Goal: Information Seeking & Learning: Check status

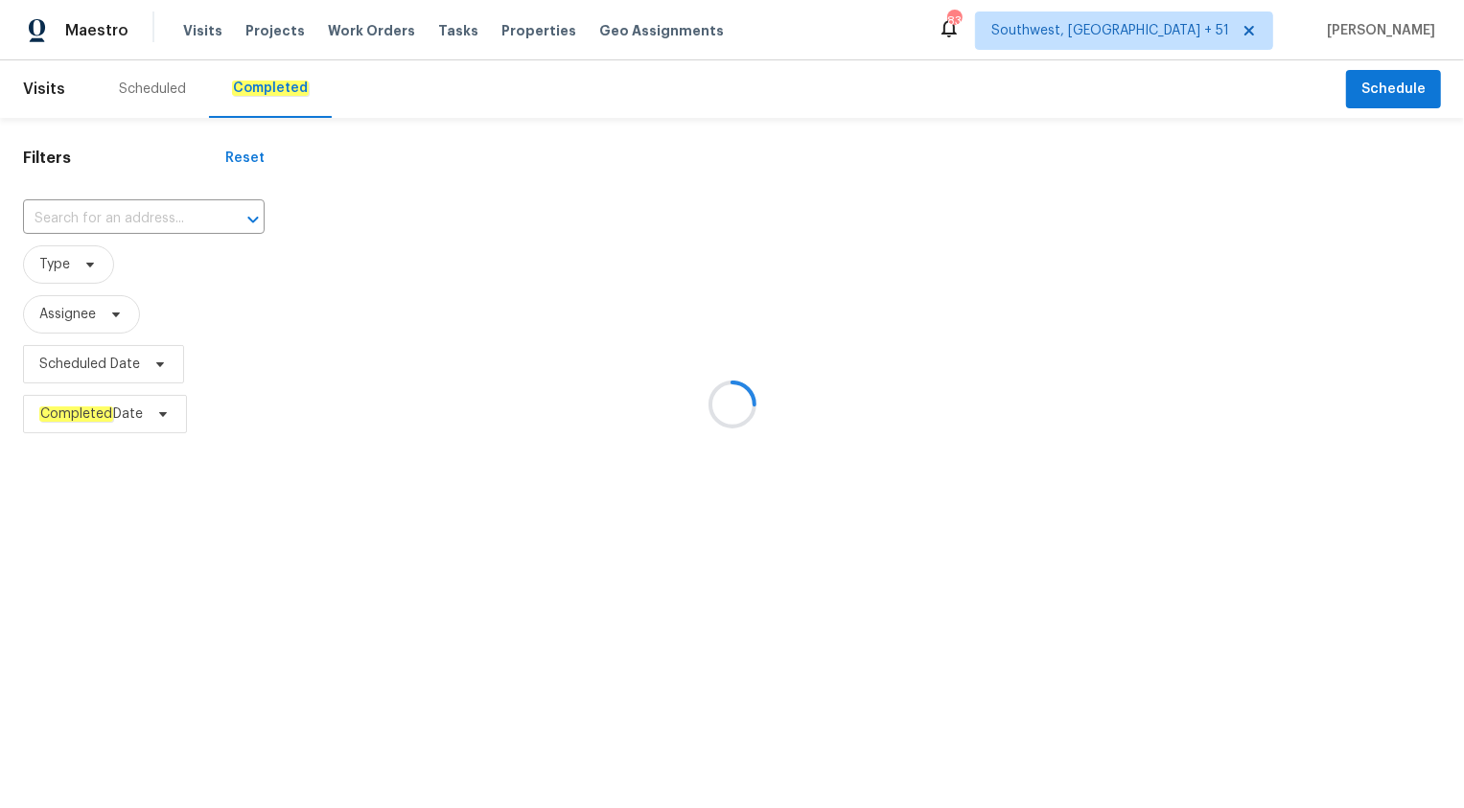
click at [145, 224] on div at bounding box center [732, 404] width 1464 height 808
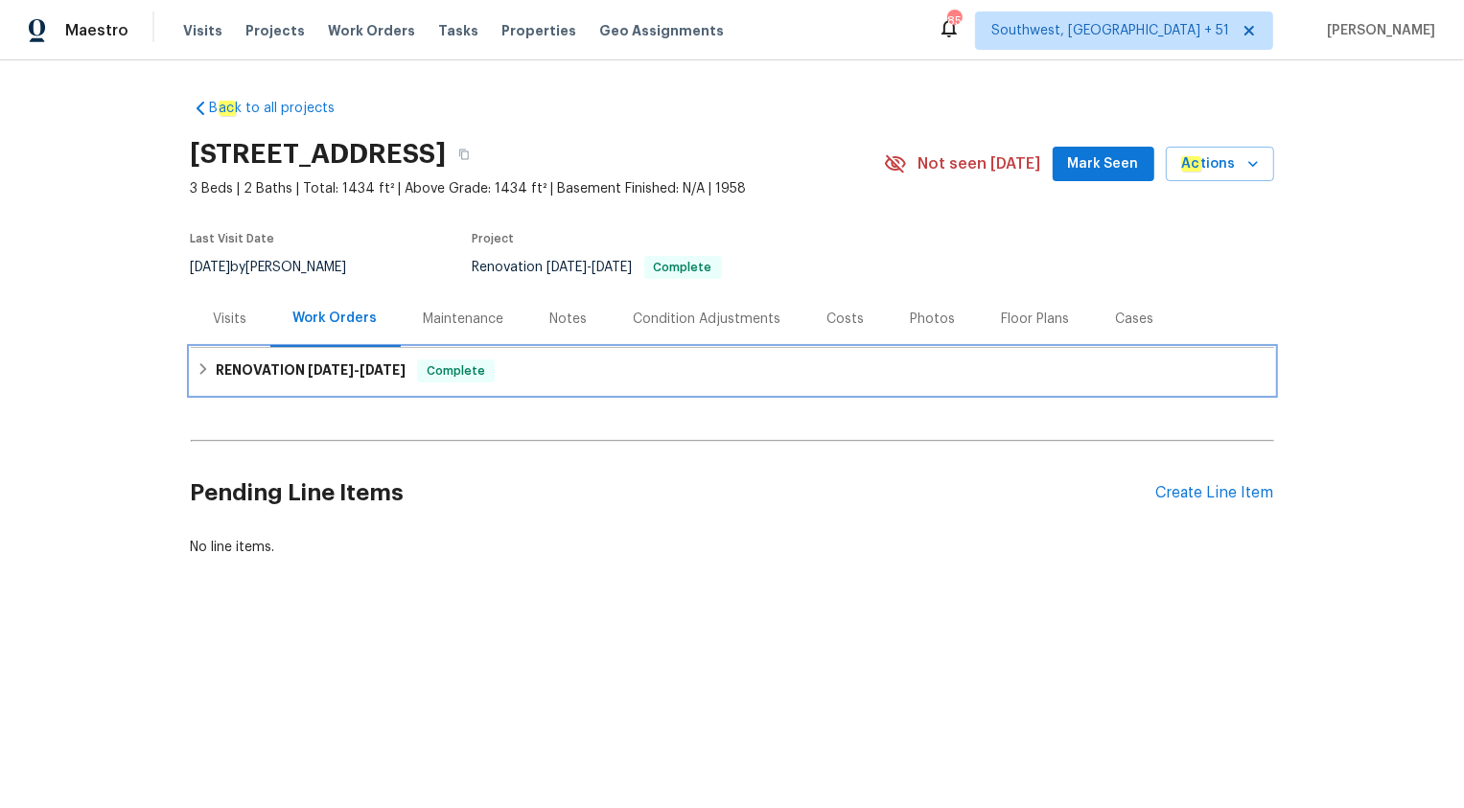
click at [328, 355] on div "RENOVATION [DATE] - [DATE] Complete" at bounding box center [733, 371] width 1084 height 46
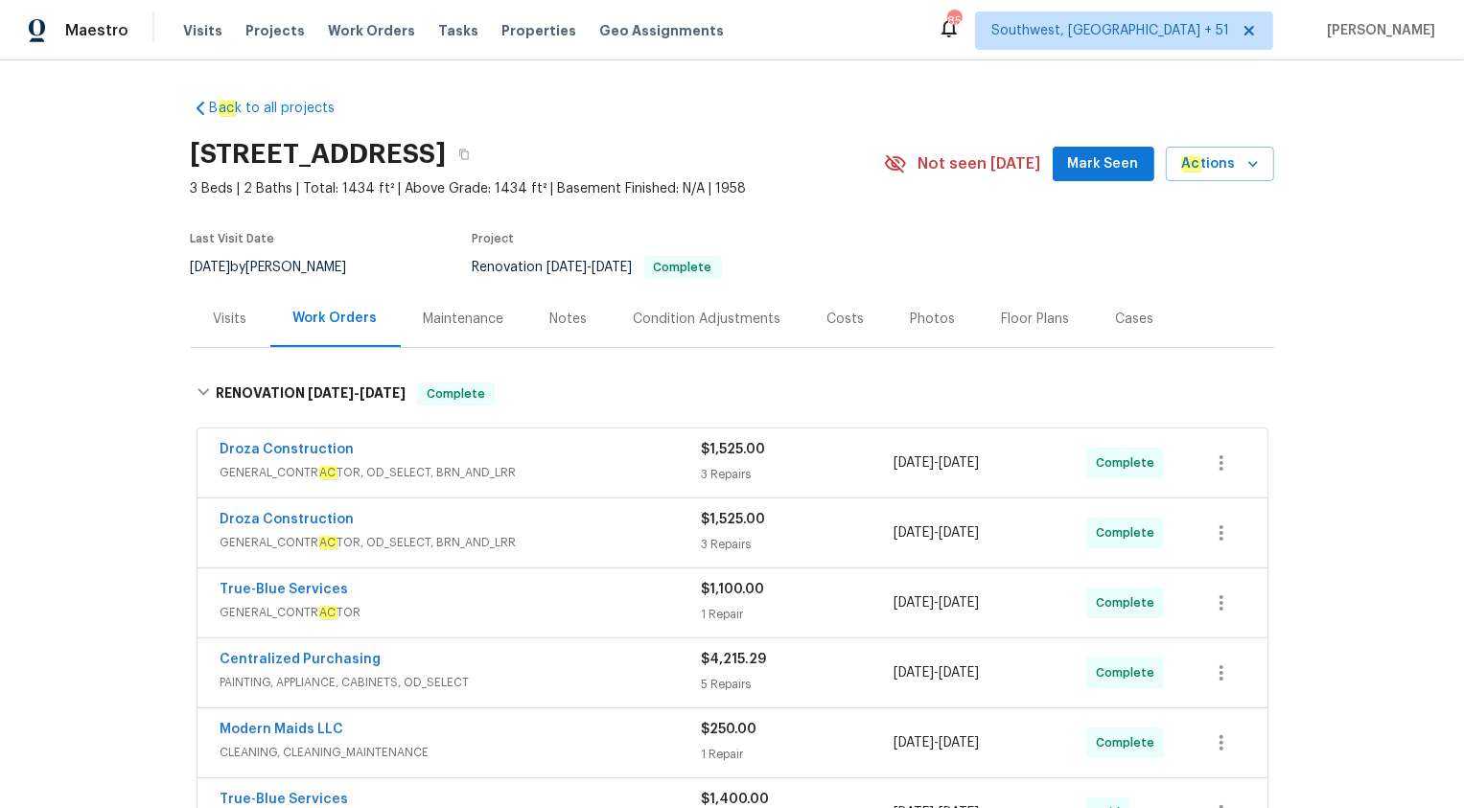
click at [236, 307] on div "Visits" at bounding box center [231, 319] width 80 height 57
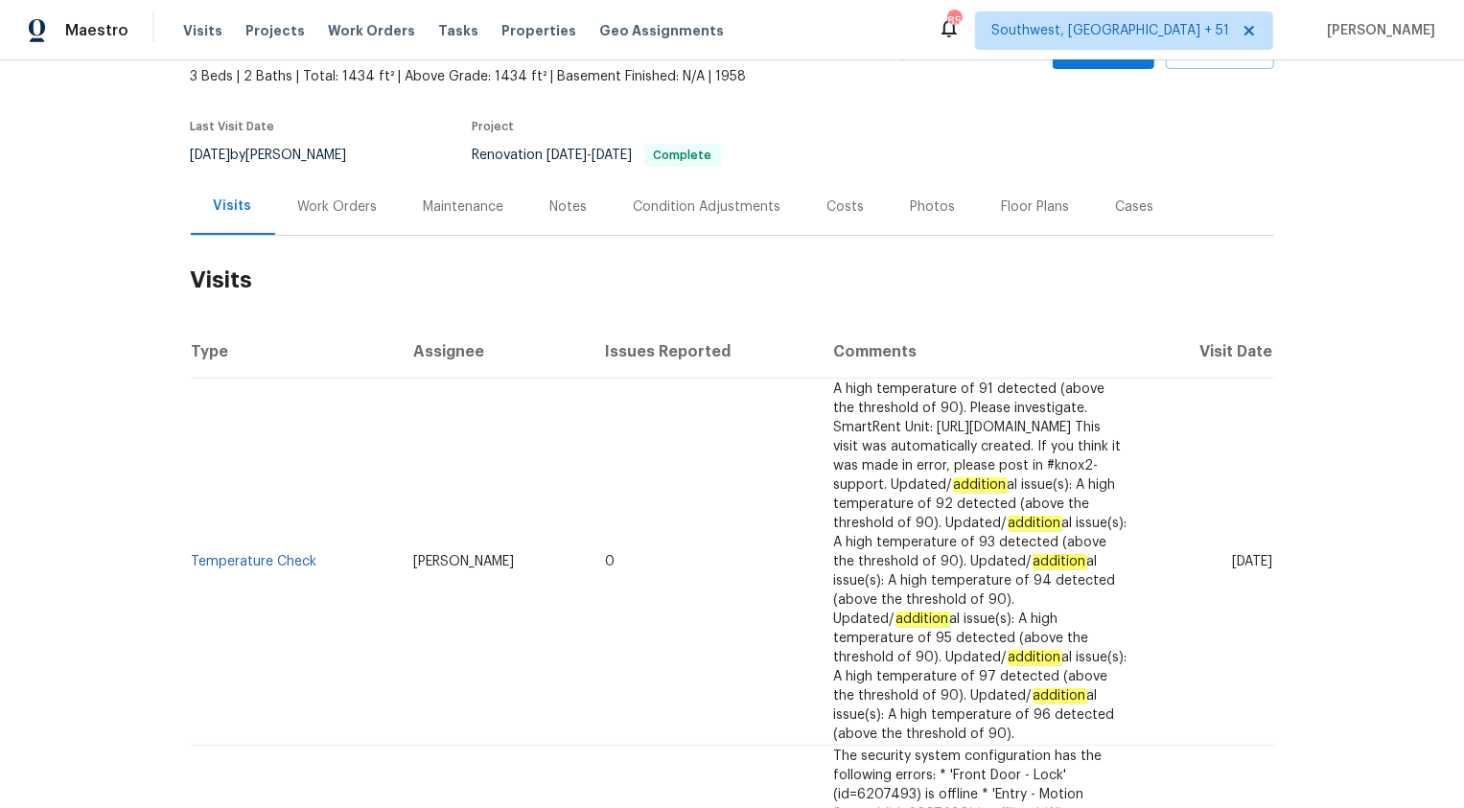
scroll to position [263, 0]
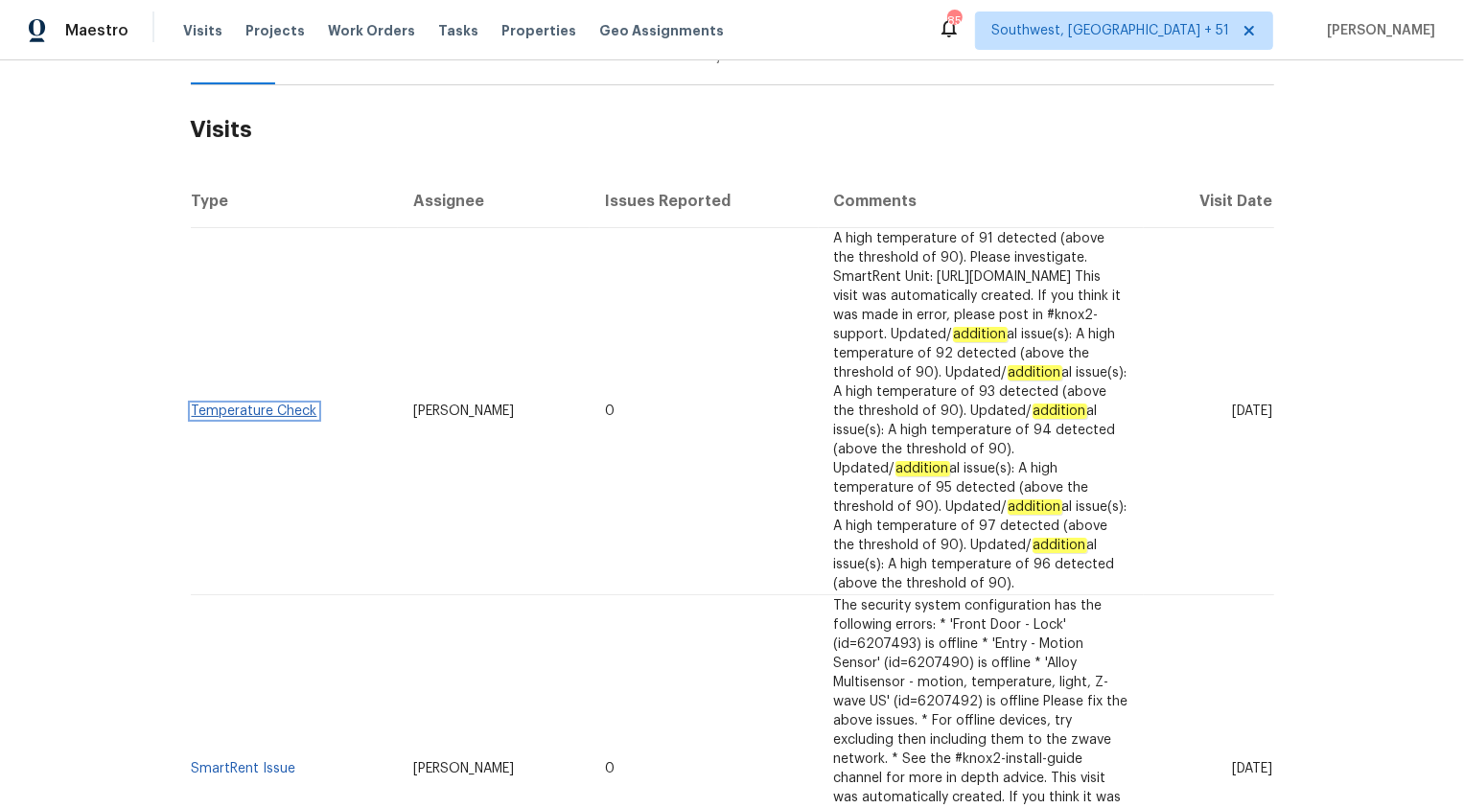
click at [270, 405] on link "Temperature Check" at bounding box center [255, 411] width 126 height 13
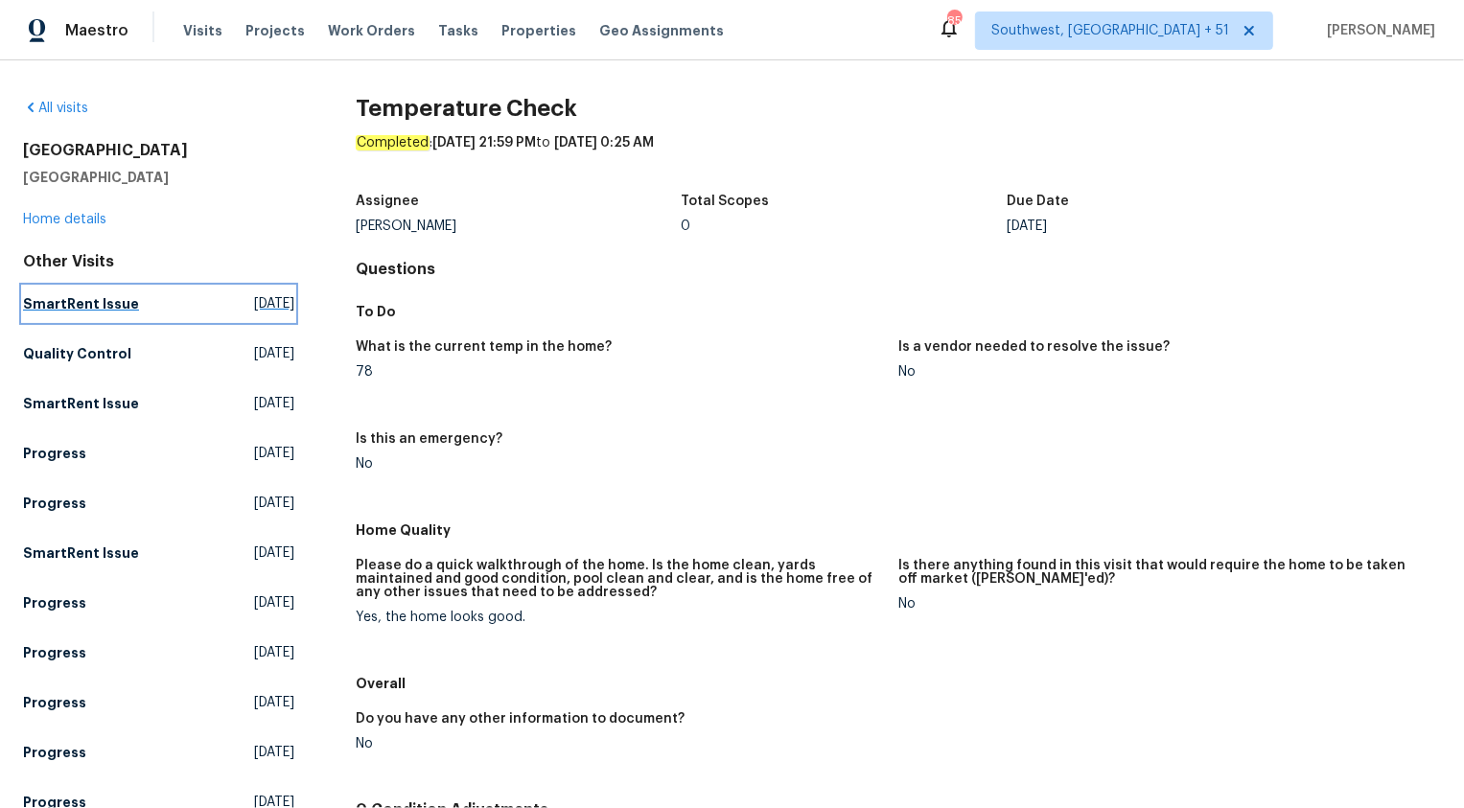
click at [40, 302] on h5 "SmartRent Issue" at bounding box center [81, 303] width 116 height 19
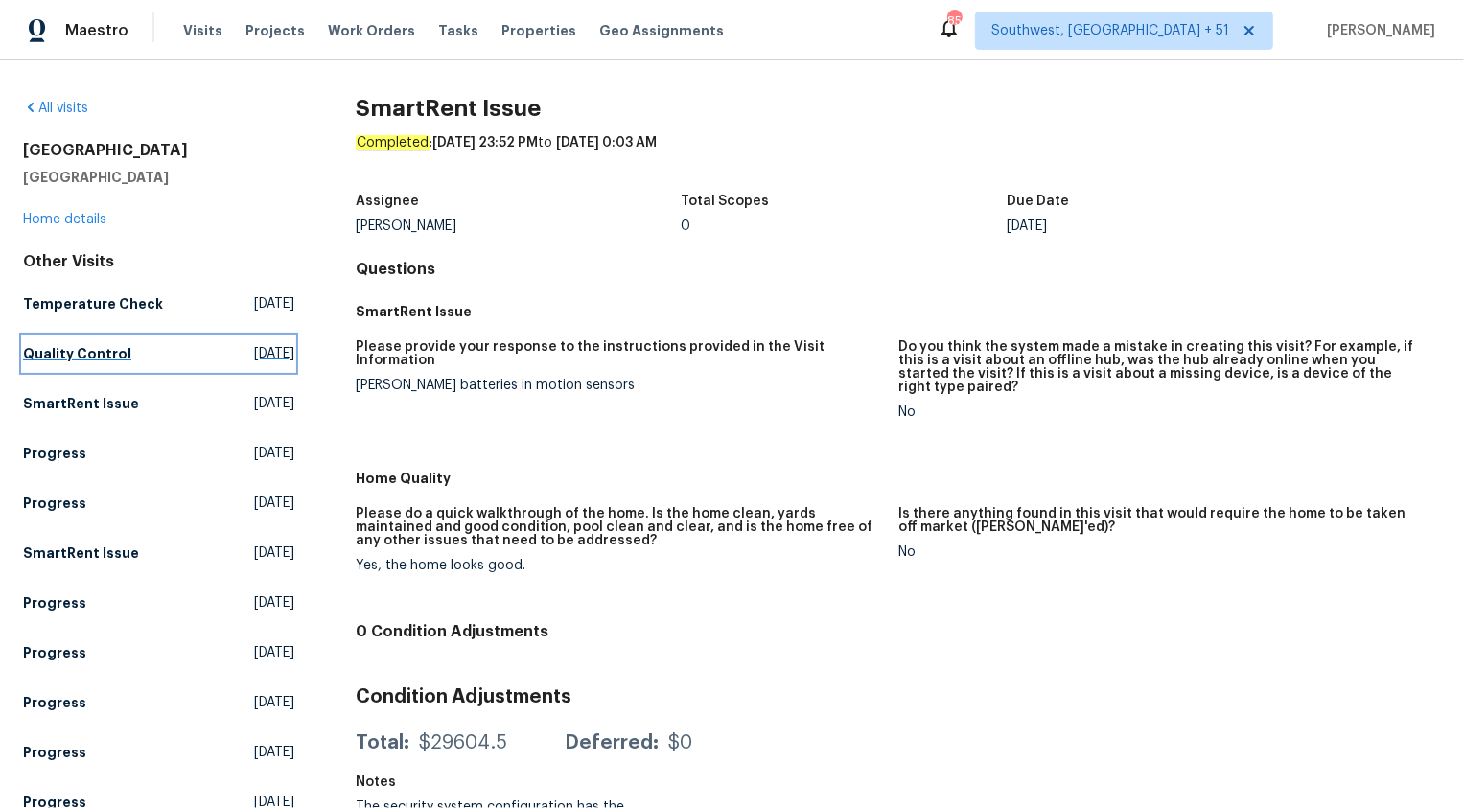
click at [79, 351] on h5 "Quality Control" at bounding box center [77, 353] width 108 height 19
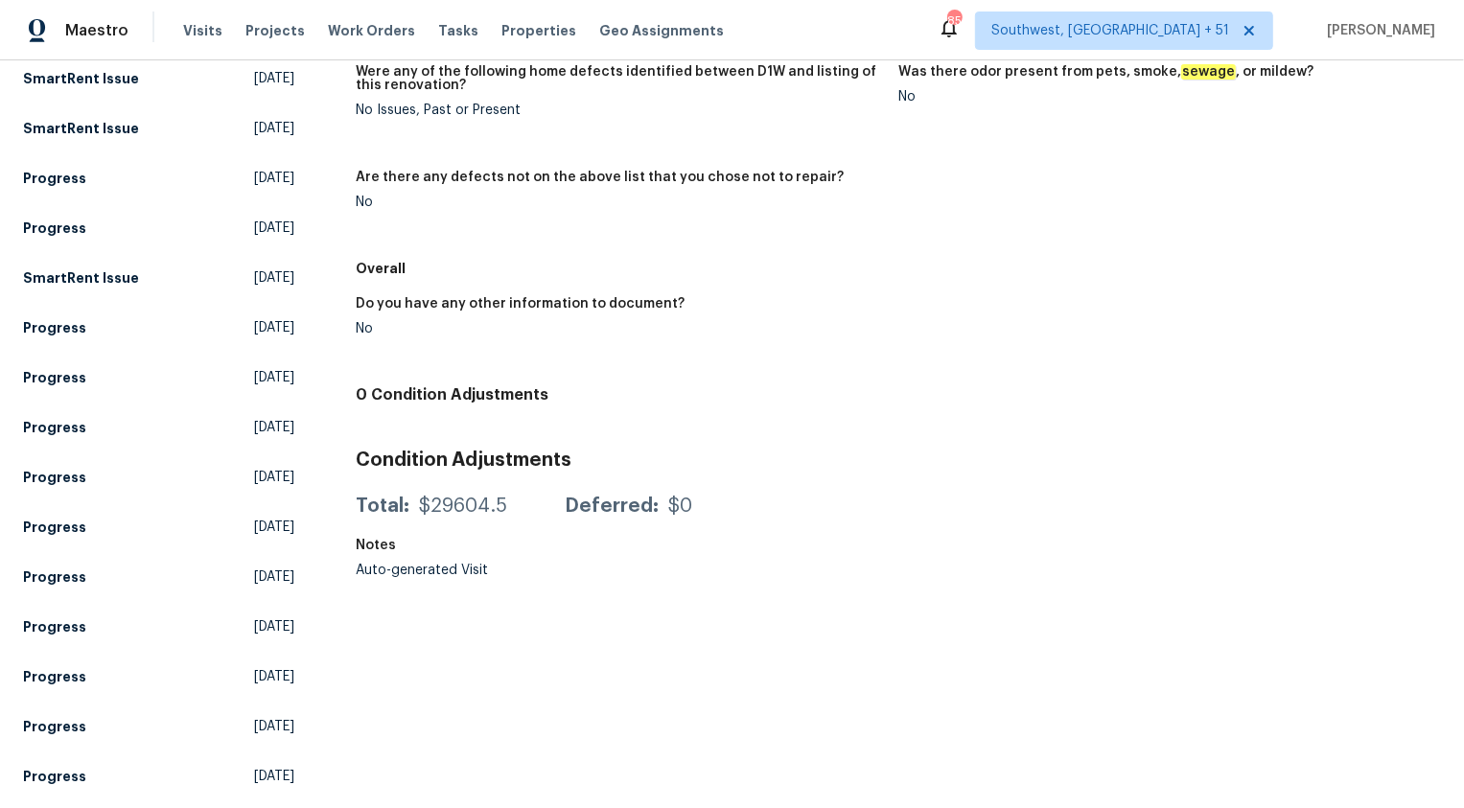
scroll to position [424, 0]
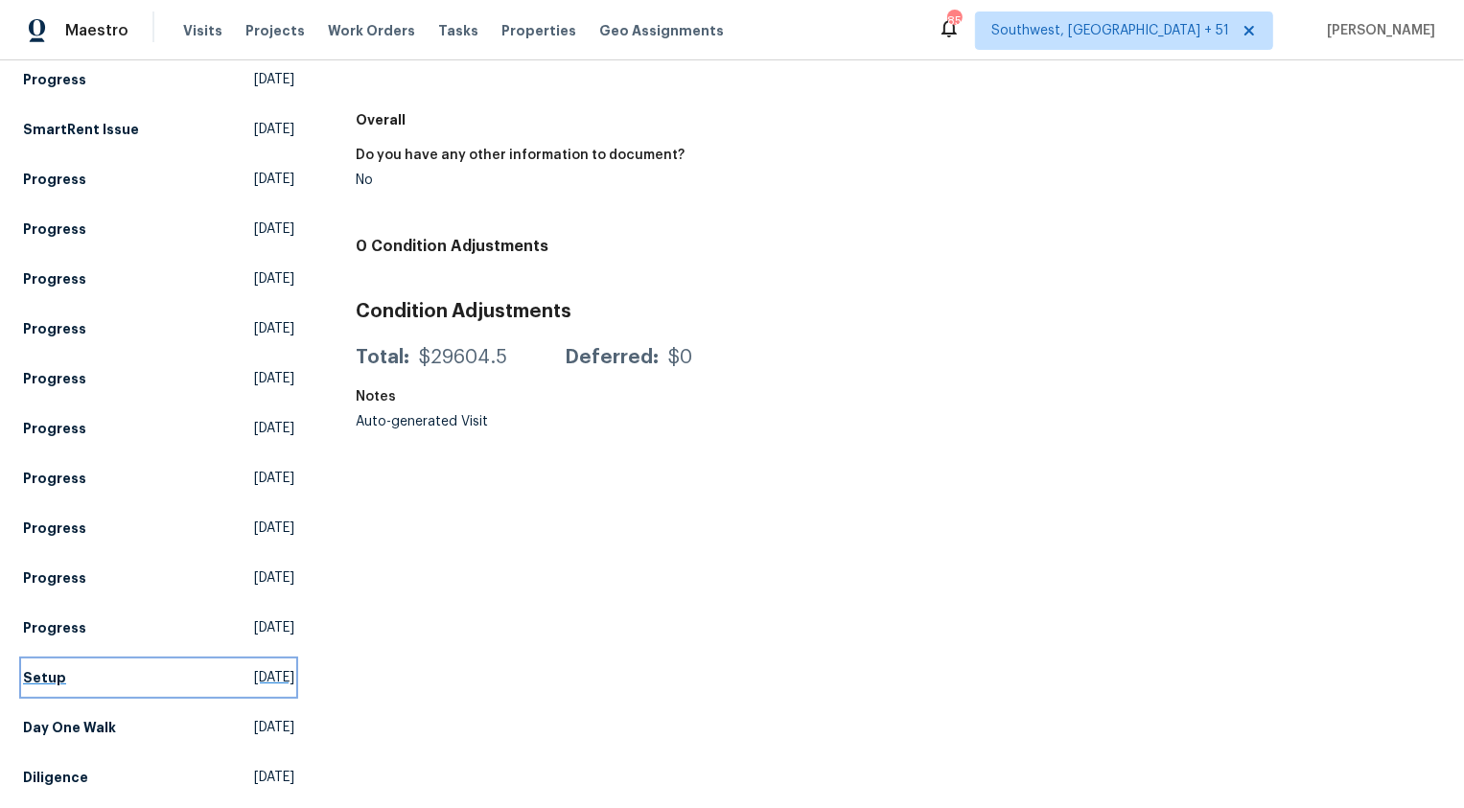
click at [49, 677] on h5 "Setup" at bounding box center [44, 677] width 43 height 19
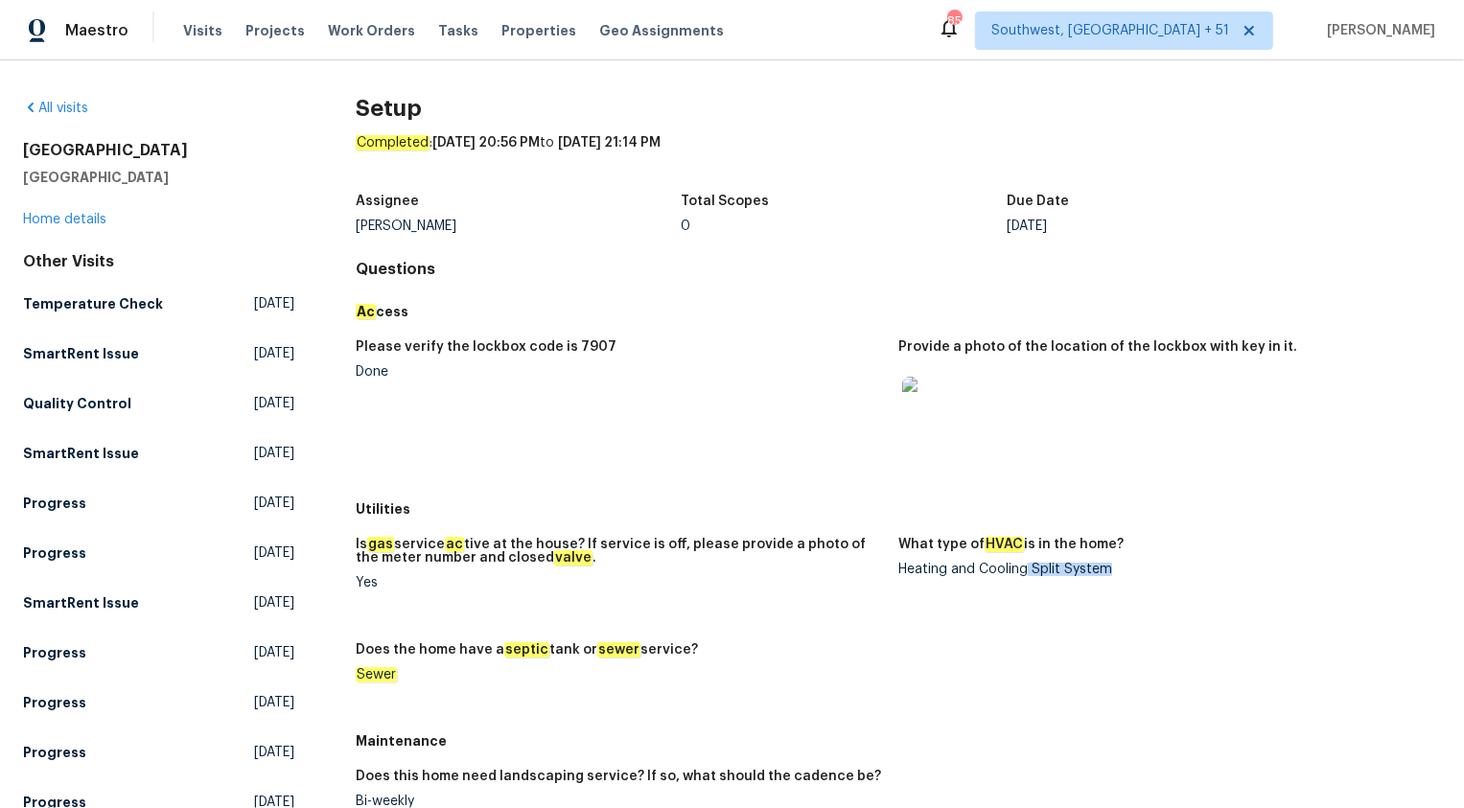
drag, startPoint x: 1028, startPoint y: 571, endPoint x: 1212, endPoint y: 563, distance: 184.3
click at [1212, 563] on div "Heating and Cooling Split System" at bounding box center [1162, 569] width 527 height 13
copy div "Split System"
click at [637, 321] on div "Ac cess" at bounding box center [898, 311] width 1085 height 35
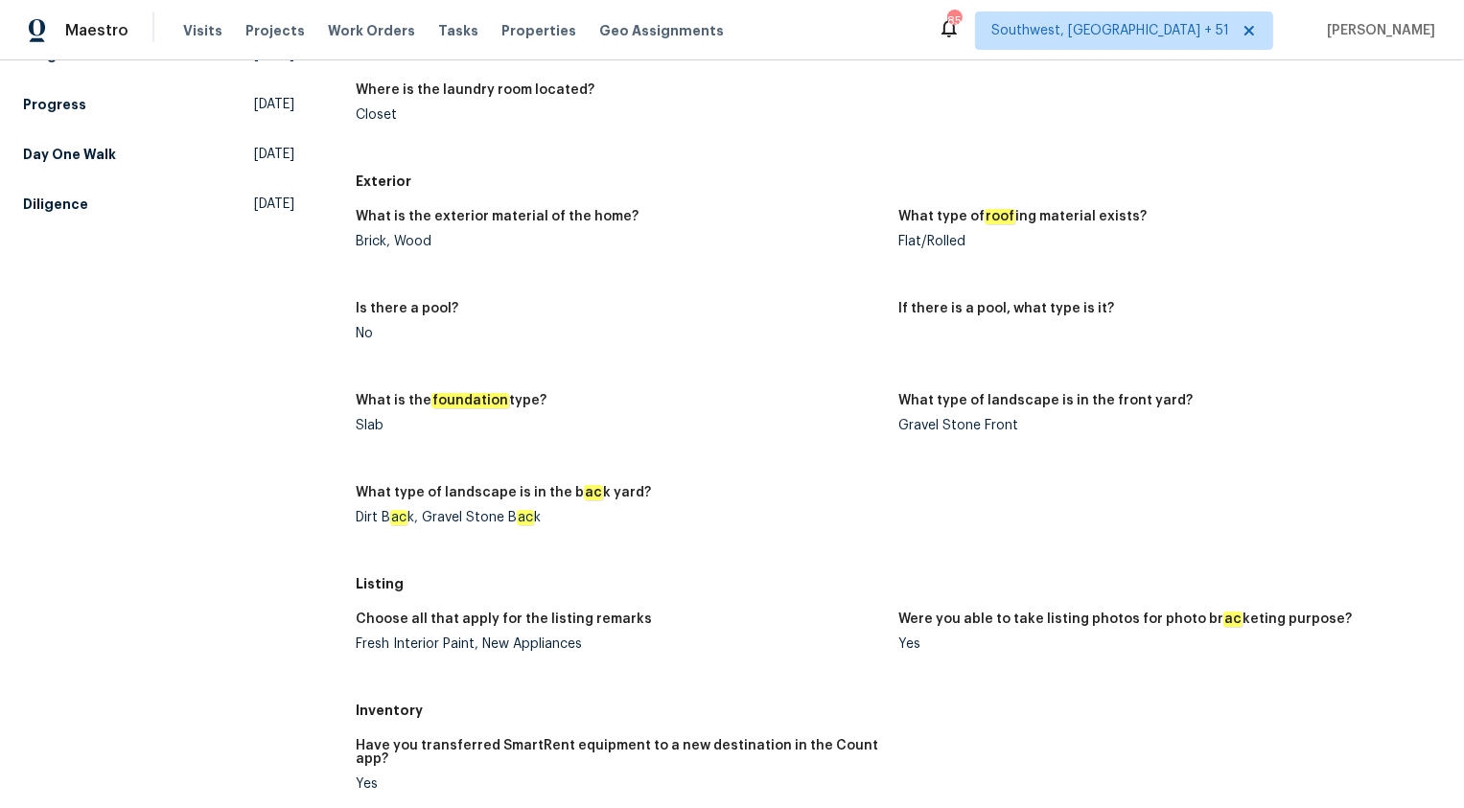
scroll to position [1010, 0]
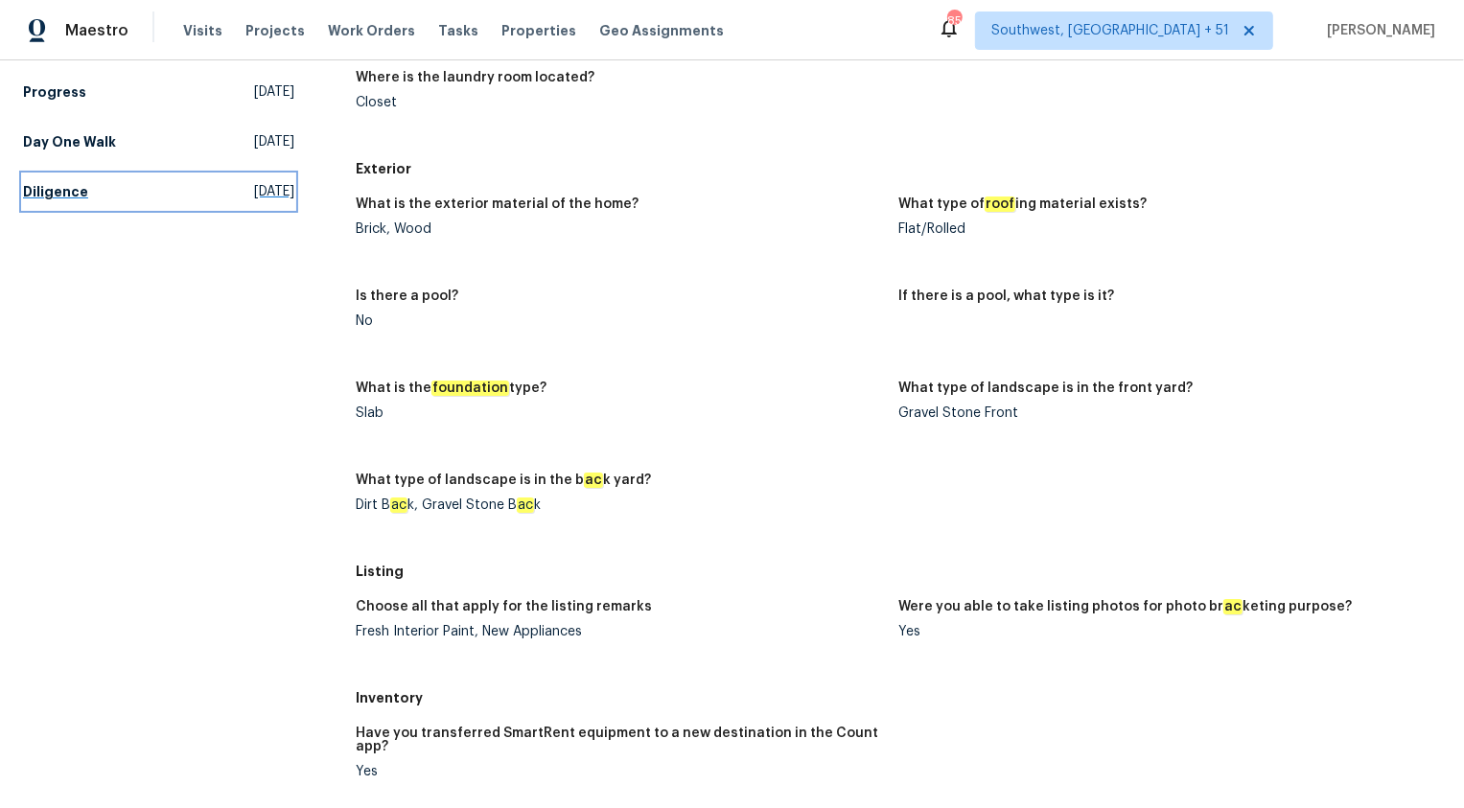
click at [51, 198] on h5 "Diligence" at bounding box center [55, 191] width 65 height 19
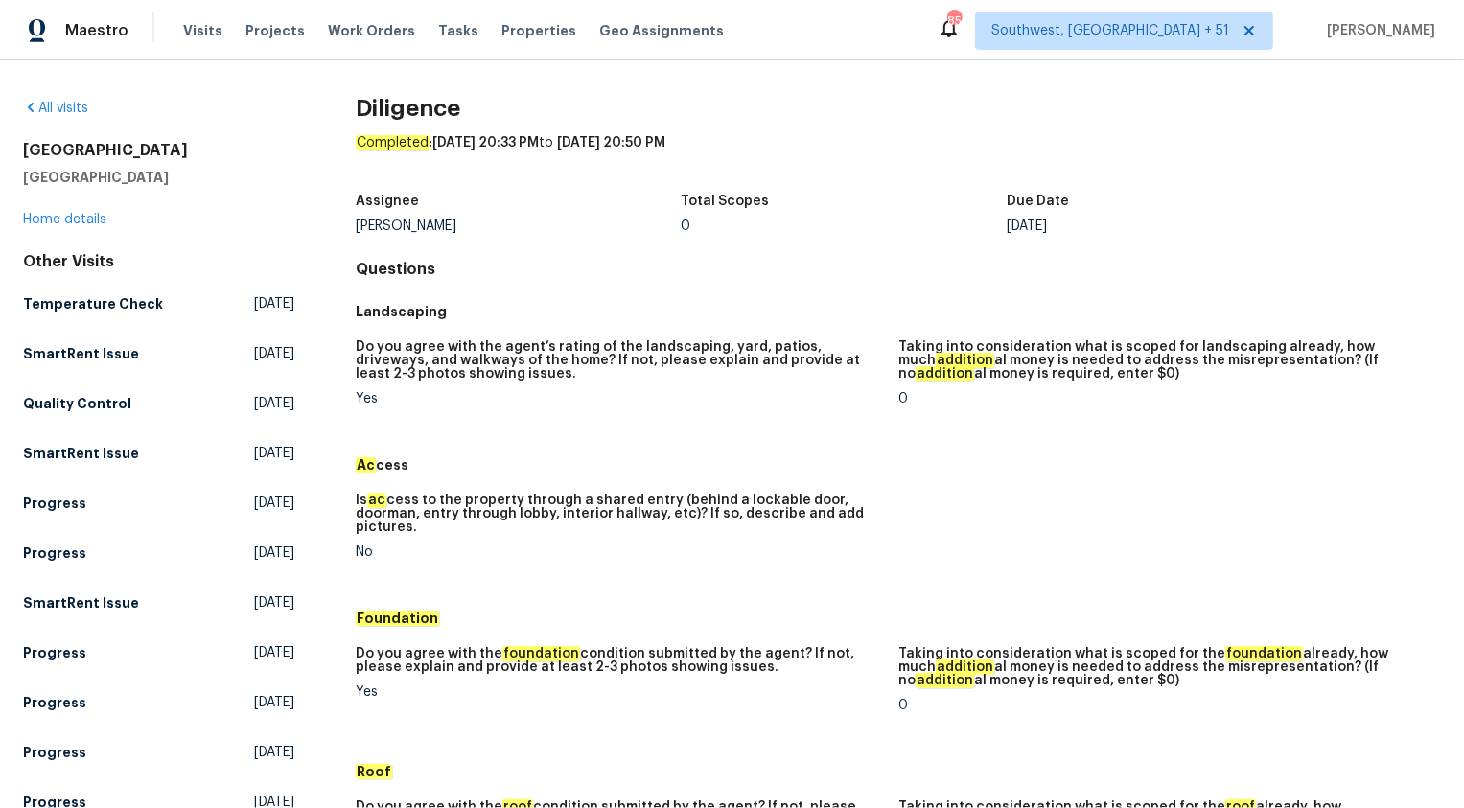
click at [742, 356] on h5 "Do you agree with the agent’s rating of the landscaping, yard, patios, driveway…" at bounding box center [619, 360] width 527 height 40
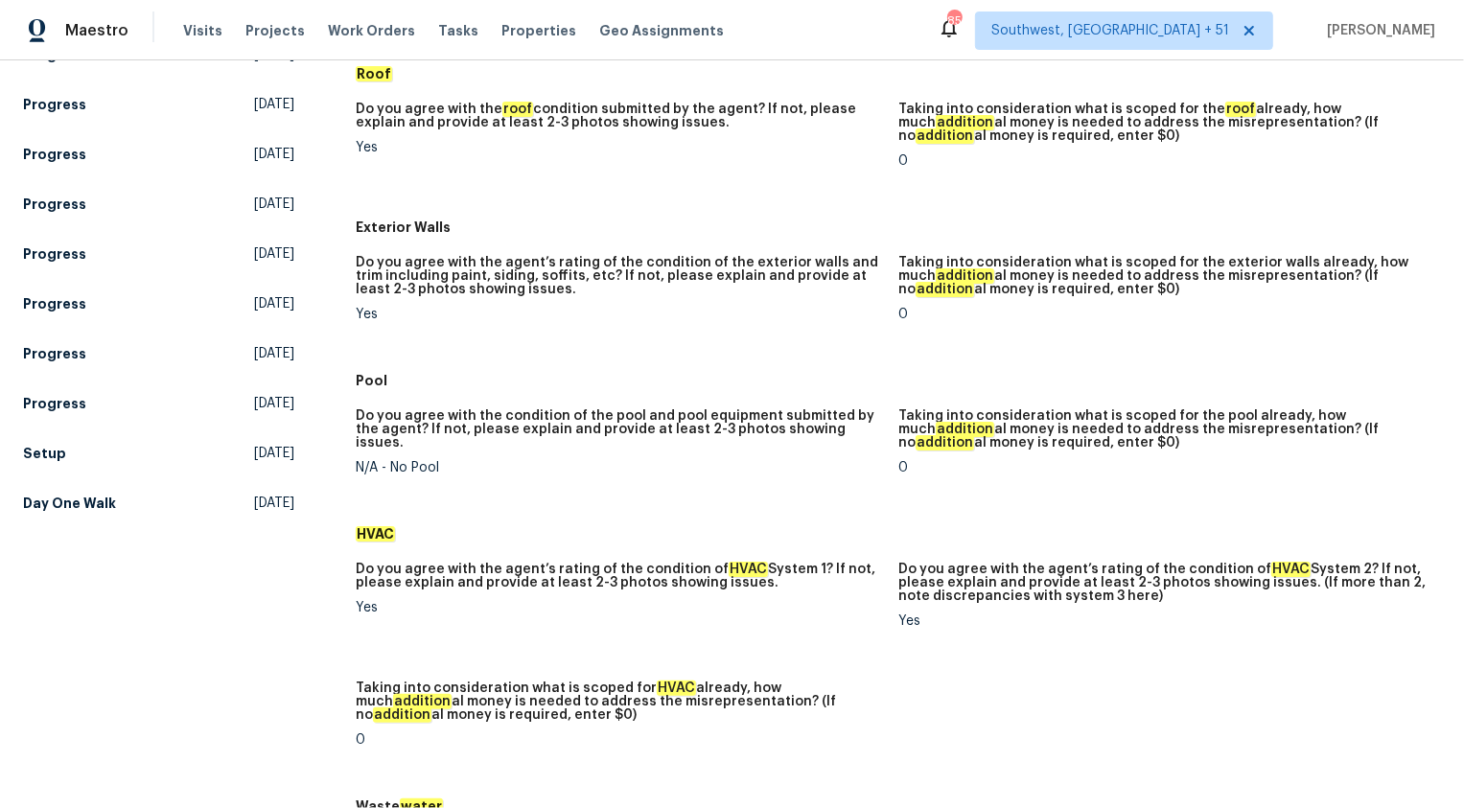
scroll to position [646, 0]
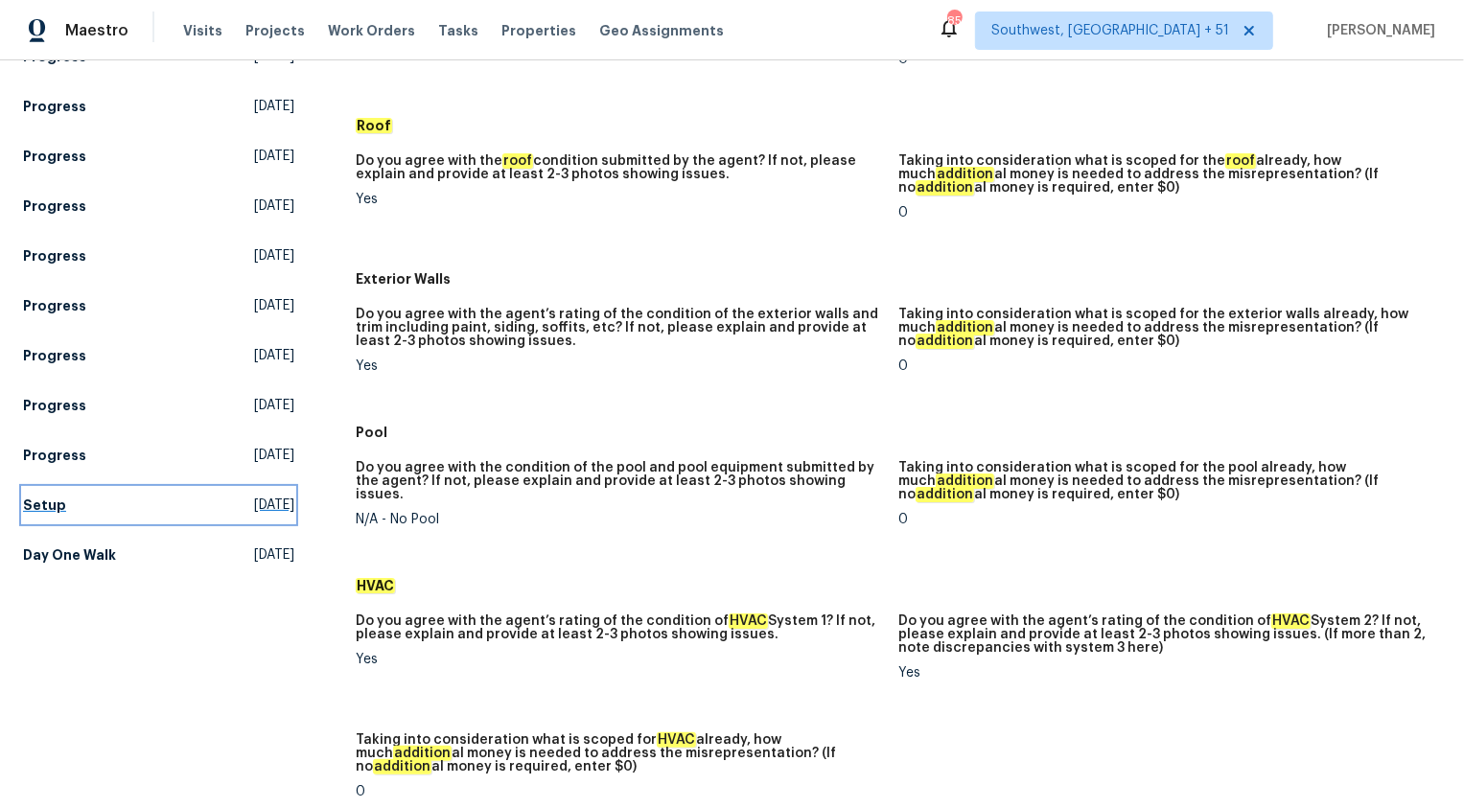
click at [48, 502] on h5 "Setup" at bounding box center [44, 505] width 43 height 19
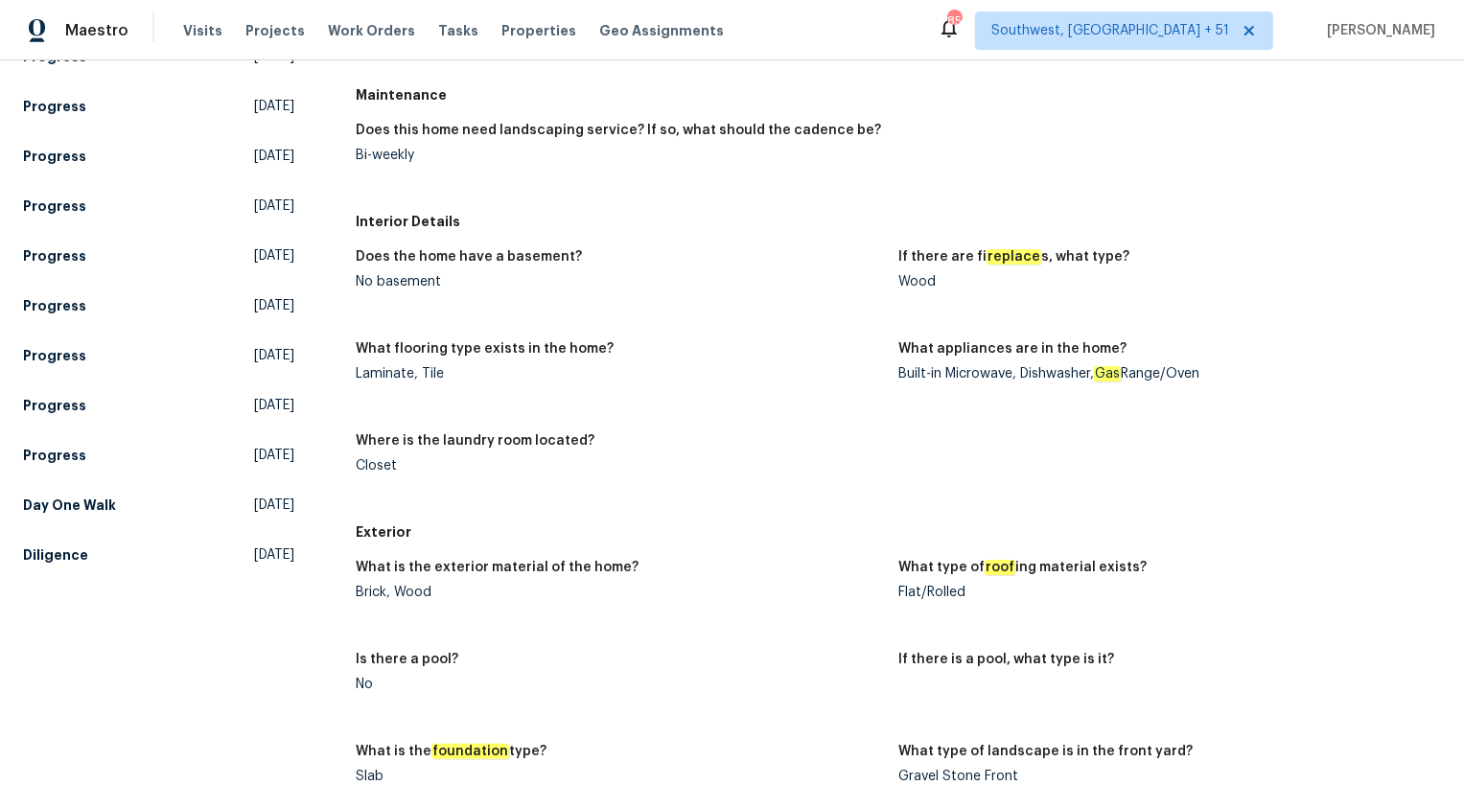
click at [690, 427] on div "Does the home have a basement? No basement If there are fi replace s, what type…" at bounding box center [898, 377] width 1085 height 276
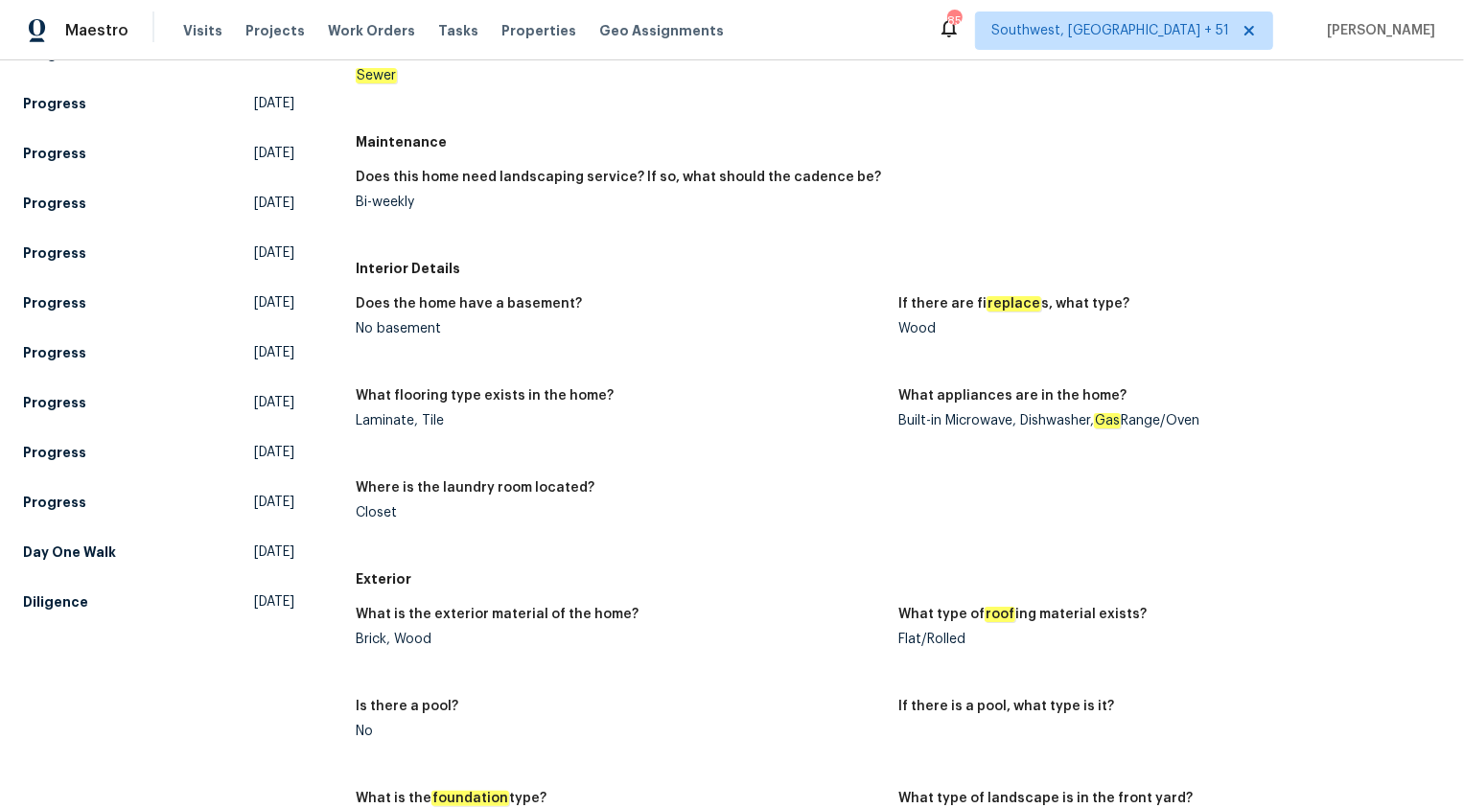
scroll to position [758, 0]
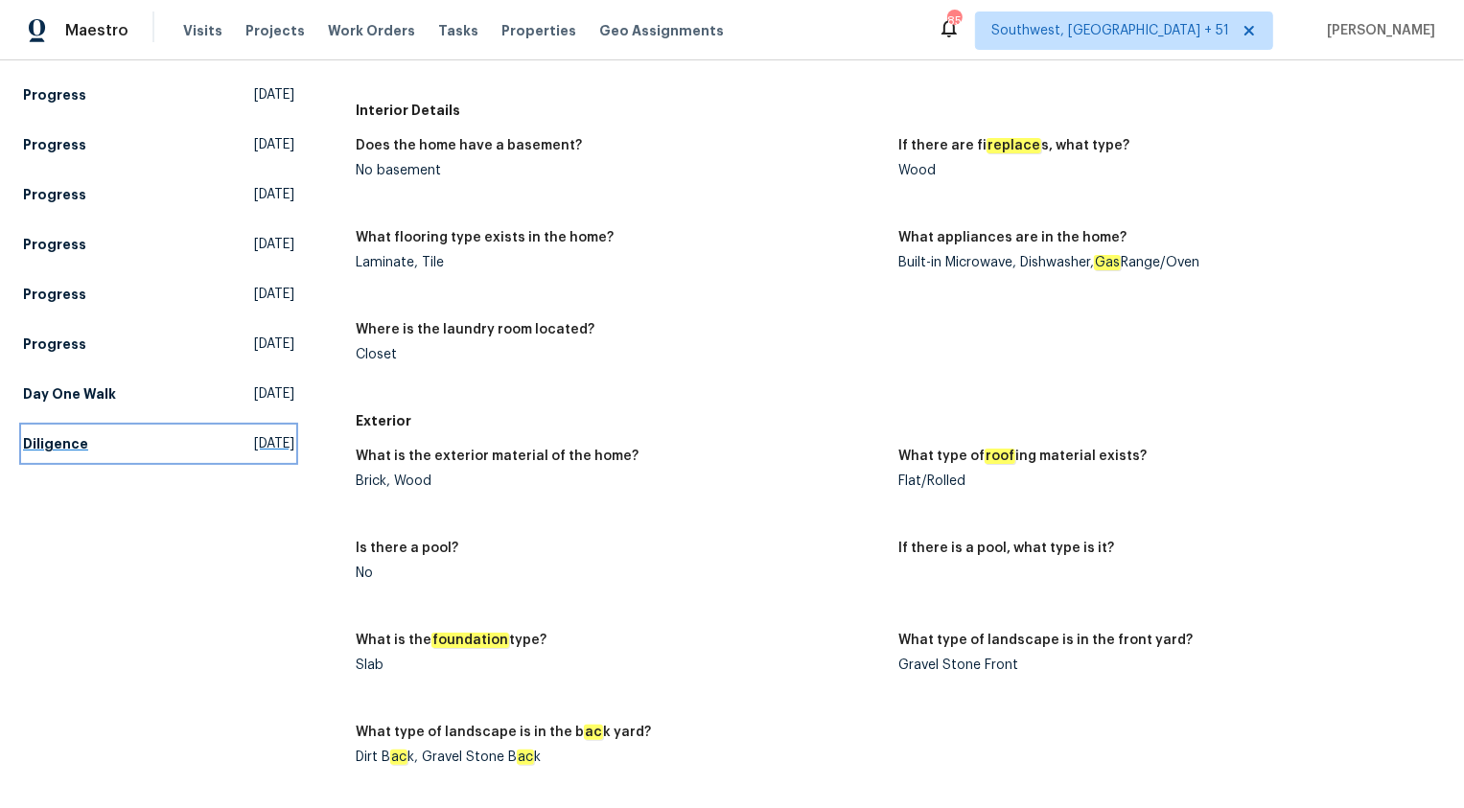
click at [66, 448] on h5 "Diligence" at bounding box center [55, 443] width 65 height 19
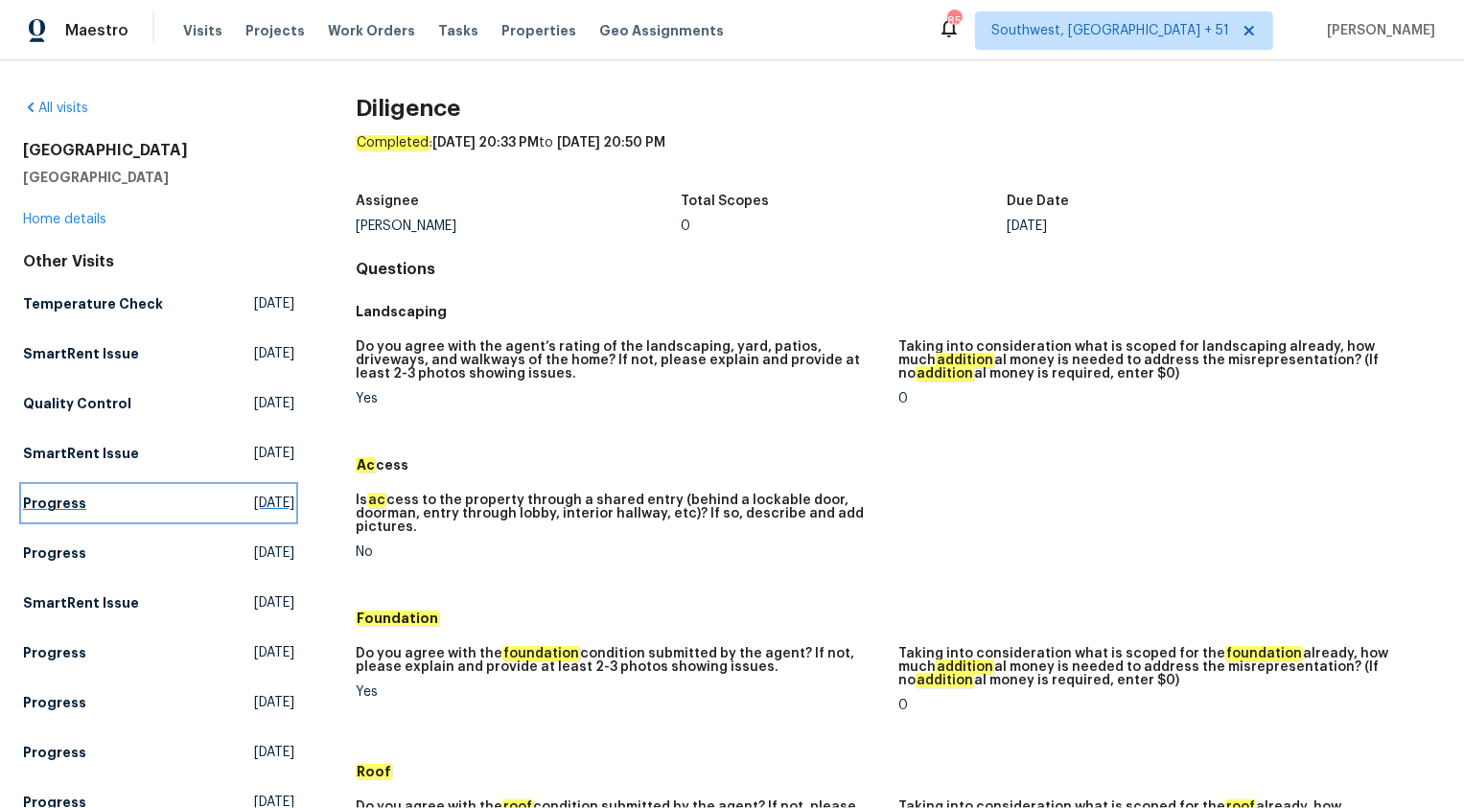
click at [77, 496] on h5 "Progress" at bounding box center [54, 503] width 63 height 19
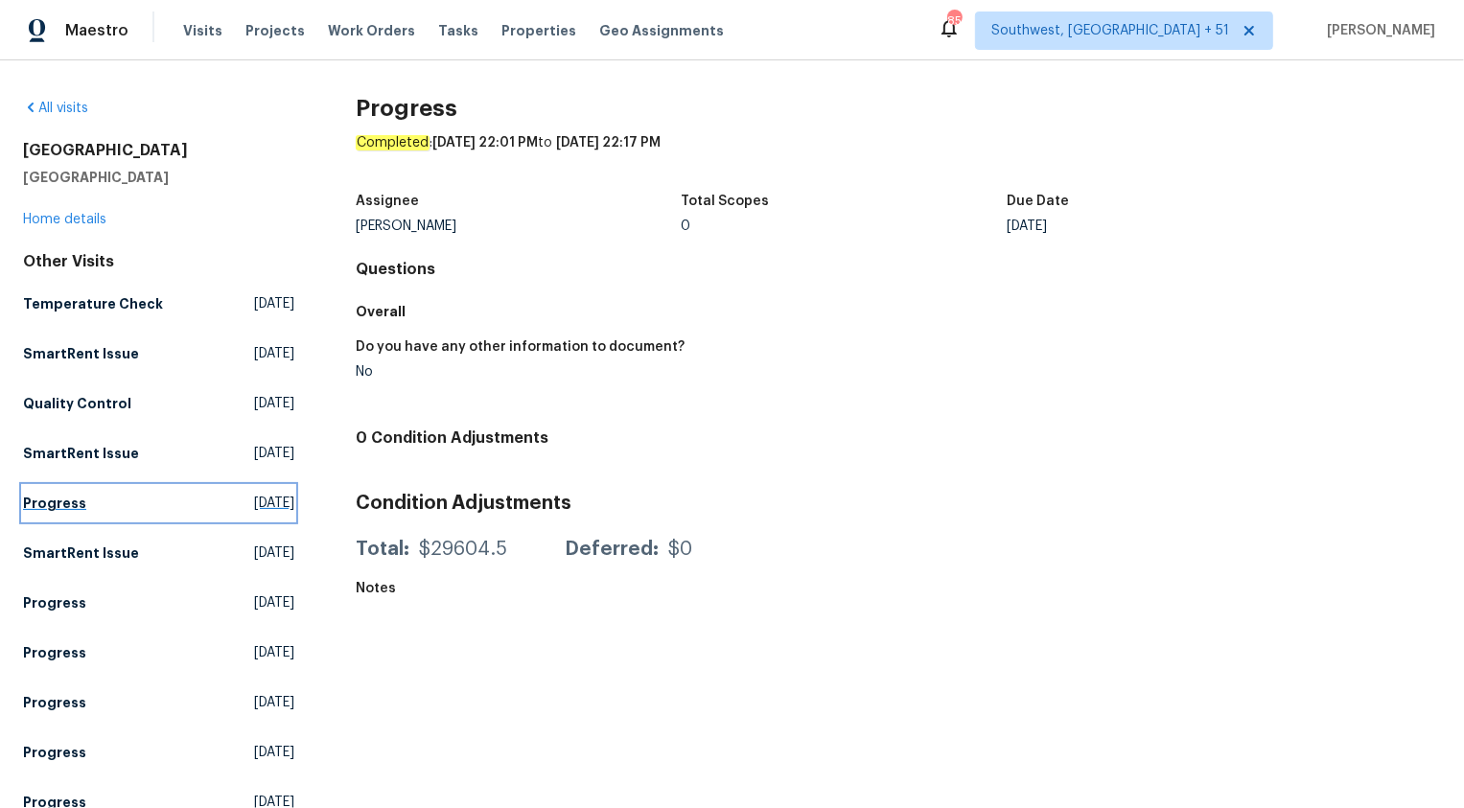
click at [75, 502] on h5 "Progress" at bounding box center [54, 503] width 63 height 19
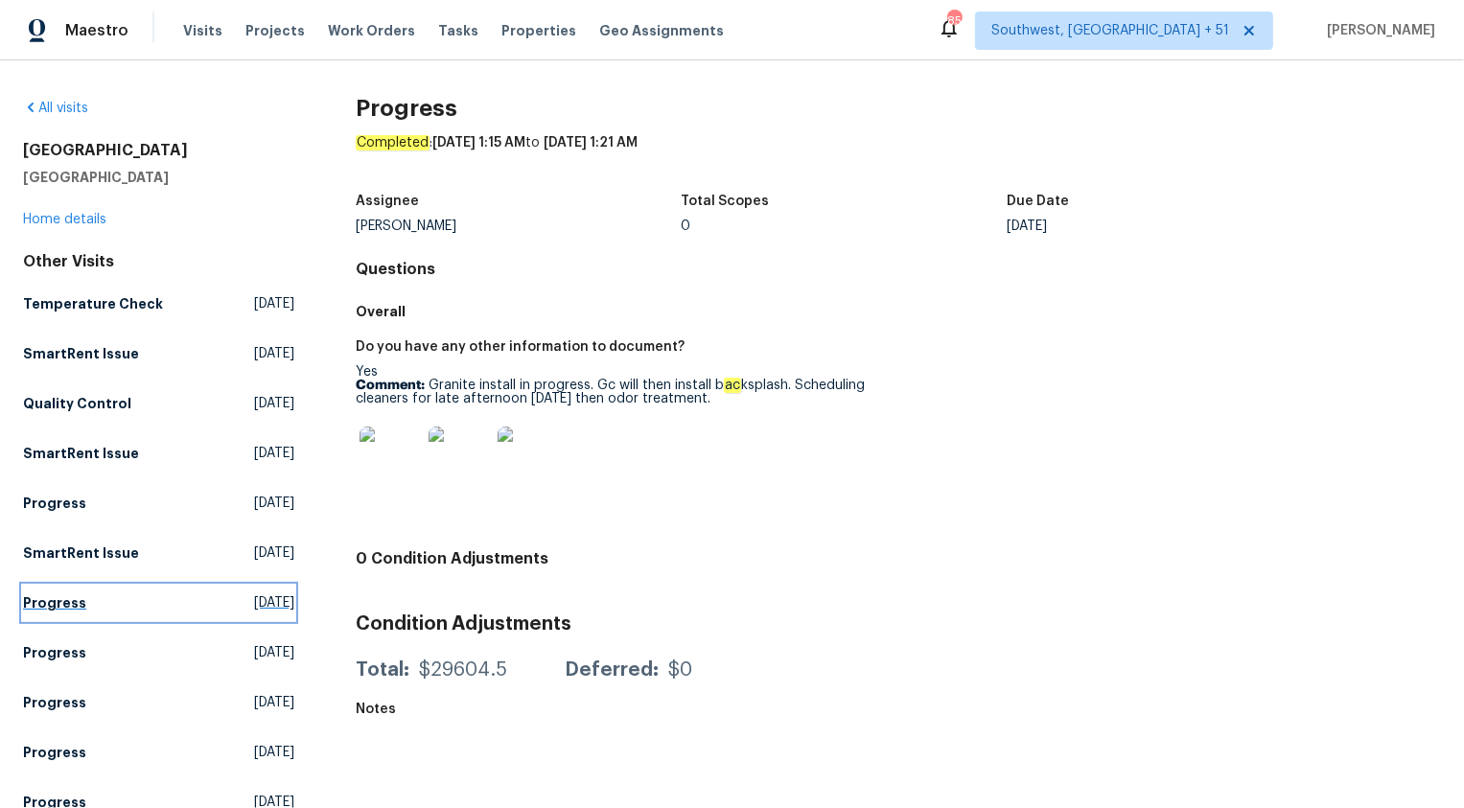
click at [43, 600] on h5 "Progress" at bounding box center [54, 603] width 63 height 19
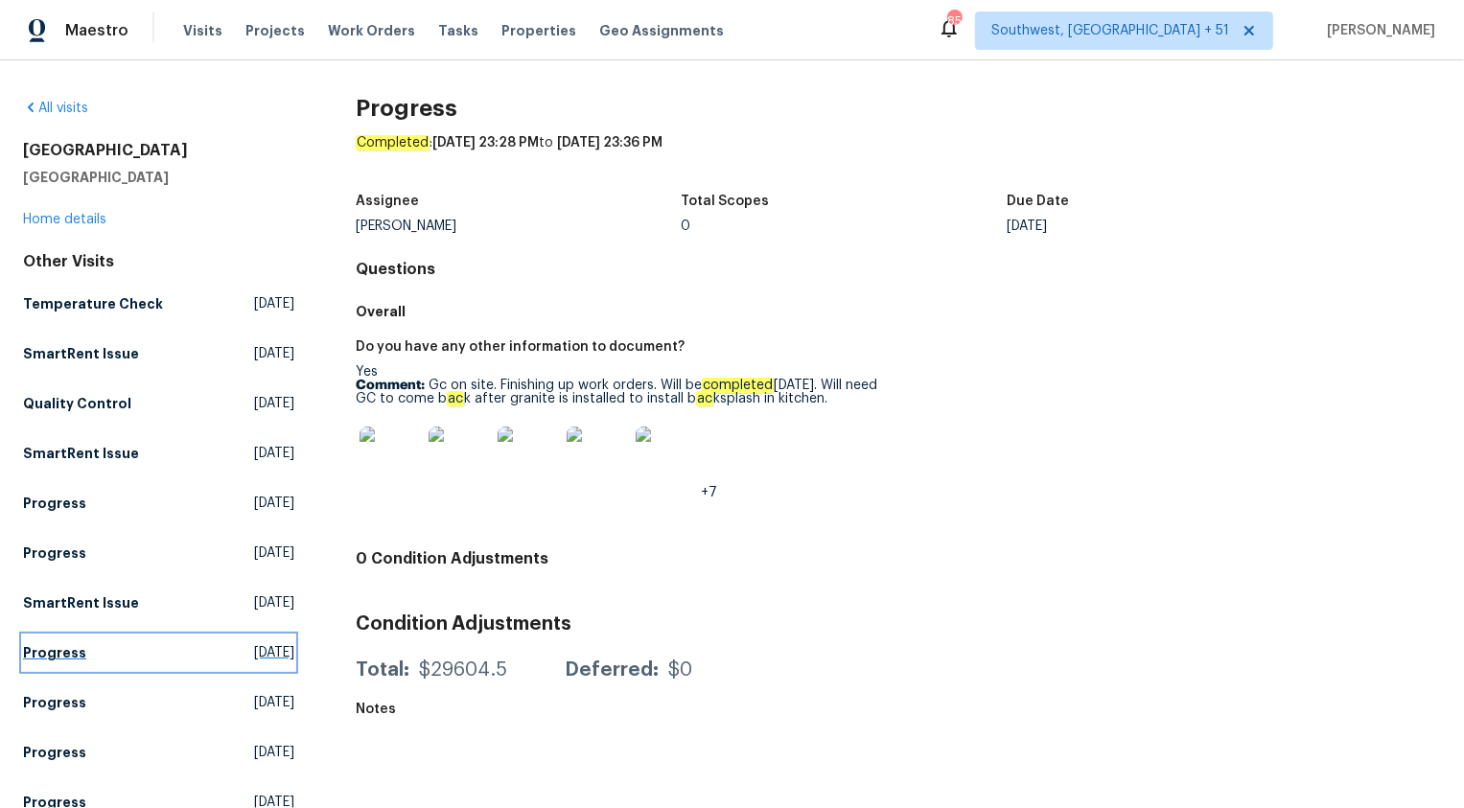
click at [43, 642] on link "Progress Thu, Aug 14 2025" at bounding box center [158, 653] width 271 height 35
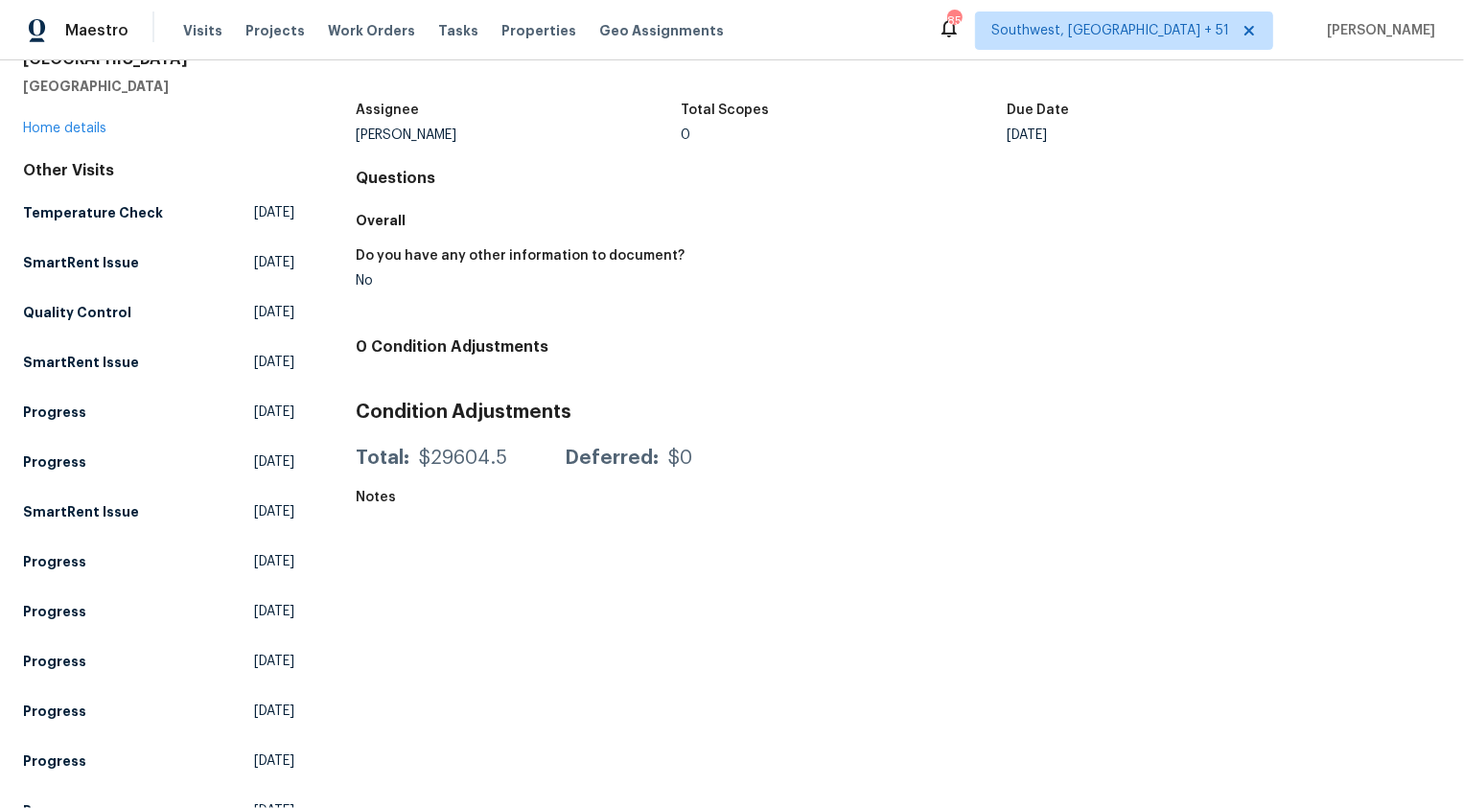
scroll to position [335, 0]
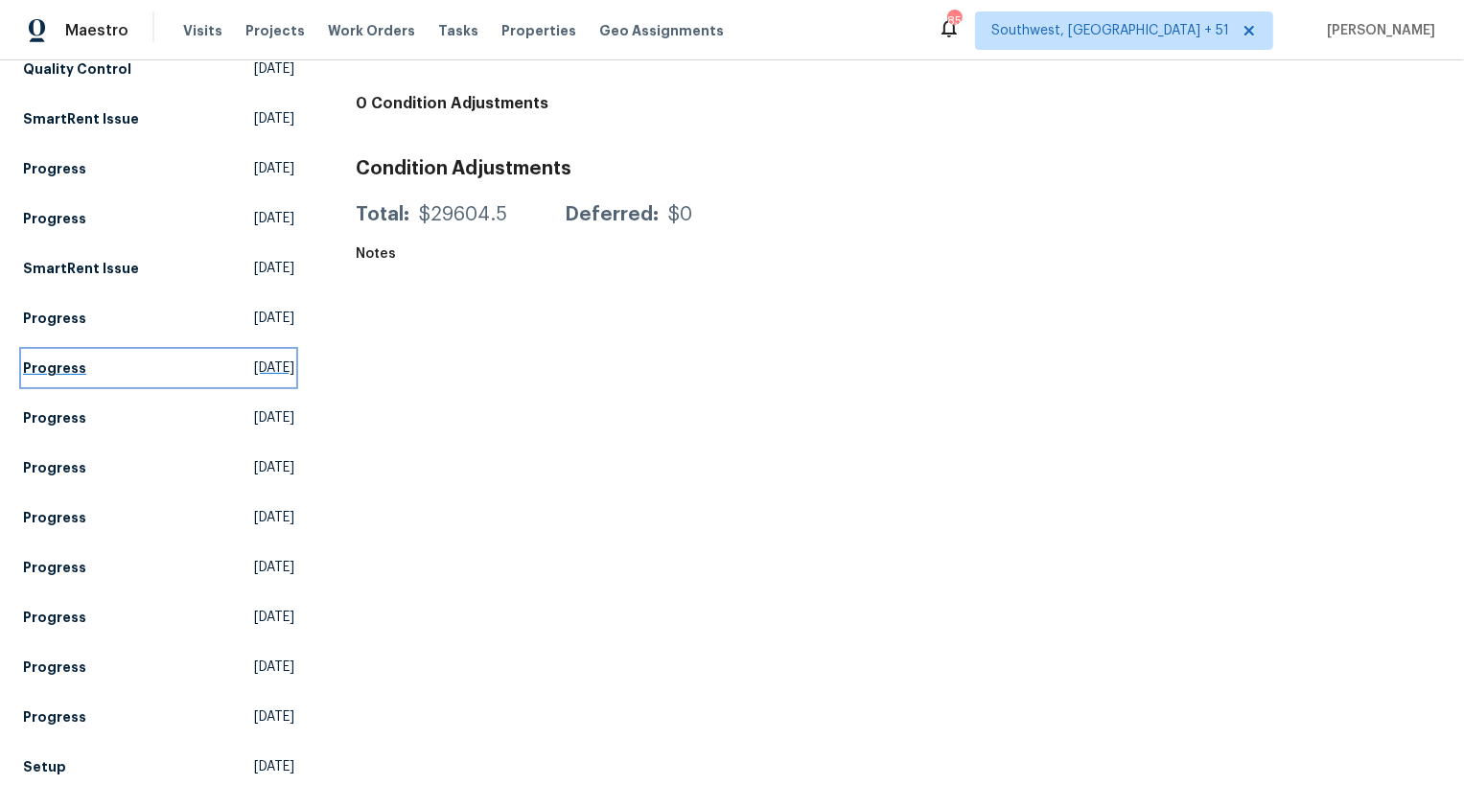
click at [49, 367] on h5 "Progress" at bounding box center [54, 368] width 63 height 19
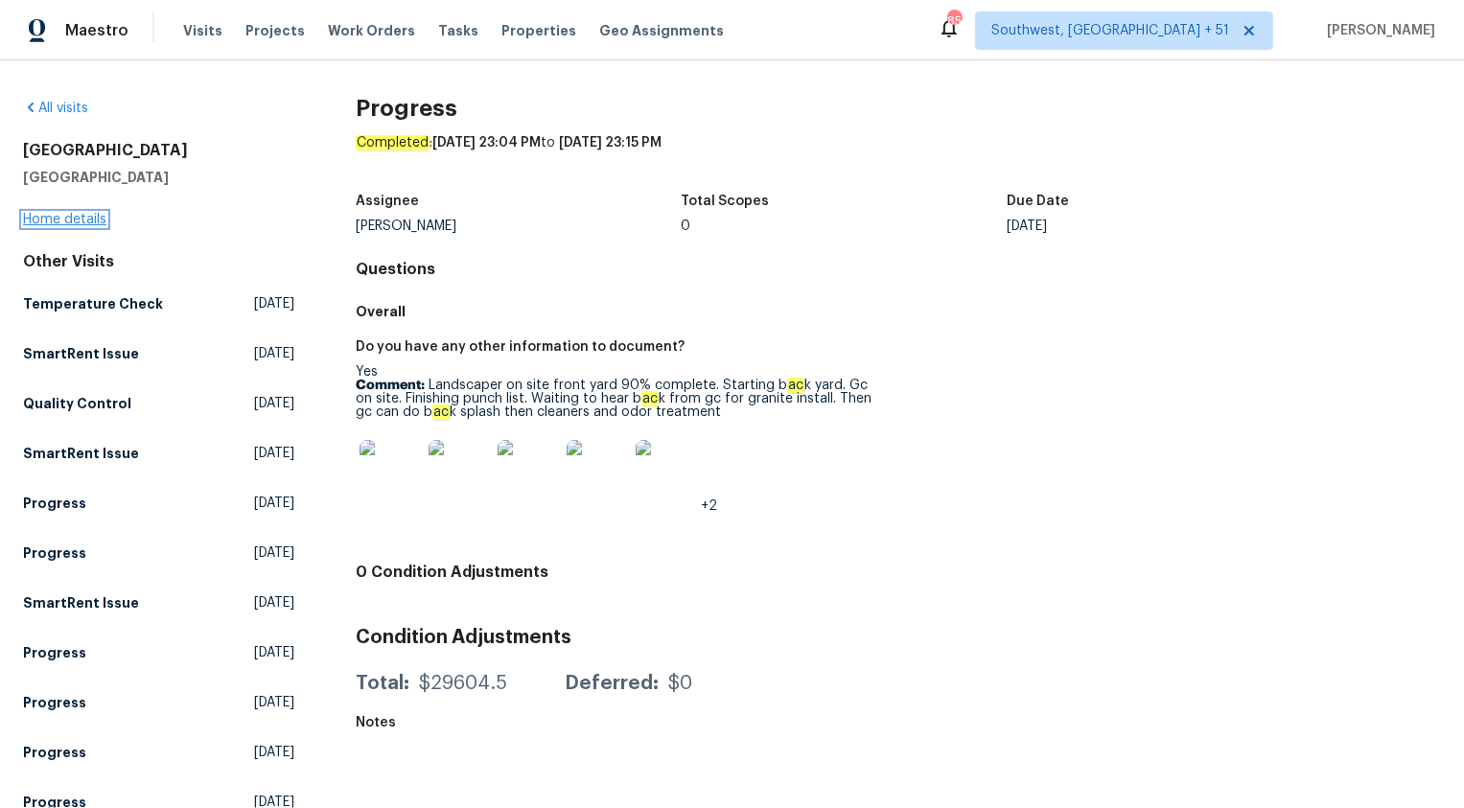
click at [80, 225] on link "Home details" at bounding box center [64, 219] width 83 height 13
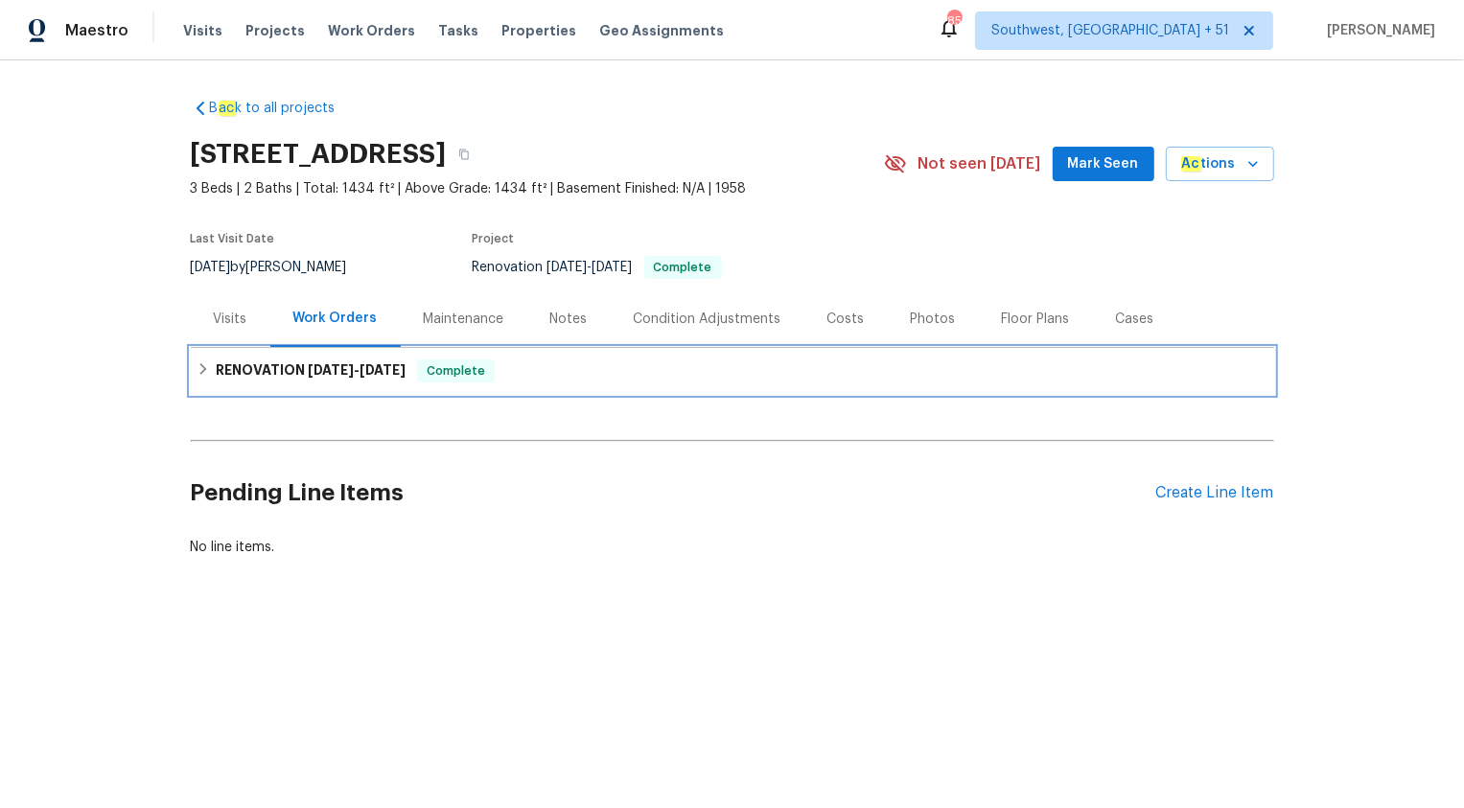
click at [287, 366] on h6 "RENOVATION 7/31/25 - 8/22/25" at bounding box center [311, 371] width 190 height 23
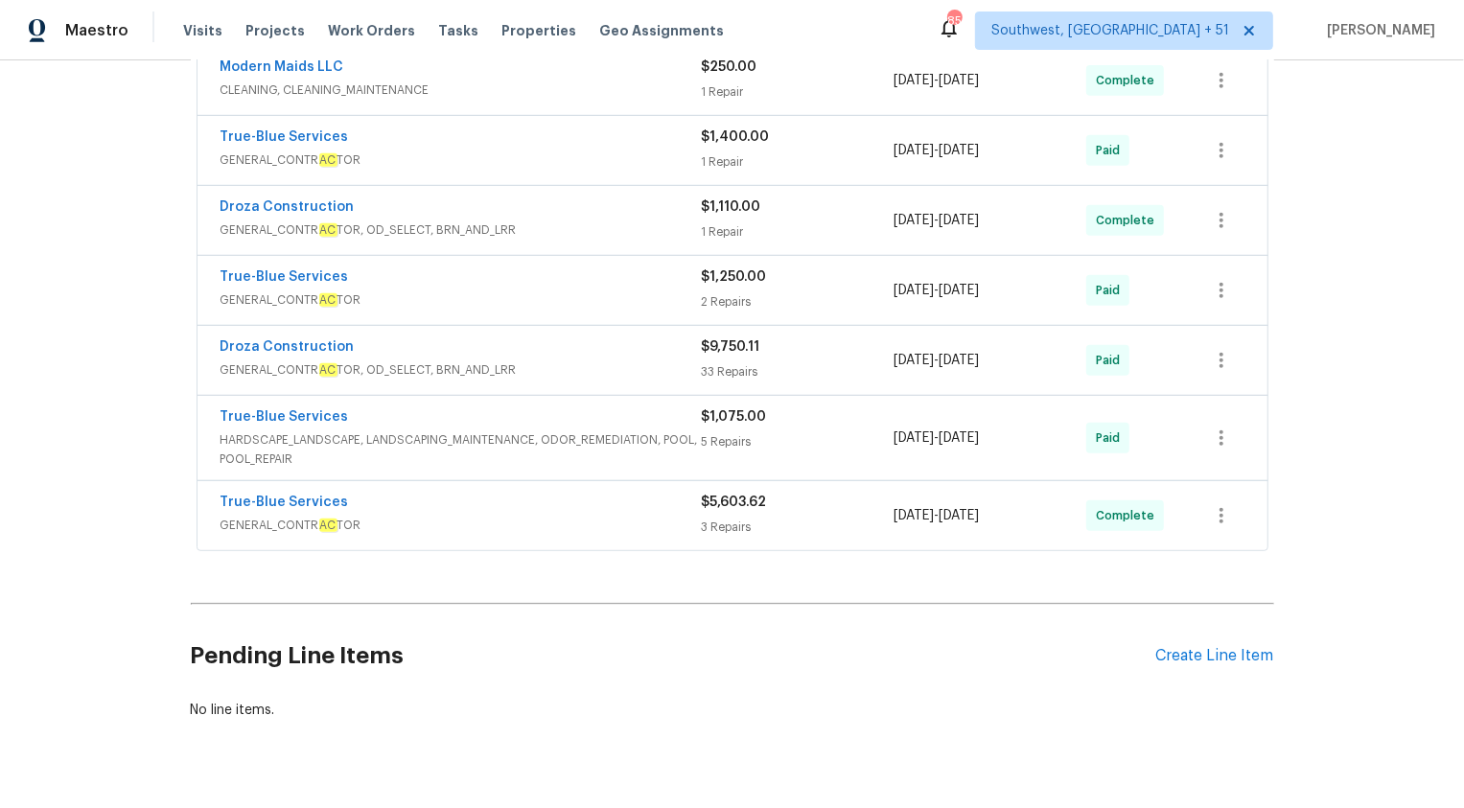
scroll to position [701, 0]
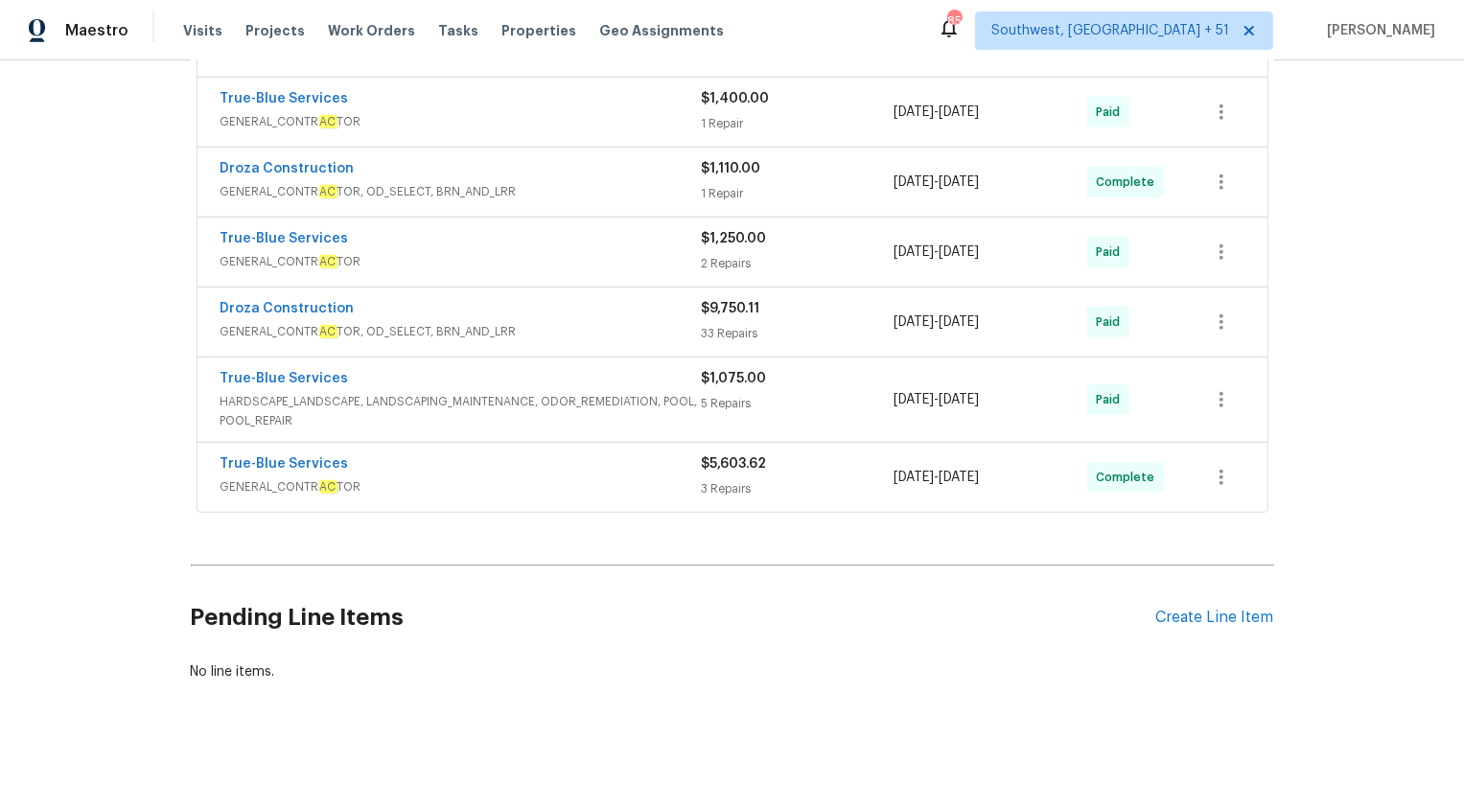
click at [539, 478] on span "GENERAL_CONTR AC TOR" at bounding box center [461, 487] width 481 height 19
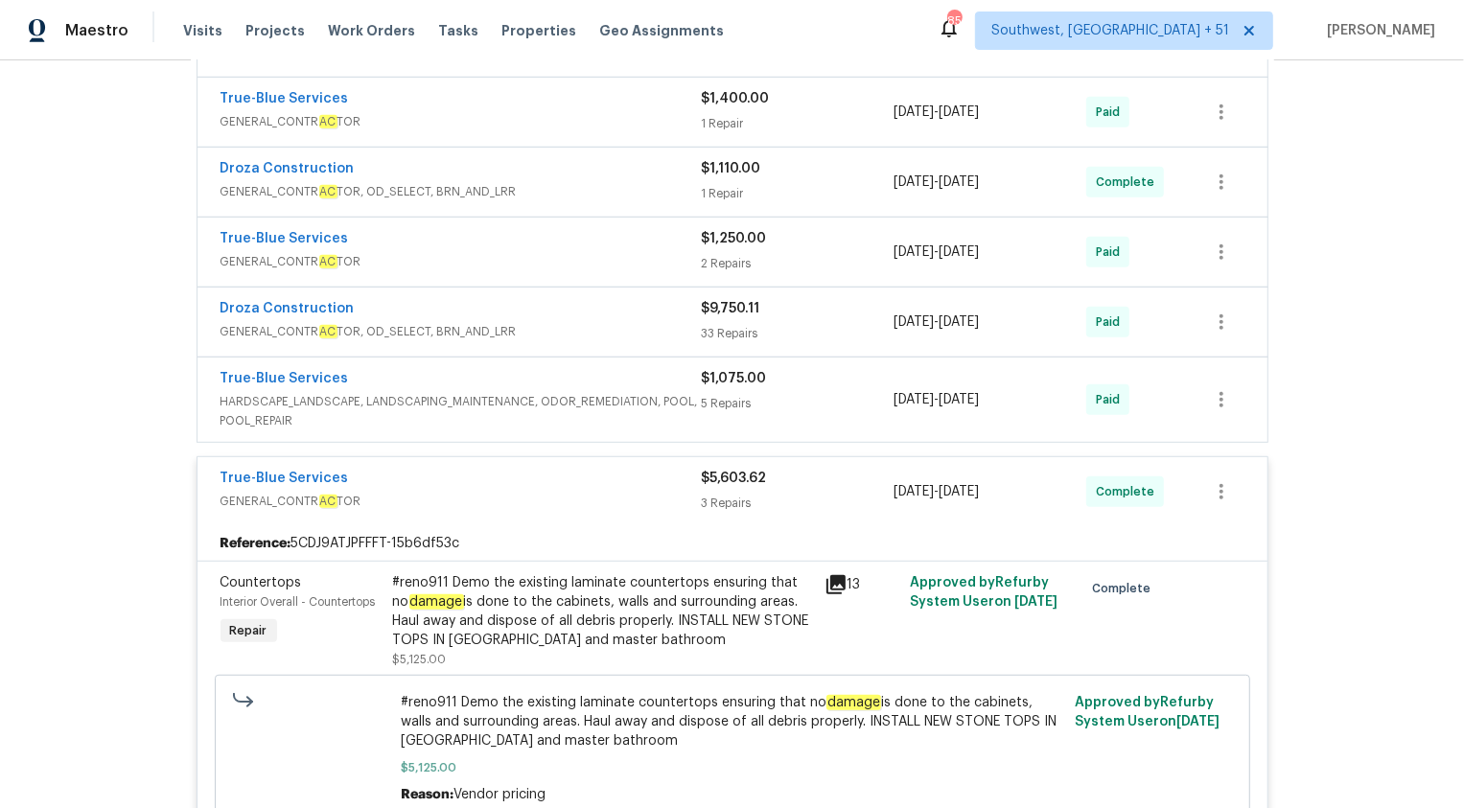
scroll to position [1228, 0]
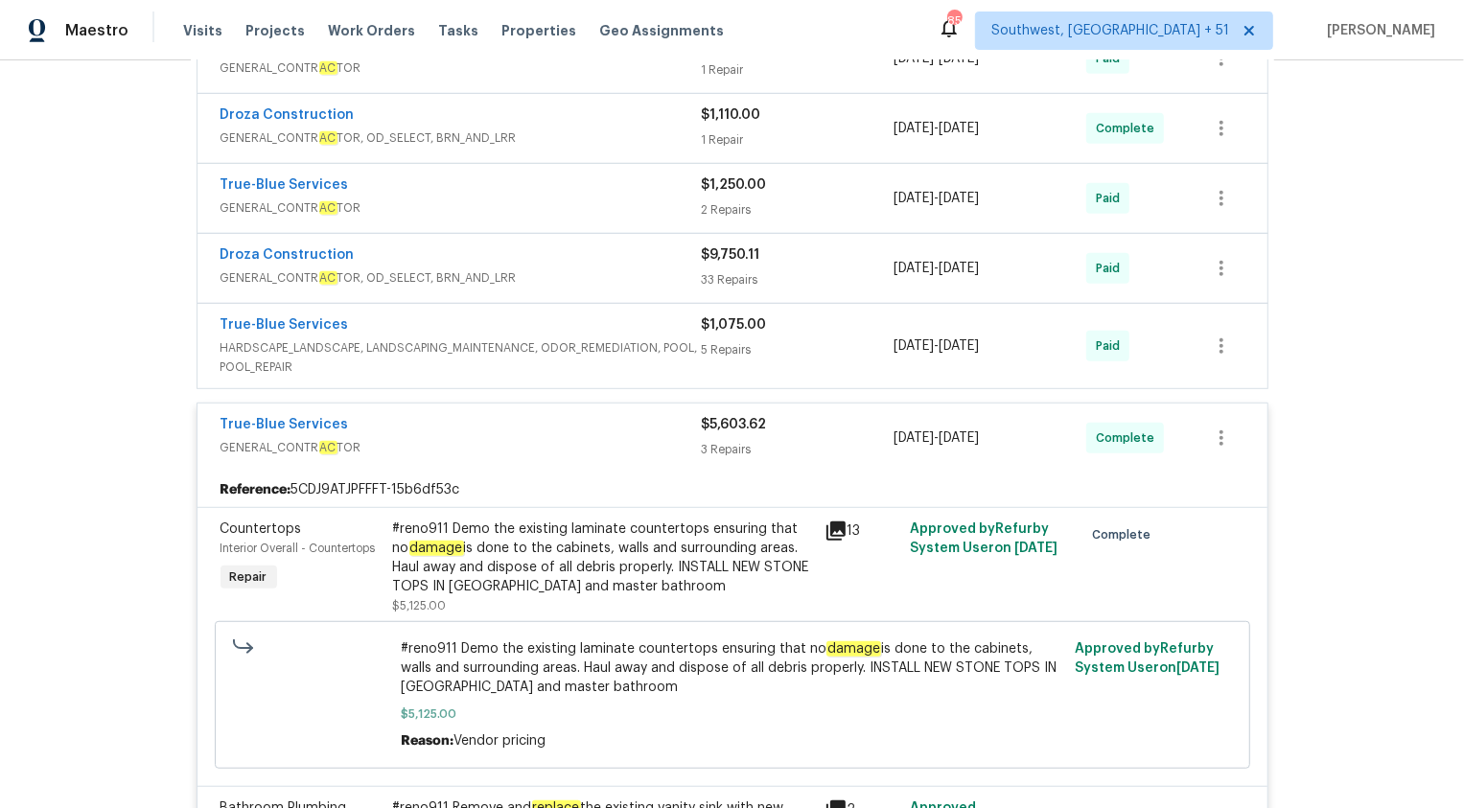
click at [729, 428] on span "$5,603.62" at bounding box center [734, 424] width 65 height 13
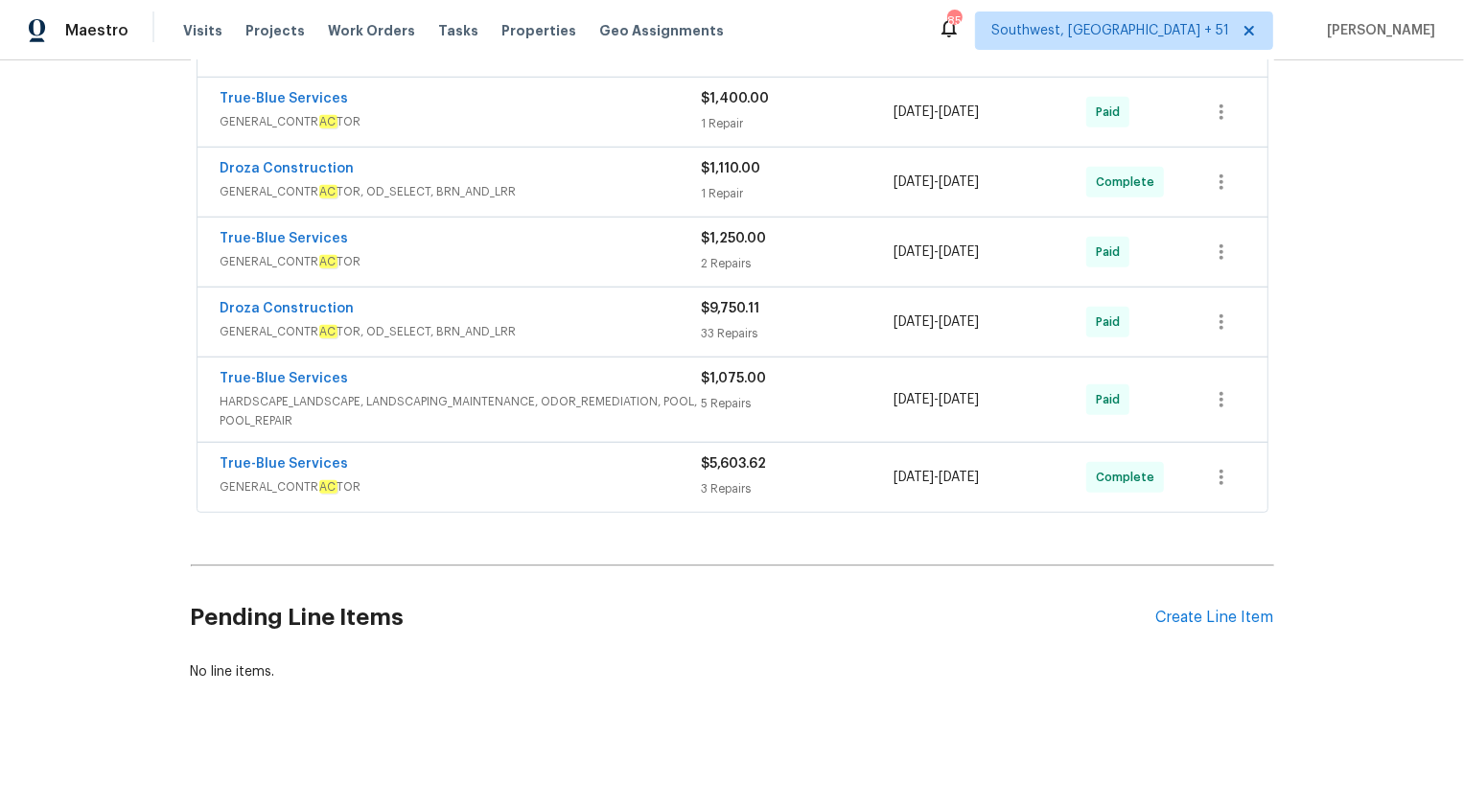
click at [633, 383] on div "True-Blue Services" at bounding box center [461, 380] width 481 height 23
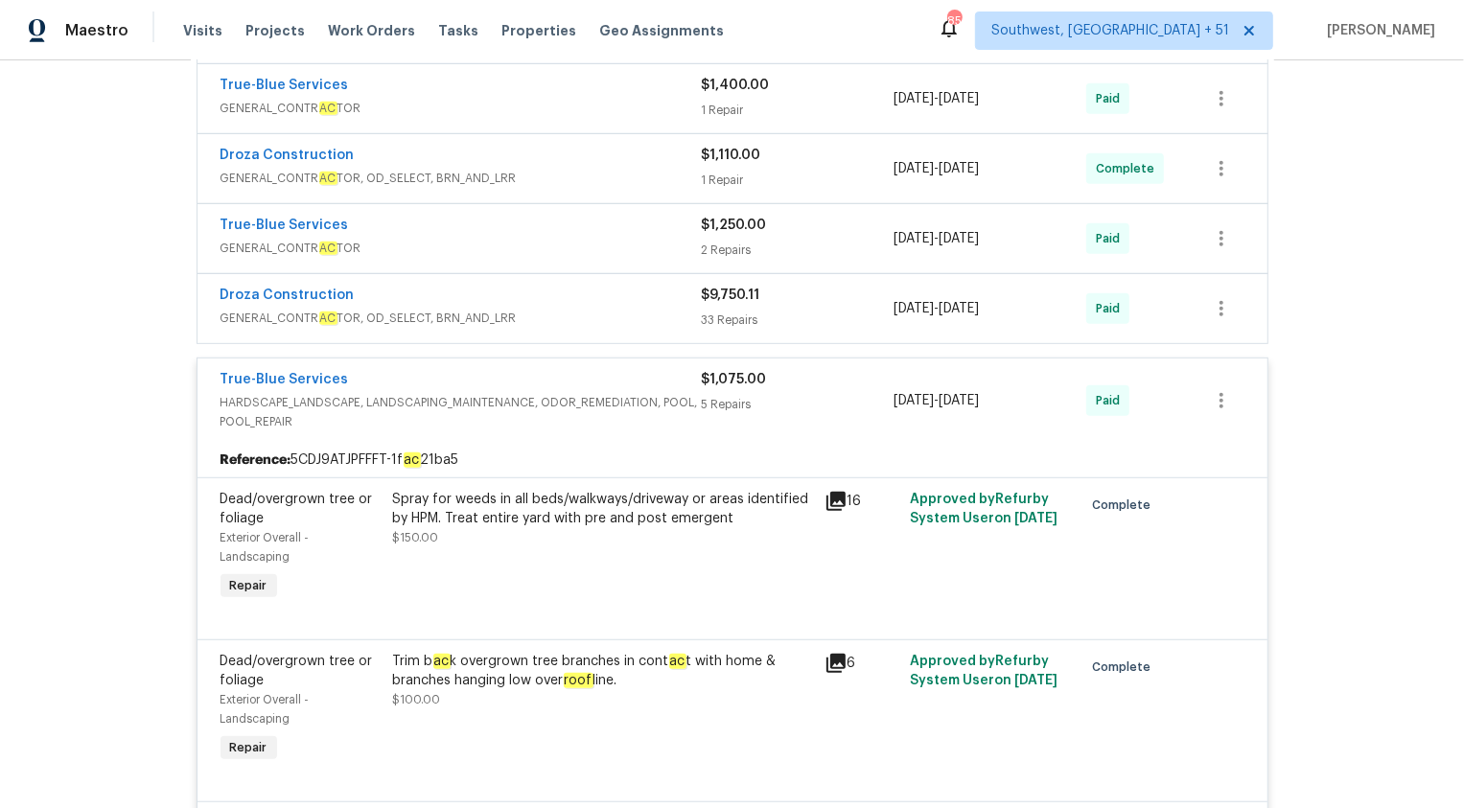
scroll to position [667, 0]
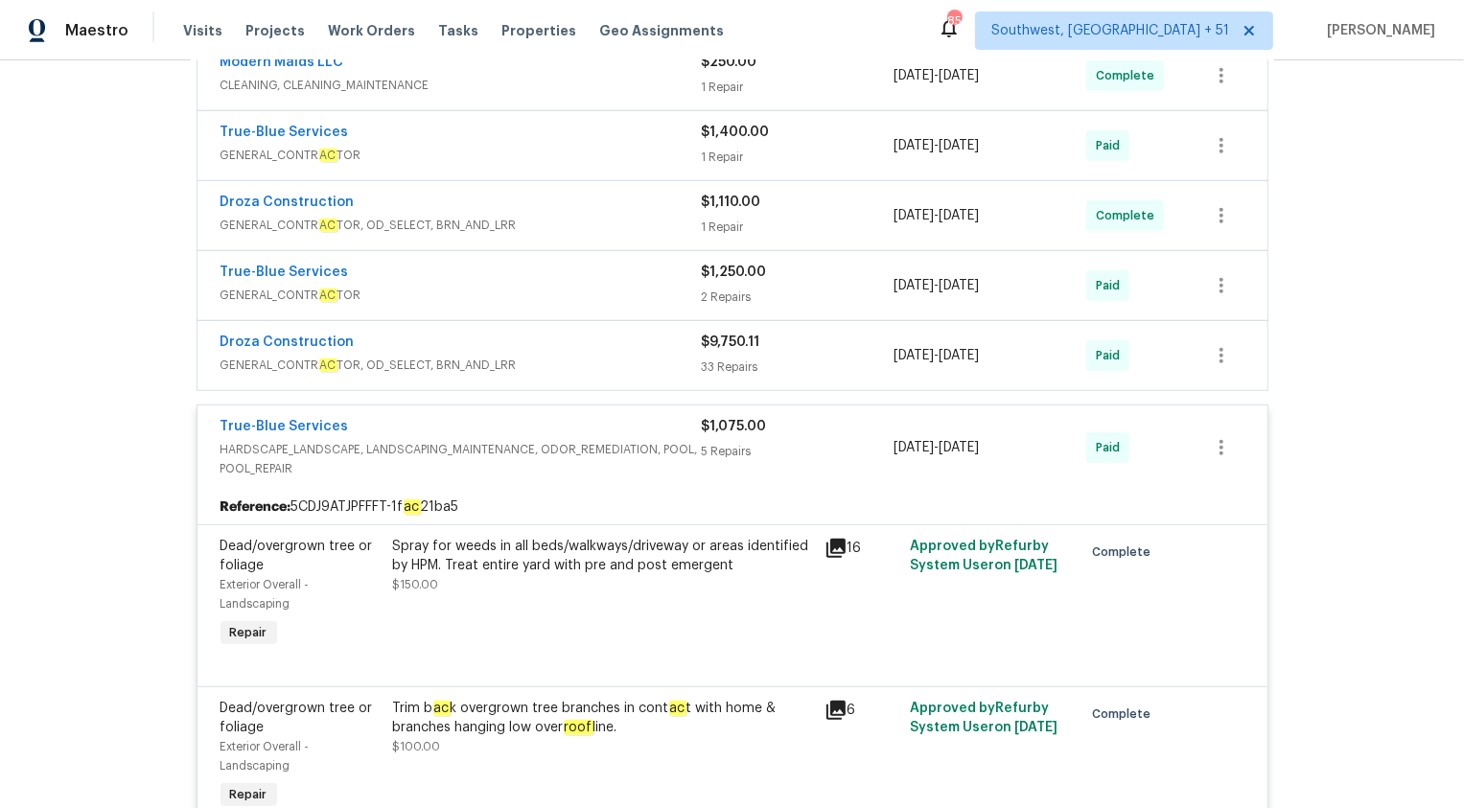
click at [711, 436] on div "$1,075.00 5 Repairs" at bounding box center [798, 447] width 193 height 61
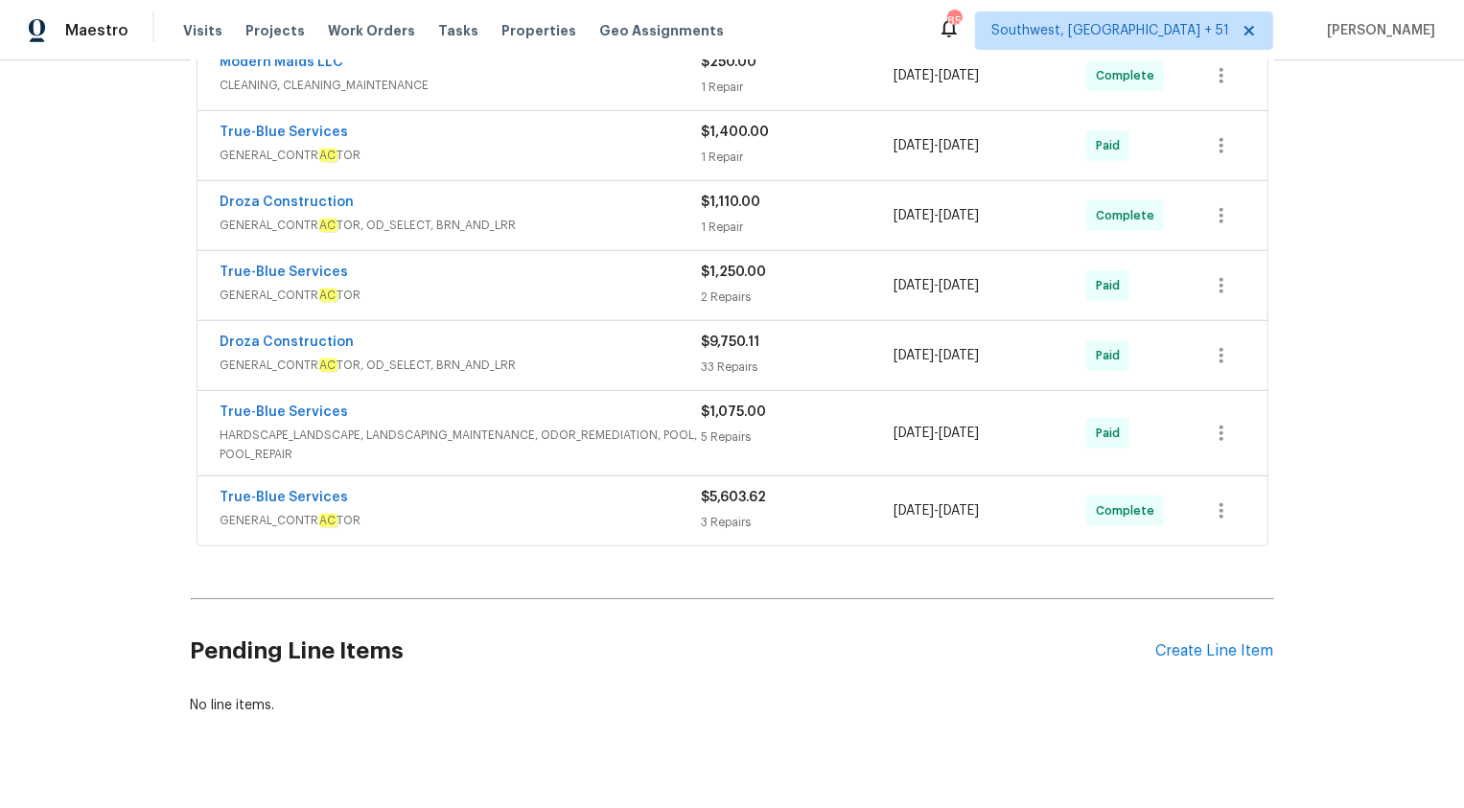
click at [602, 293] on span "GENERAL_CONTR AC TOR" at bounding box center [461, 295] width 481 height 19
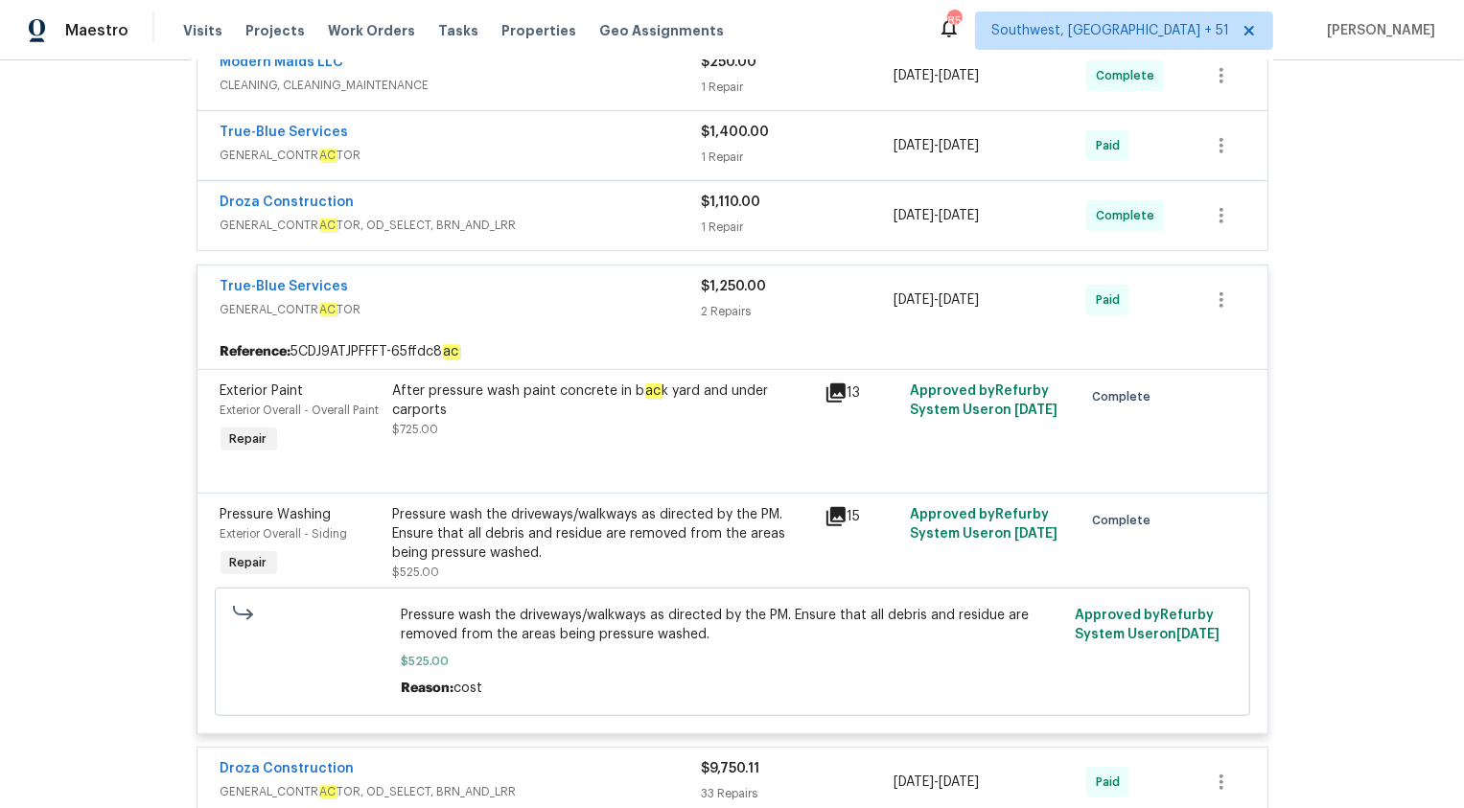
click at [602, 293] on div "True-Blue Services" at bounding box center [461, 288] width 481 height 23
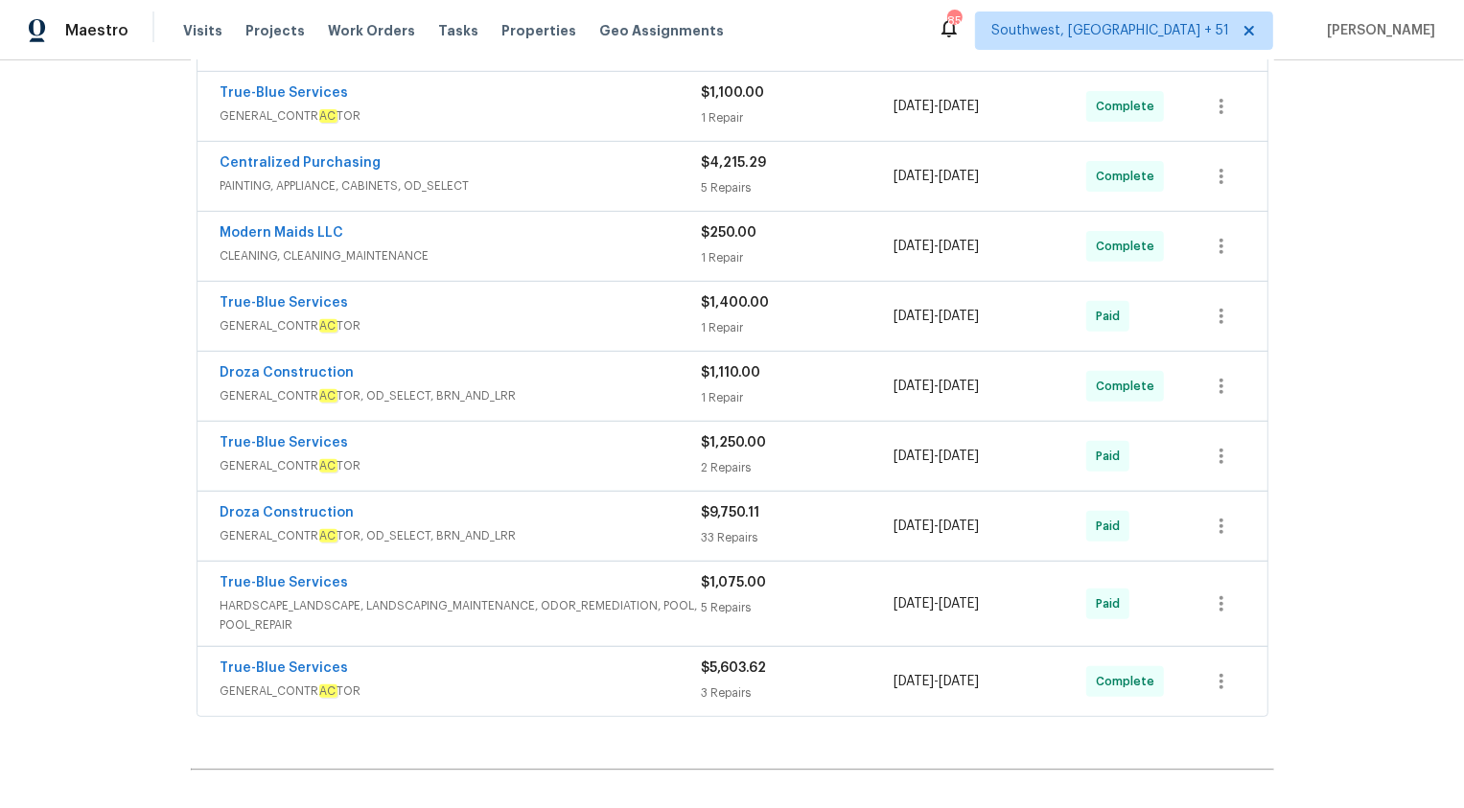
scroll to position [476, 0]
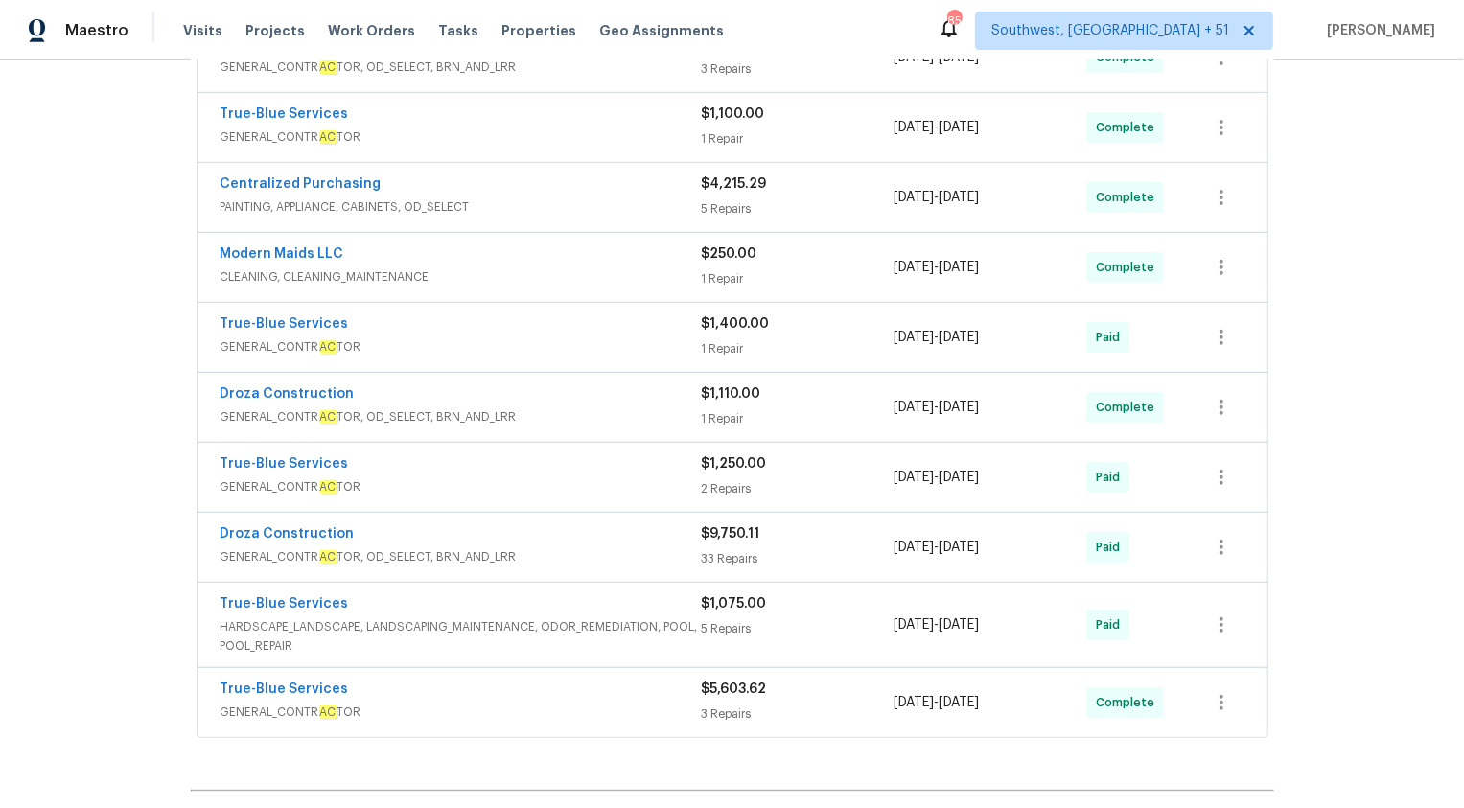
click at [646, 391] on div "Droza Construction" at bounding box center [461, 396] width 481 height 23
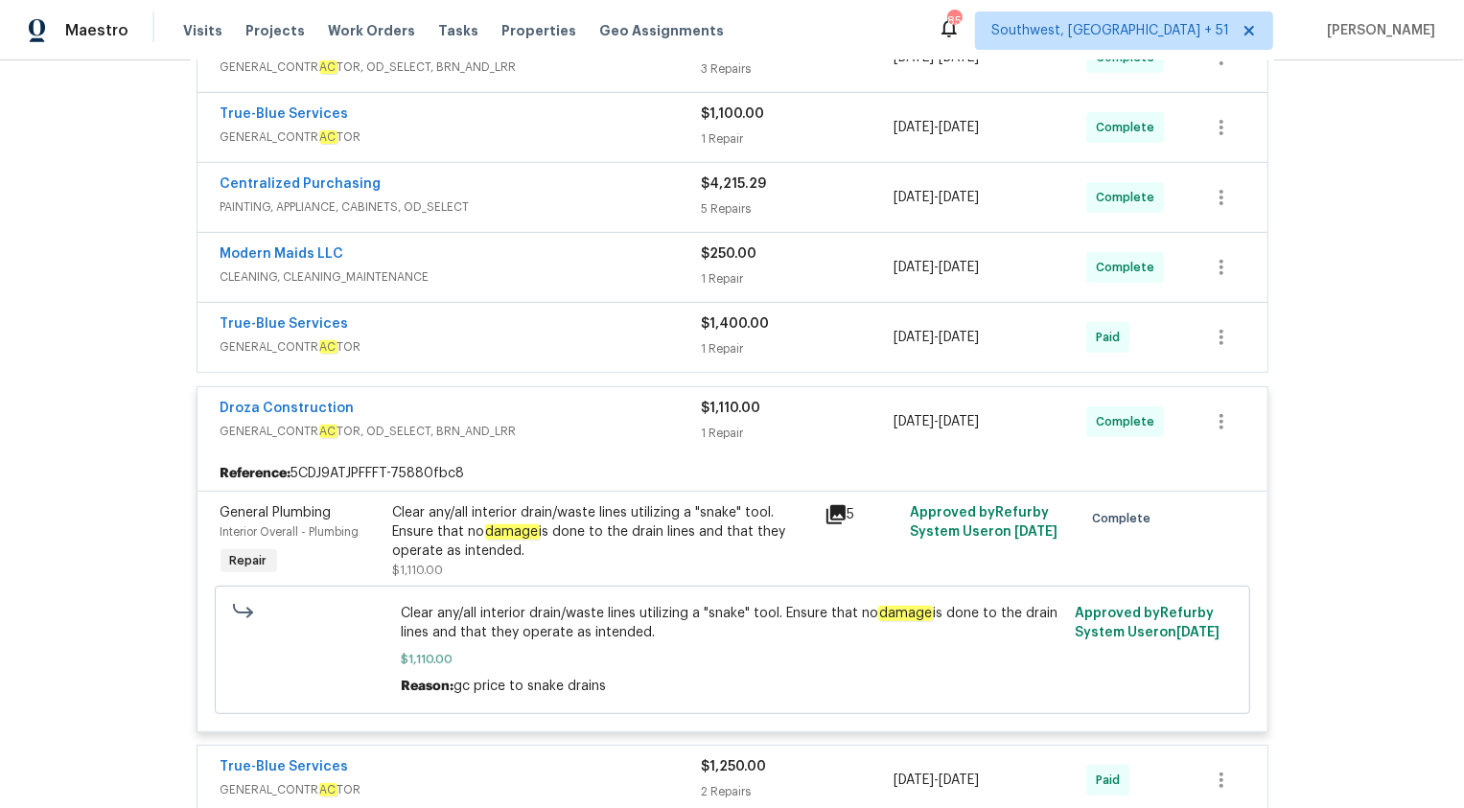
click at [650, 402] on div "Droza Construction" at bounding box center [461, 410] width 481 height 23
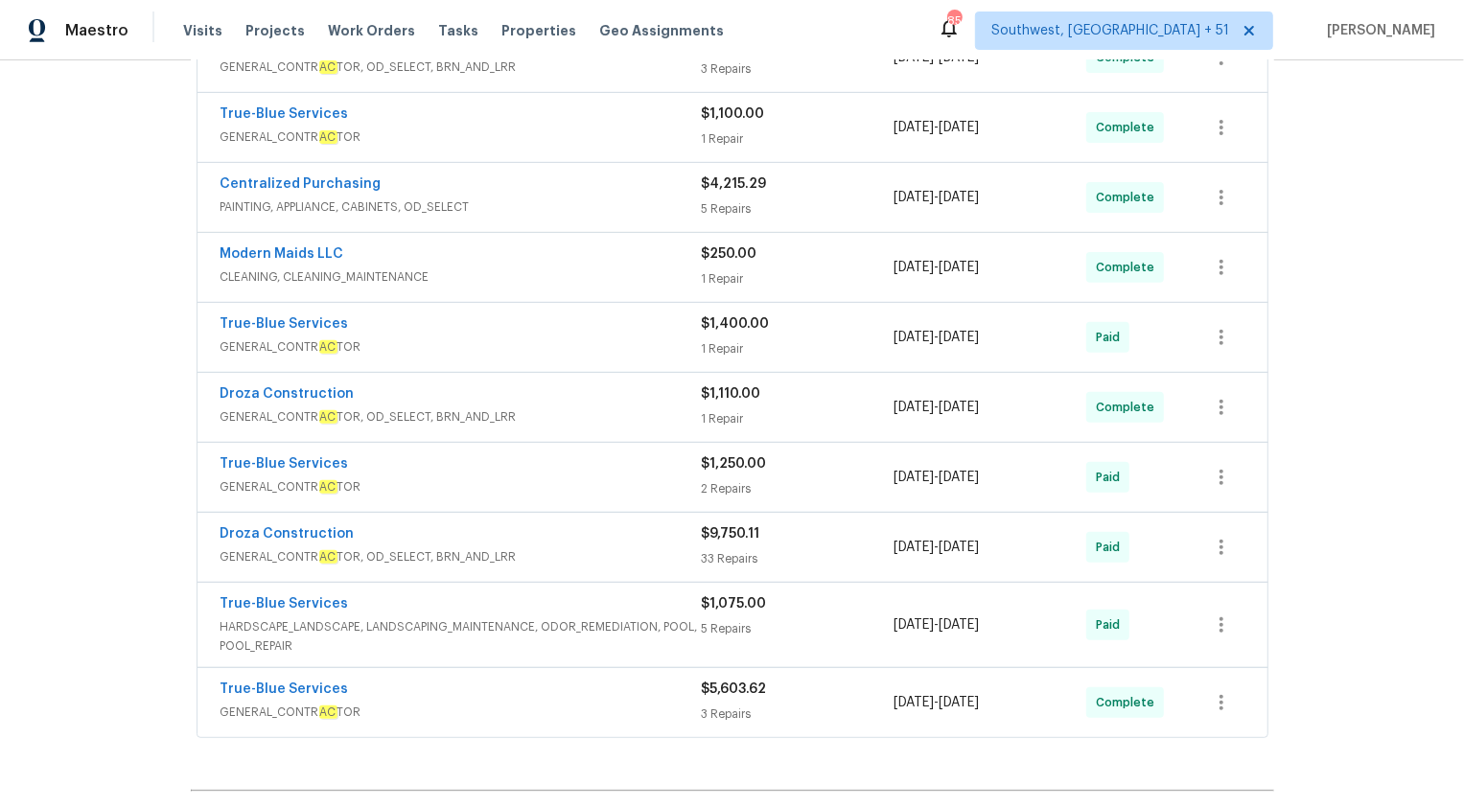
click at [650, 333] on div "True-Blue Services" at bounding box center [461, 326] width 481 height 23
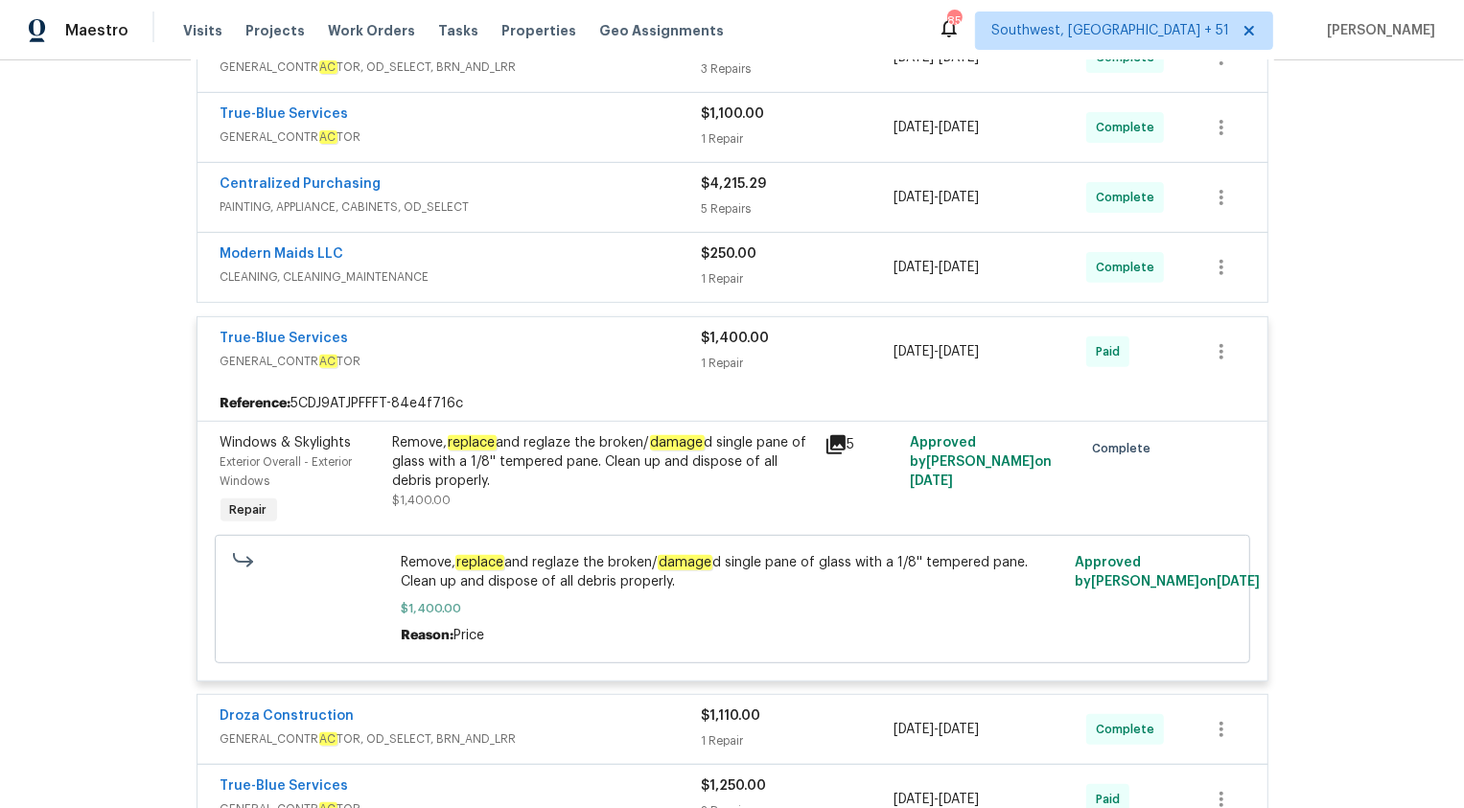
click at [650, 333] on div "True-Blue Services" at bounding box center [461, 340] width 481 height 23
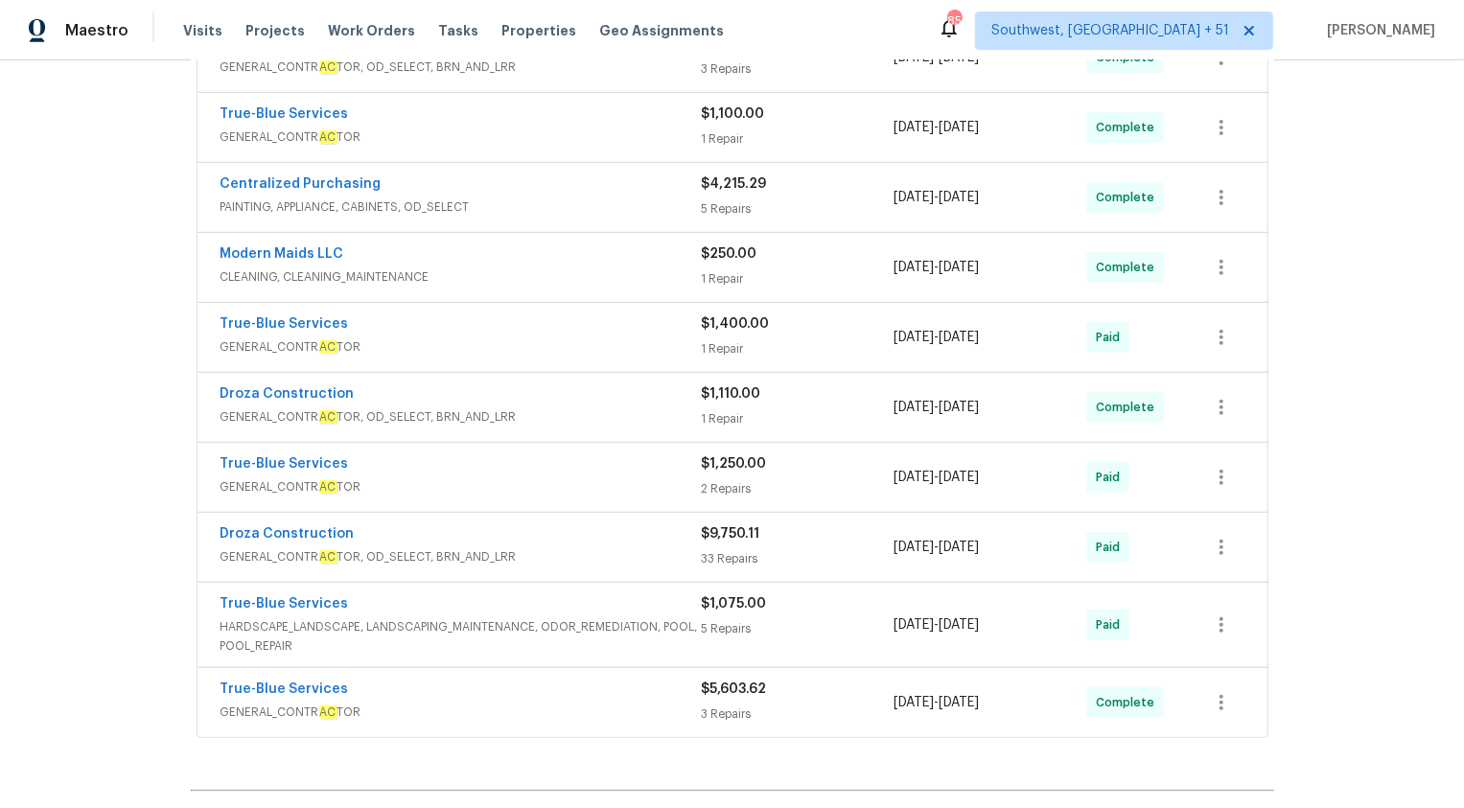
click at [653, 270] on span "CLEANING, CLEANING_MAINTENANCE" at bounding box center [461, 277] width 481 height 19
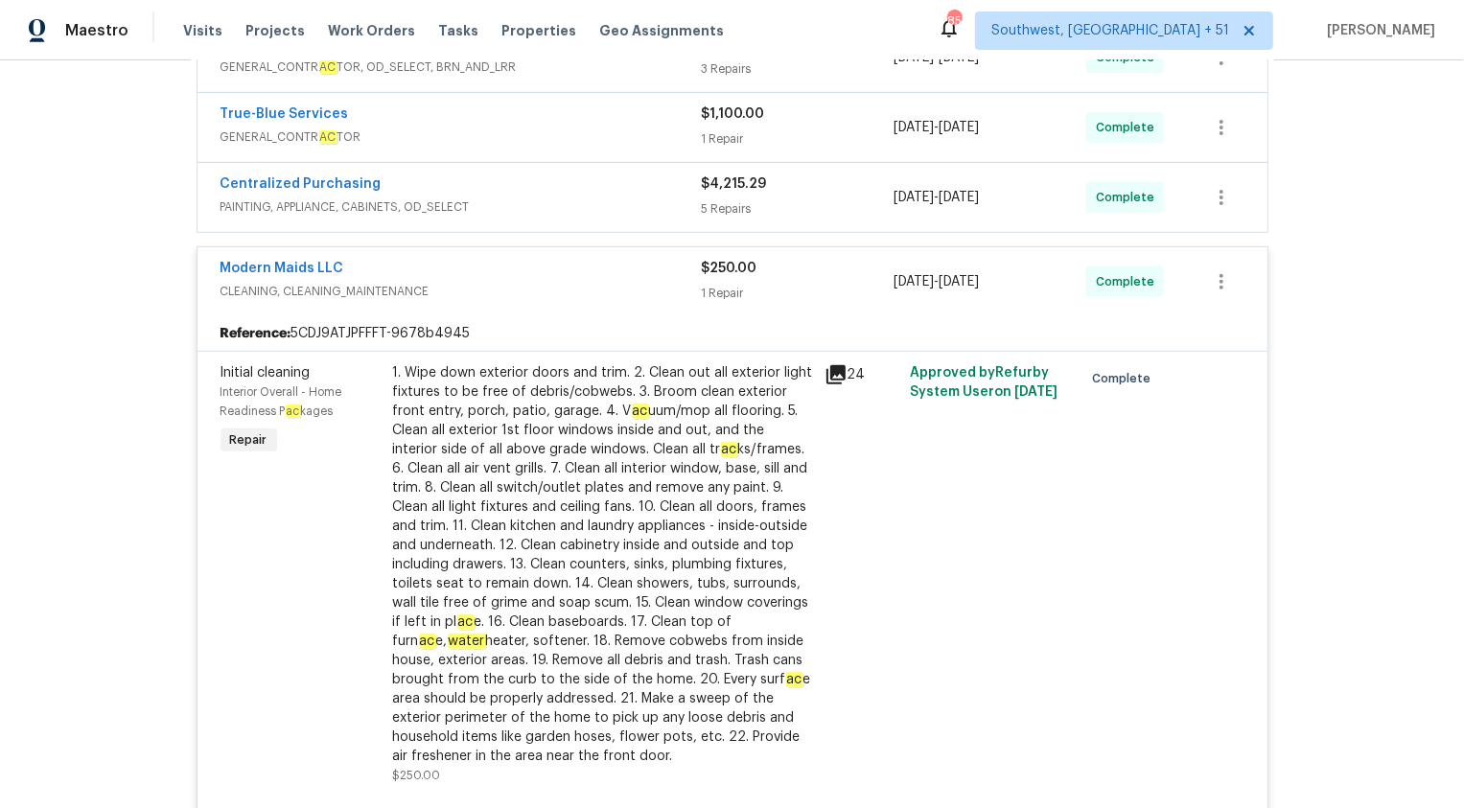
click at [654, 272] on div "Modern Maids LLC" at bounding box center [461, 270] width 481 height 23
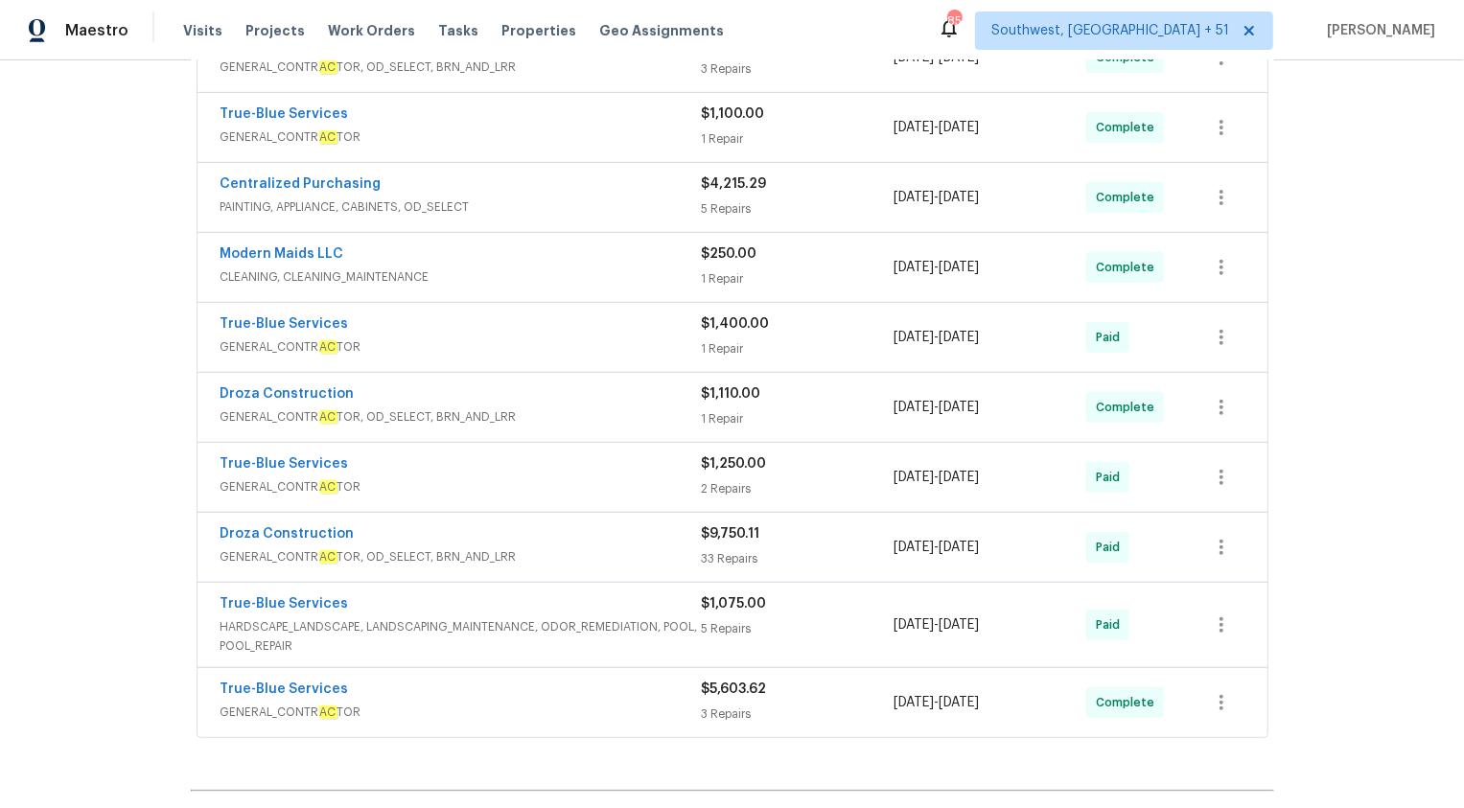
click at [663, 198] on span "PAINTING, APPLIANCE, CABINETS, OD_SELECT" at bounding box center [461, 207] width 481 height 19
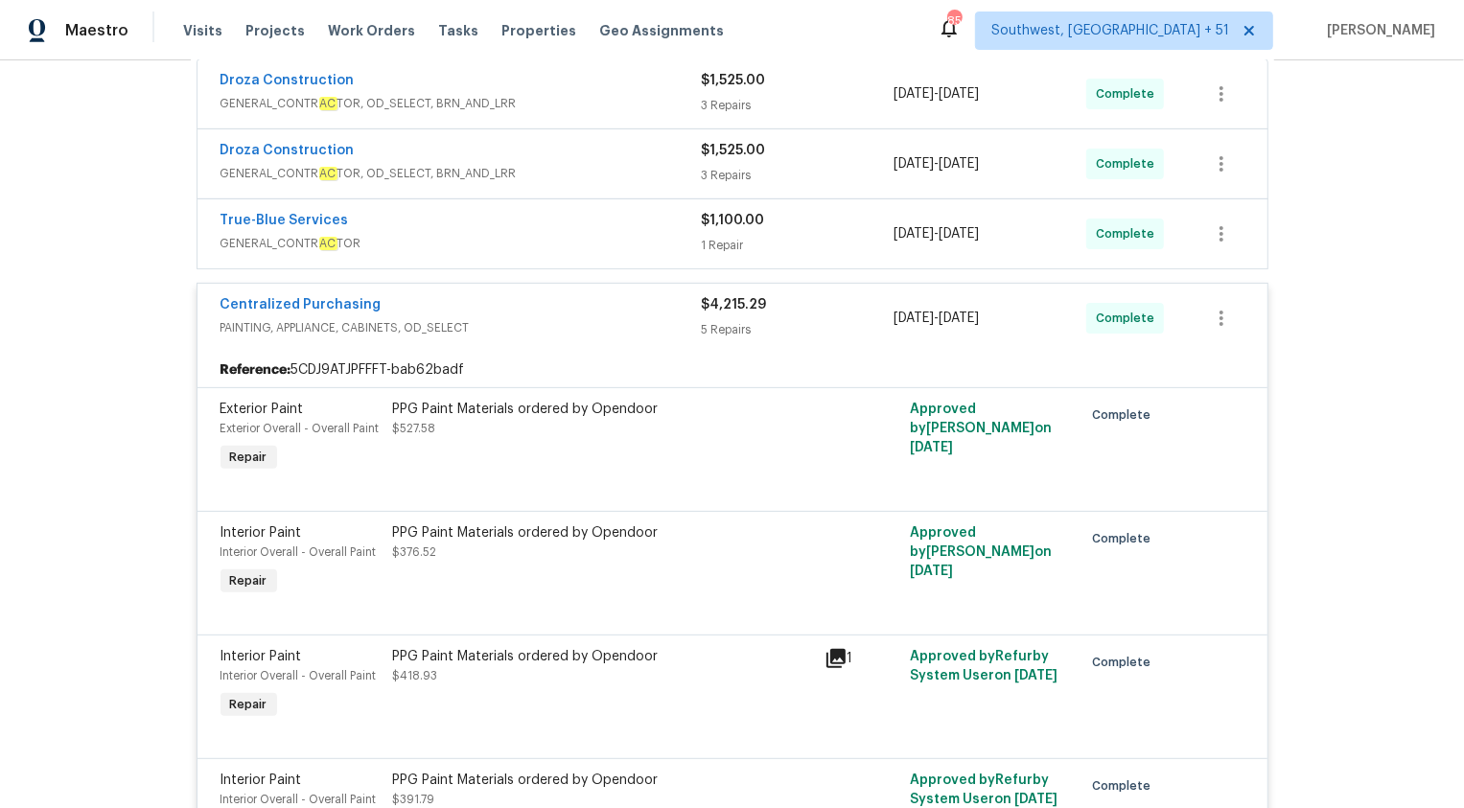
scroll to position [656, 0]
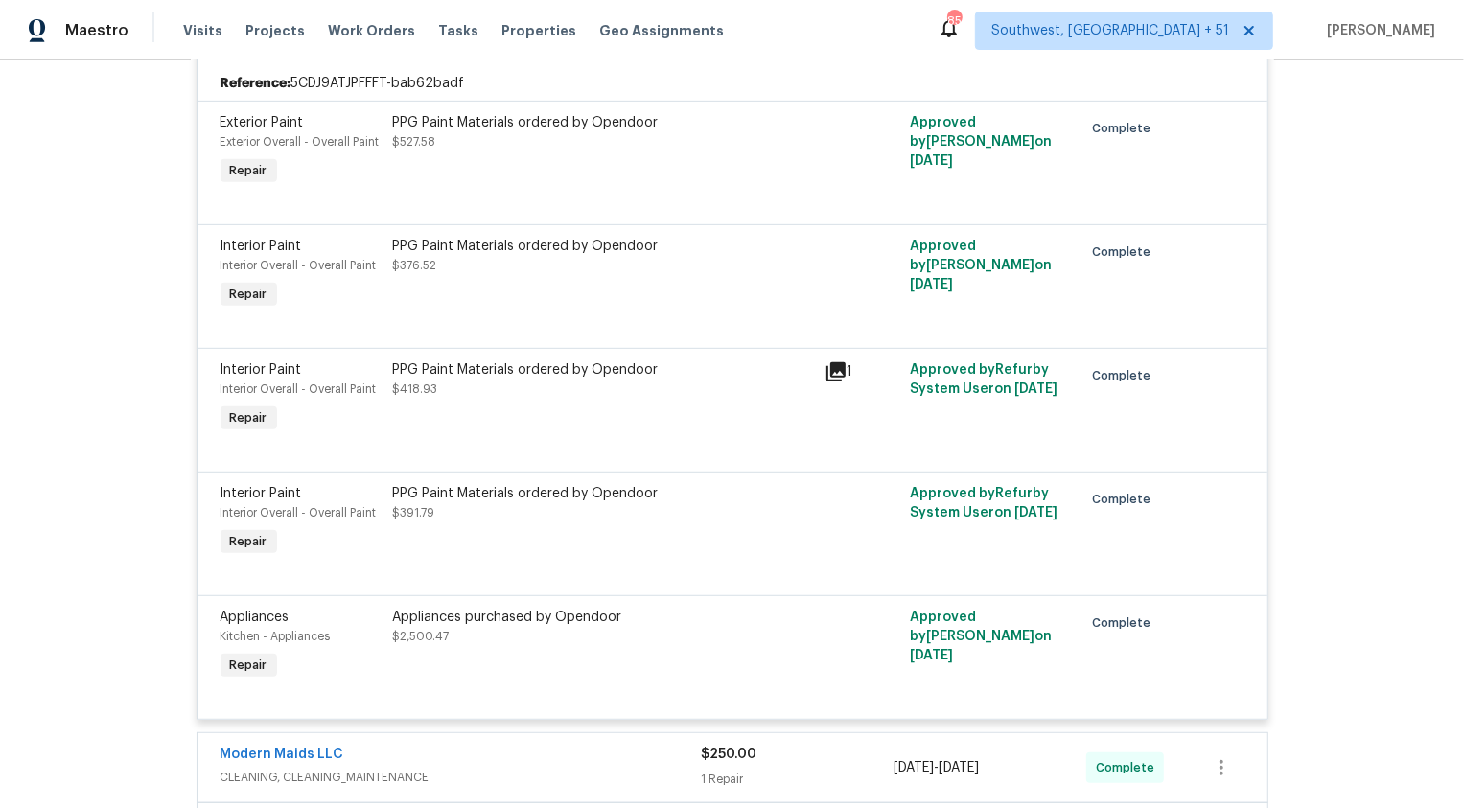
click at [458, 627] on div "Appliances purchased by Opendoor $2,500.47" at bounding box center [603, 627] width 420 height 38
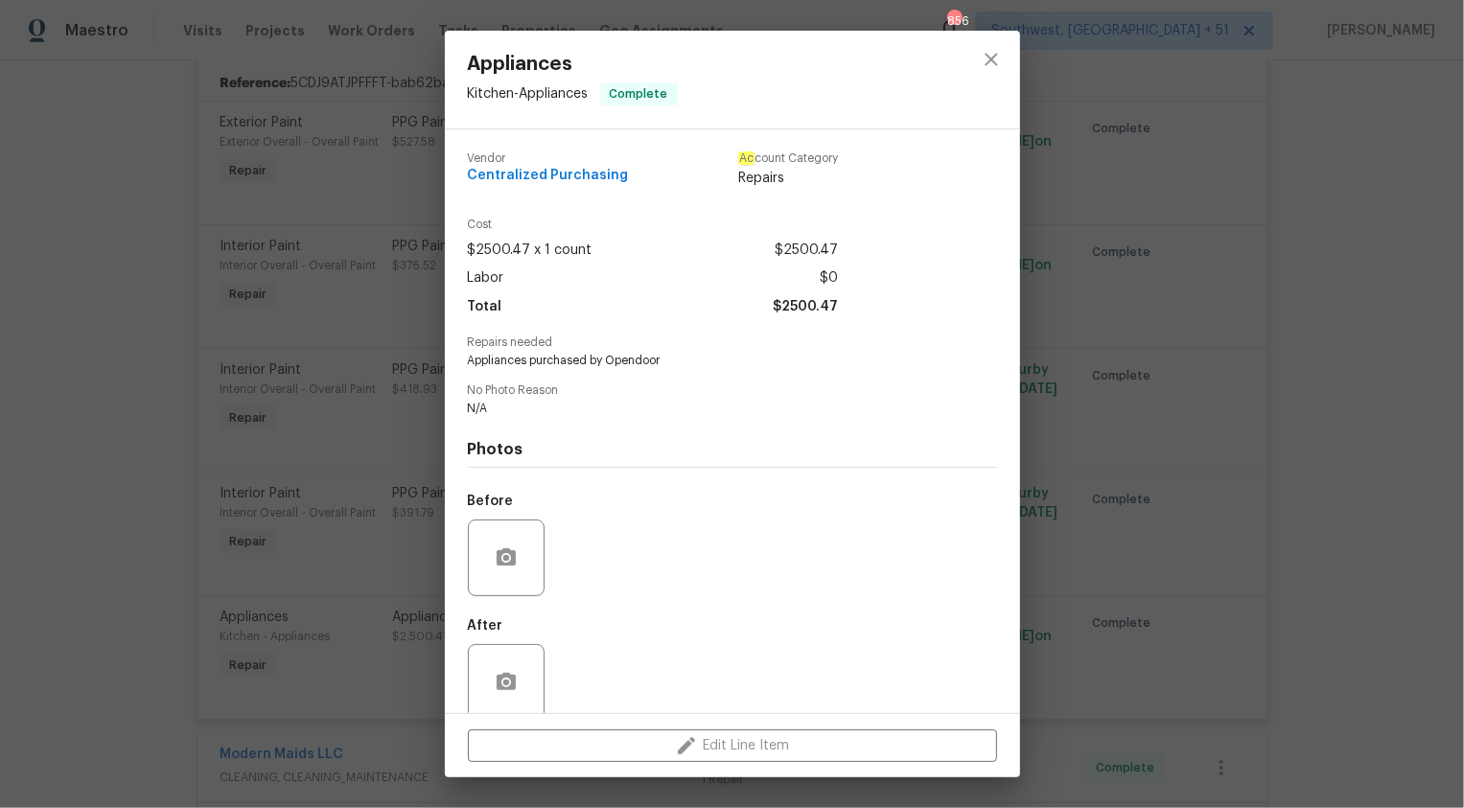
drag, startPoint x: 531, startPoint y: 361, endPoint x: 1246, endPoint y: 364, distance: 714.4
click at [556, 361] on span "Appliances purchased by Opendoor" at bounding box center [706, 361] width 477 height 16
click at [1339, 372] on div "Appliances Kitchen - Appliances Complete Vendor Centralized Purchasing Ac count…" at bounding box center [732, 404] width 1464 height 808
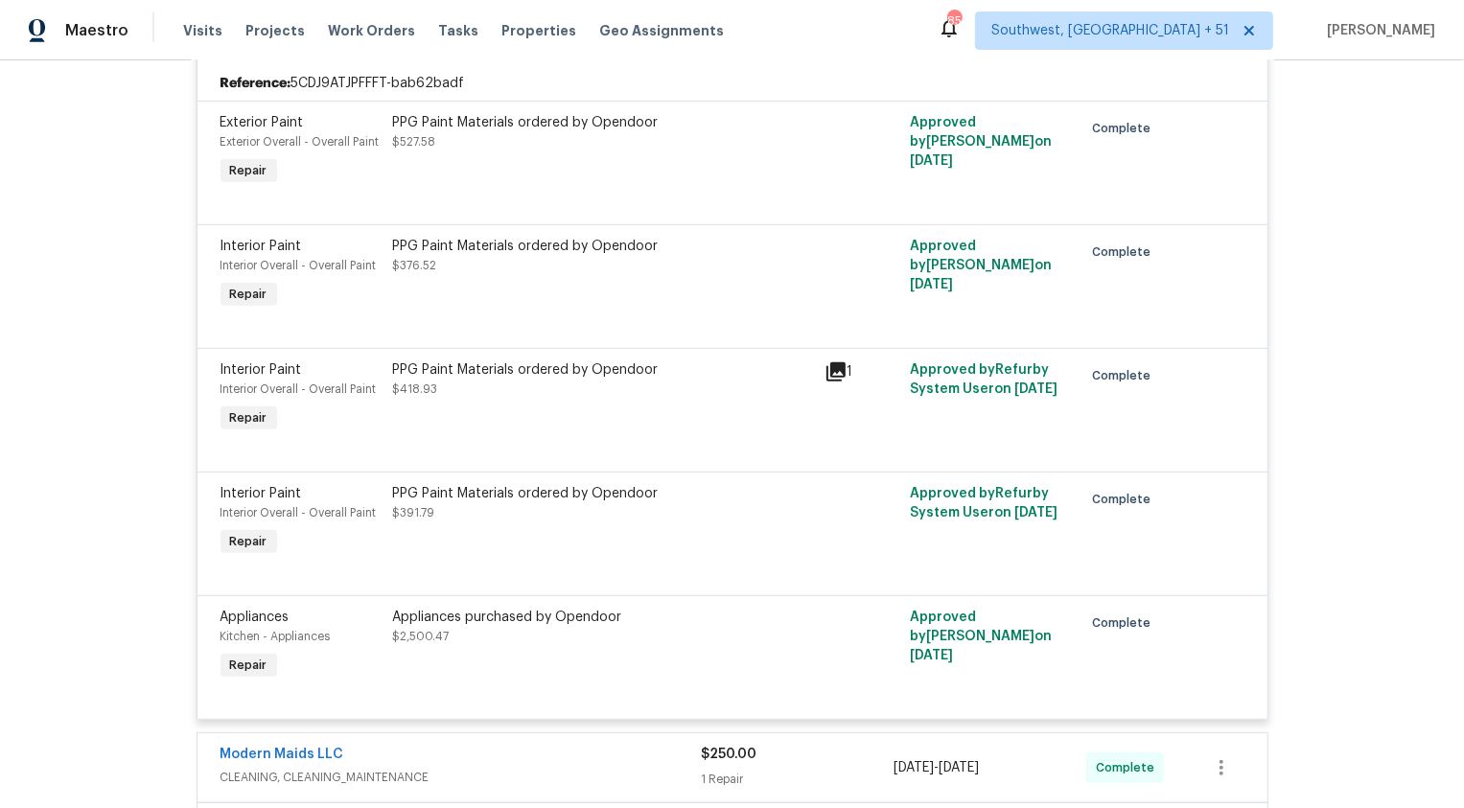
click at [1339, 372] on div "B ac k to all projects 7437 E Calle Sinaloa, Tucson, AZ 85710 3 Beds | 2 Baths …" at bounding box center [732, 434] width 1464 height 748
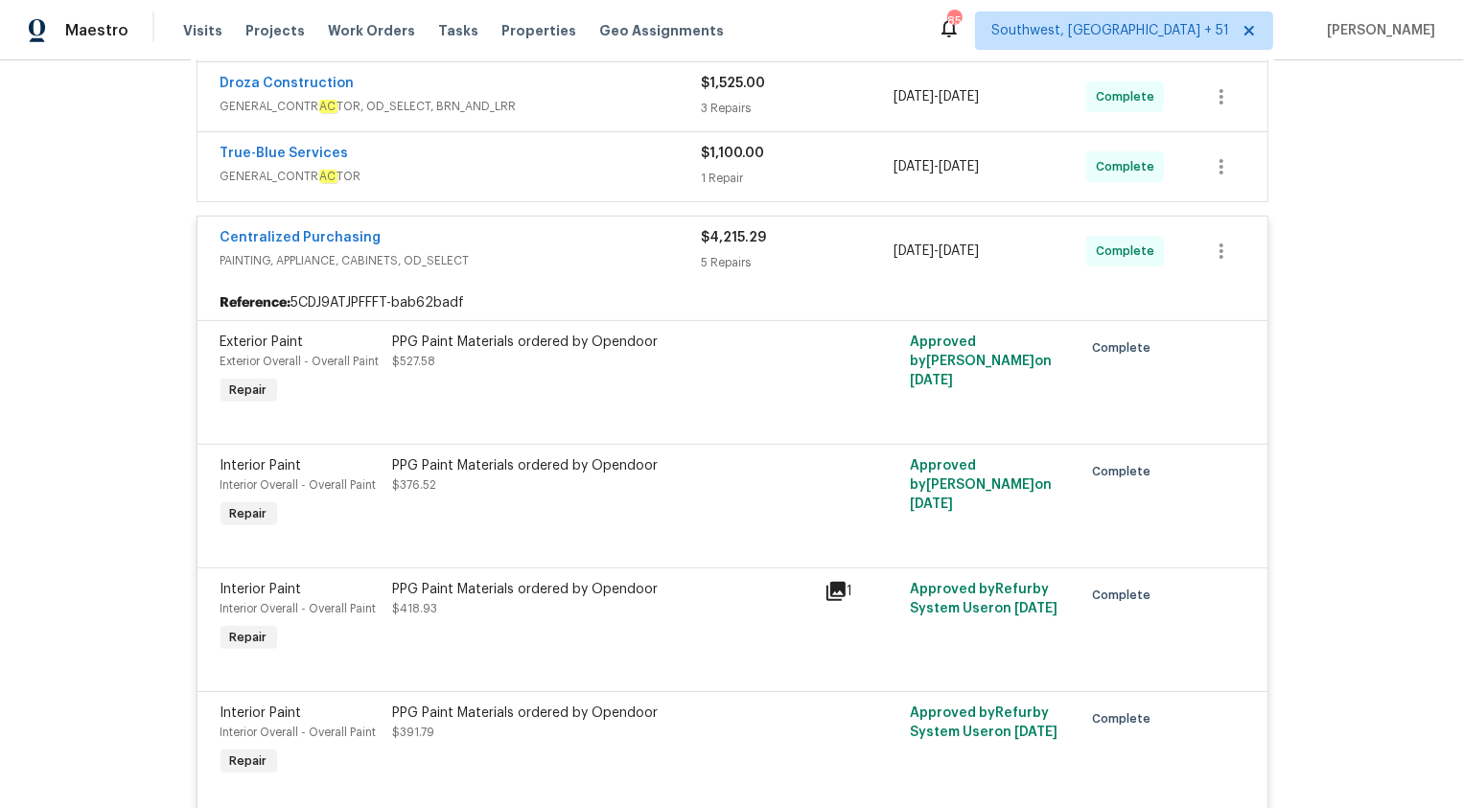
scroll to position [415, 0]
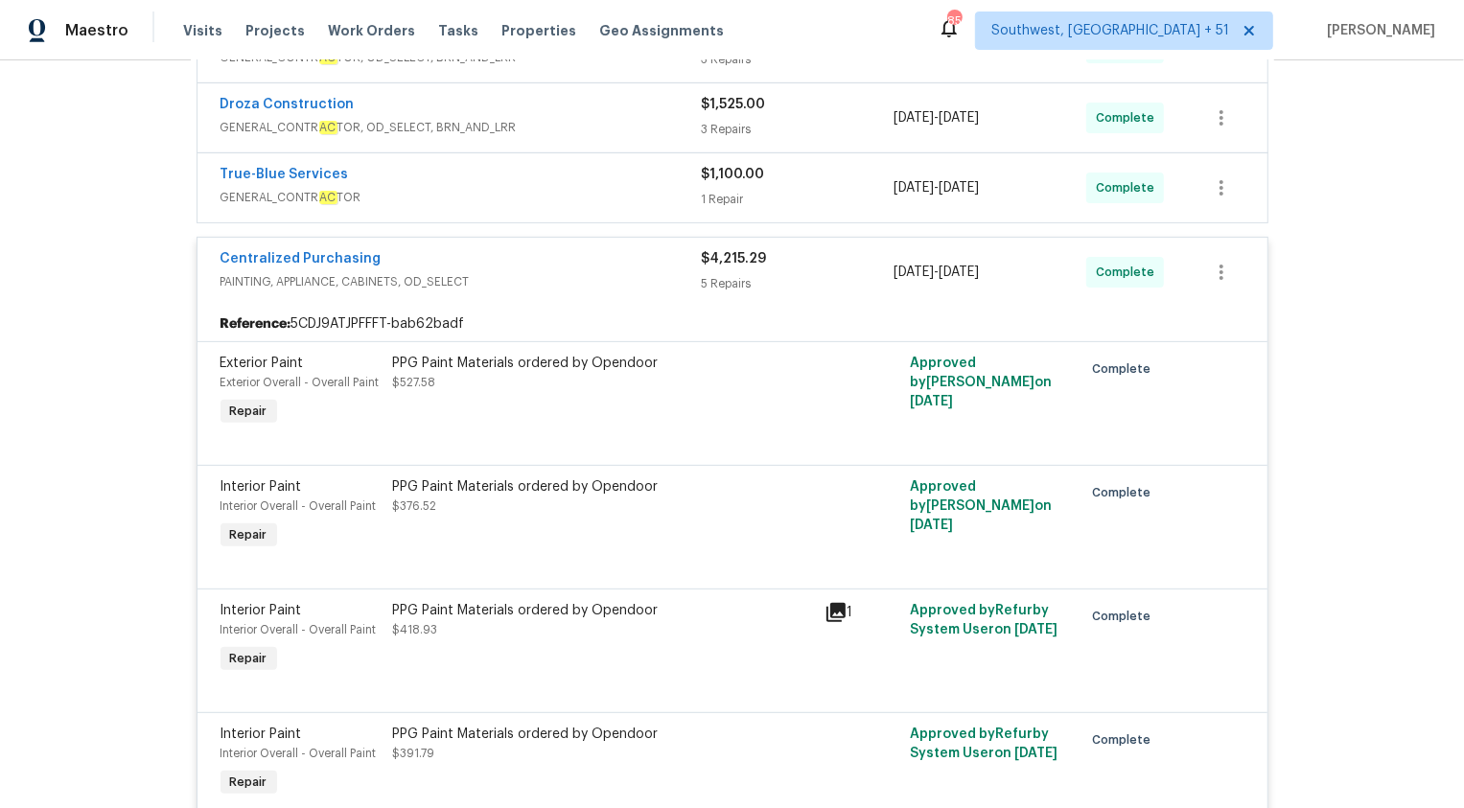
click at [776, 280] on div "5 Repairs" at bounding box center [798, 283] width 193 height 19
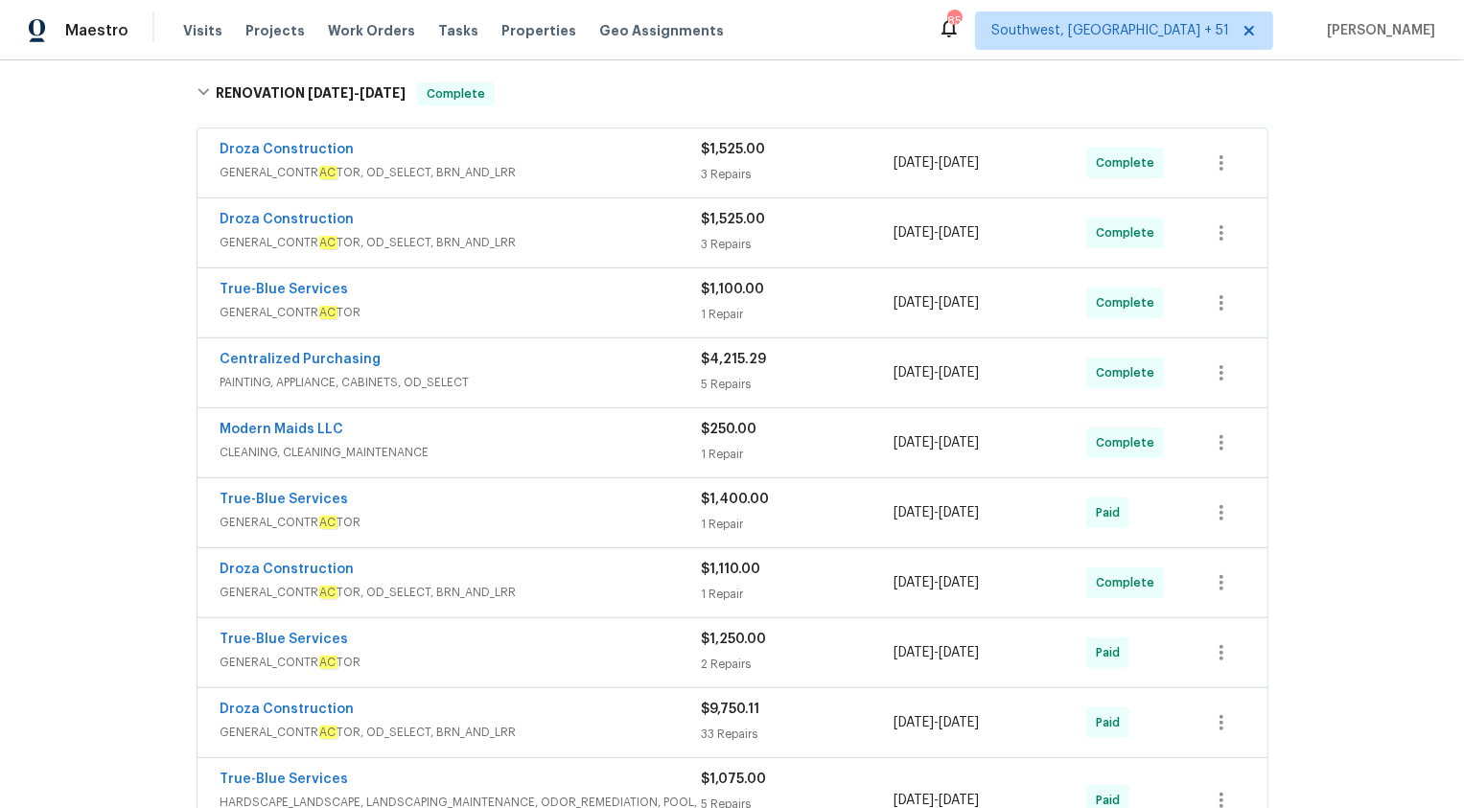
scroll to position [255, 0]
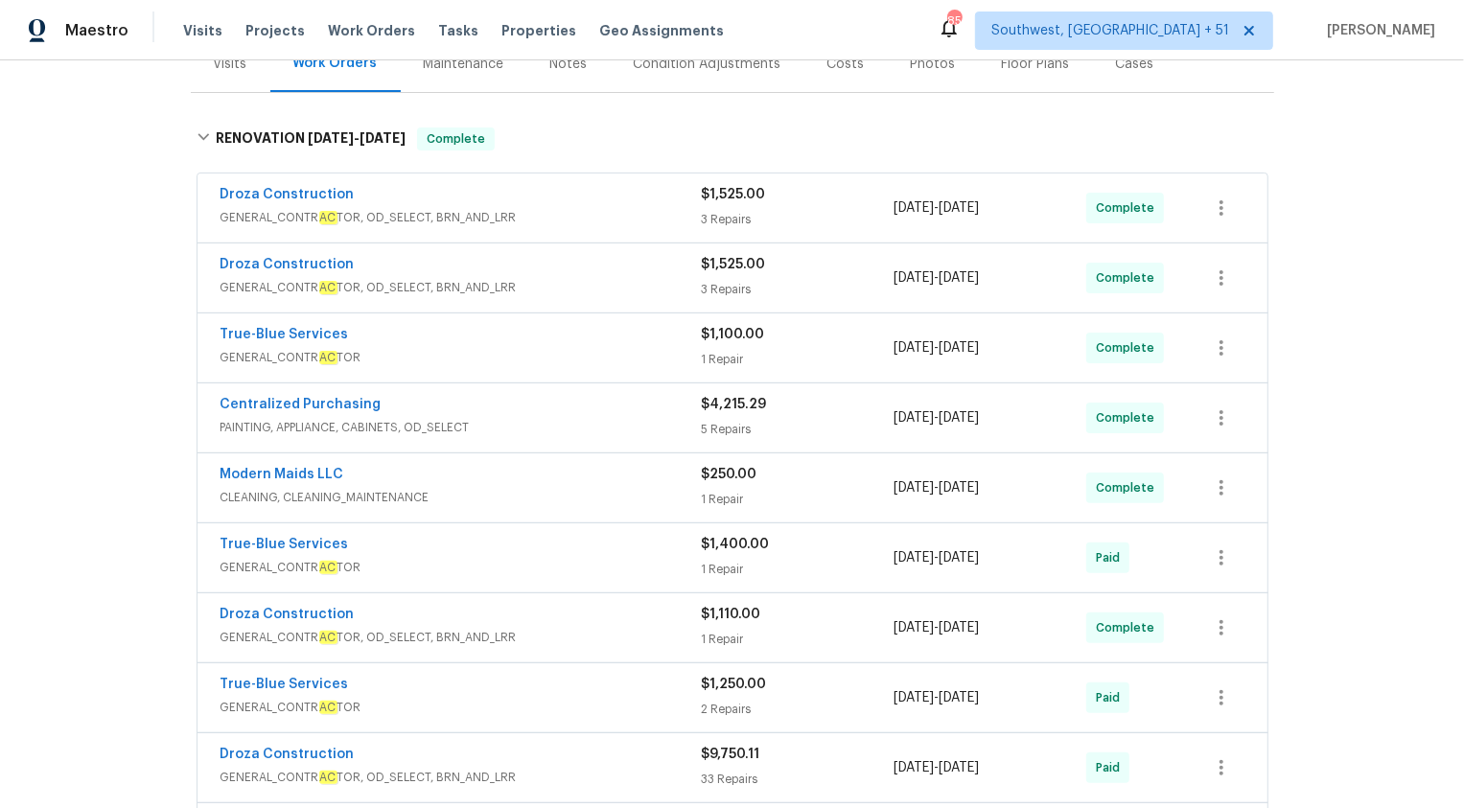
click at [680, 217] on span "GENERAL_CONTR AC TOR, OD_SELECT, BRN_AND_LRR" at bounding box center [461, 217] width 481 height 19
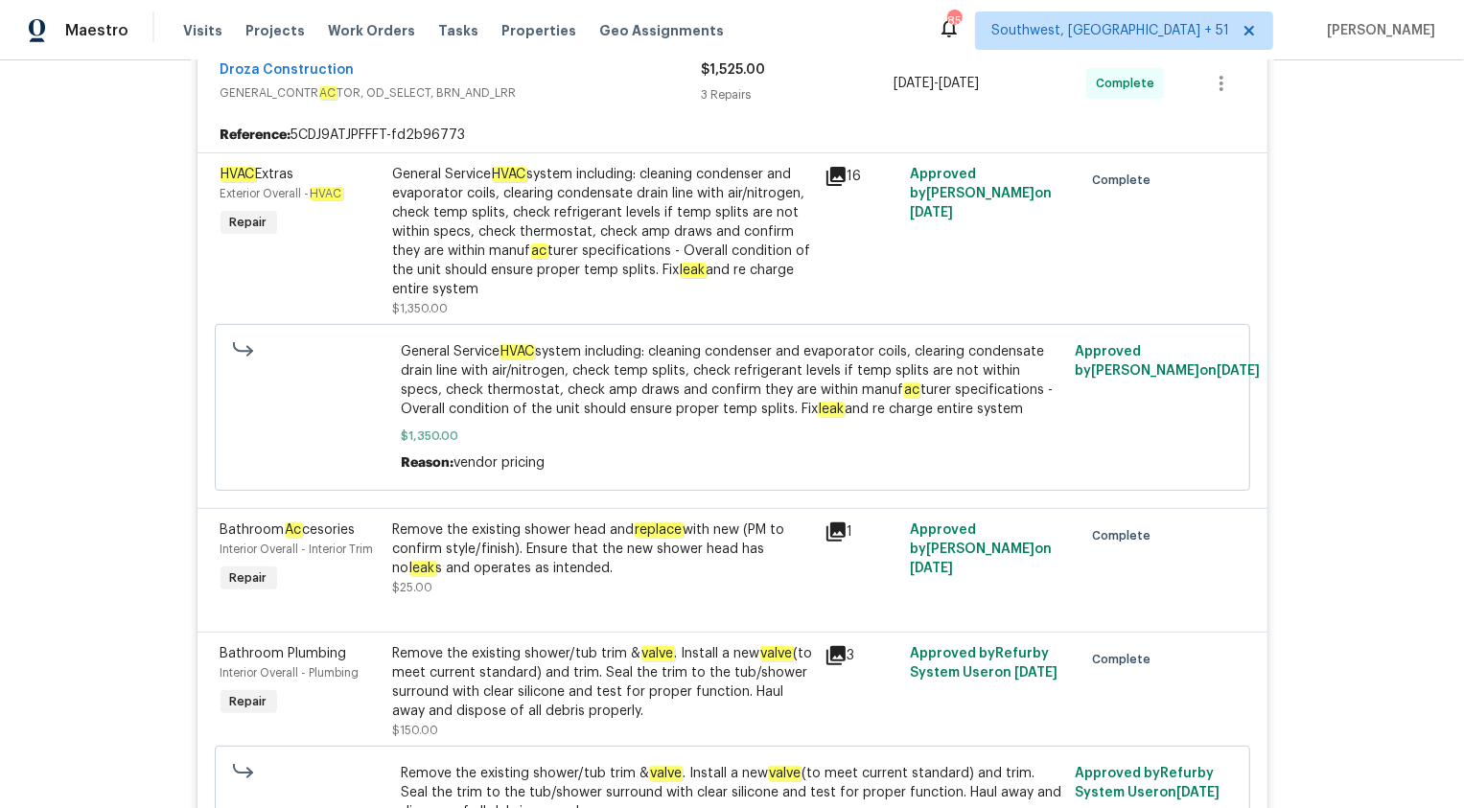
scroll to position [258, 0]
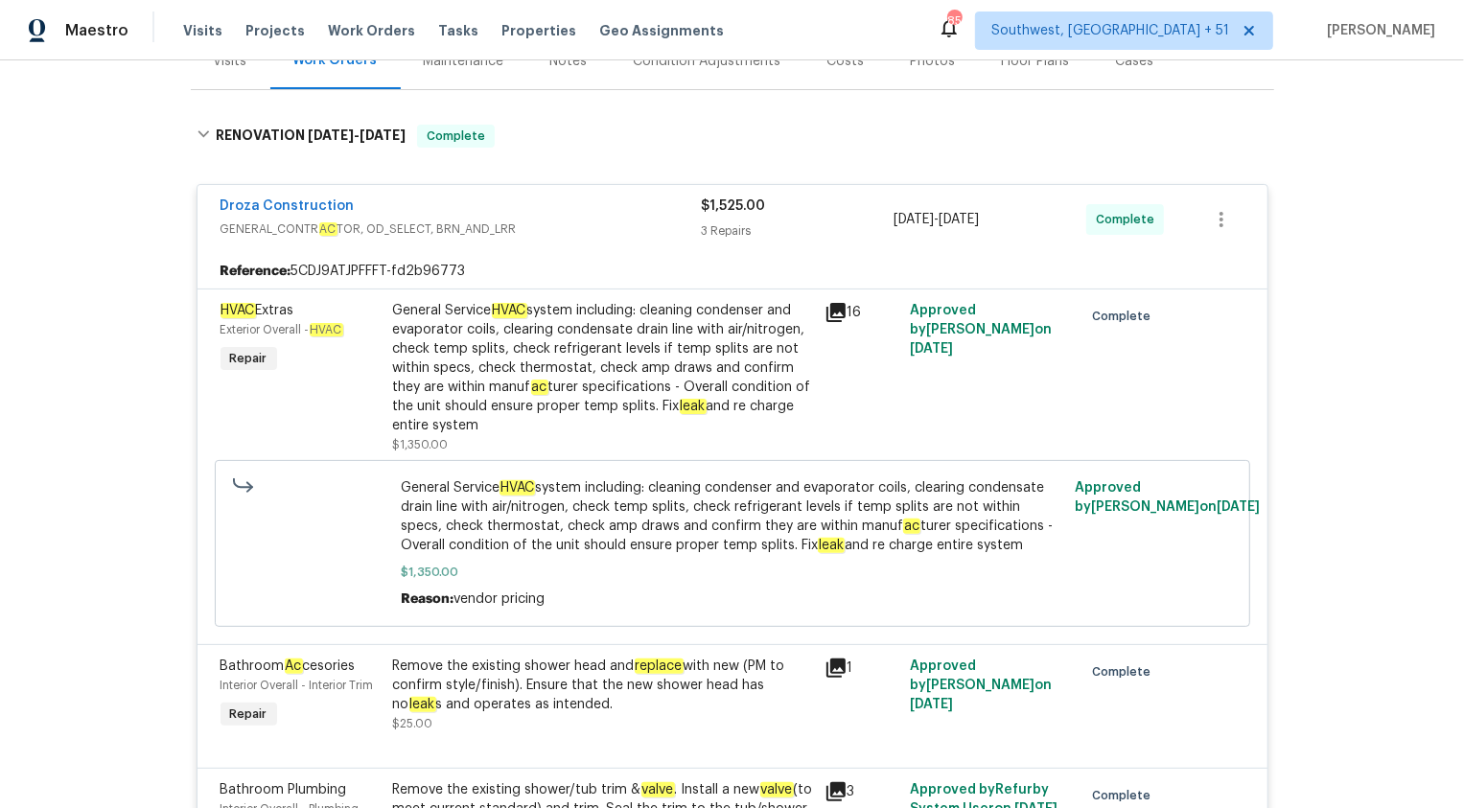
click at [752, 217] on div "$1,525.00 3 Repairs" at bounding box center [798, 220] width 193 height 46
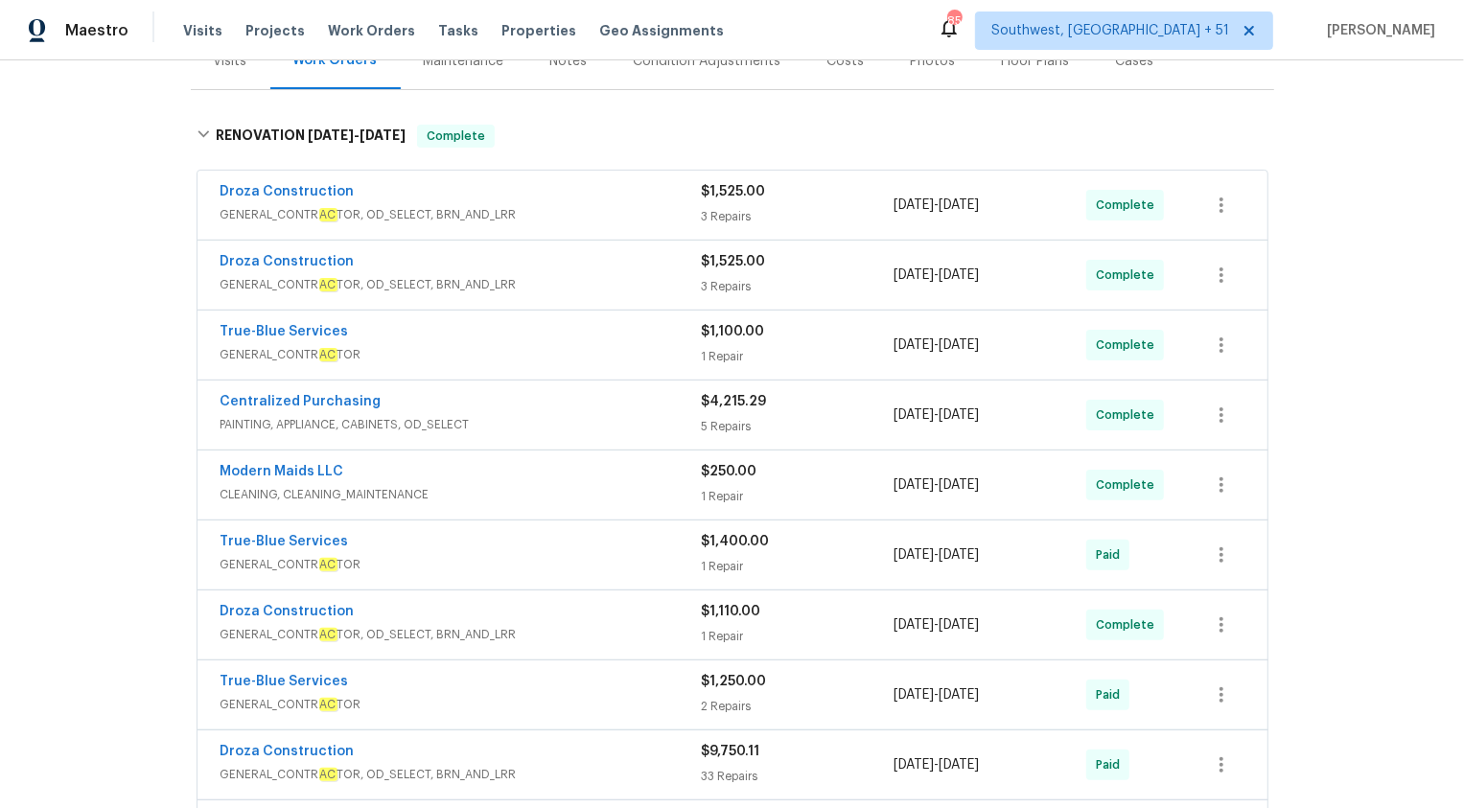
click at [697, 279] on span "GENERAL_CONTR AC TOR, OD_SELECT, BRN_AND_LRR" at bounding box center [461, 284] width 481 height 19
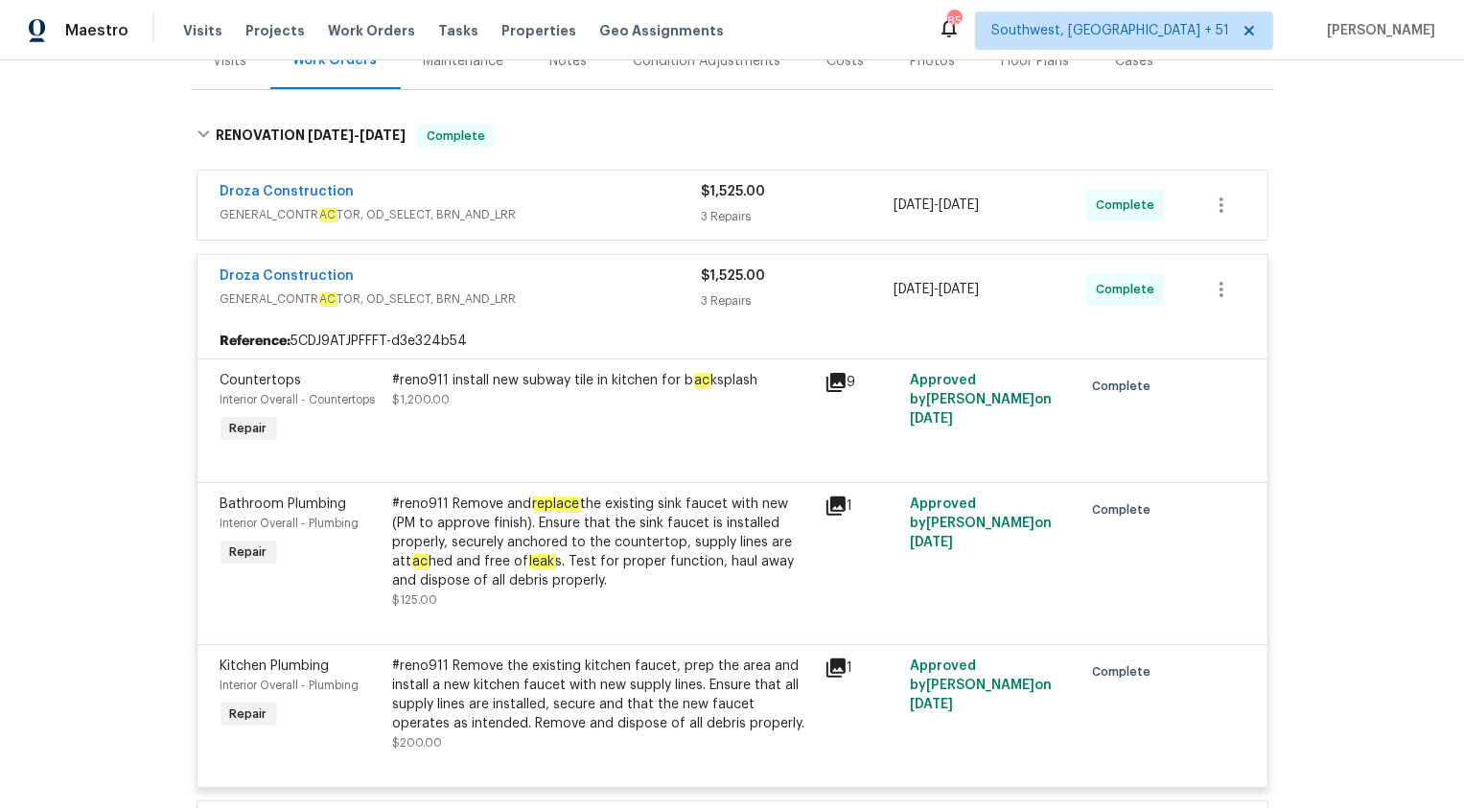
click at [698, 281] on div "Droza Construction" at bounding box center [461, 278] width 481 height 23
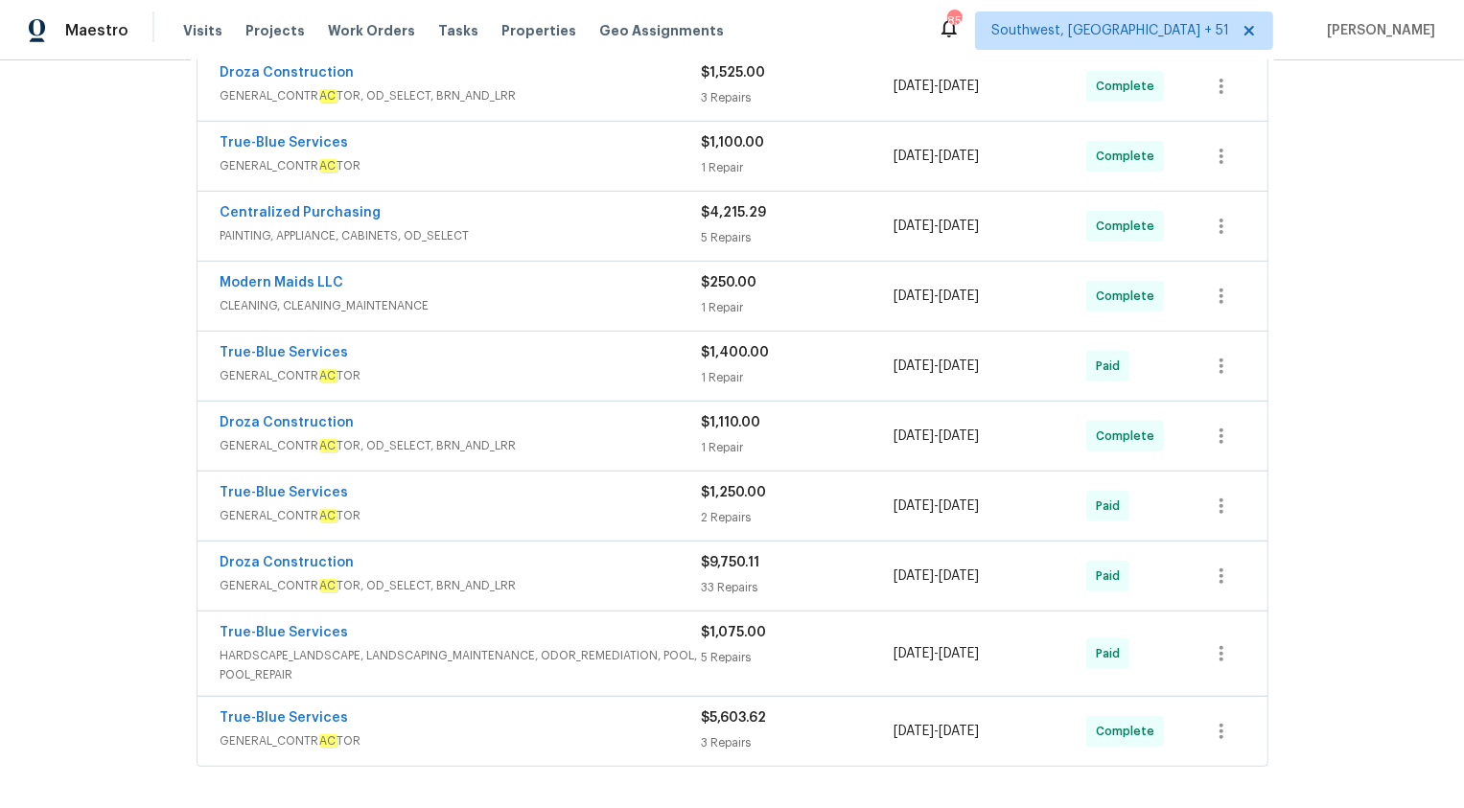
scroll to position [609, 0]
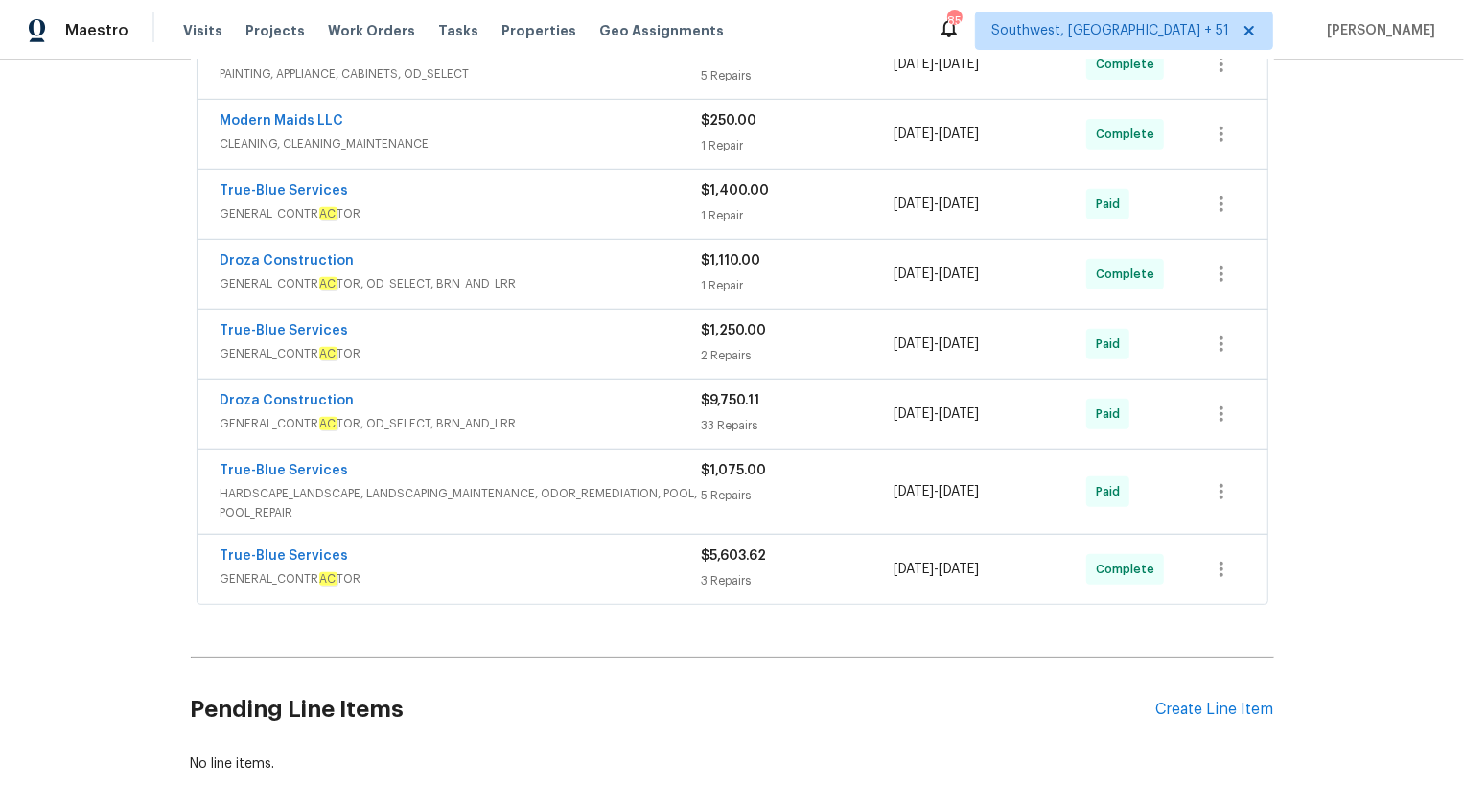
click at [643, 419] on span "GENERAL_CONTR AC TOR, OD_SELECT, BRN_AND_LRR" at bounding box center [461, 423] width 481 height 19
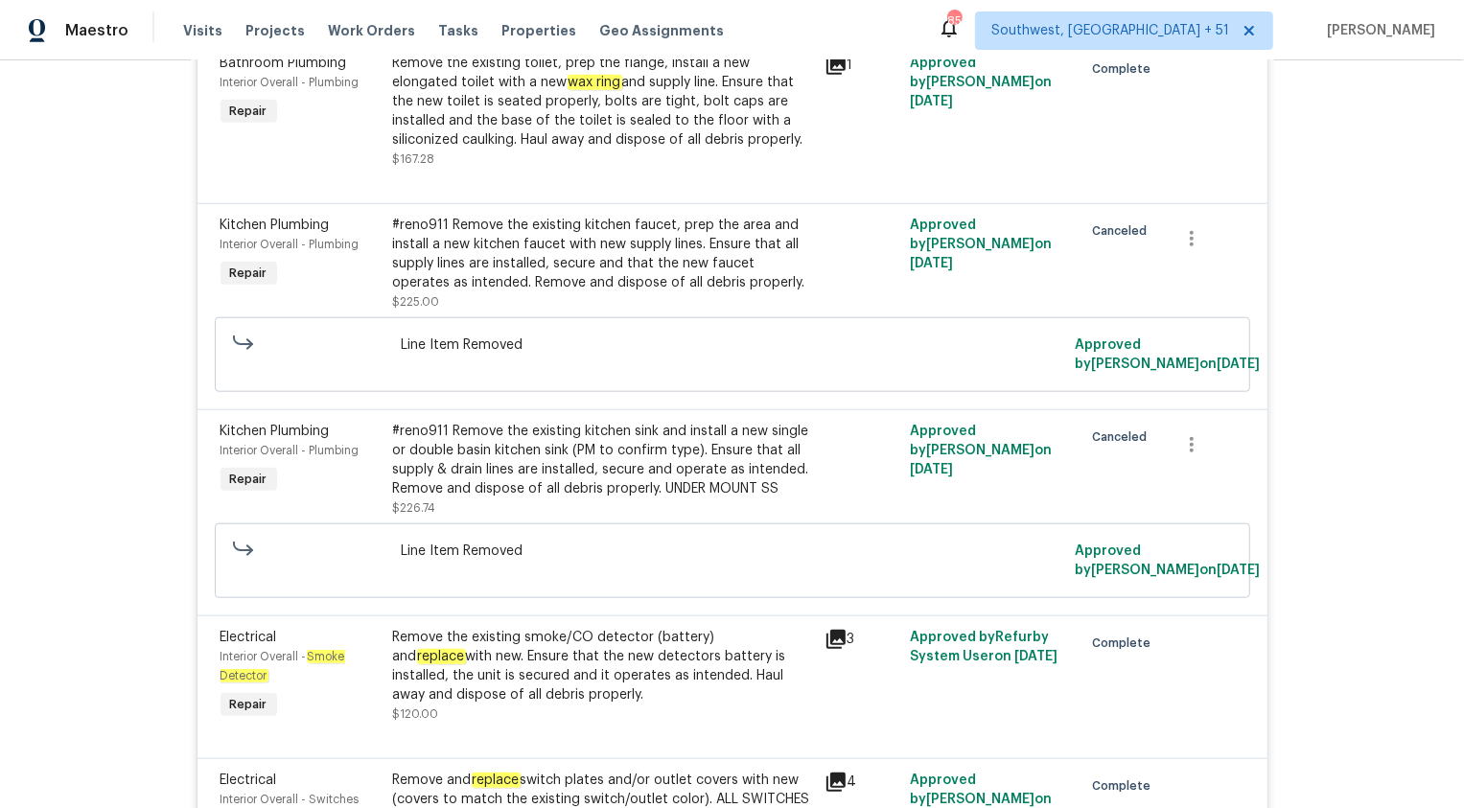
scroll to position [6798, 0]
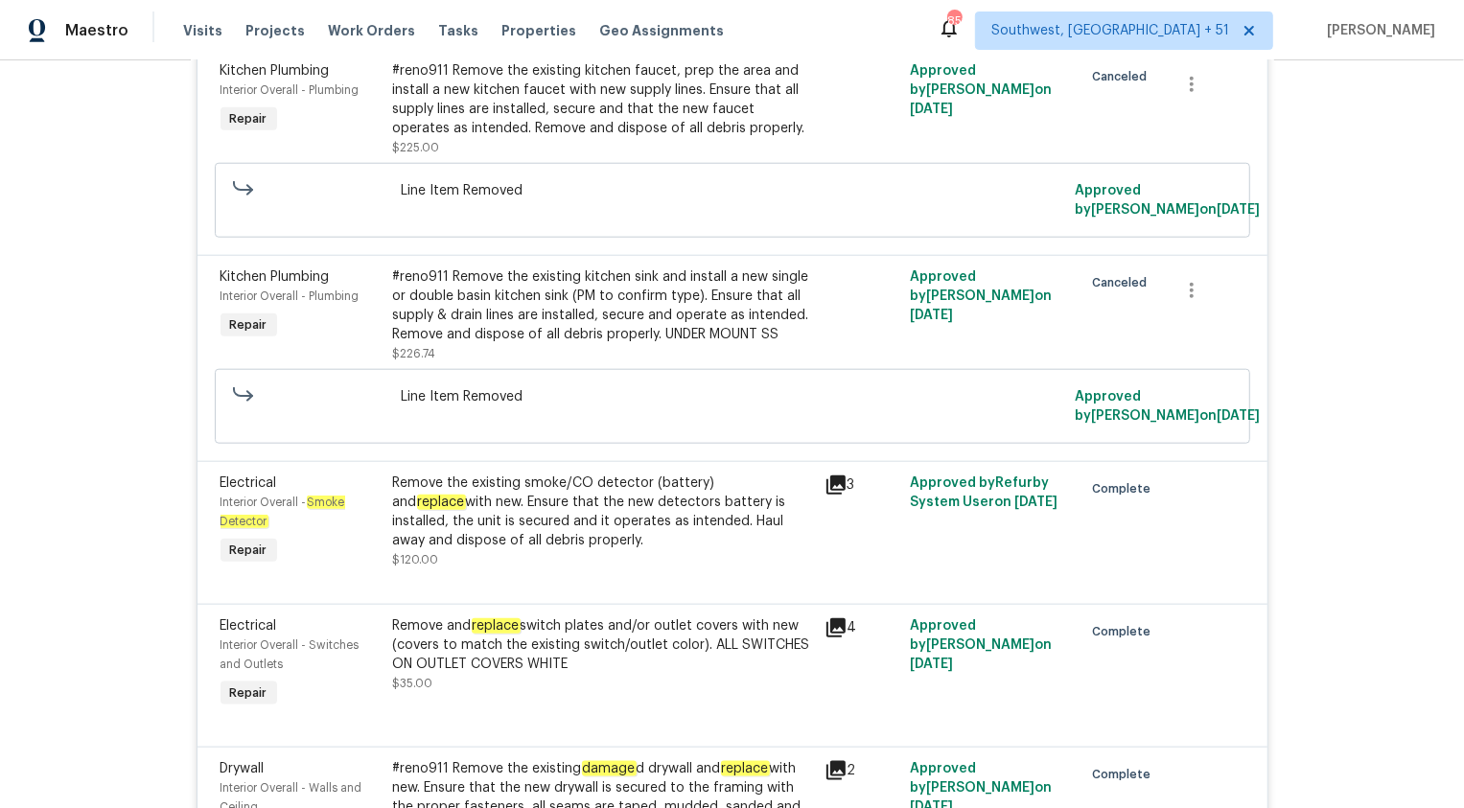
click at [644, 474] on div "Remove the existing smoke/CO detector (battery) and replace with new. Ensure th…" at bounding box center [603, 512] width 420 height 77
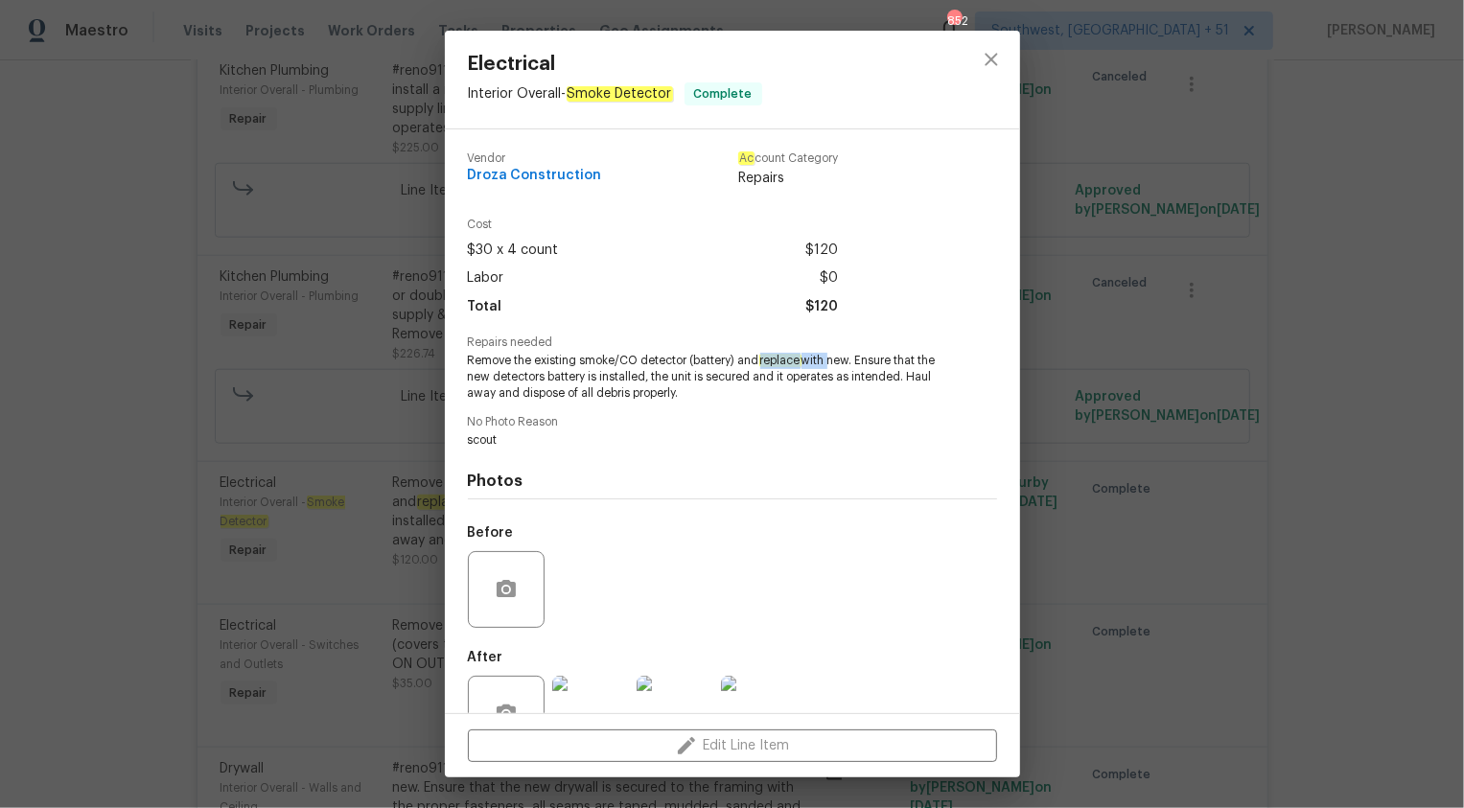
copy span "replace with"
drag, startPoint x: 761, startPoint y: 362, endPoint x: 829, endPoint y: 364, distance: 68.1
click at [829, 365] on span "Remove the existing smoke/CO detector (battery) and replace with new. Ensure th…" at bounding box center [706, 377] width 477 height 48
click at [1336, 383] on div "Electrical Interior Overall - Smoke Detector Complete Vendor Droza Construction…" at bounding box center [732, 404] width 1464 height 808
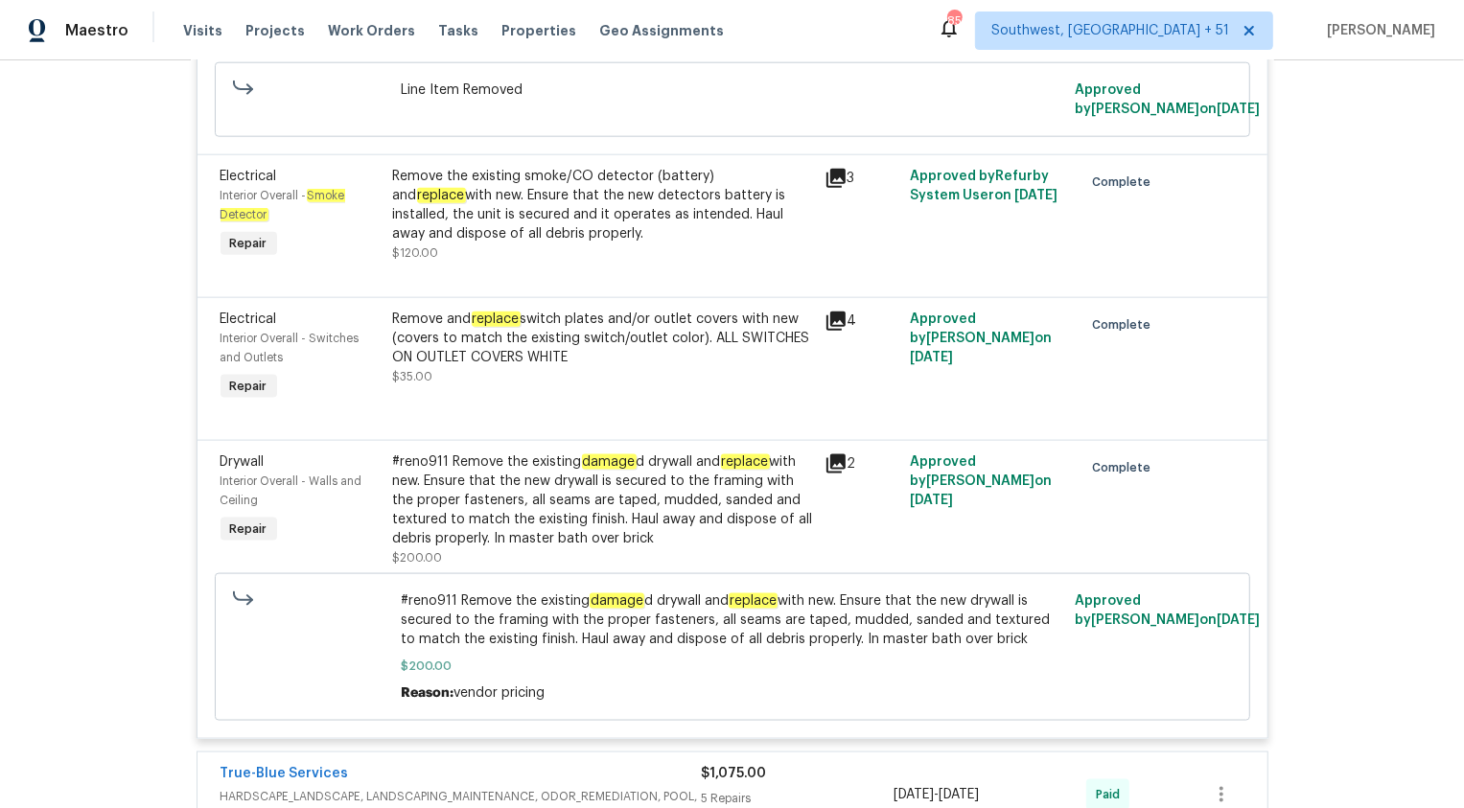
scroll to position [7101, 0]
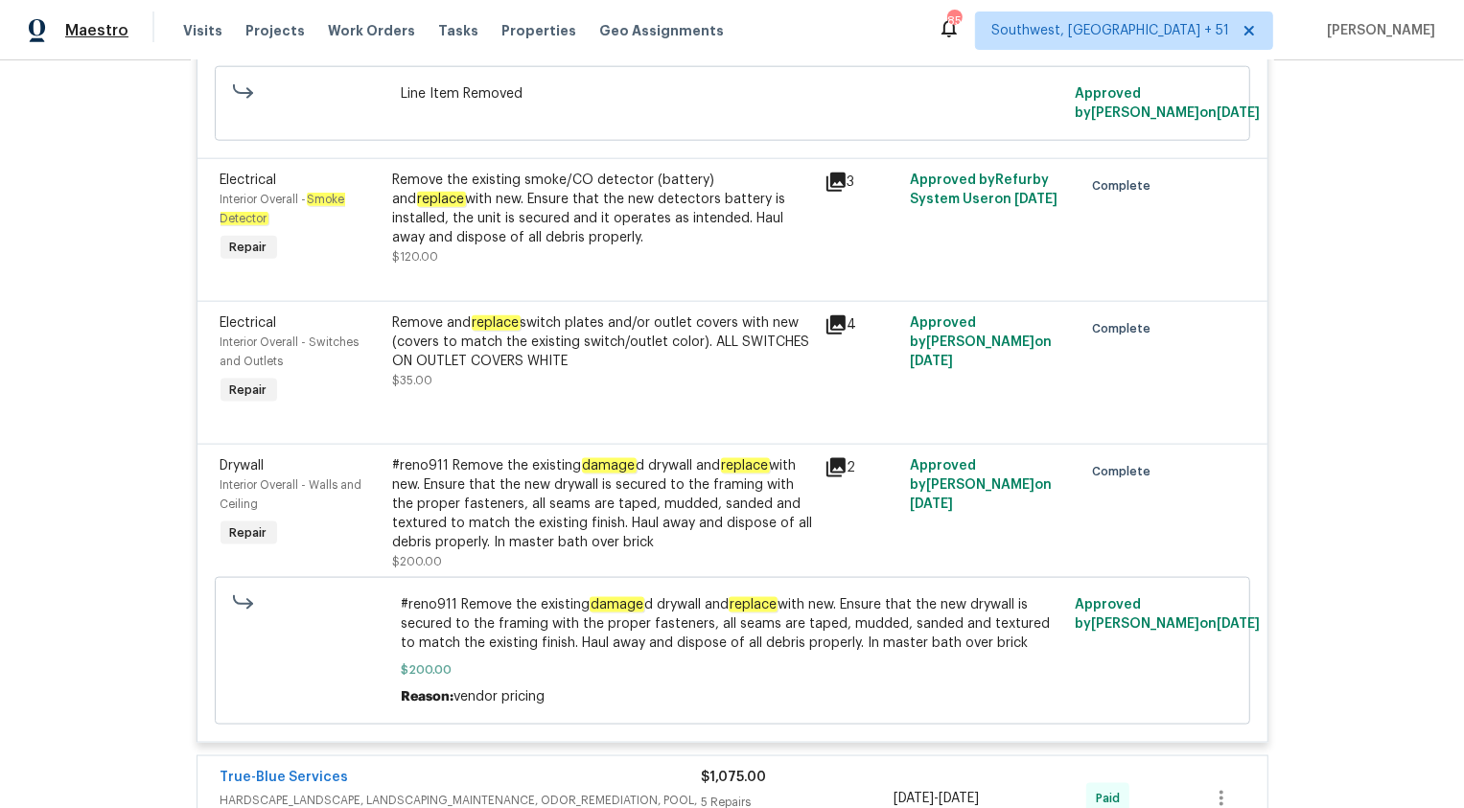
click at [98, 24] on span "Maestro" at bounding box center [96, 30] width 63 height 19
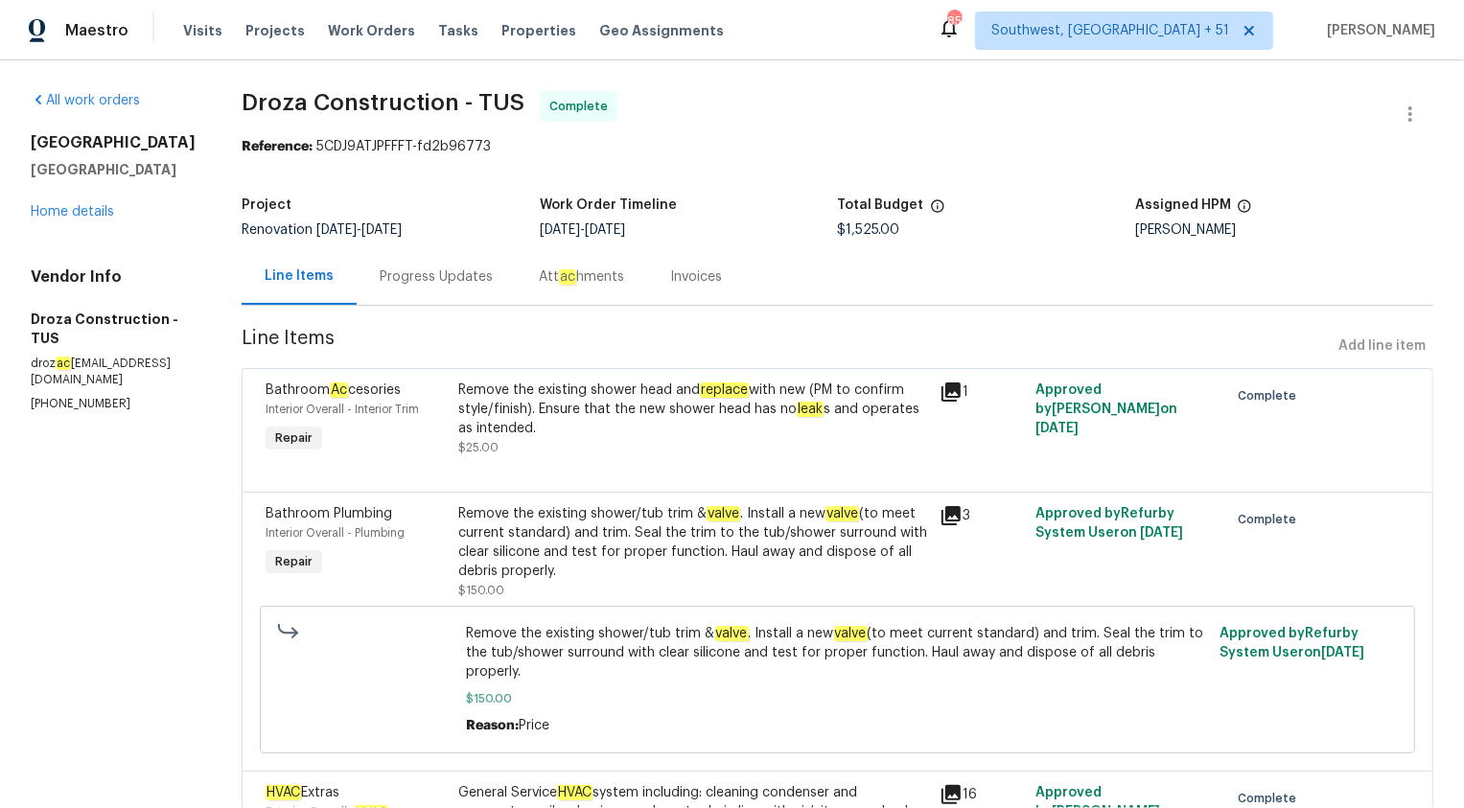
click at [439, 279] on div "Progress Updates" at bounding box center [436, 277] width 113 height 19
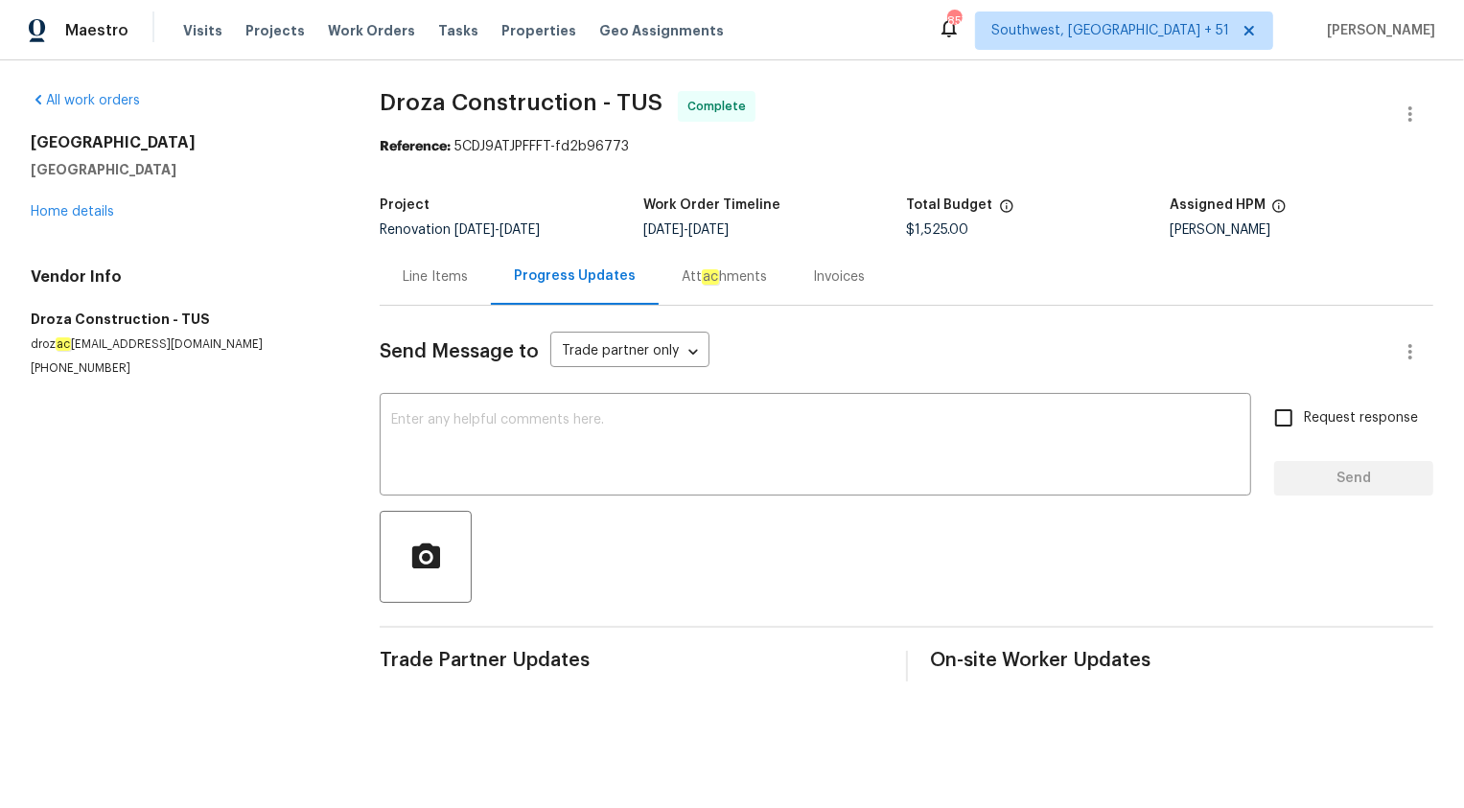
click at [831, 274] on div "Invoices" at bounding box center [839, 277] width 52 height 19
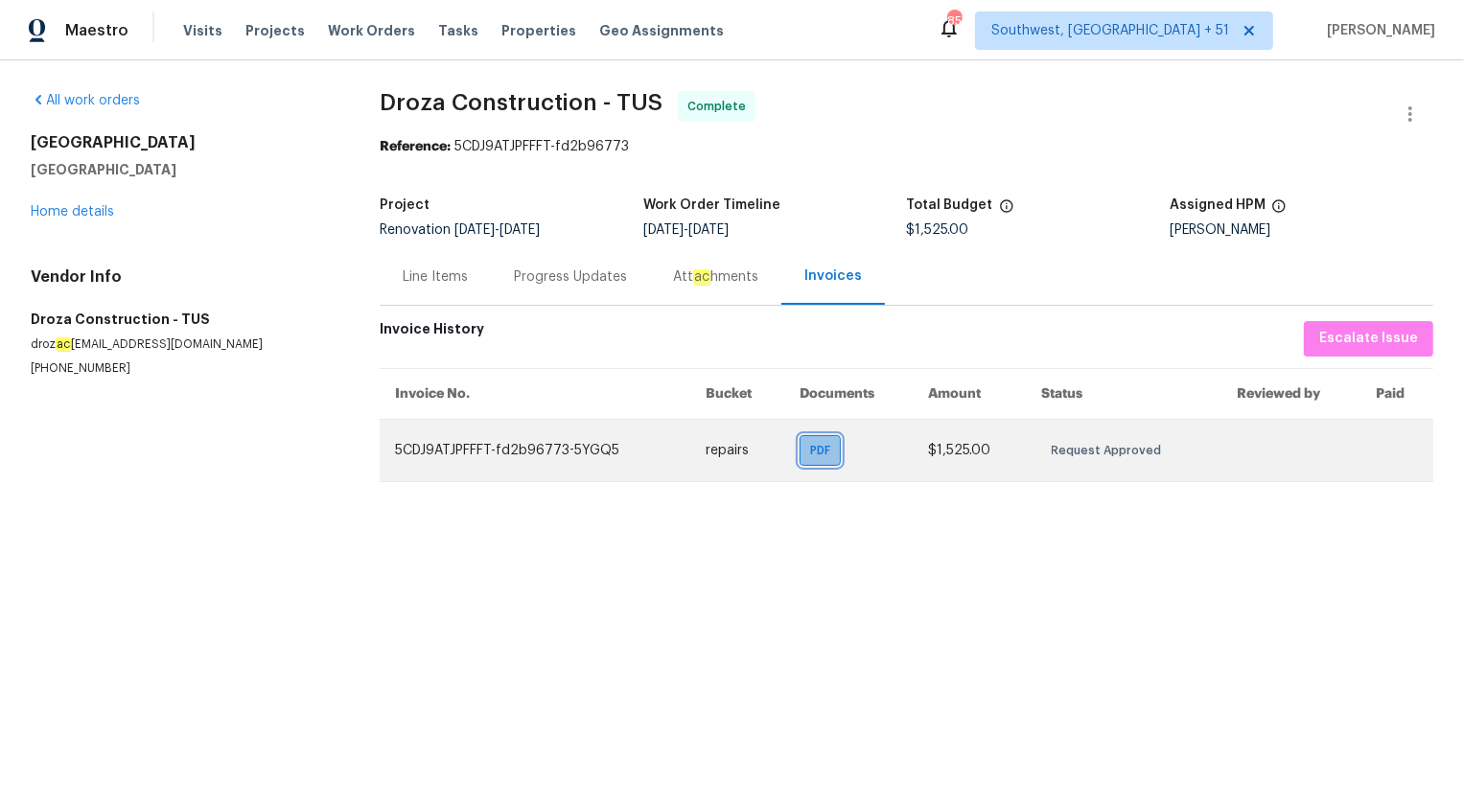
click at [821, 446] on span "PDF" at bounding box center [824, 450] width 28 height 19
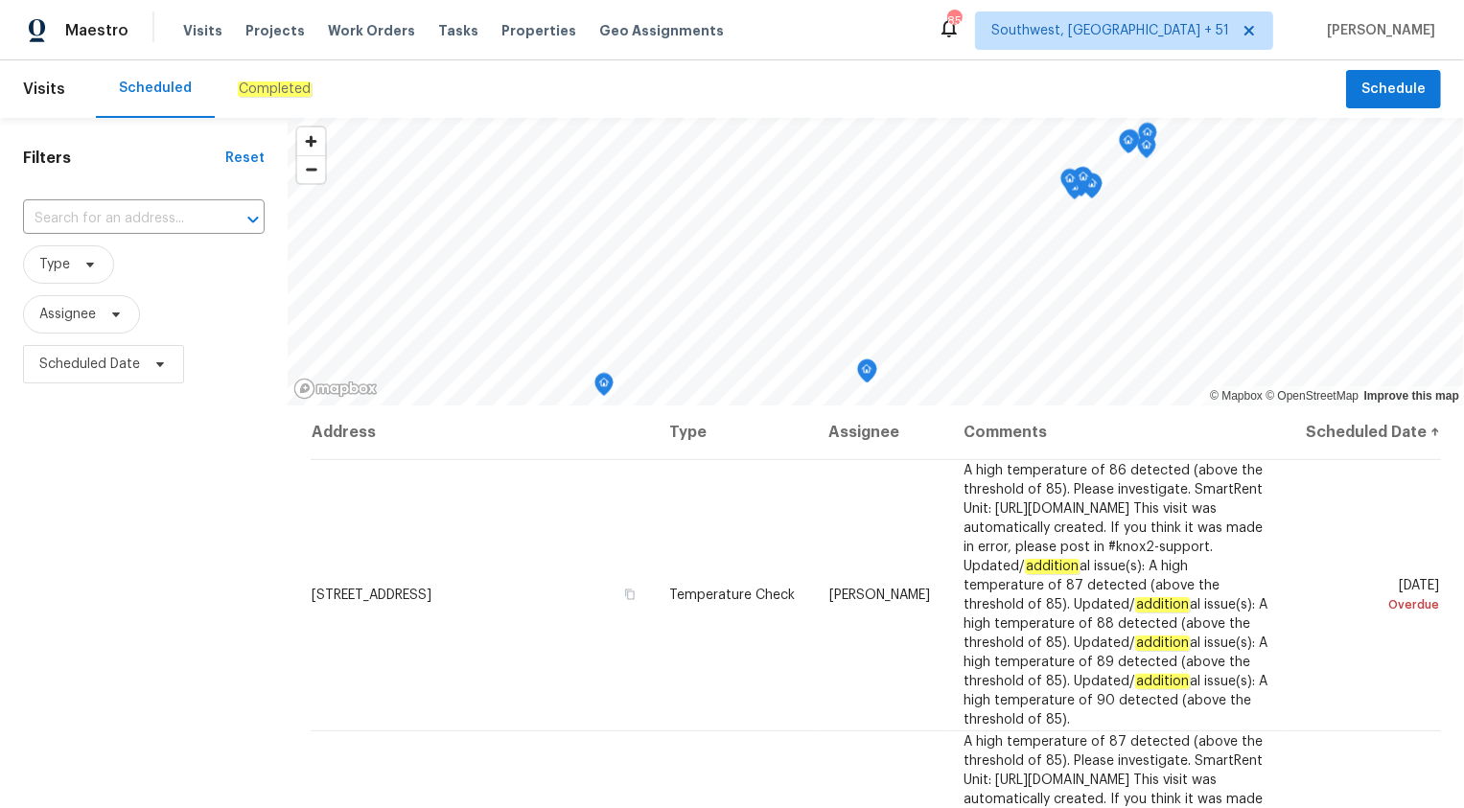
click at [274, 84] on em "Completed" at bounding box center [275, 89] width 74 height 15
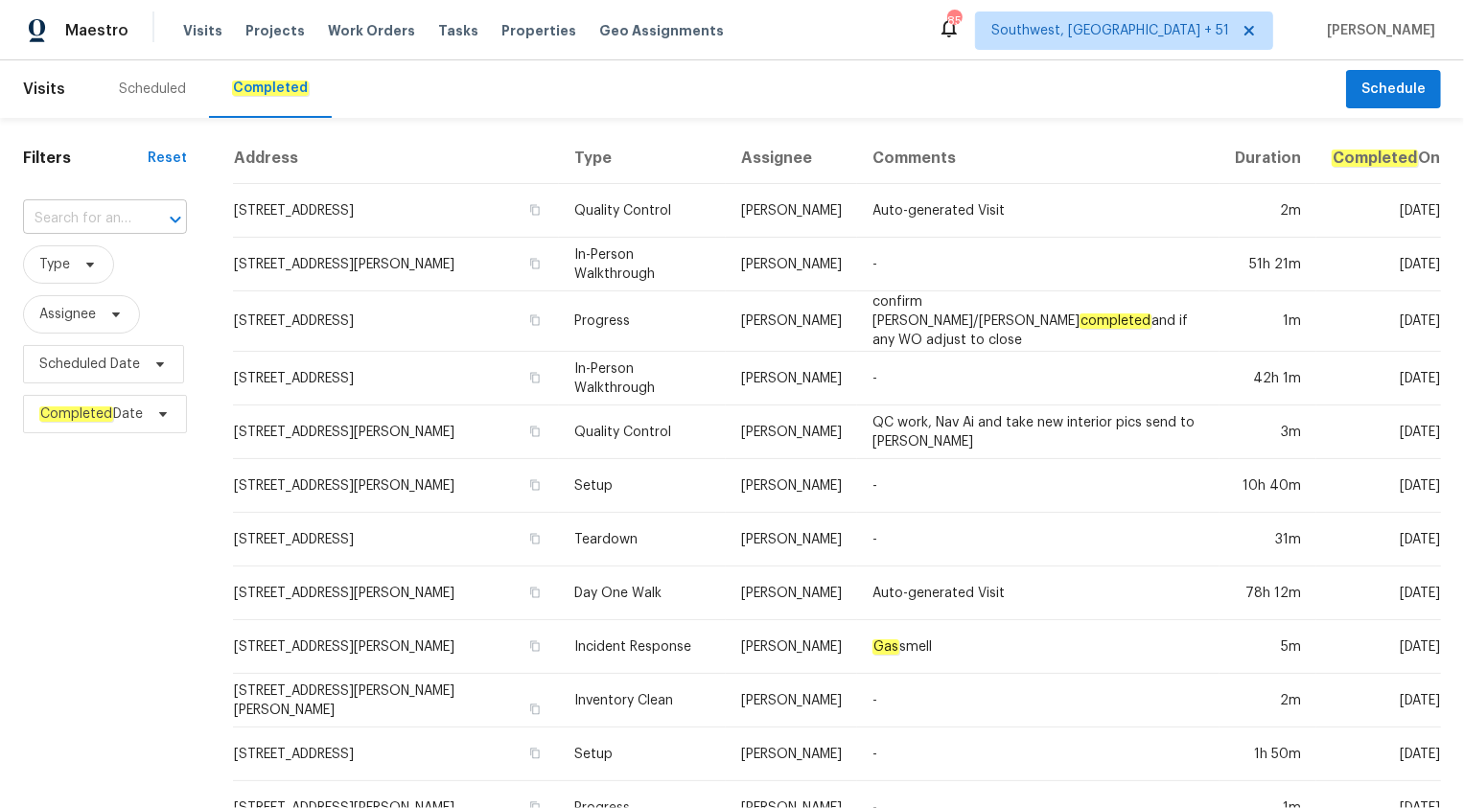
click at [59, 213] on input "text" at bounding box center [78, 219] width 110 height 30
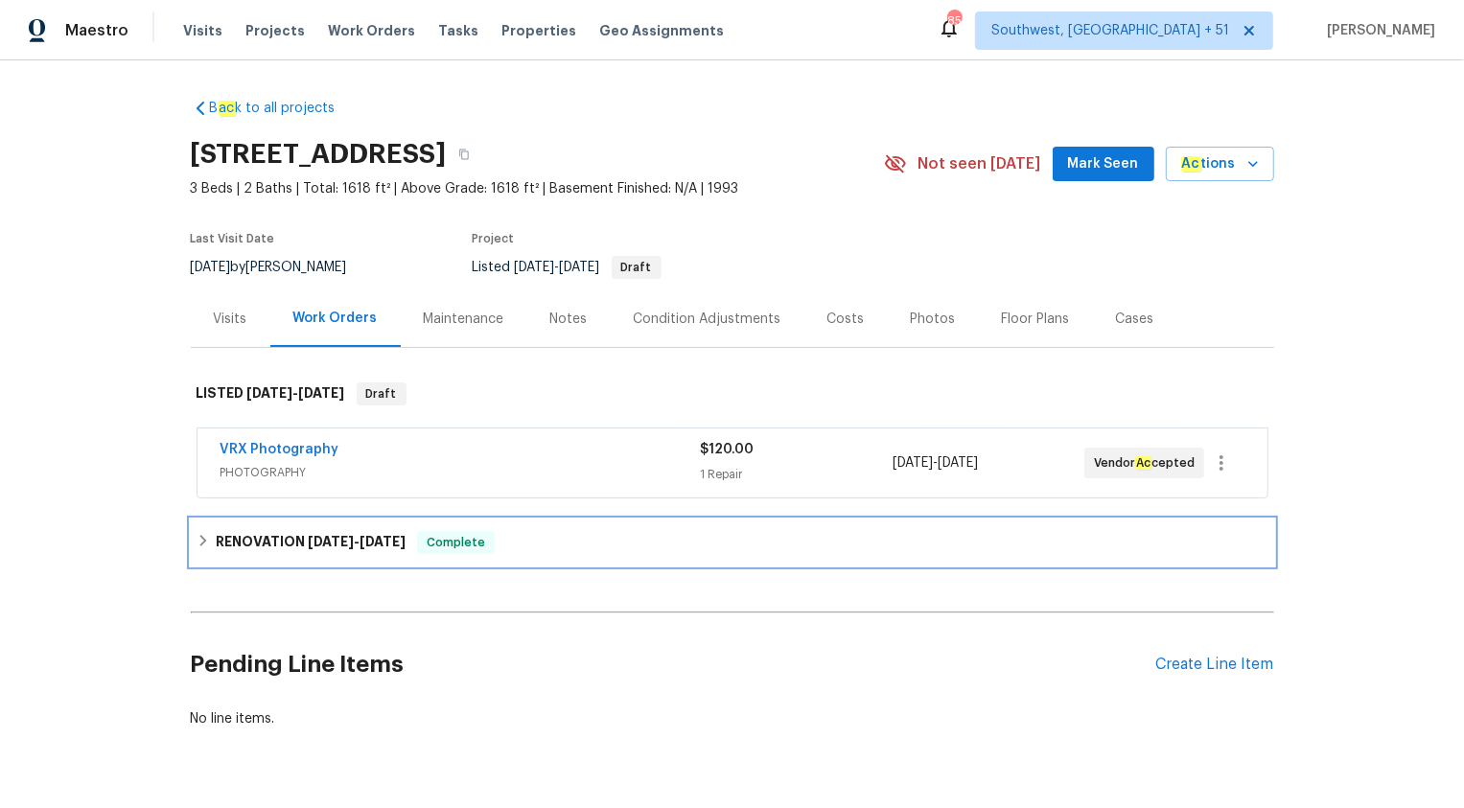
click at [302, 535] on h6 "RENOVATION 8/19/25 - 8/22/25" at bounding box center [311, 542] width 190 height 23
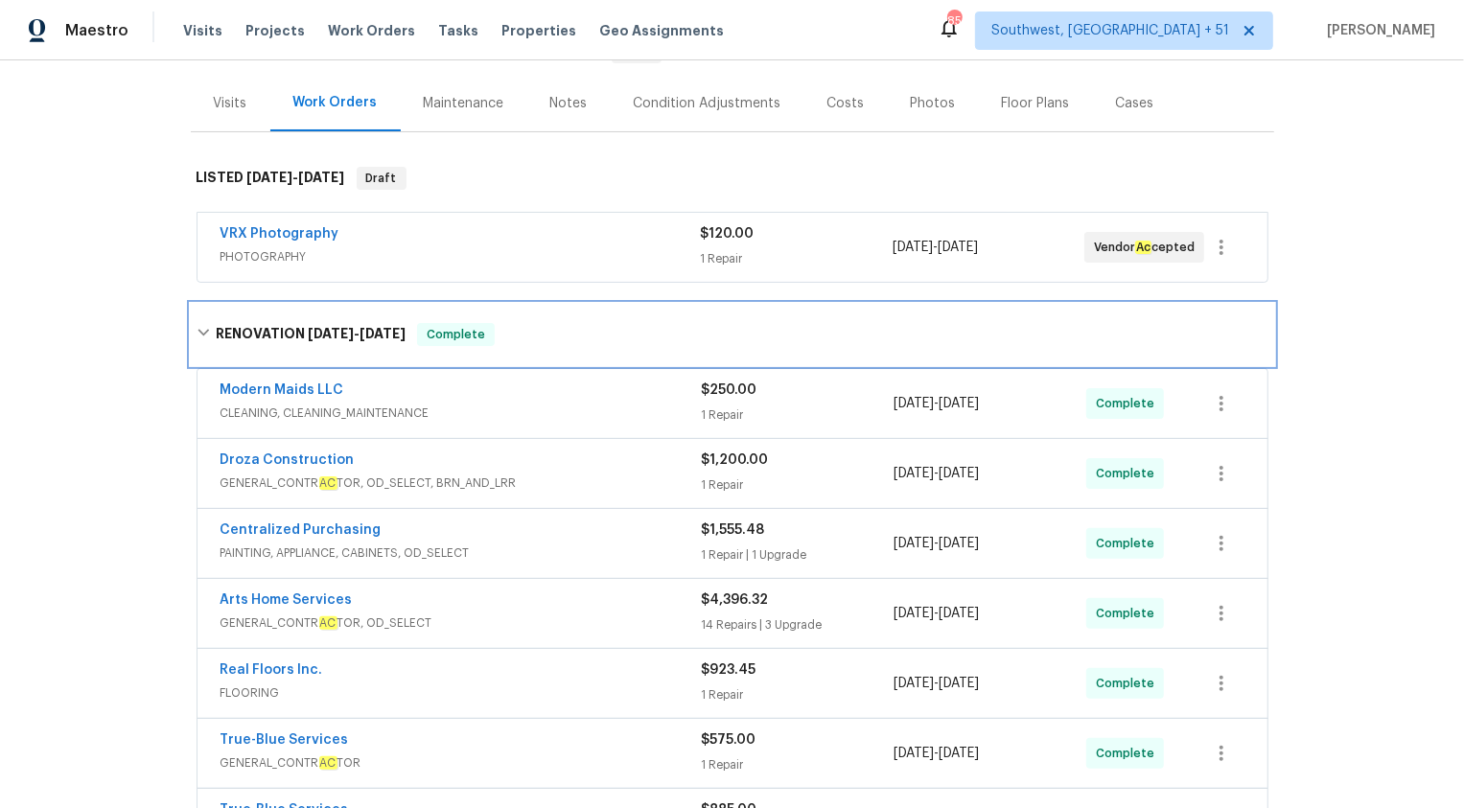
scroll to position [144, 0]
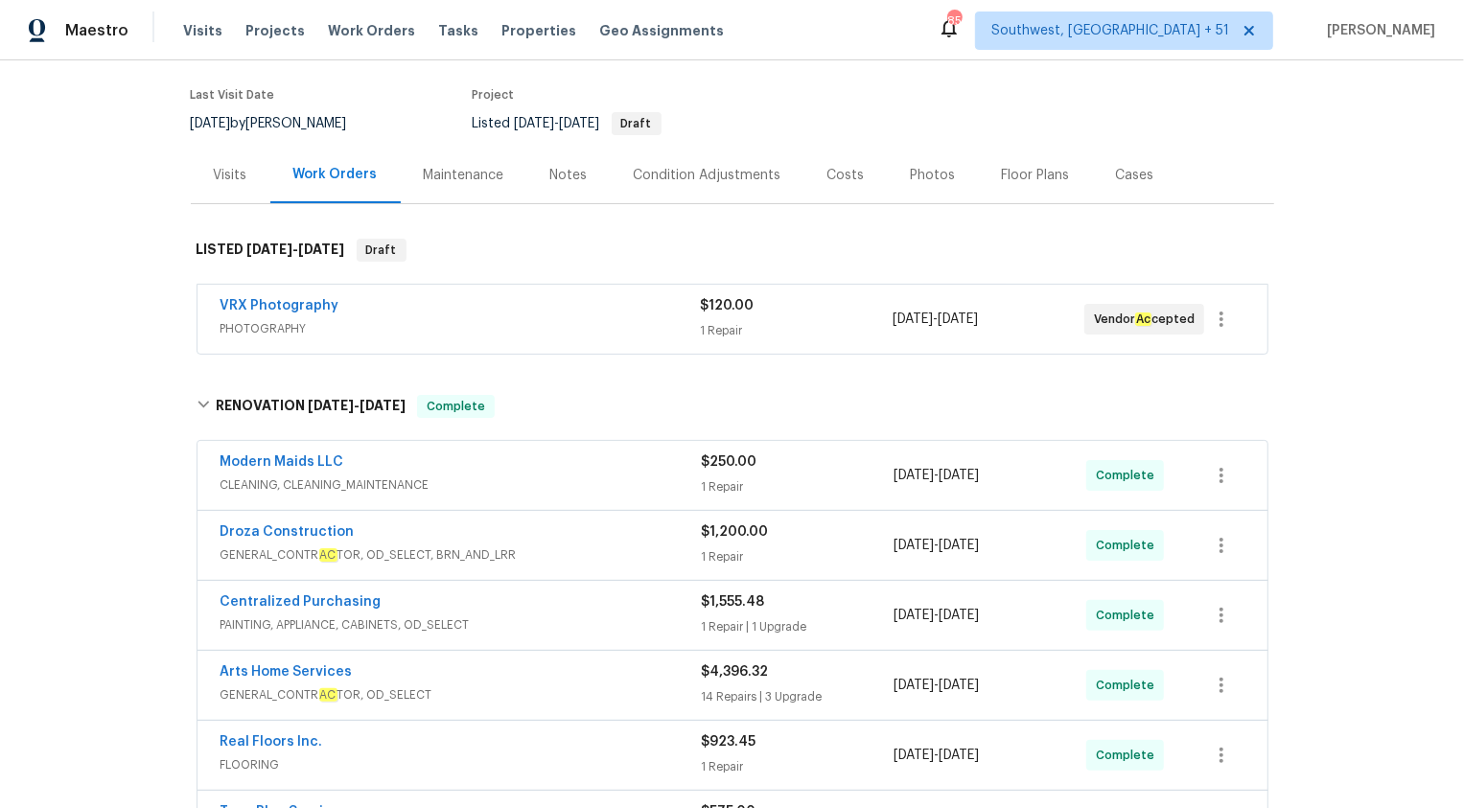
click at [231, 178] on div "Visits" at bounding box center [231, 175] width 34 height 19
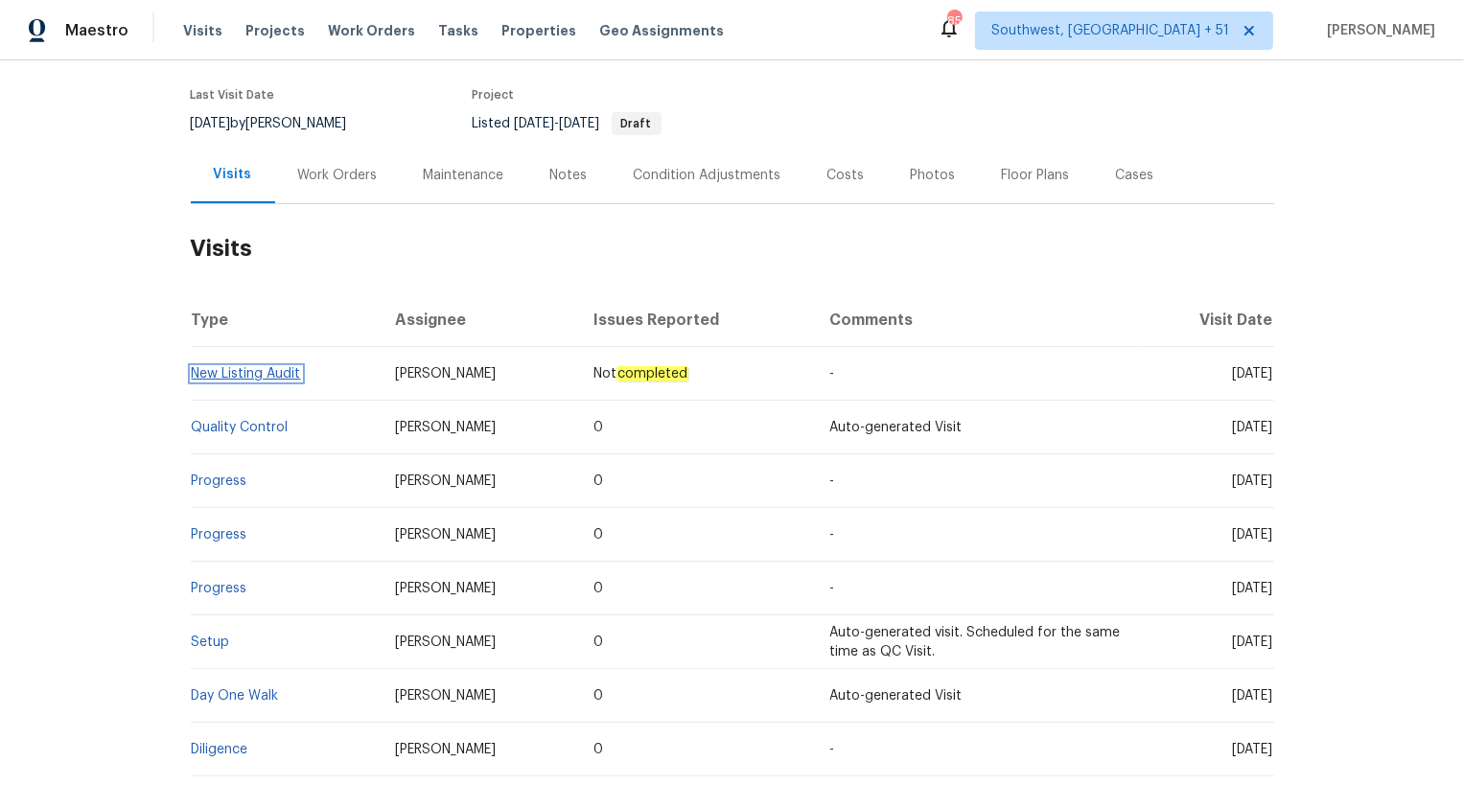
click at [255, 376] on link "New Listing Audit" at bounding box center [246, 373] width 109 height 13
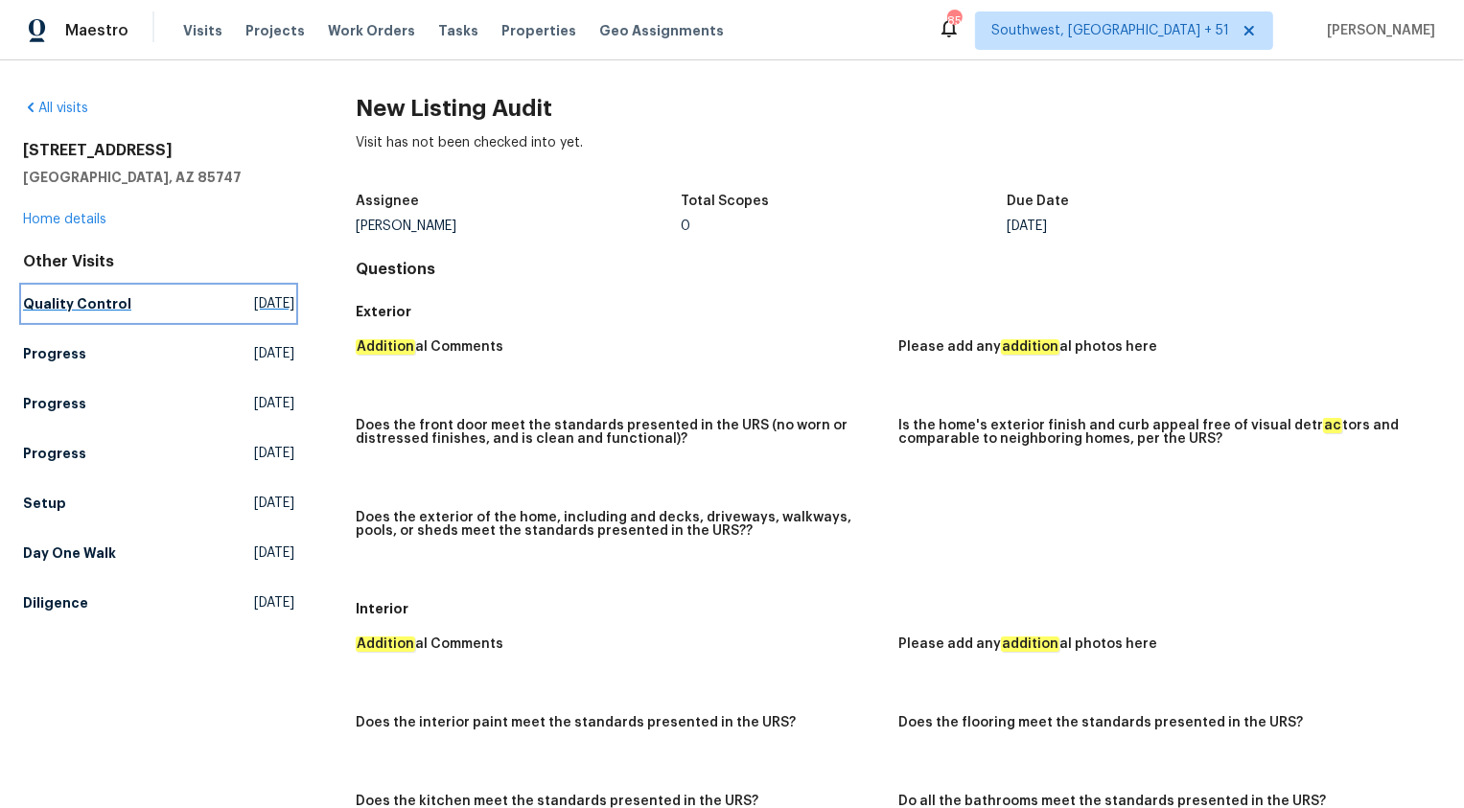
click at [78, 307] on h5 "Quality Control" at bounding box center [77, 303] width 108 height 19
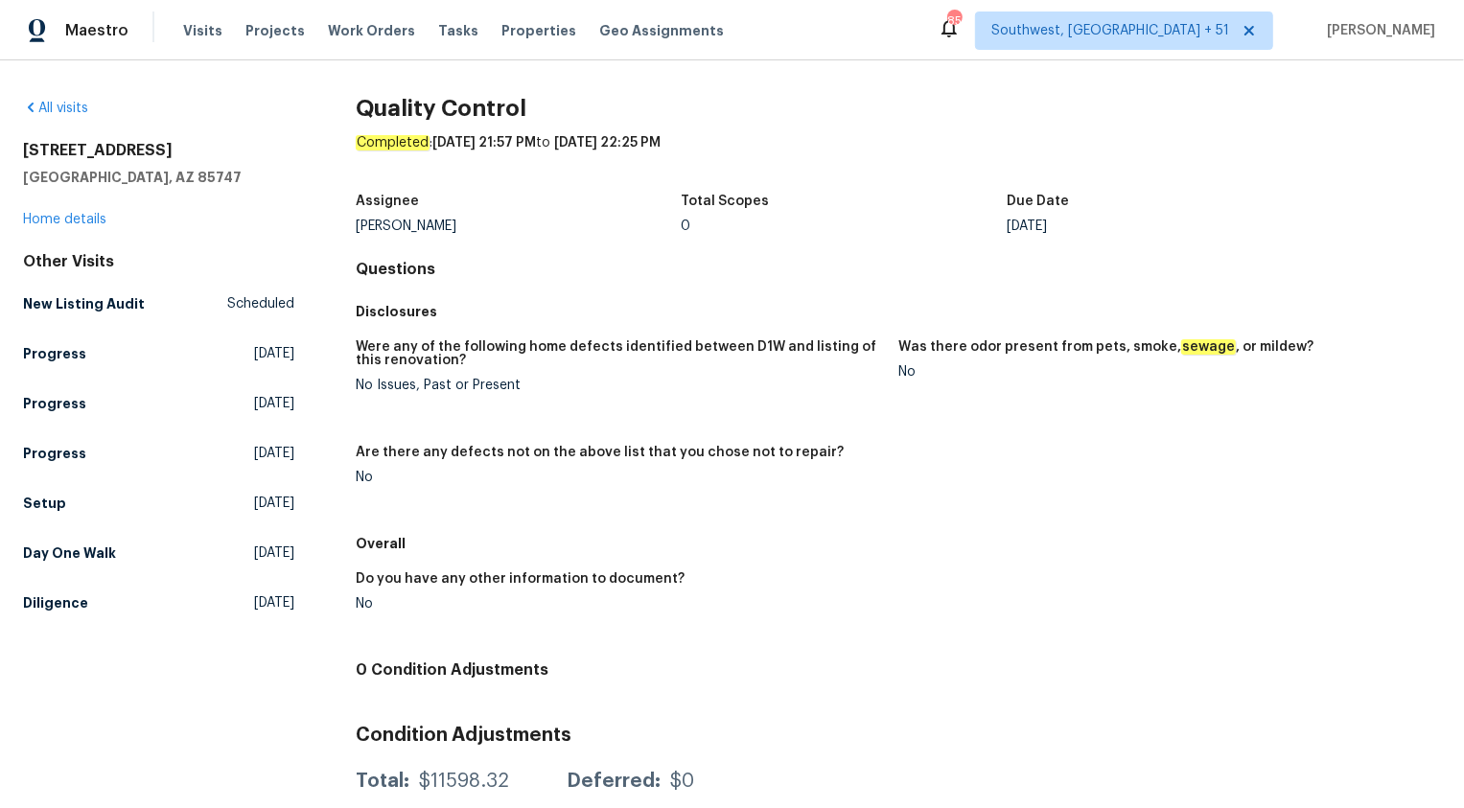
scroll to position [54, 0]
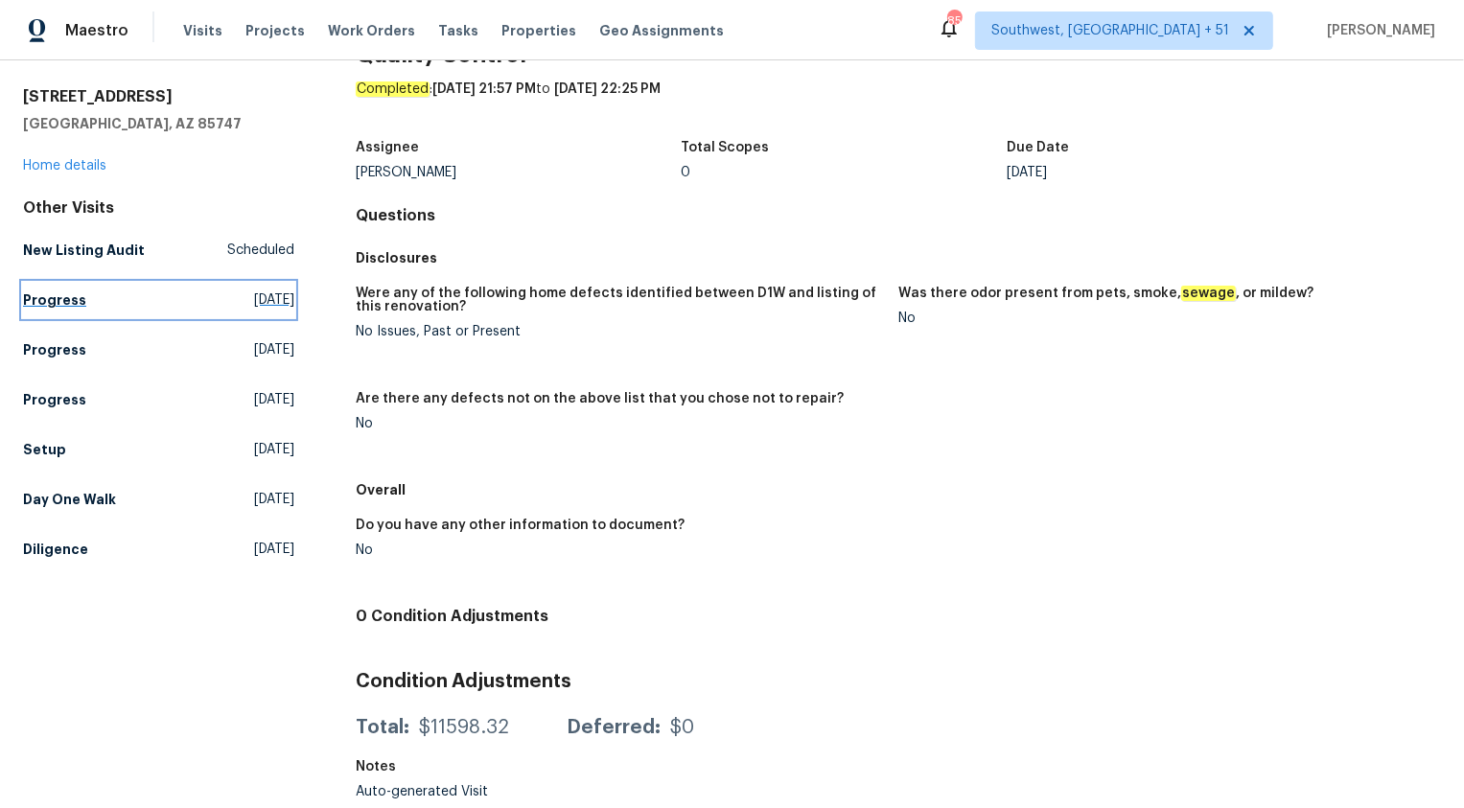
click at [59, 300] on h5 "Progress" at bounding box center [54, 300] width 63 height 19
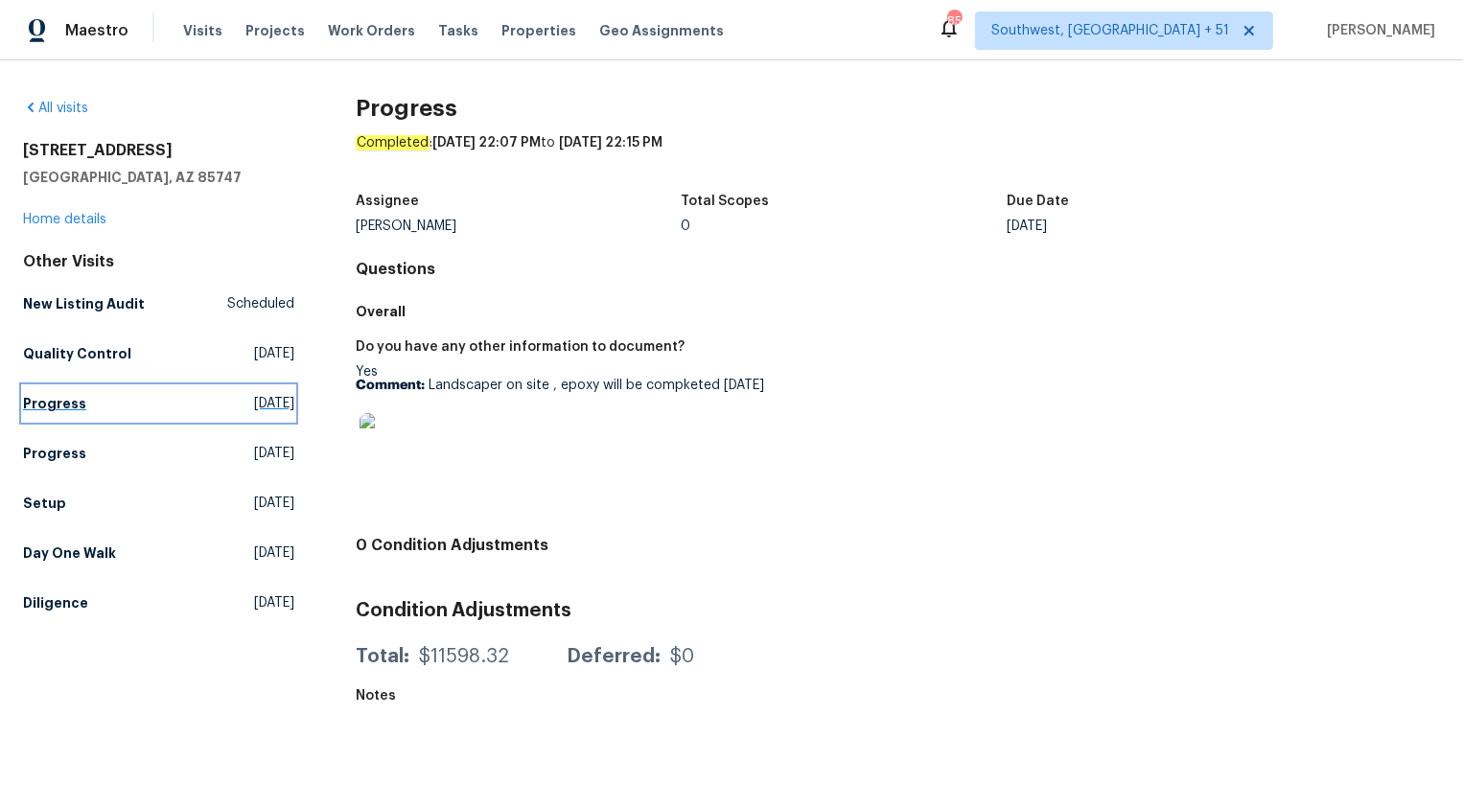
click at [68, 401] on h5 "Progress" at bounding box center [54, 403] width 63 height 19
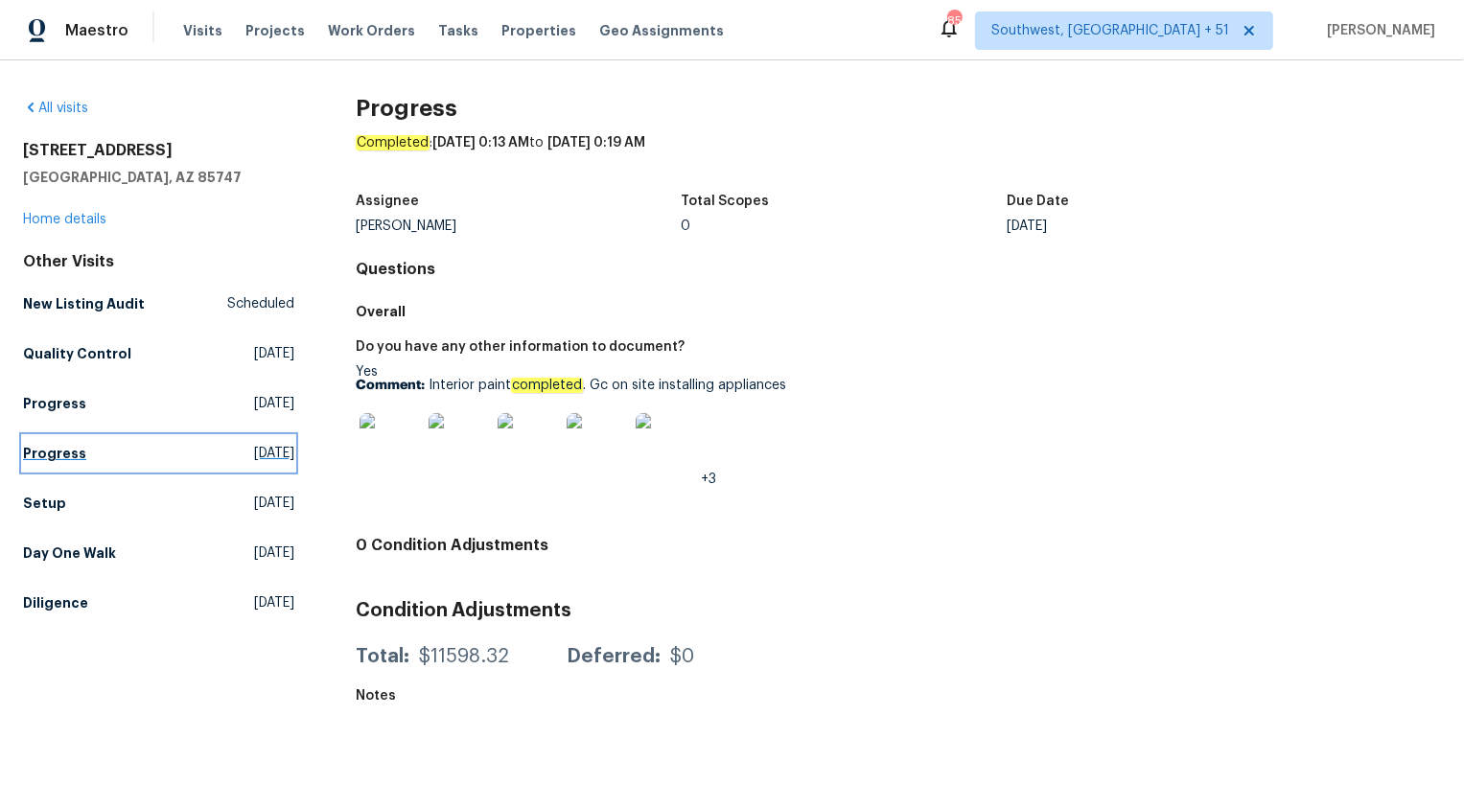
click at [58, 447] on h5 "Progress" at bounding box center [54, 453] width 63 height 19
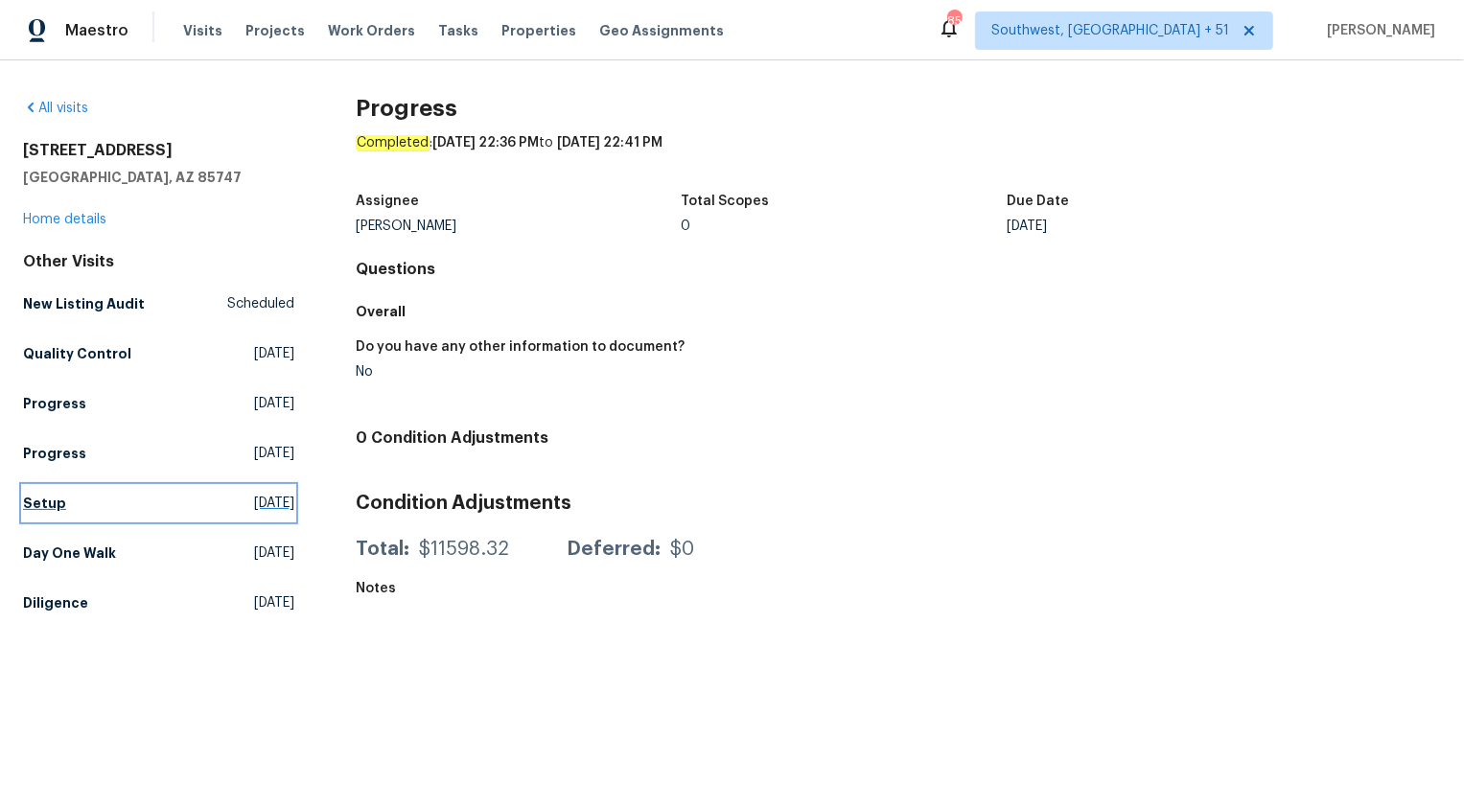
click at [46, 500] on h5 "Setup" at bounding box center [44, 503] width 43 height 19
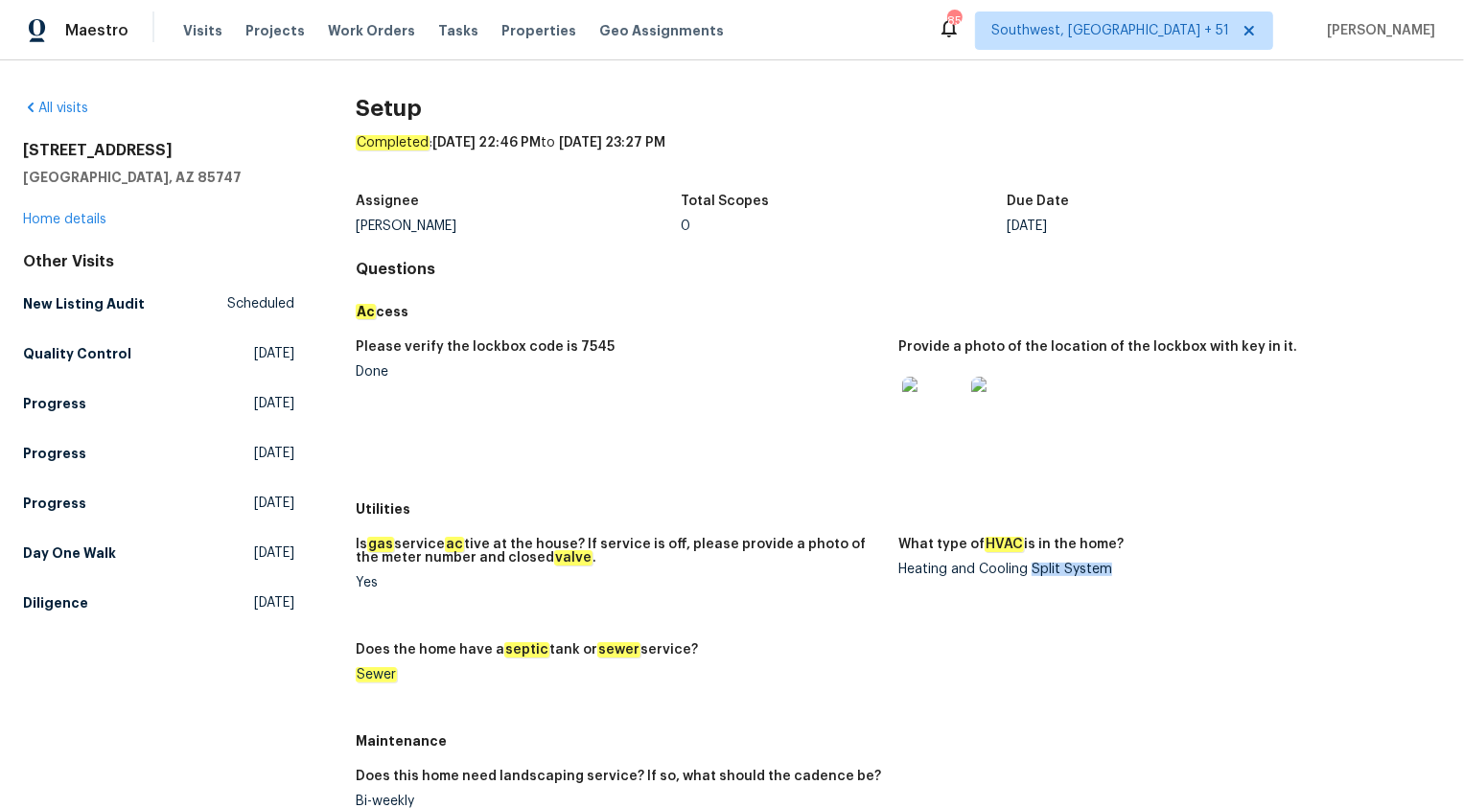
drag, startPoint x: 1032, startPoint y: 570, endPoint x: 1111, endPoint y: 570, distance: 79.6
click at [1111, 570] on div "Heating and Cooling Split System" at bounding box center [1162, 569] width 527 height 13
copy div "Split System"
click at [648, 388] on figure "Please verify the lockbox code is 7545 Done" at bounding box center [627, 410] width 543 height 140
click at [63, 608] on h5 "Diligence" at bounding box center [55, 603] width 65 height 19
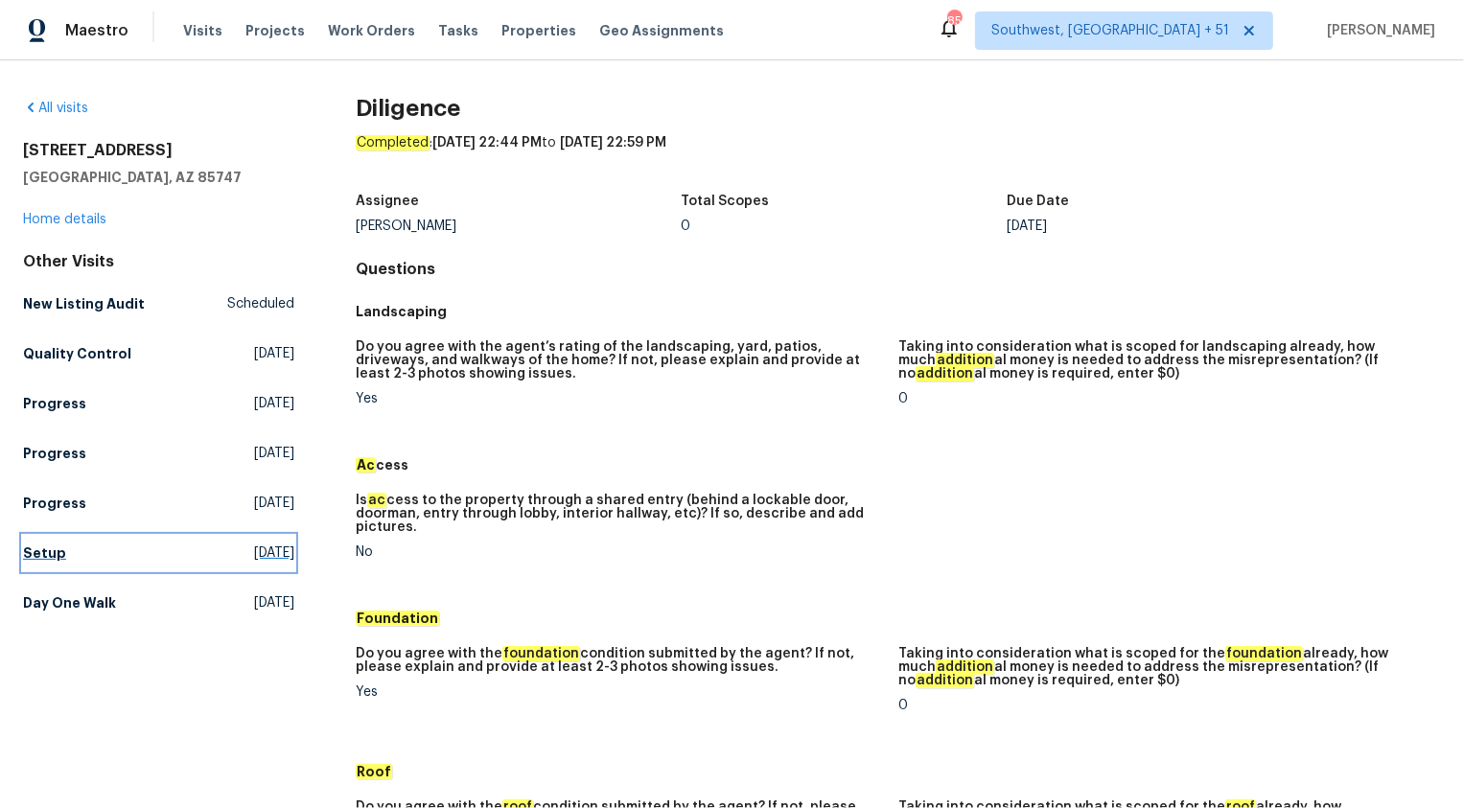
click at [43, 551] on h5 "Setup" at bounding box center [44, 553] width 43 height 19
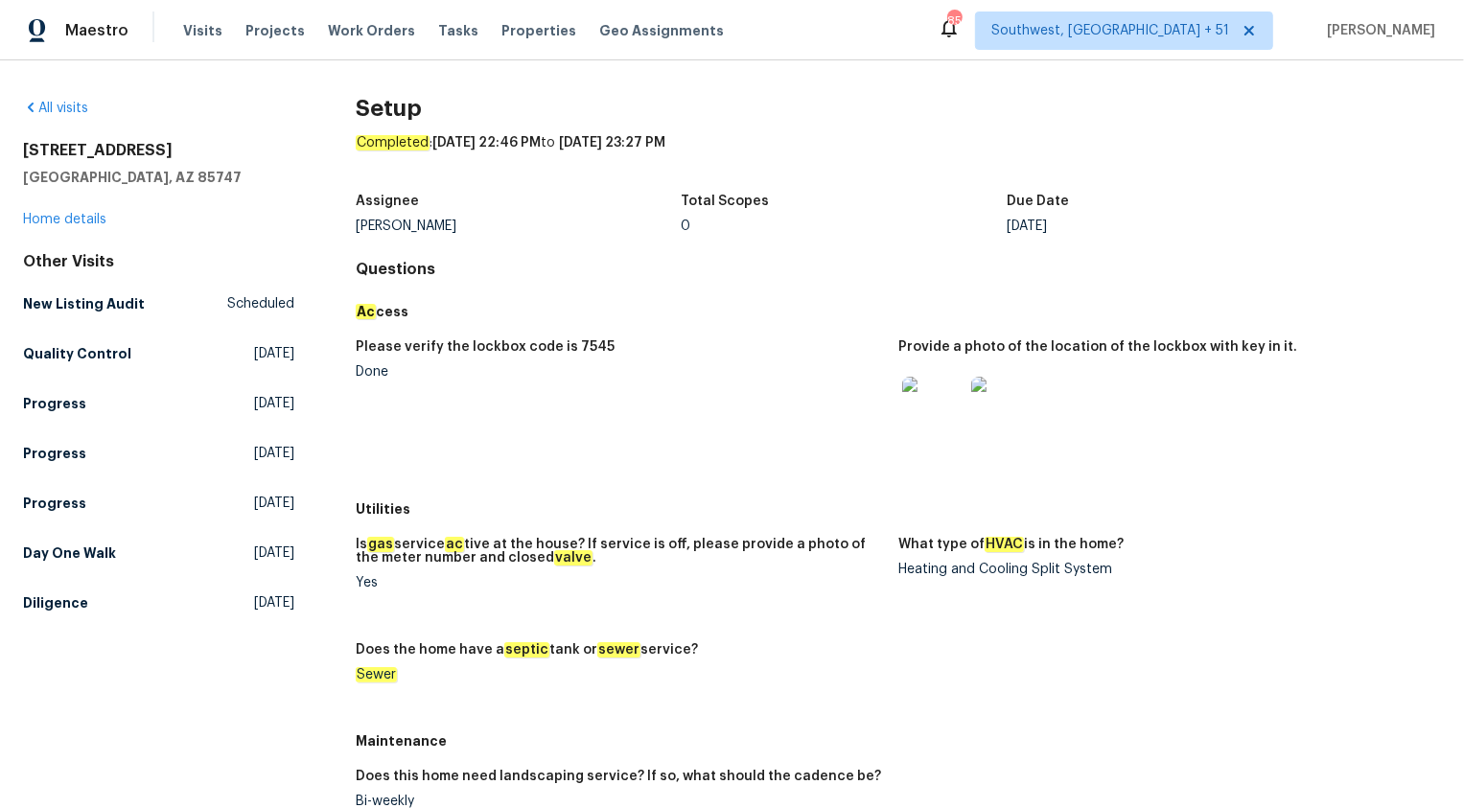
click at [655, 394] on figure "Please verify the lockbox code is 7545 Done" at bounding box center [627, 410] width 543 height 140
click at [80, 306] on h5 "New Listing Audit" at bounding box center [84, 303] width 122 height 19
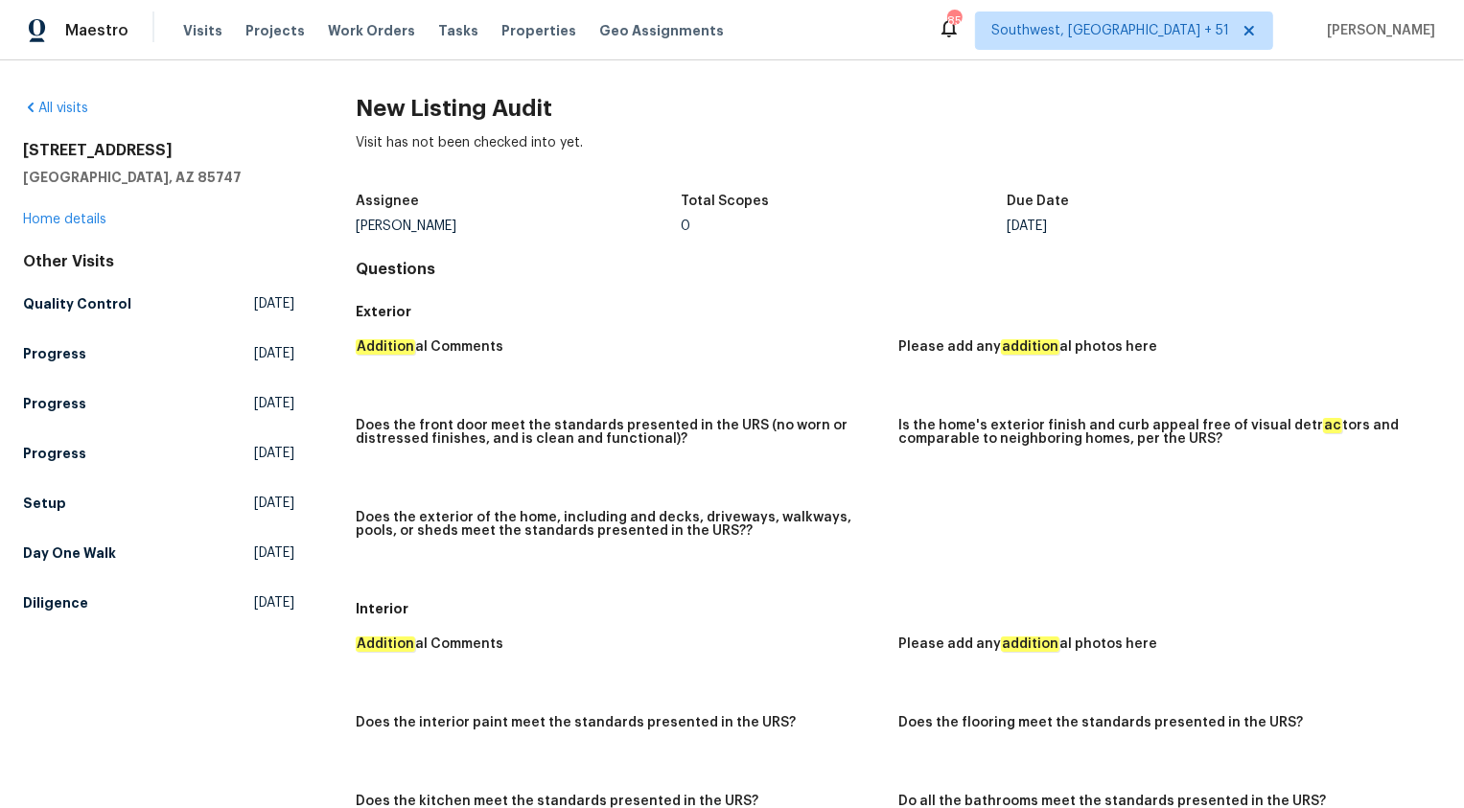
click at [587, 321] on div "Exterior" at bounding box center [898, 311] width 1085 height 35
click at [69, 353] on h5 "Progress" at bounding box center [54, 353] width 63 height 19
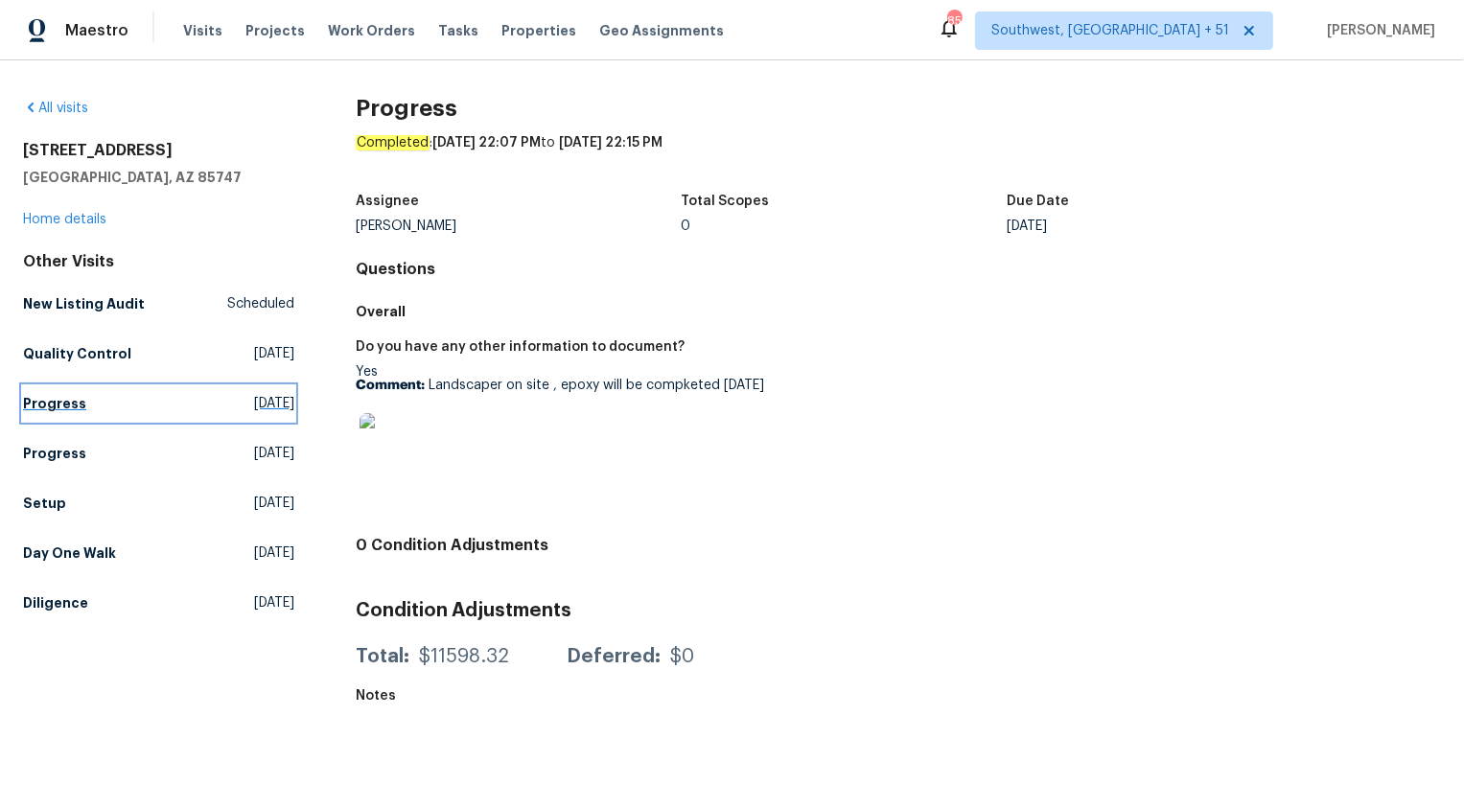
click at [55, 392] on link "Progress Thu, Aug 21 2025" at bounding box center [158, 403] width 271 height 35
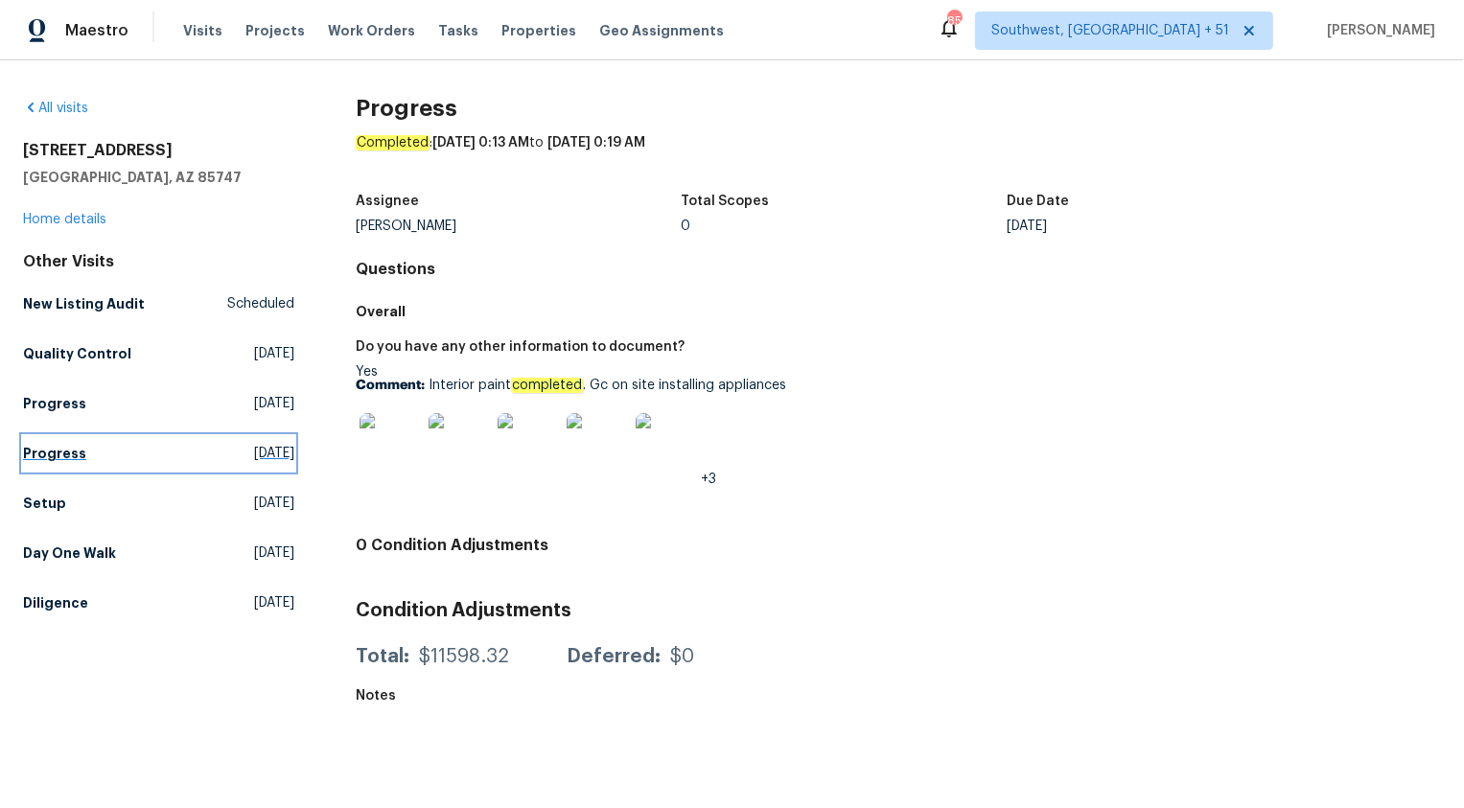
click at [55, 439] on link "Progress Tue, Aug 19 2025" at bounding box center [158, 453] width 271 height 35
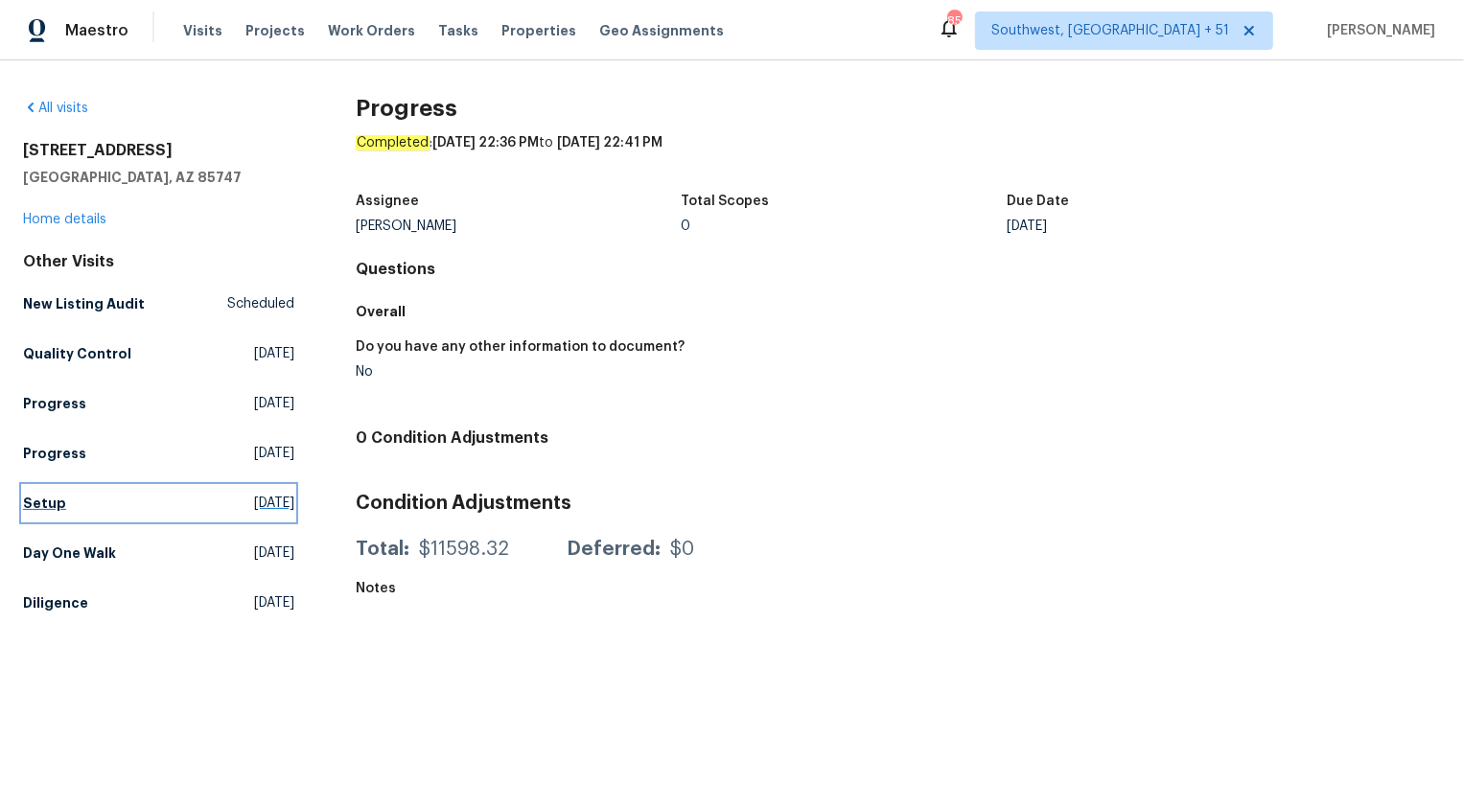
click at [49, 495] on h5 "Setup" at bounding box center [44, 503] width 43 height 19
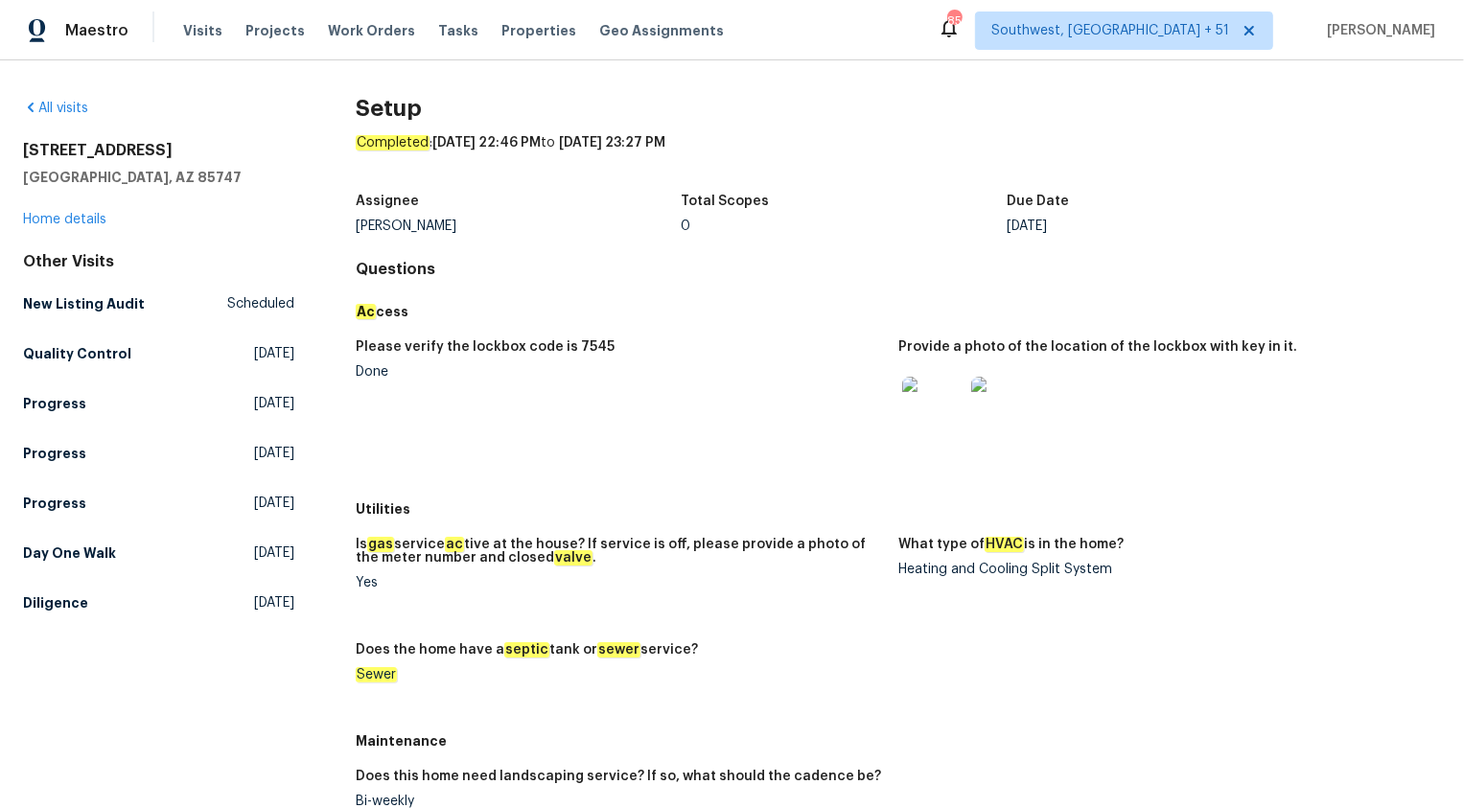
click at [483, 398] on figure "Please verify the lockbox code is 7545 Done" at bounding box center [627, 410] width 543 height 140
click at [67, 614] on link "Diligence Tue, Jun 24 2025" at bounding box center [158, 603] width 271 height 35
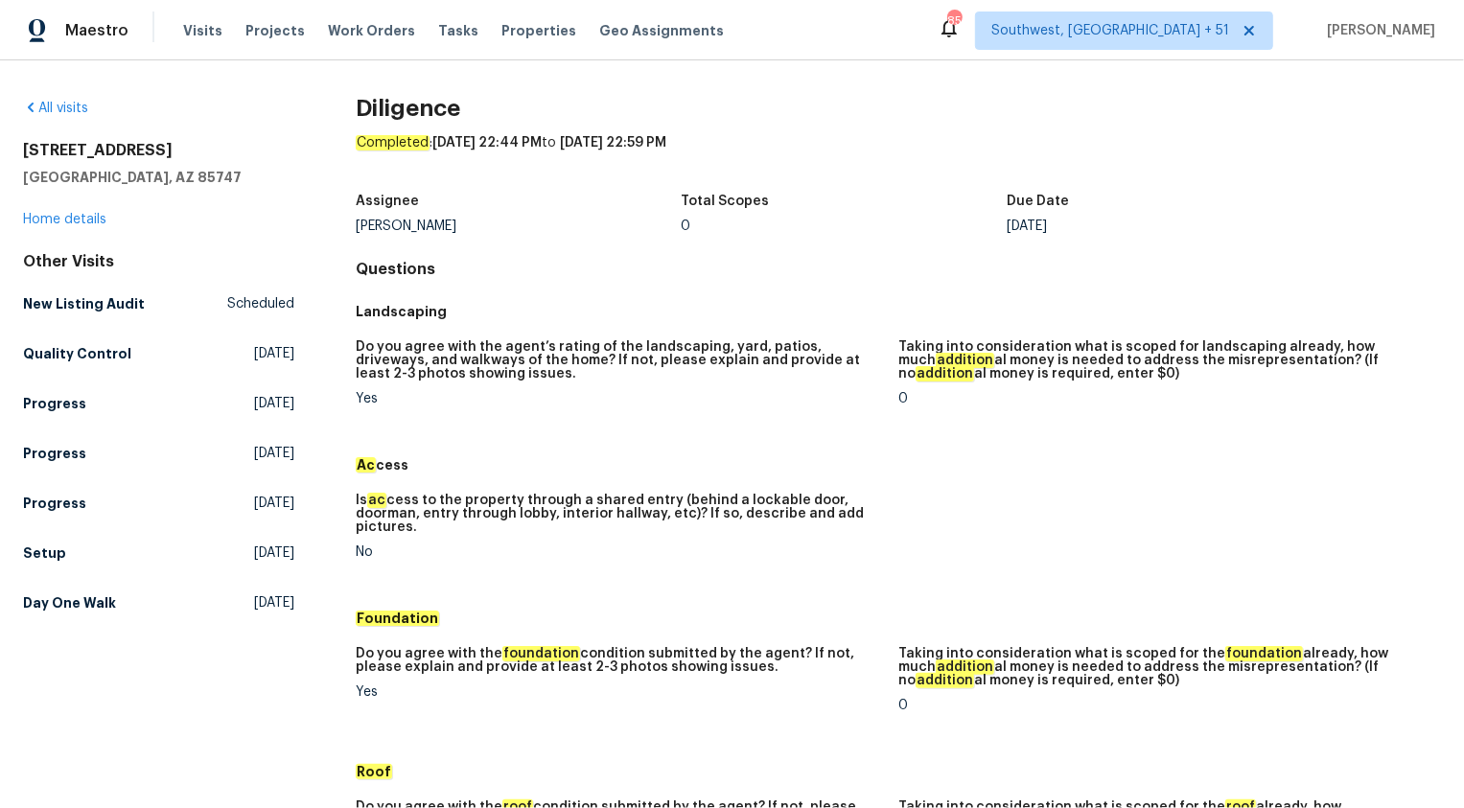
click at [687, 424] on figure "Do you agree with the agent’s rating of the landscaping, yard, patios, driveway…" at bounding box center [627, 388] width 543 height 96
click at [60, 547] on h5 "Setup" at bounding box center [44, 553] width 43 height 19
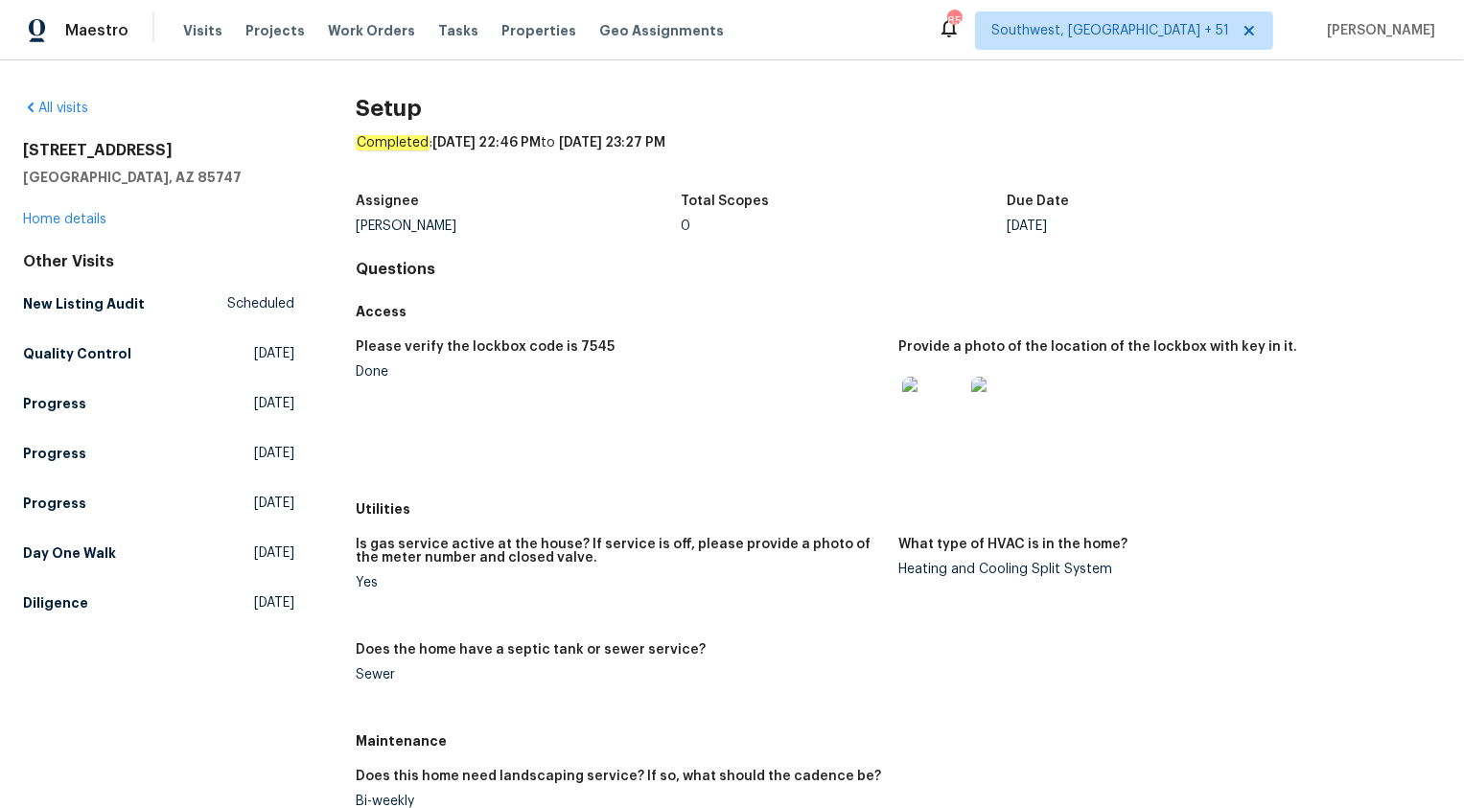
click at [482, 495] on div "Utilities" at bounding box center [898, 509] width 1085 height 35
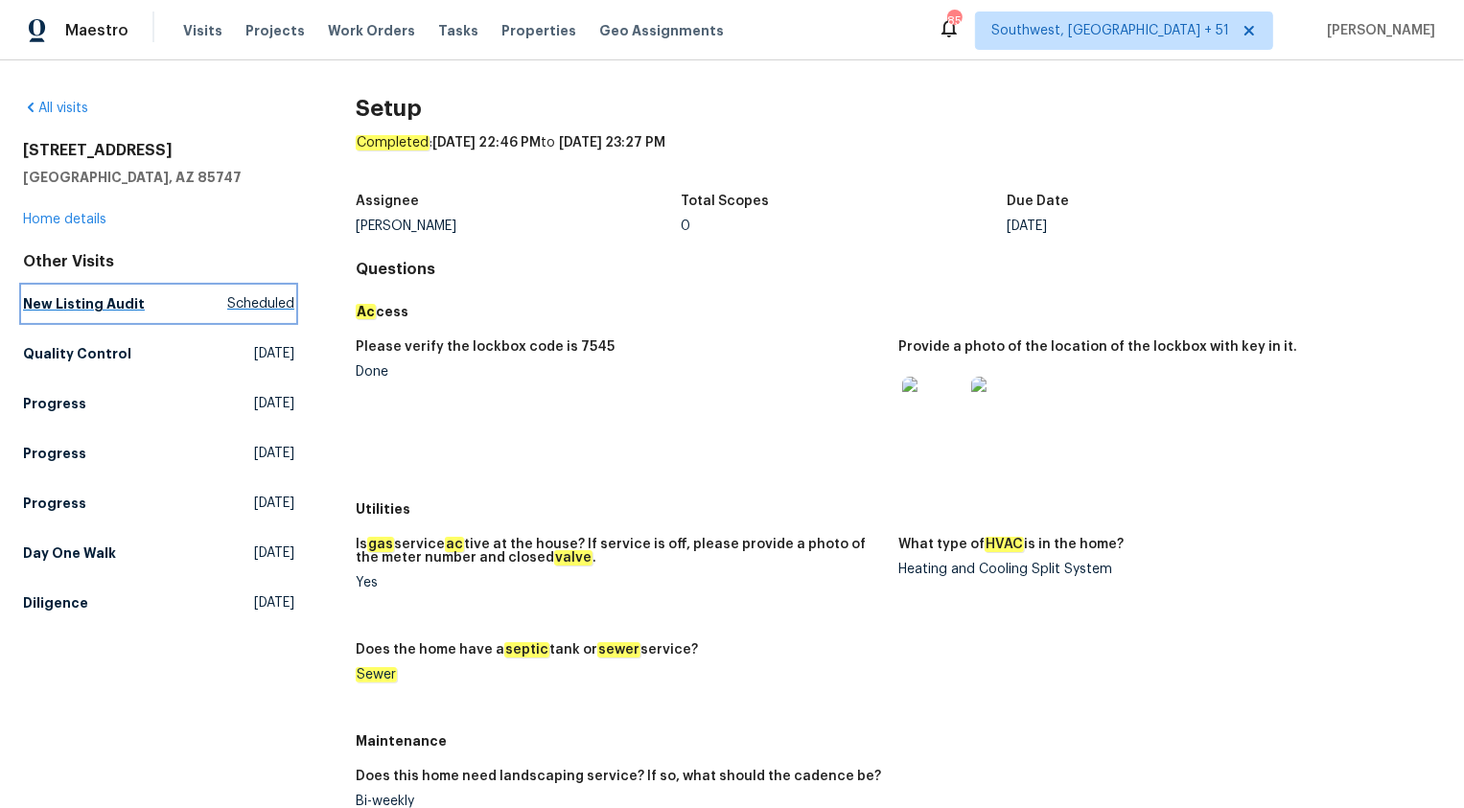
click at [86, 303] on h5 "New Listing Audit" at bounding box center [84, 303] width 122 height 19
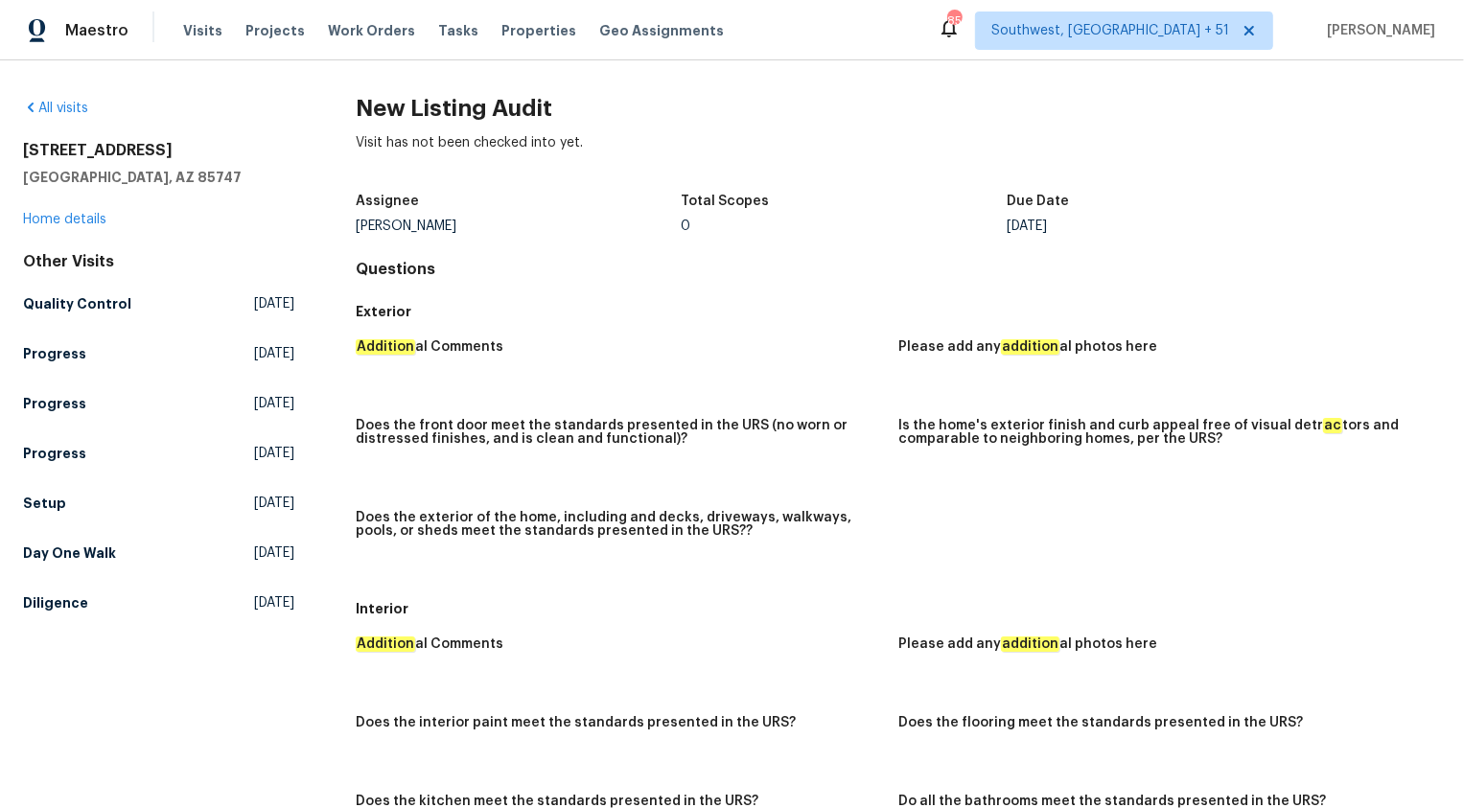
click at [685, 241] on div "Assignee John Dyce Total Scopes 0 Due Date Tue, Aug 26" at bounding box center [898, 213] width 1085 height 61
click at [64, 225] on link "Home details" at bounding box center [64, 219] width 83 height 13
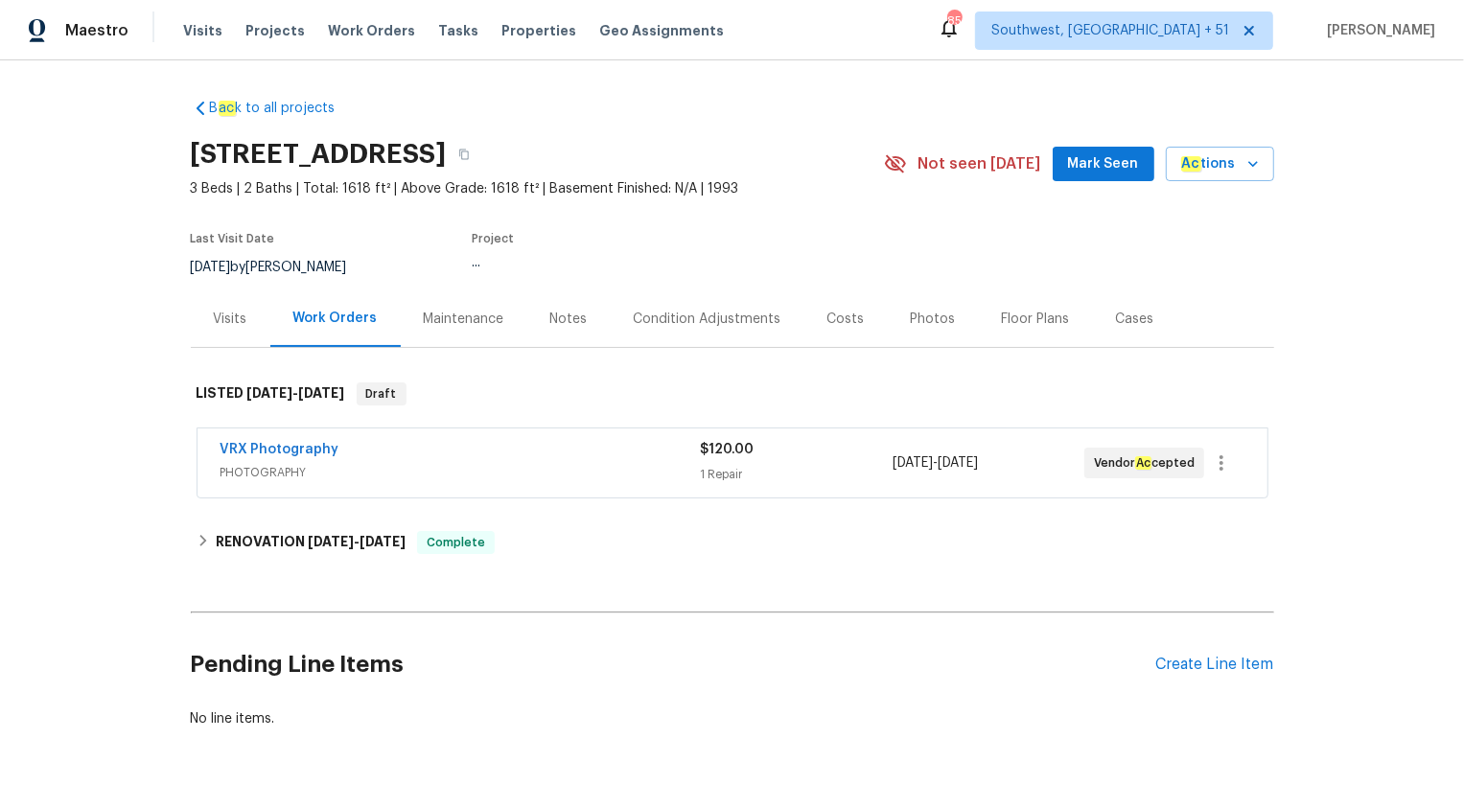
click at [222, 315] on div "Visits" at bounding box center [231, 319] width 34 height 19
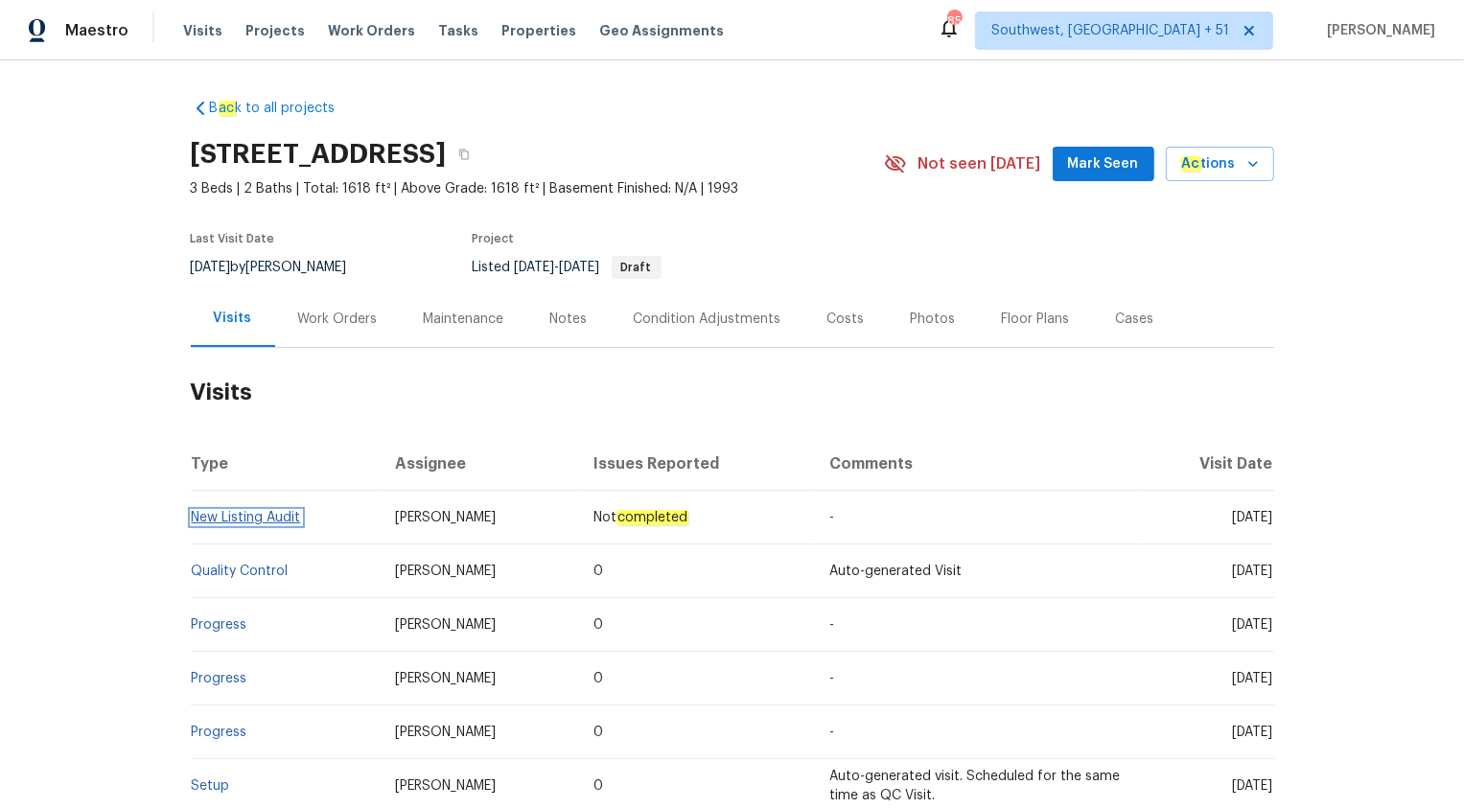
click at [243, 523] on link "New Listing Audit" at bounding box center [246, 517] width 109 height 13
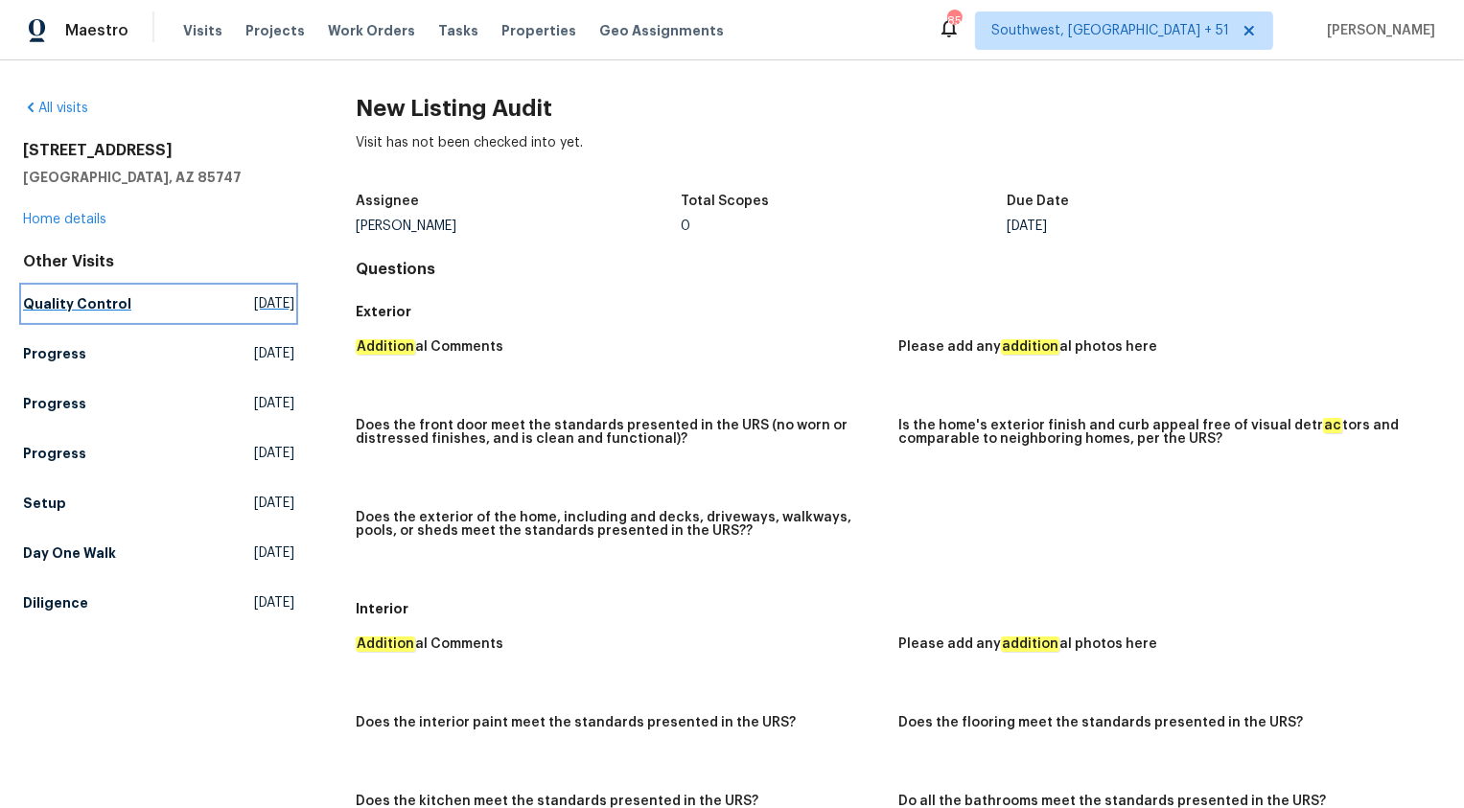
click at [49, 303] on h5 "Quality Control" at bounding box center [77, 303] width 108 height 19
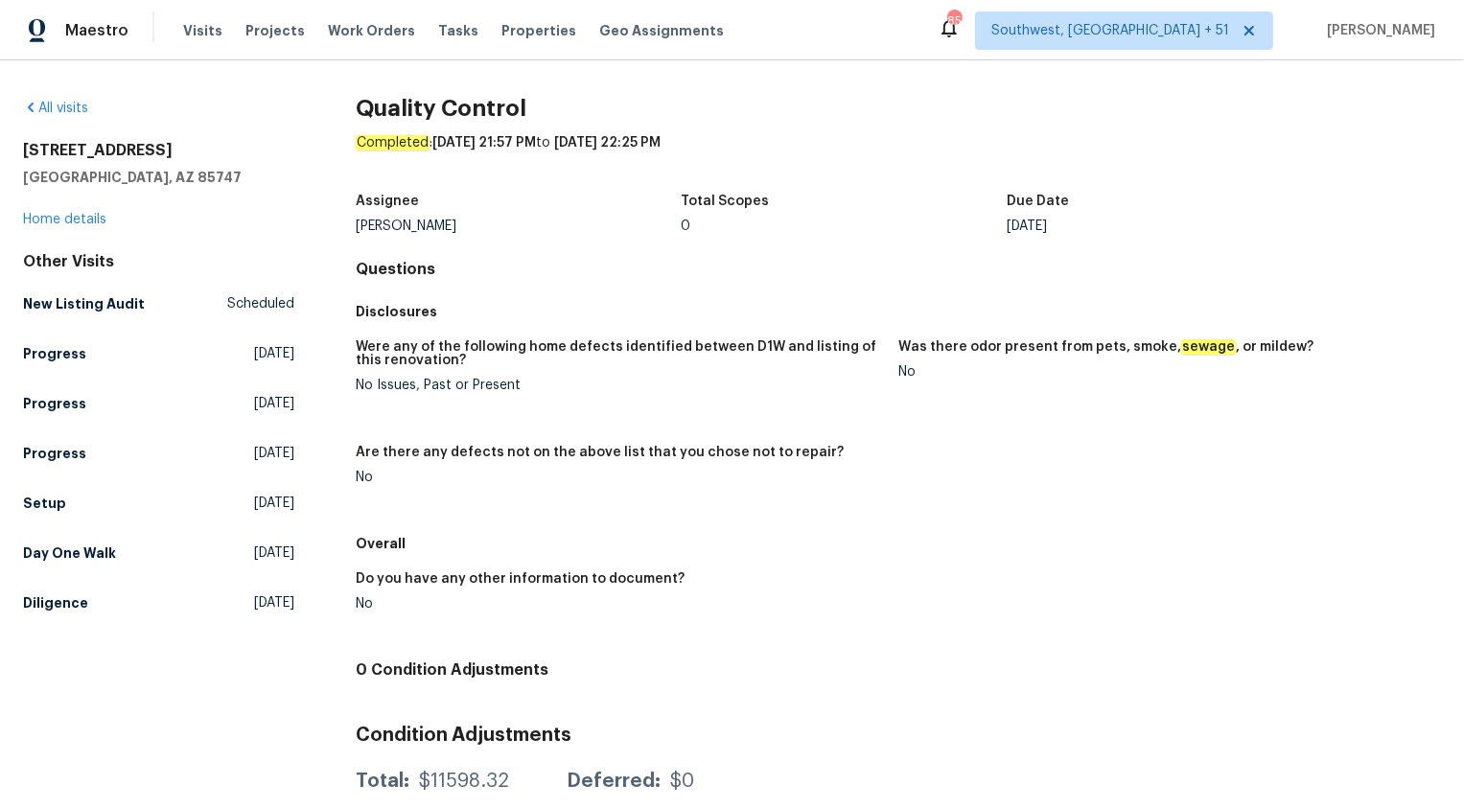
scroll to position [54, 0]
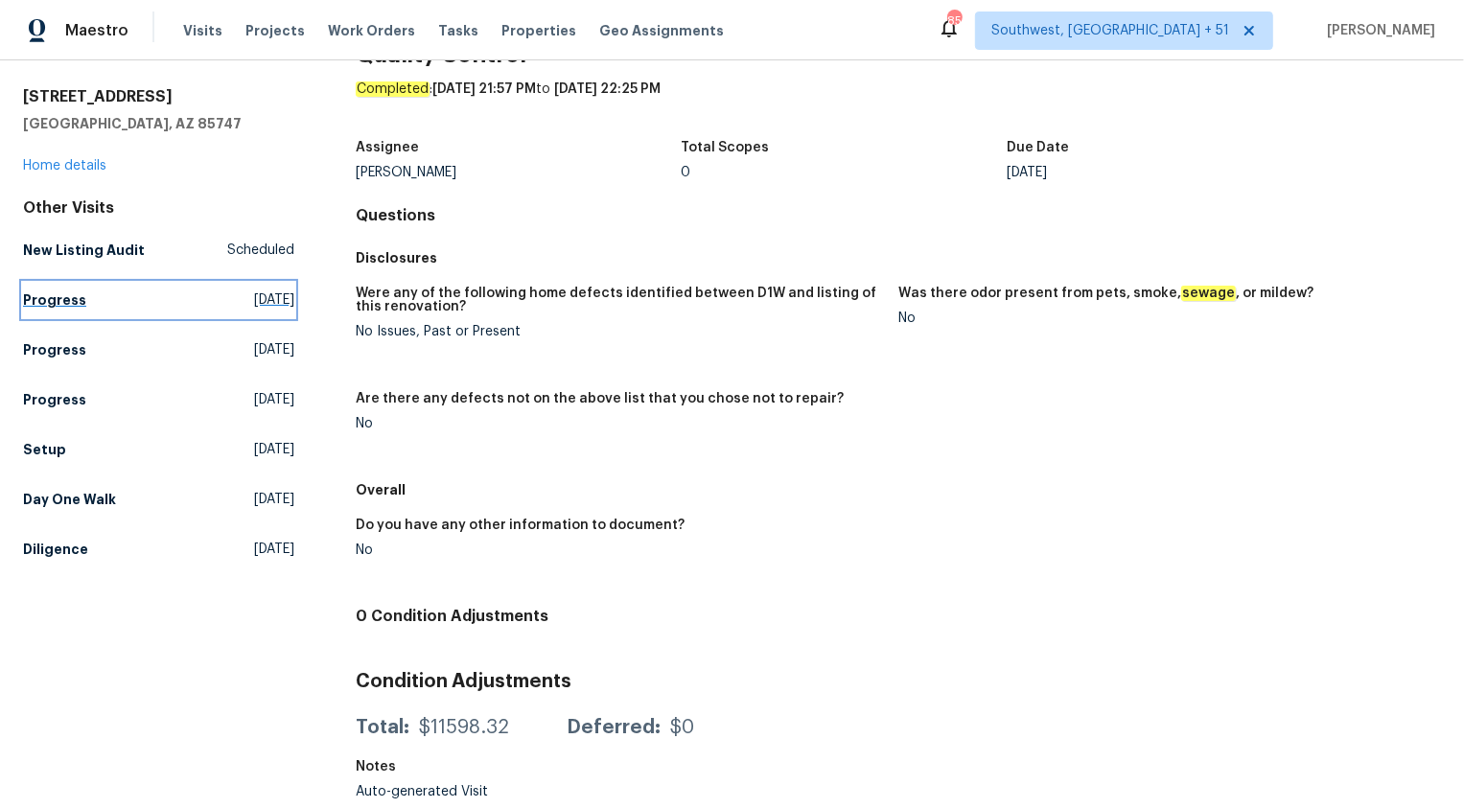
click at [47, 301] on h5 "Progress" at bounding box center [54, 300] width 63 height 19
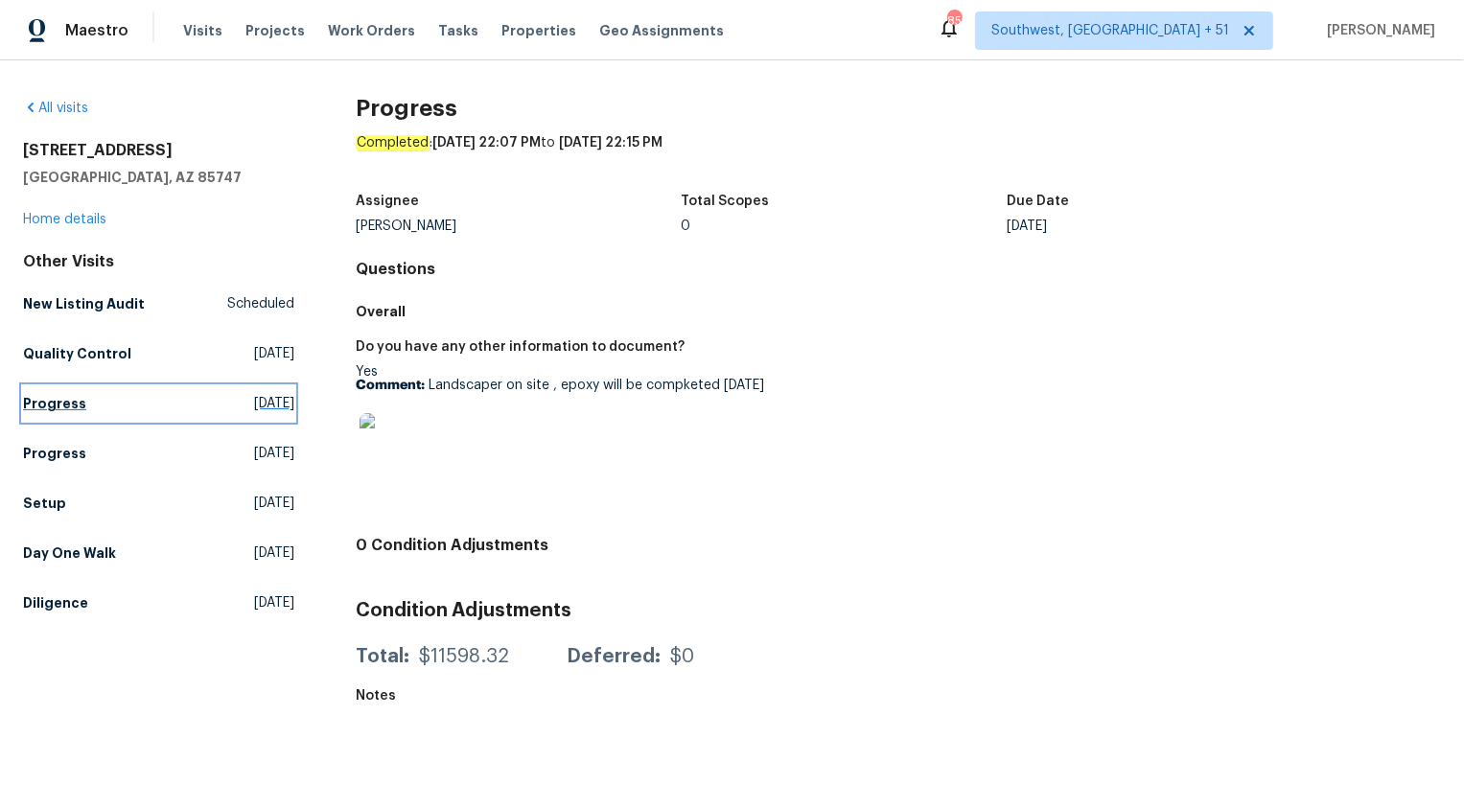
click at [41, 408] on h5 "Progress" at bounding box center [54, 403] width 63 height 19
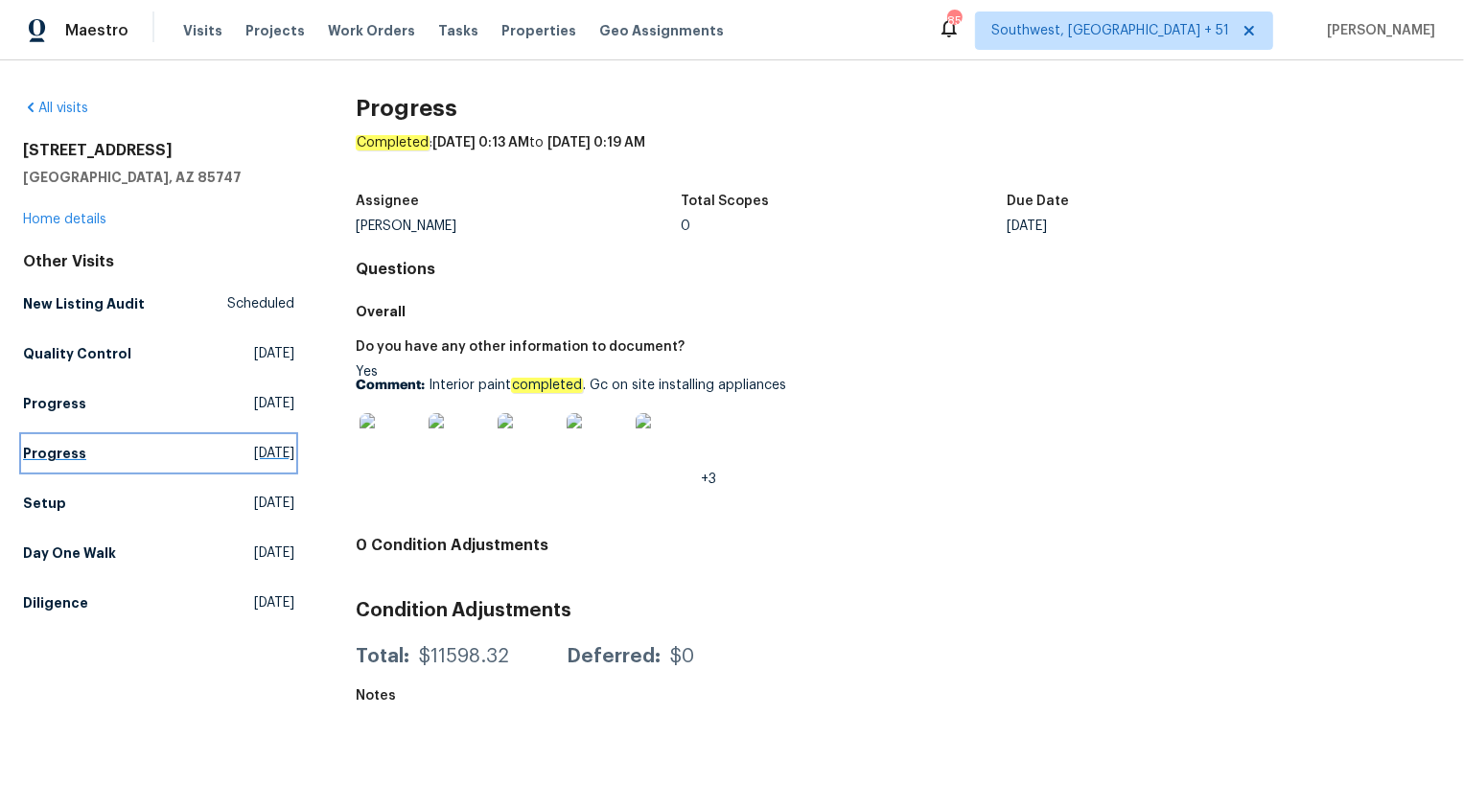
click at [44, 455] on h5 "Progress" at bounding box center [54, 453] width 63 height 19
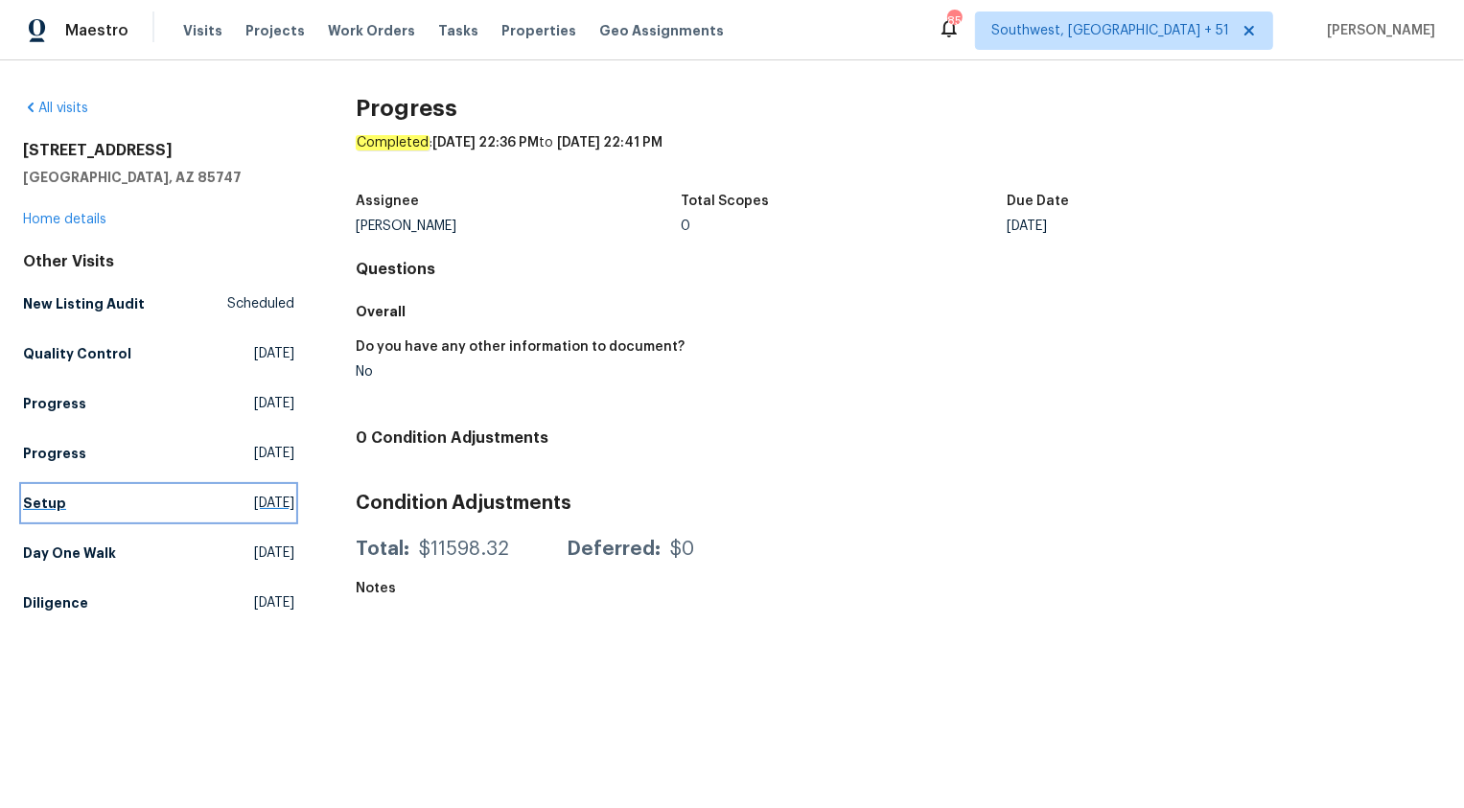
click at [47, 506] on h5 "Setup" at bounding box center [44, 503] width 43 height 19
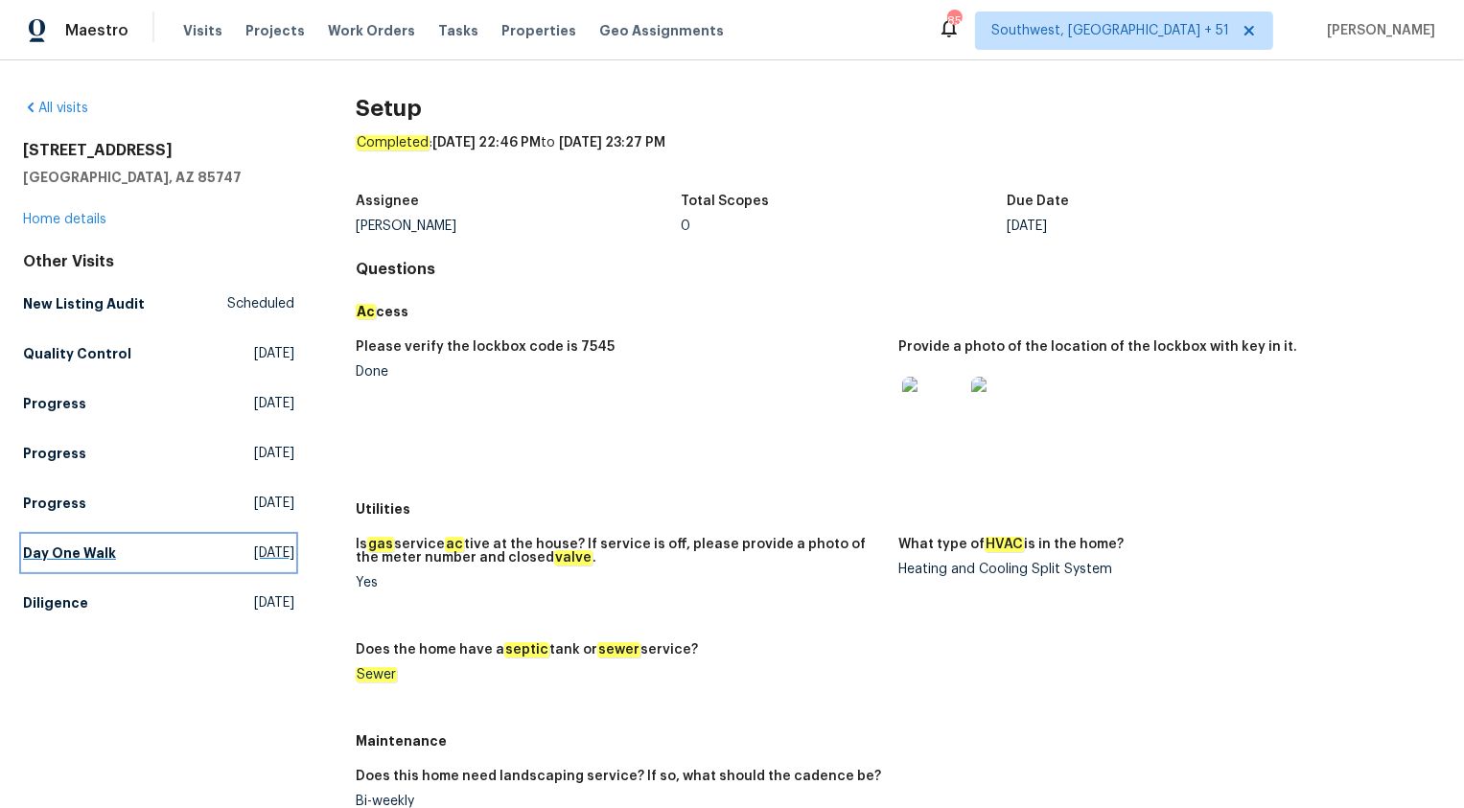
click at [62, 549] on h5 "Day One Walk" at bounding box center [69, 553] width 93 height 19
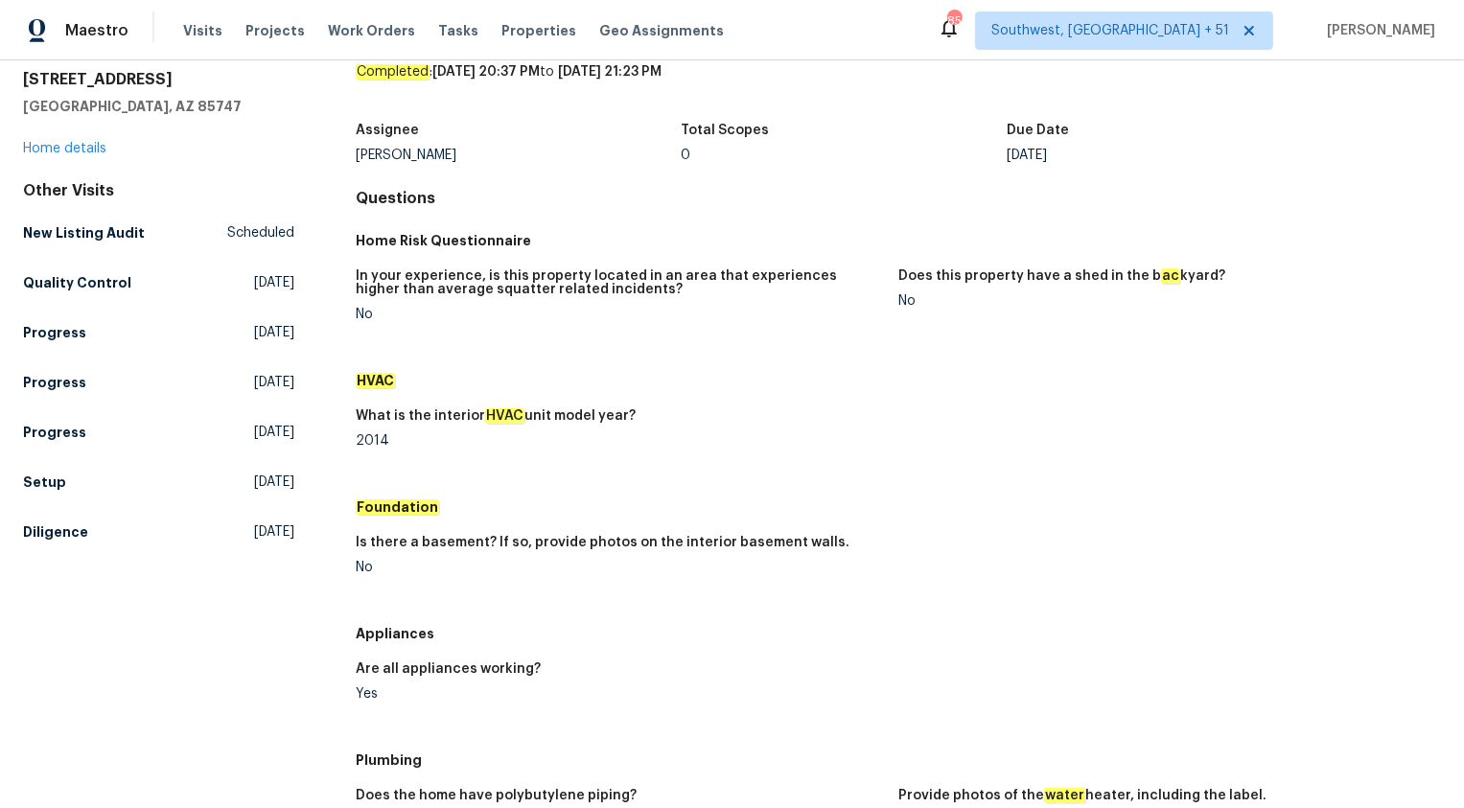
scroll to position [159, 0]
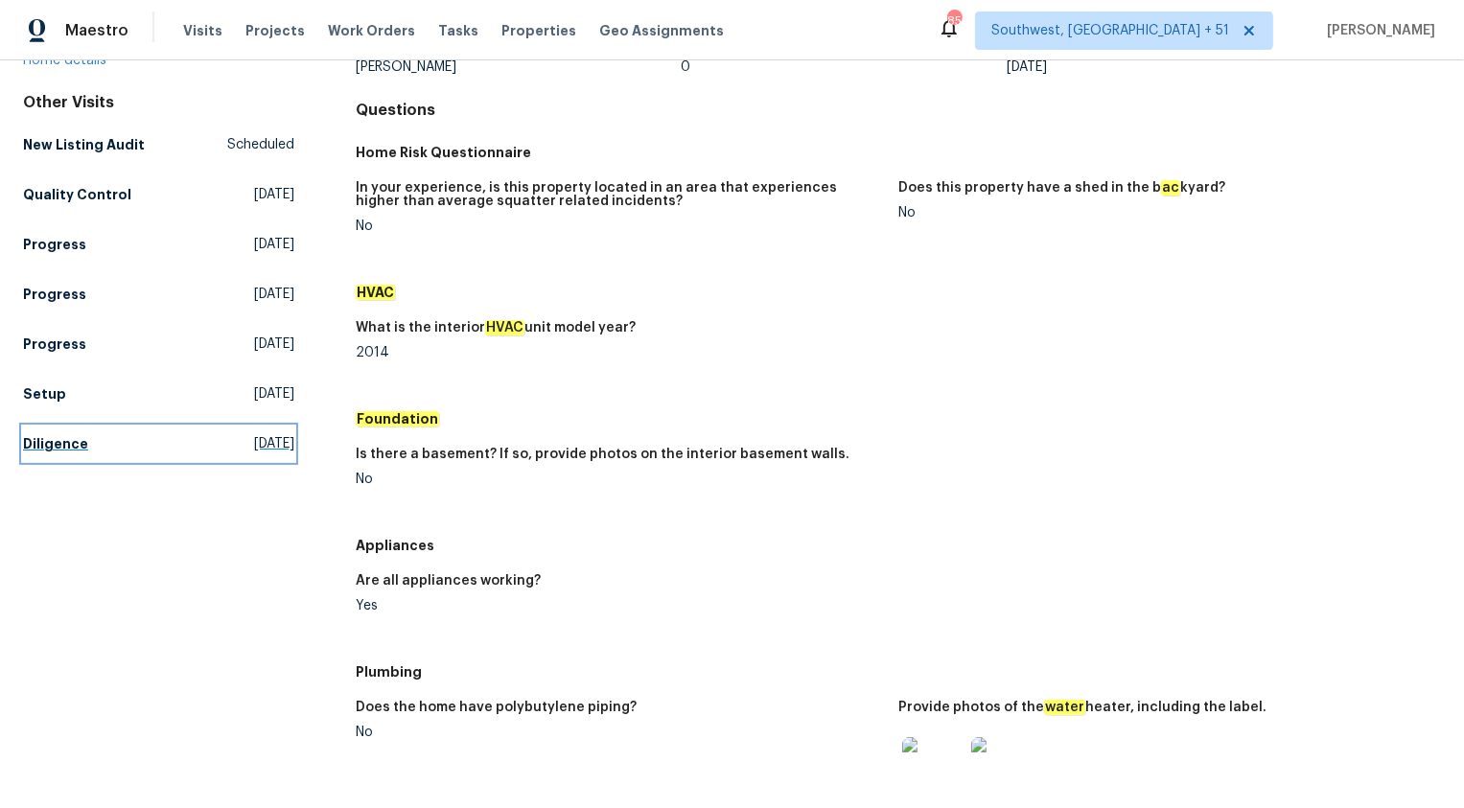
click at [56, 438] on h5 "Diligence" at bounding box center [55, 443] width 65 height 19
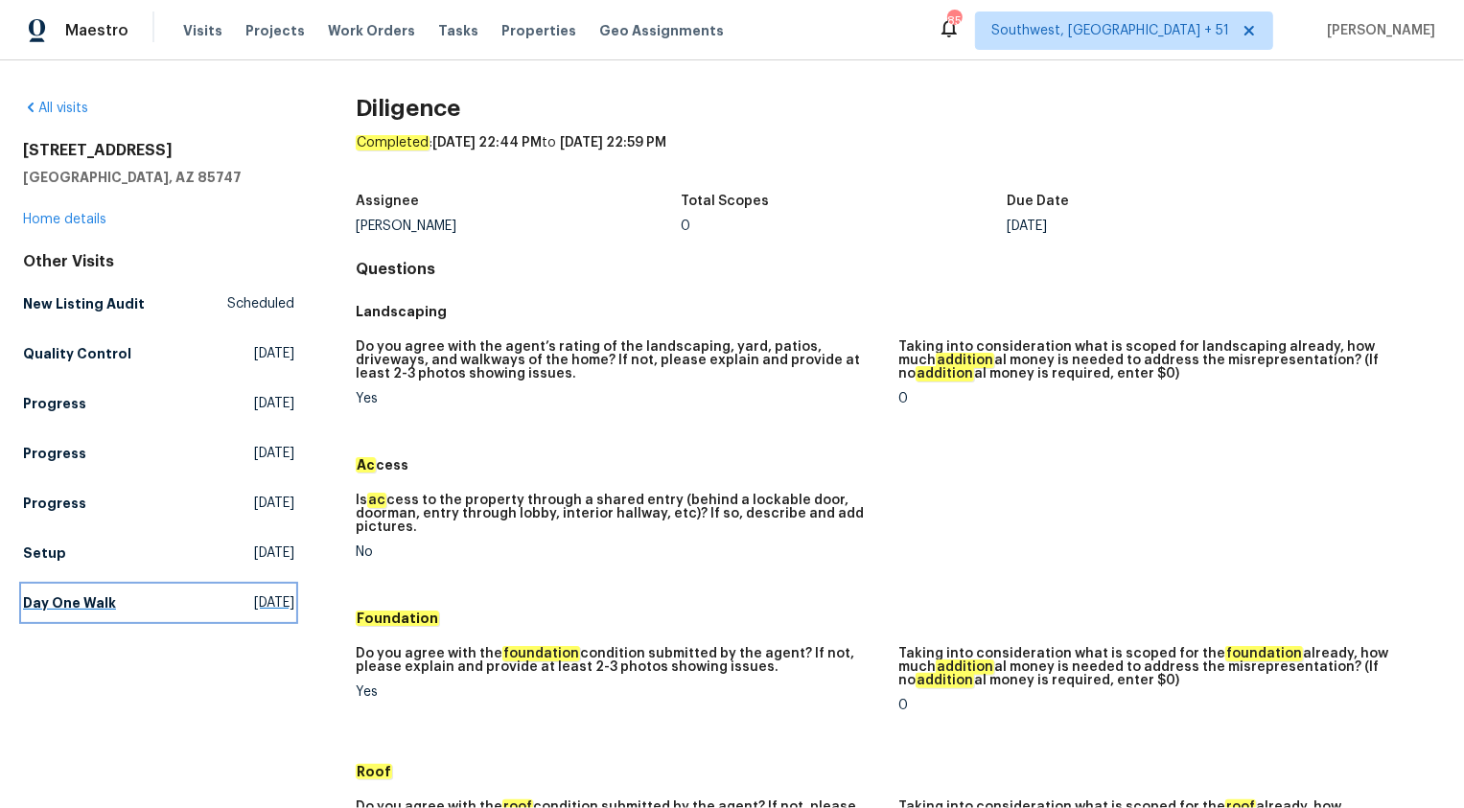
click at [39, 596] on h5 "Day One Walk" at bounding box center [69, 603] width 93 height 19
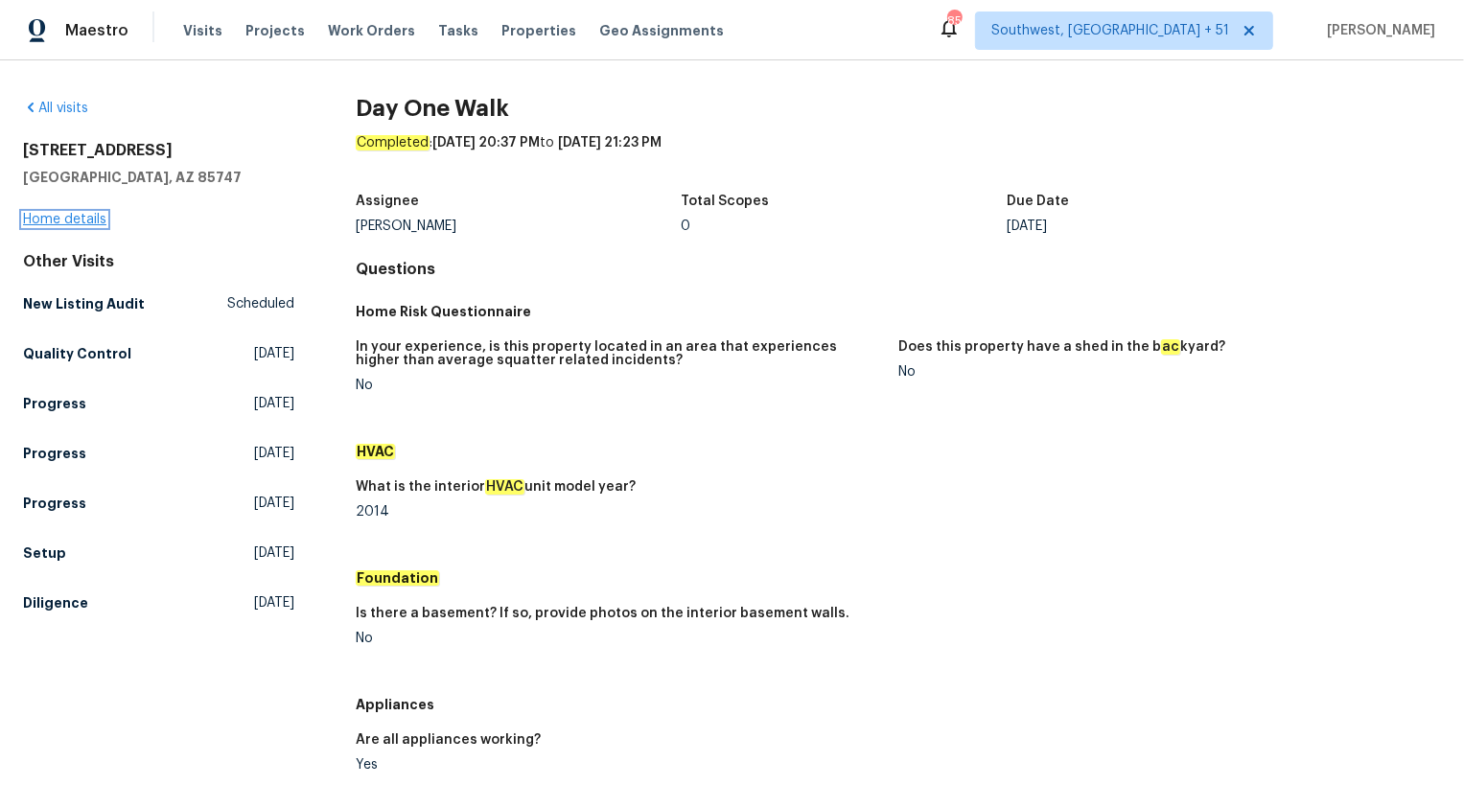
click at [70, 220] on link "Home details" at bounding box center [64, 219] width 83 height 13
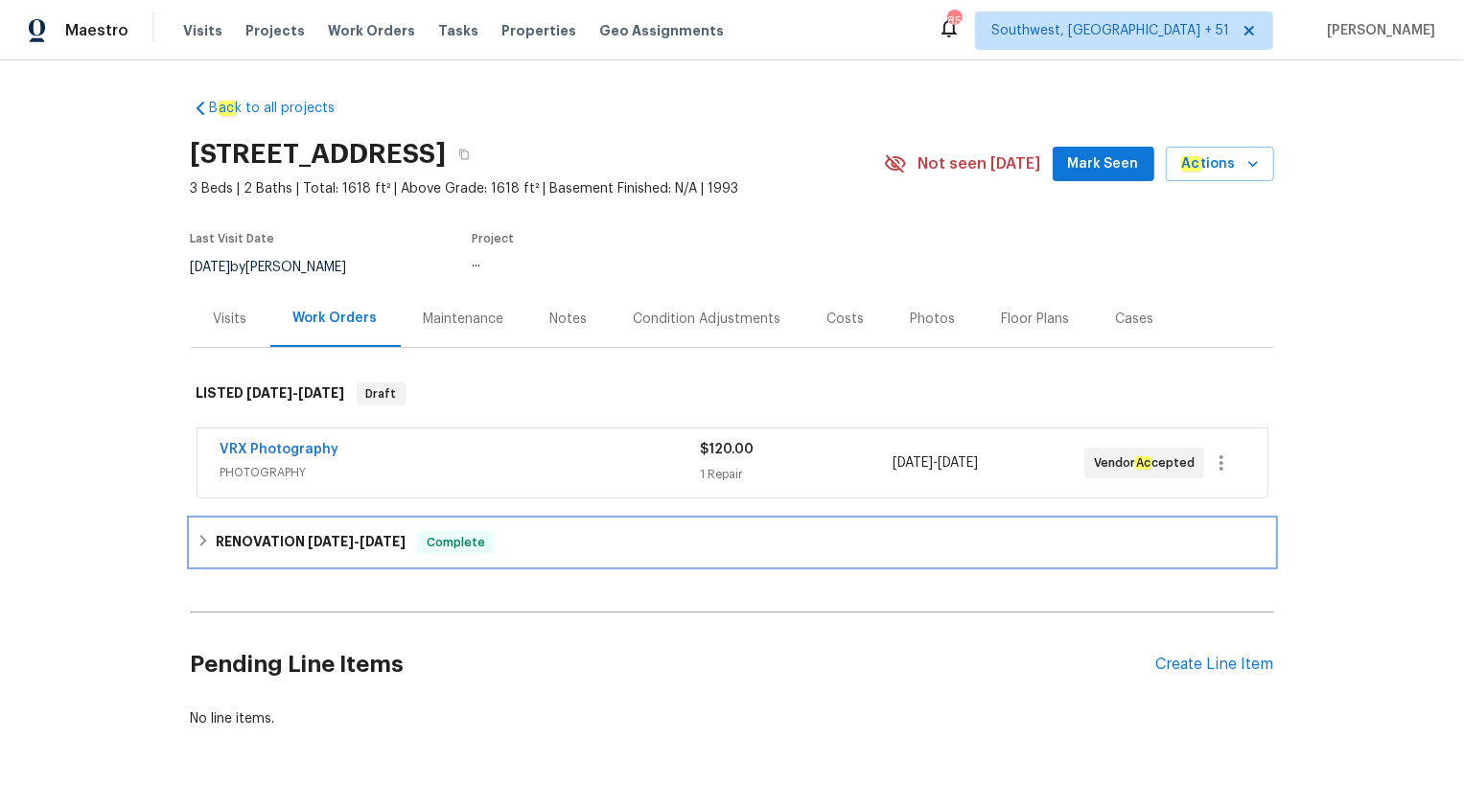
click at [311, 528] on div "RENOVATION 8/19/25 - 8/22/25 Complete" at bounding box center [733, 543] width 1084 height 46
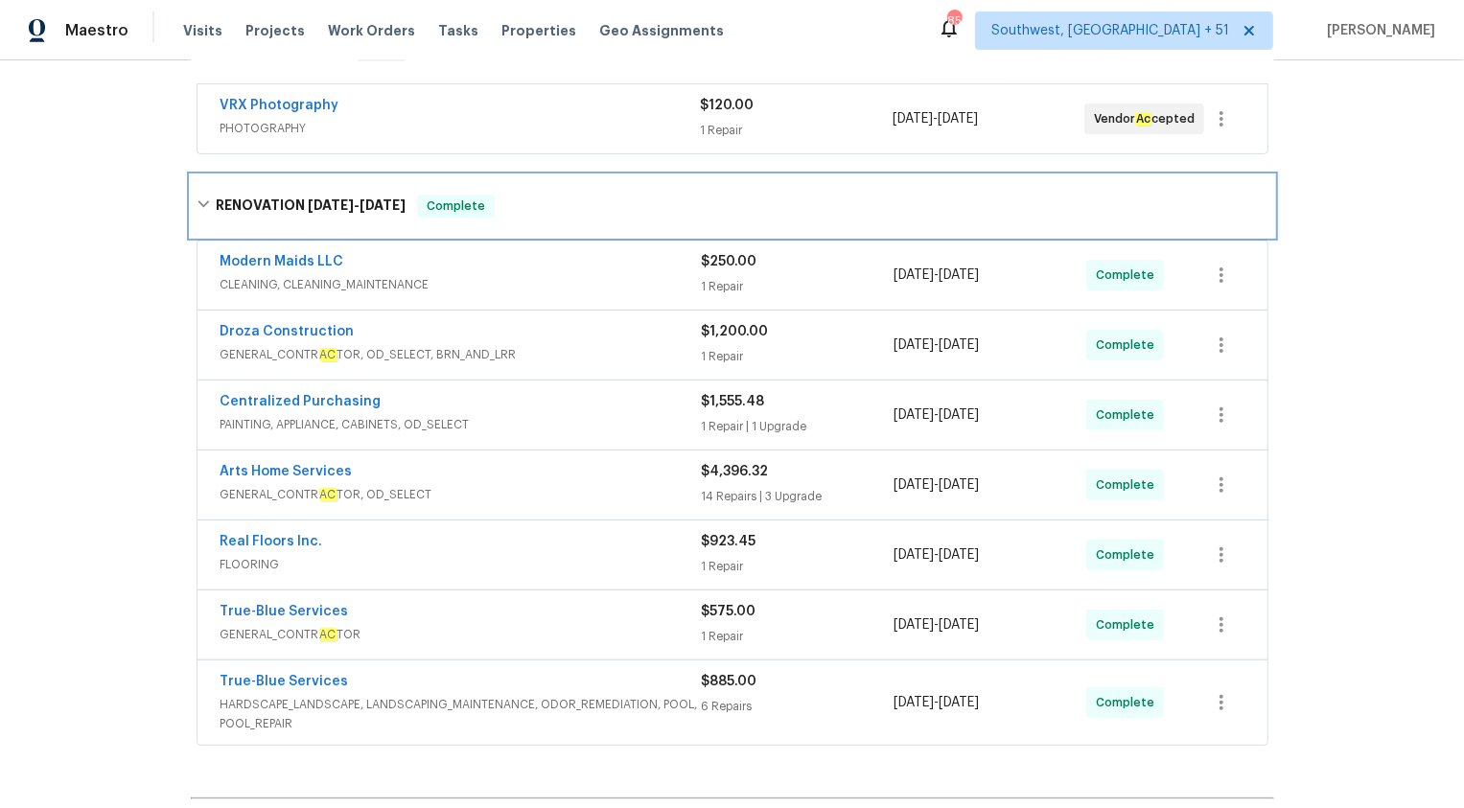
scroll to position [466, 0]
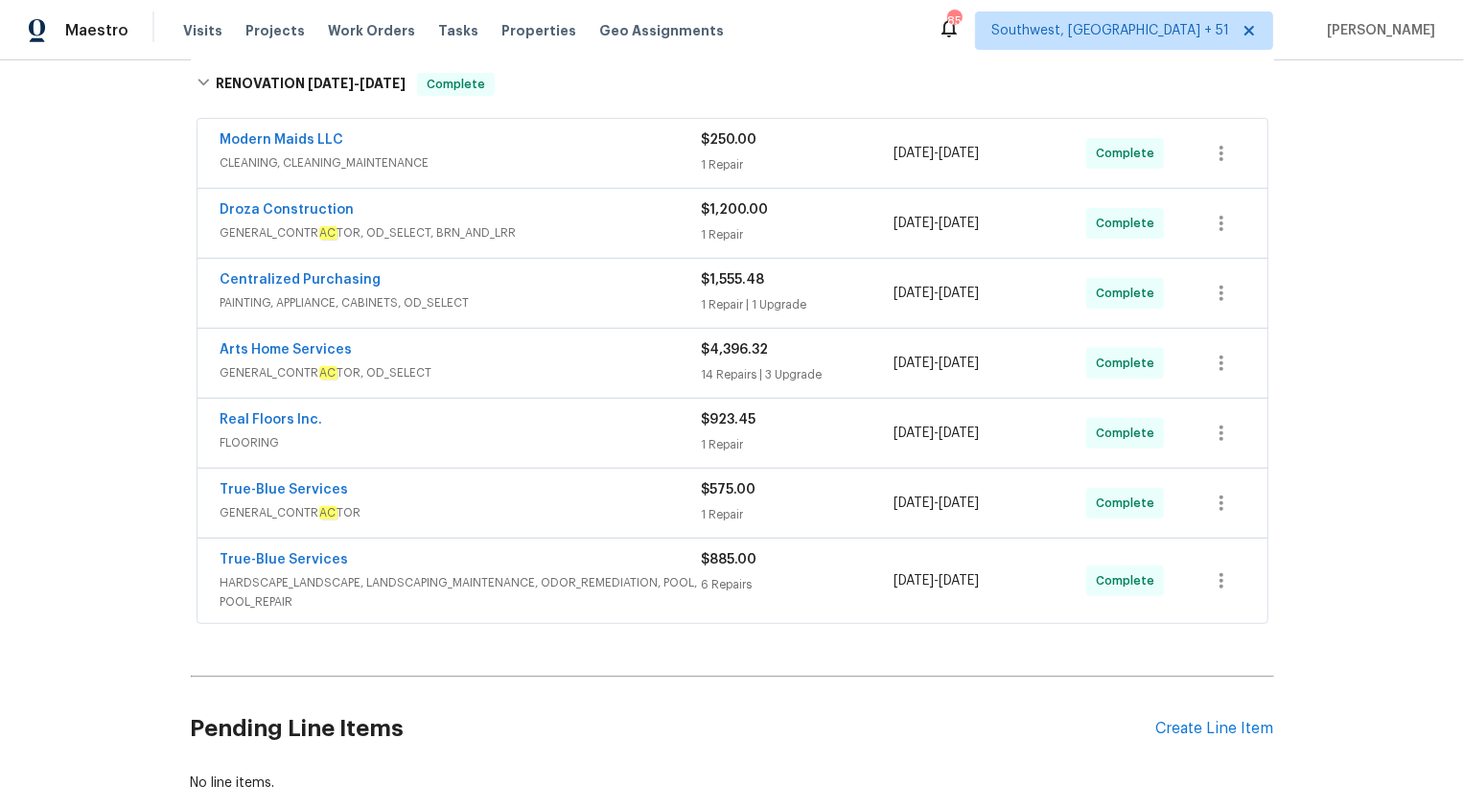
click at [626, 426] on div "Real Floors Inc." at bounding box center [461, 421] width 481 height 23
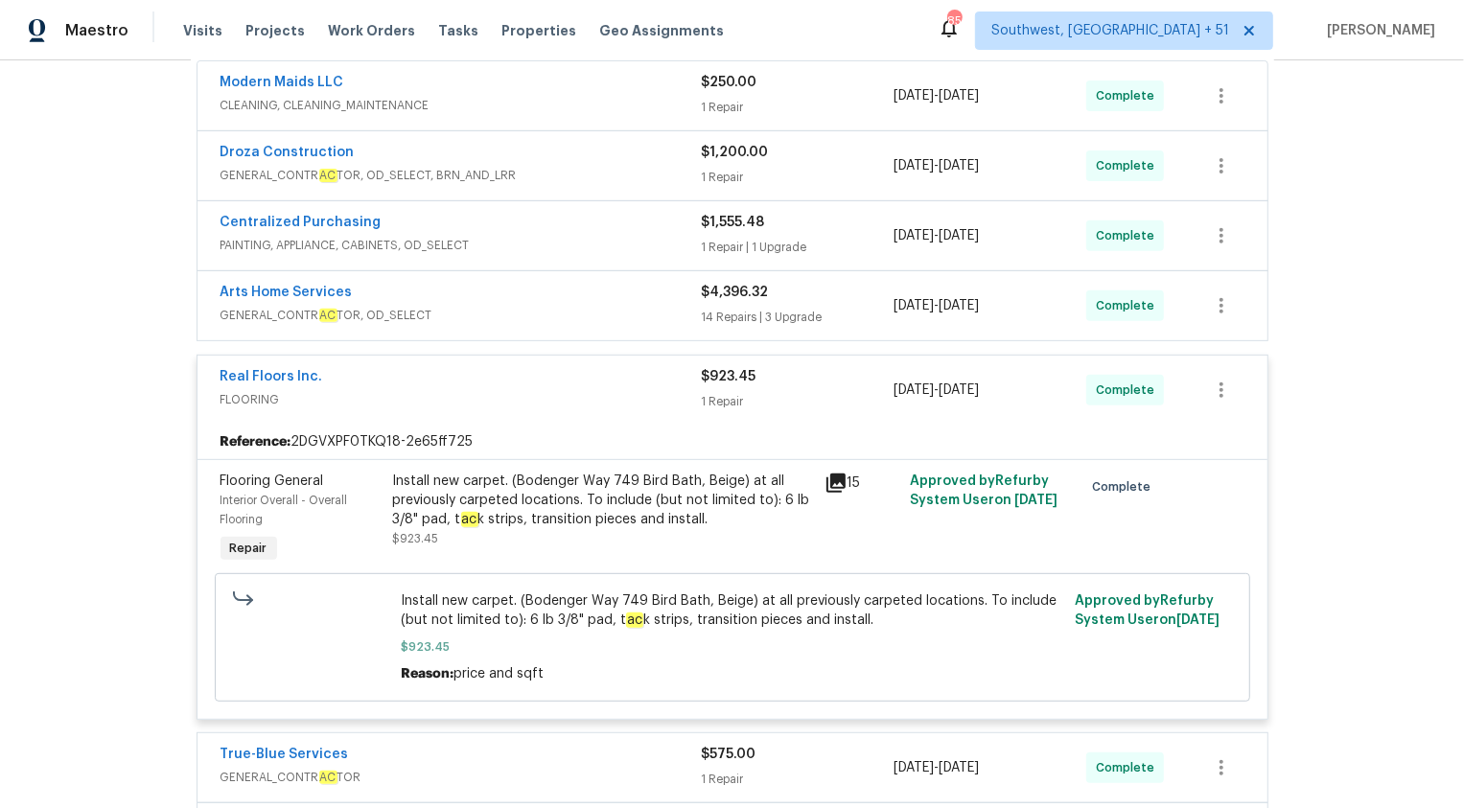
scroll to position [523, 0]
click at [671, 394] on span "FLOORING" at bounding box center [461, 400] width 481 height 19
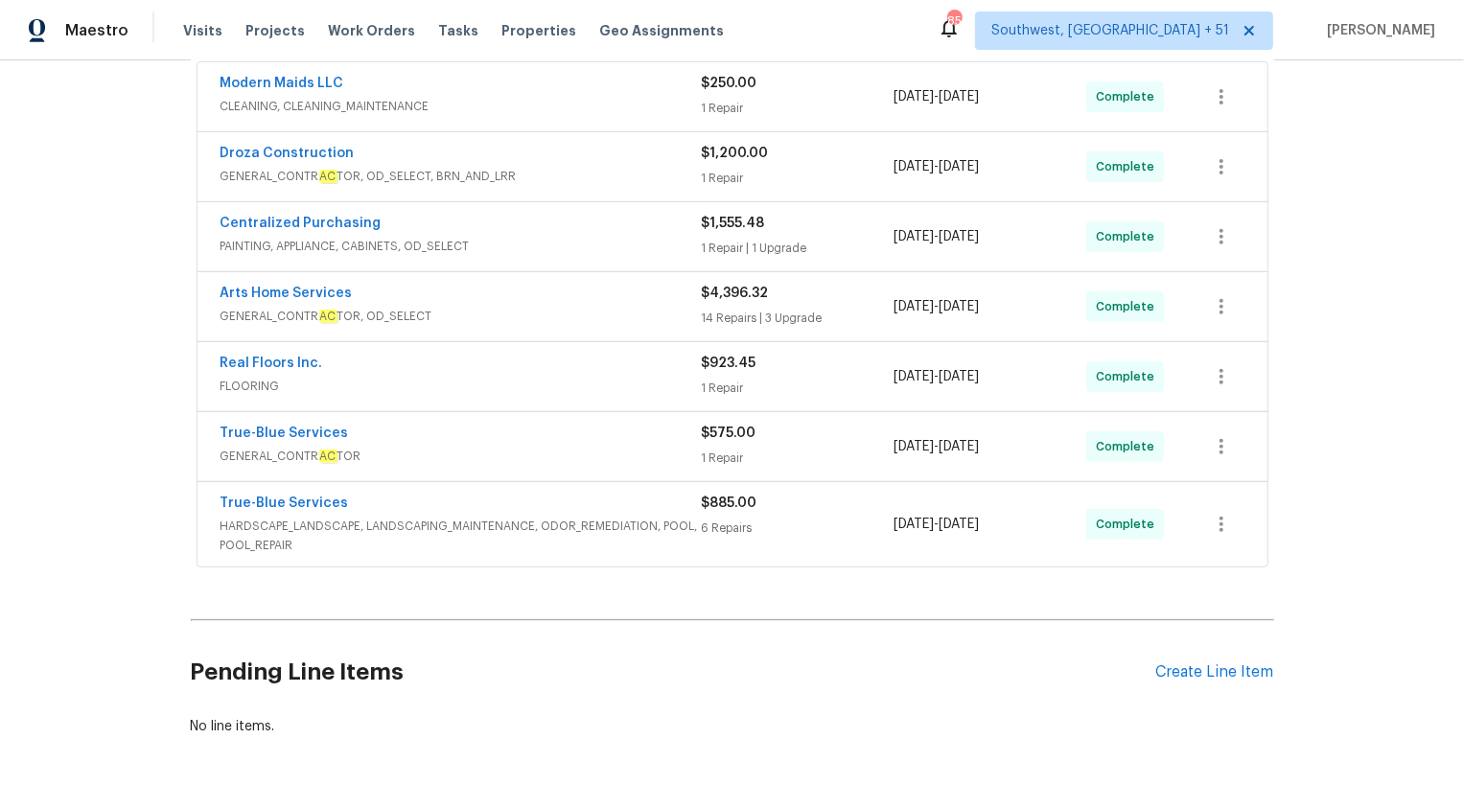
click at [705, 519] on div "6 Repairs" at bounding box center [798, 528] width 193 height 19
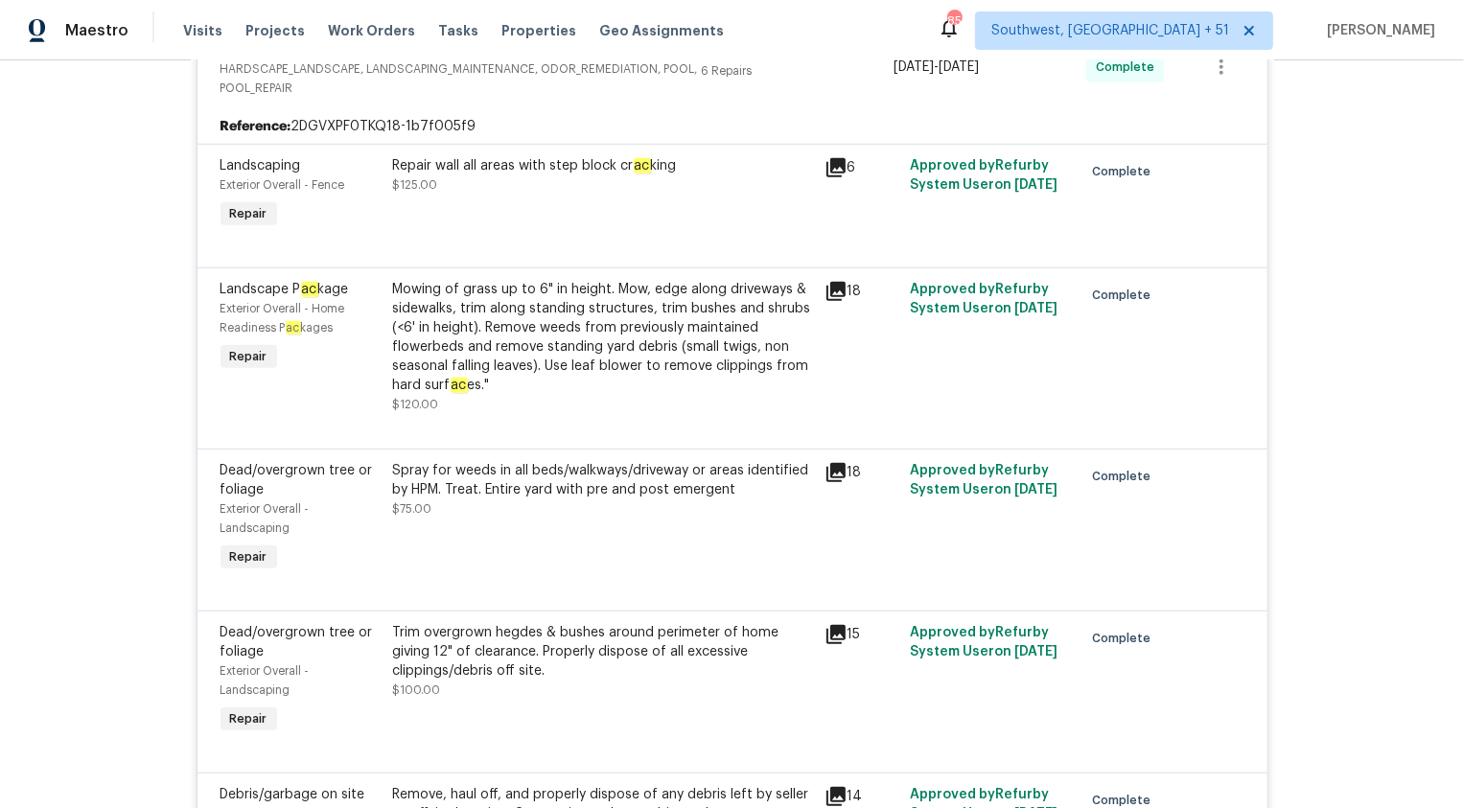
scroll to position [1416, 0]
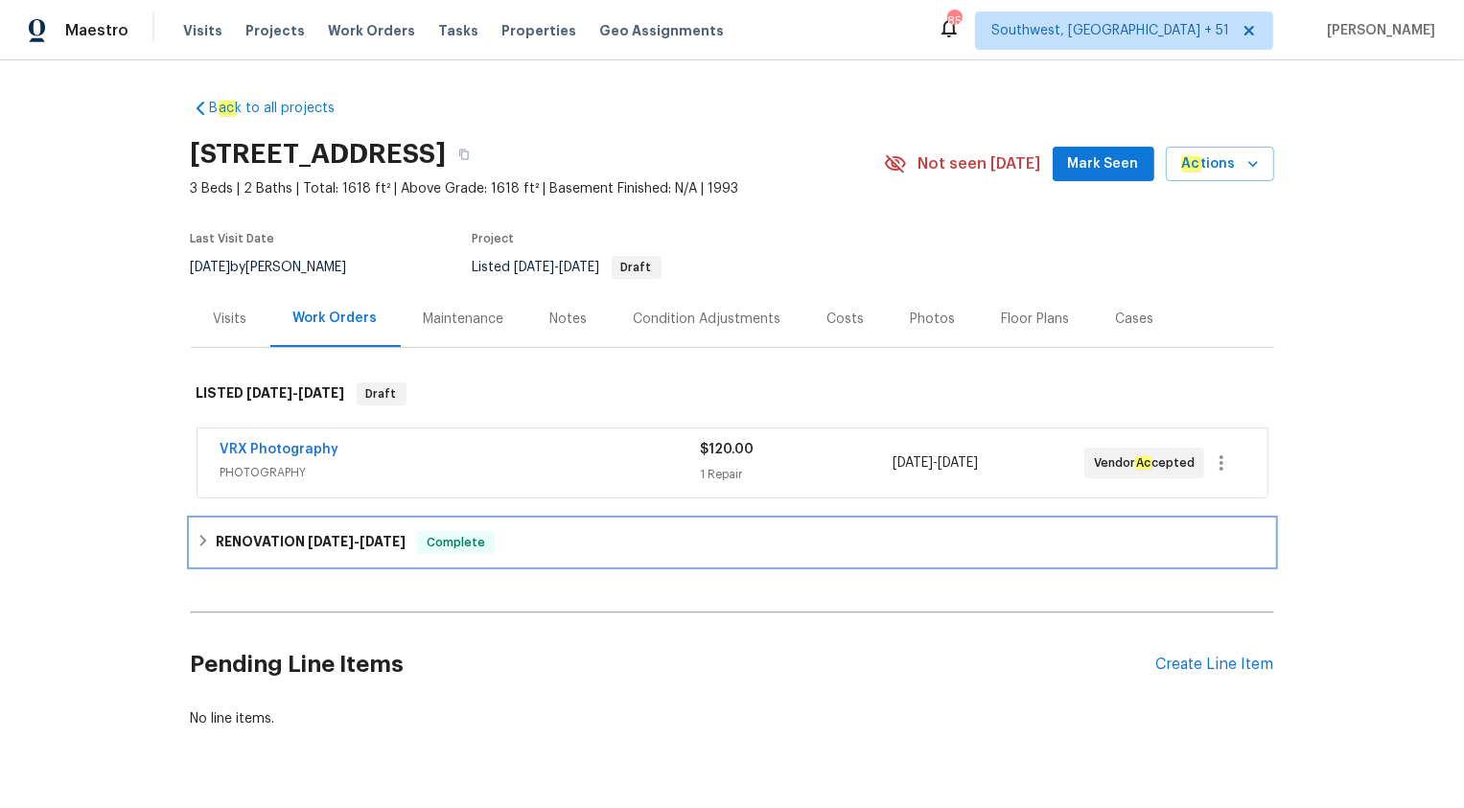
click at [561, 543] on div "RENOVATION [DATE] - [DATE] Complete" at bounding box center [733, 542] width 1072 height 23
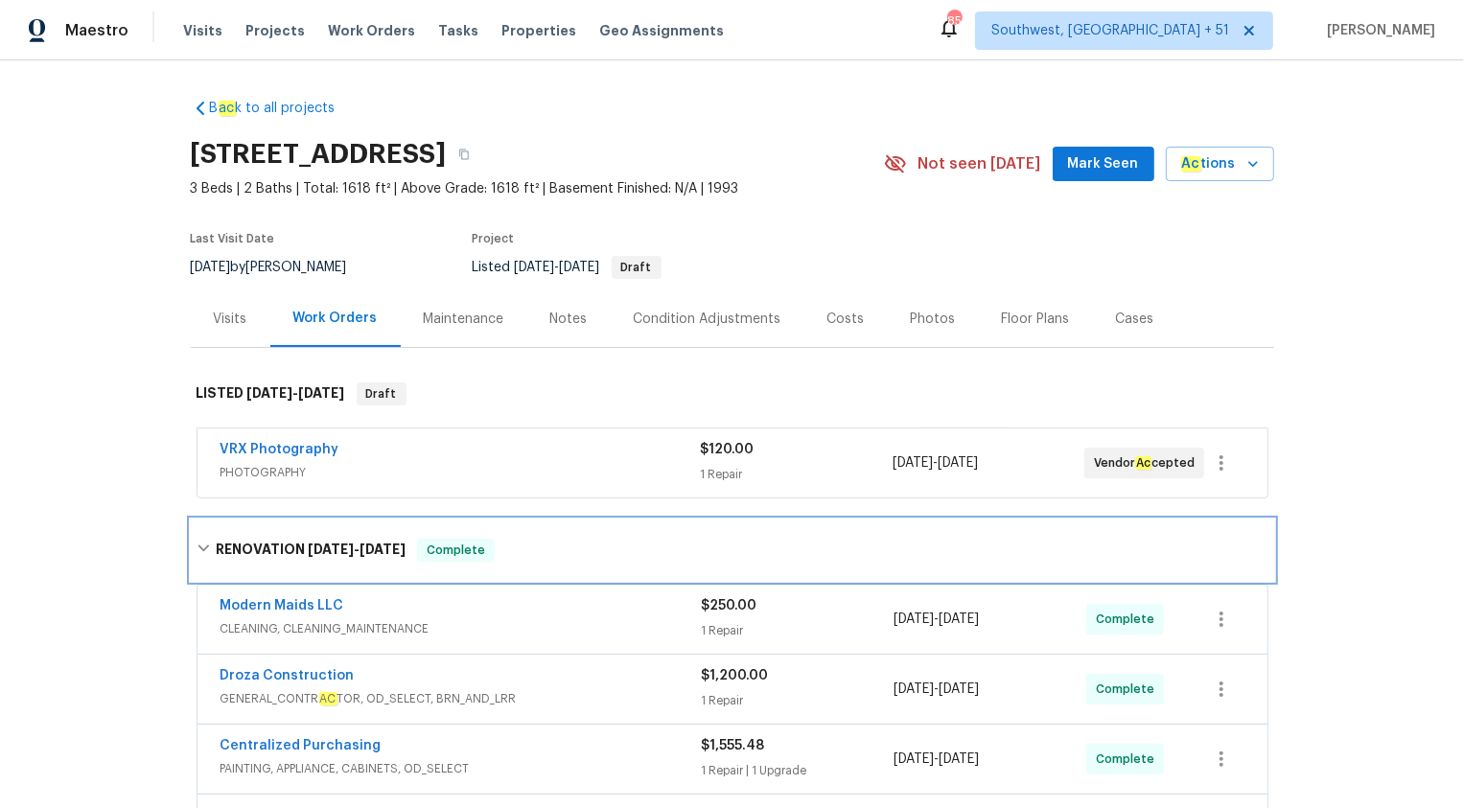
scroll to position [262, 0]
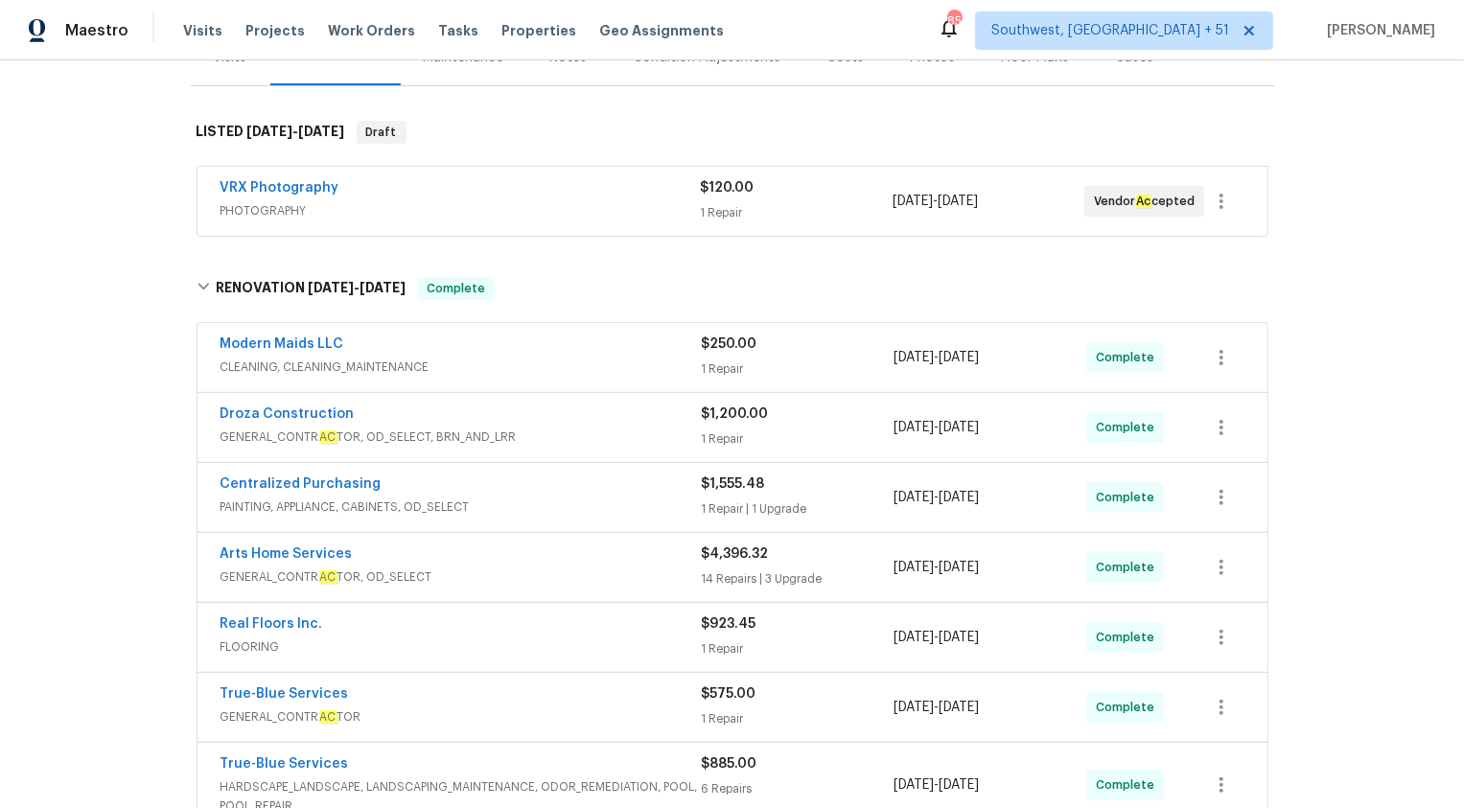
click at [563, 347] on div "Modern Maids LLC" at bounding box center [461, 346] width 481 height 23
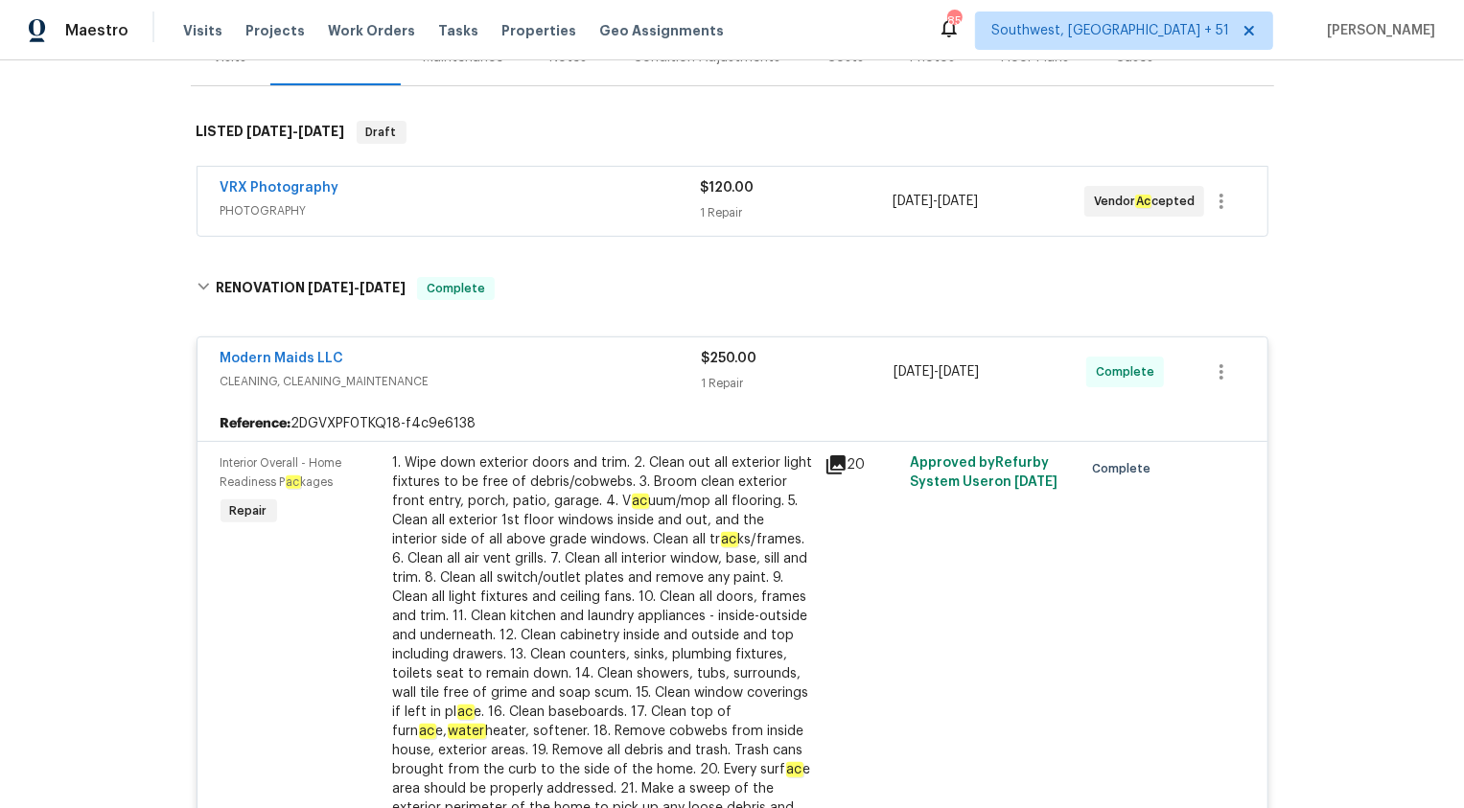
click at [706, 374] on div "1 Repair" at bounding box center [798, 383] width 193 height 19
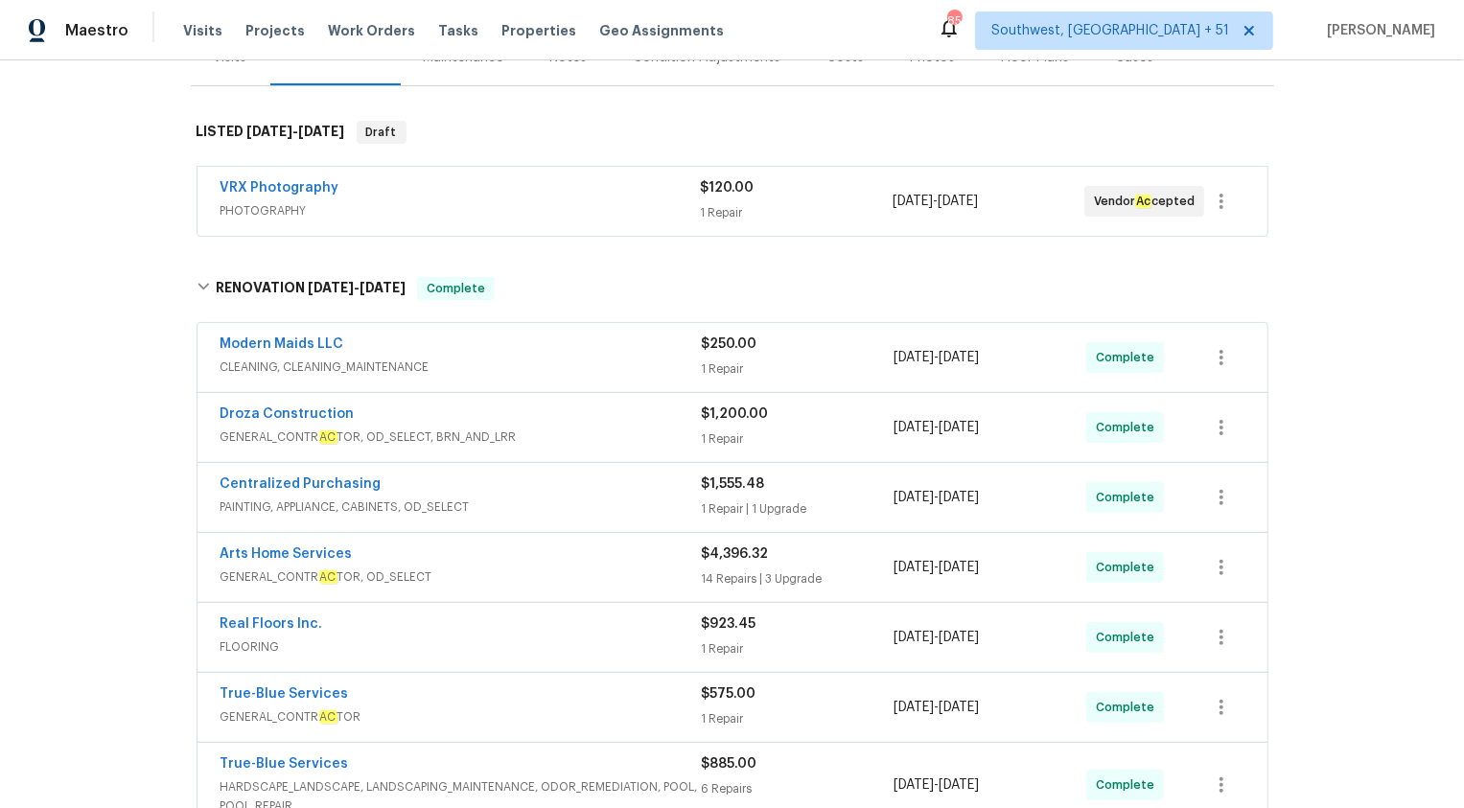
click at [673, 432] on span "GENERAL_CONTR AC TOR, OD_SELECT, BRN_AND_LRR" at bounding box center [461, 437] width 481 height 19
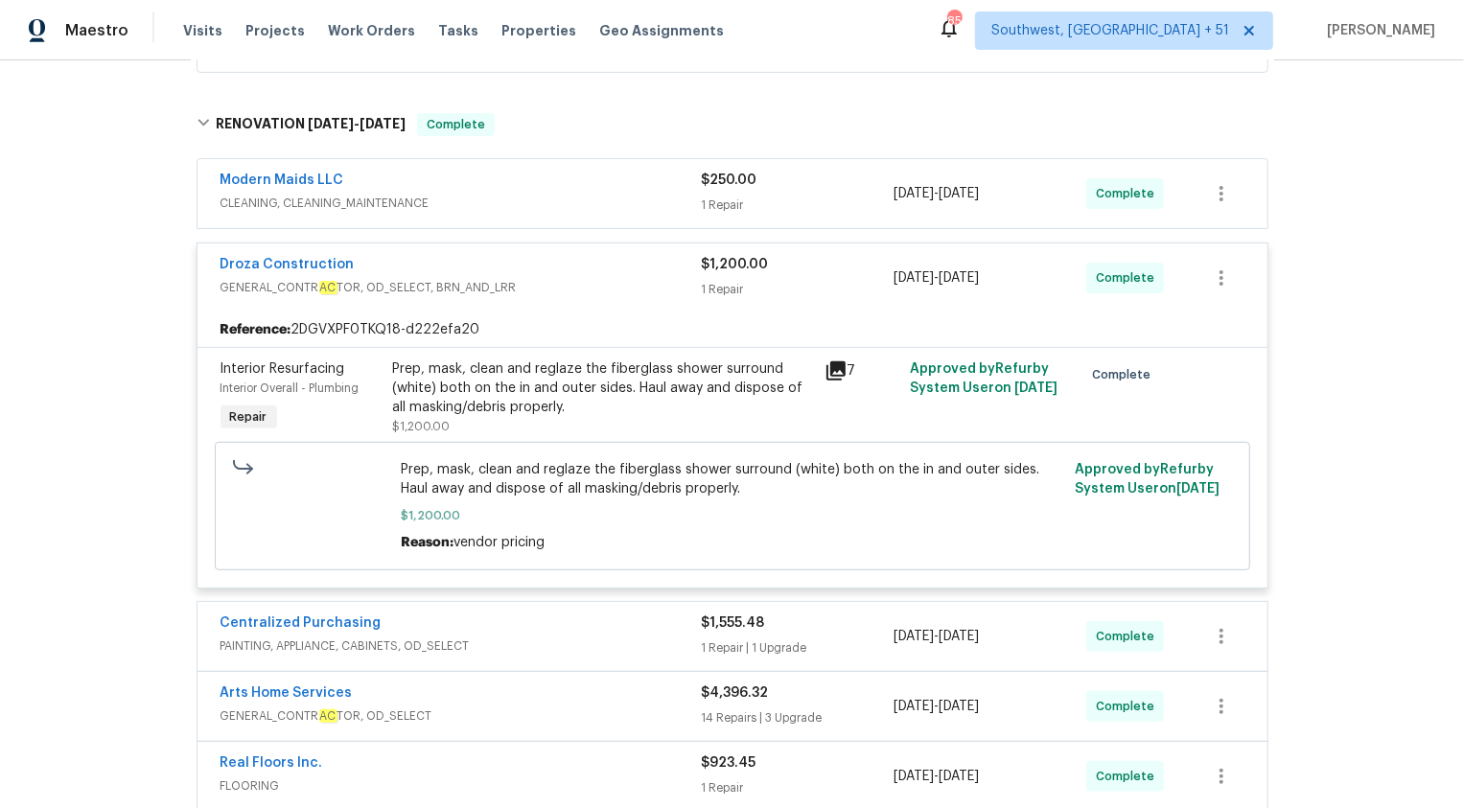
scroll to position [452, 0]
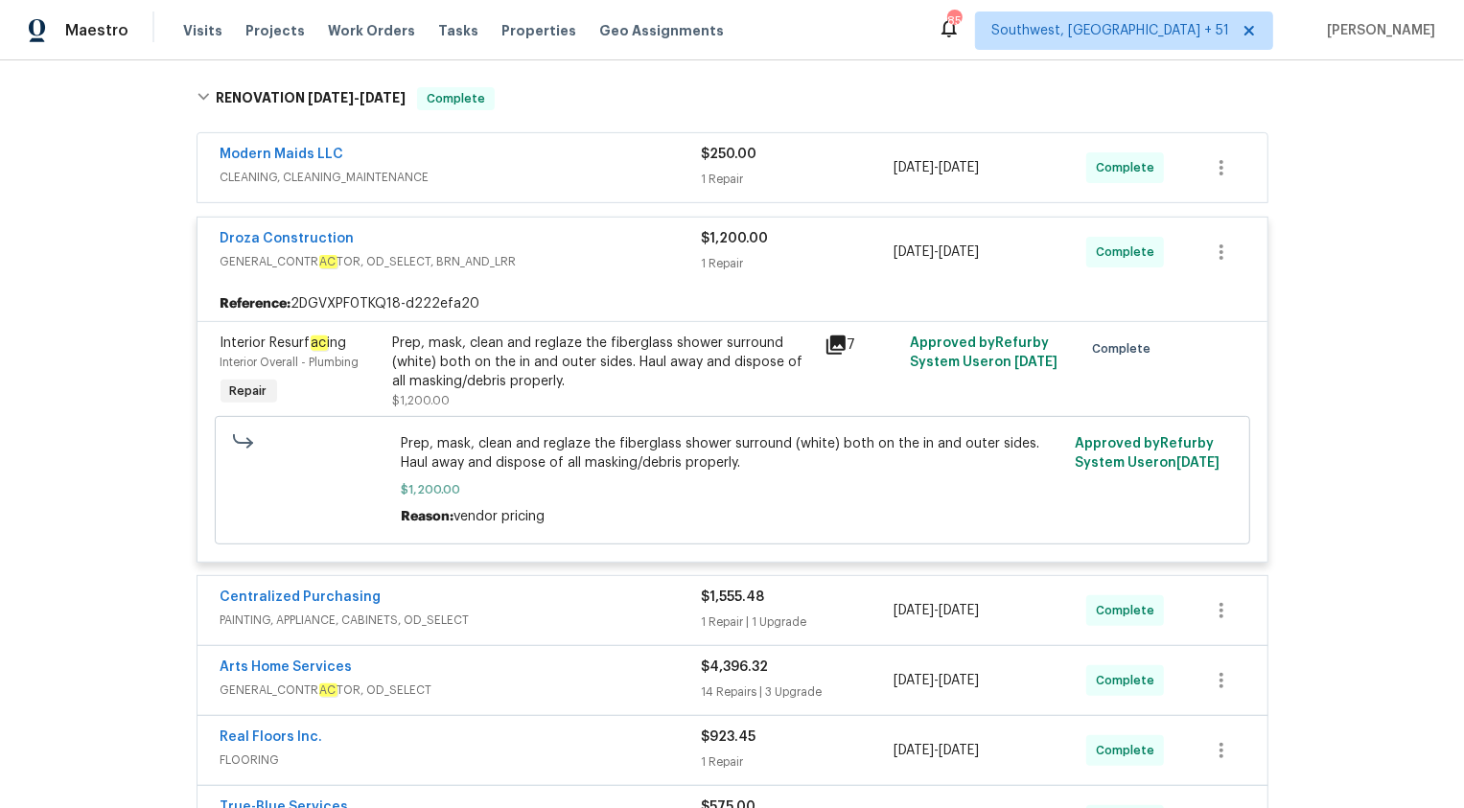
click at [672, 272] on div "Droza Construction GENERAL_CONTR AC TOR, OD_SELECT, BRN_AND_LRR" at bounding box center [461, 252] width 481 height 46
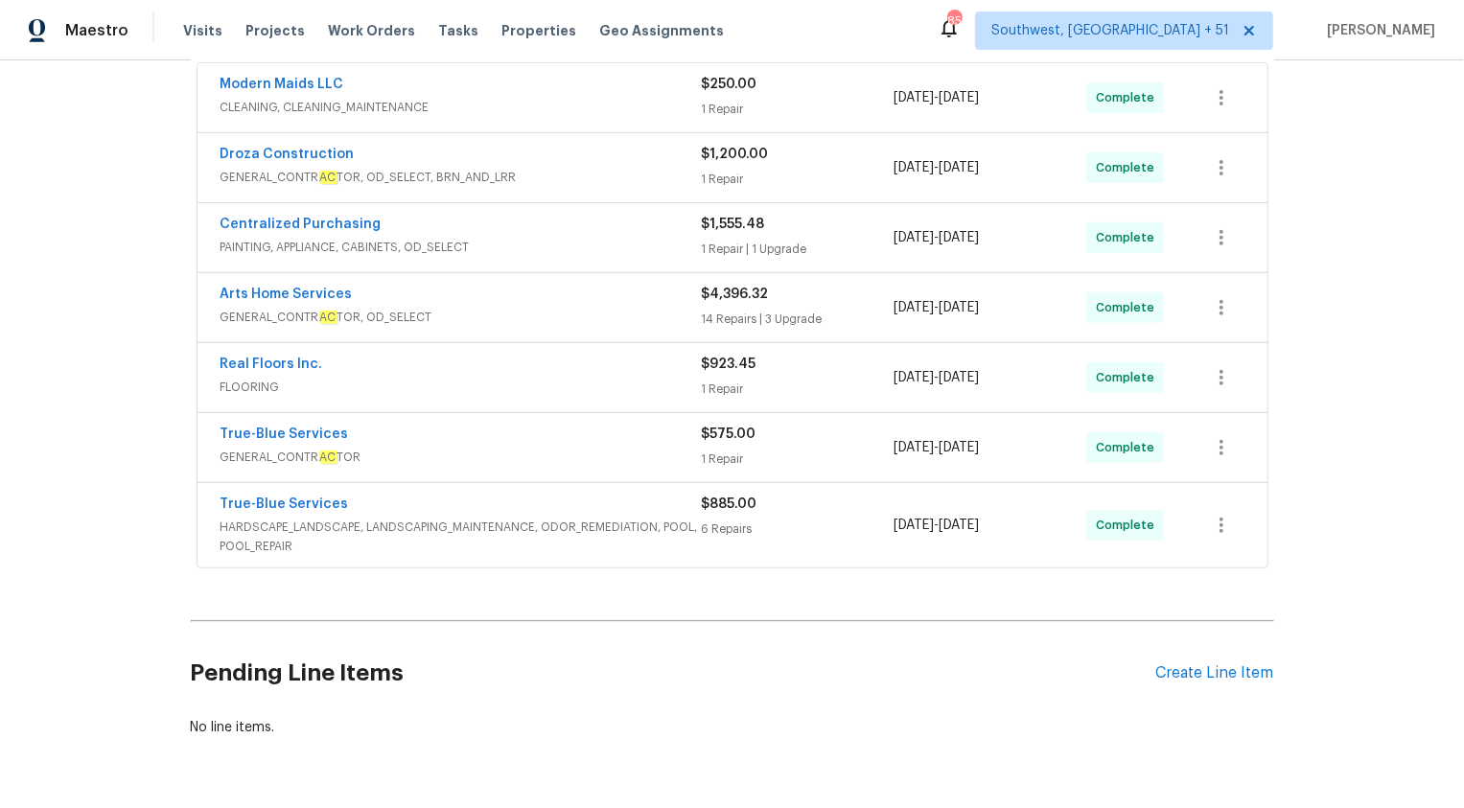
scroll to position [543, 0]
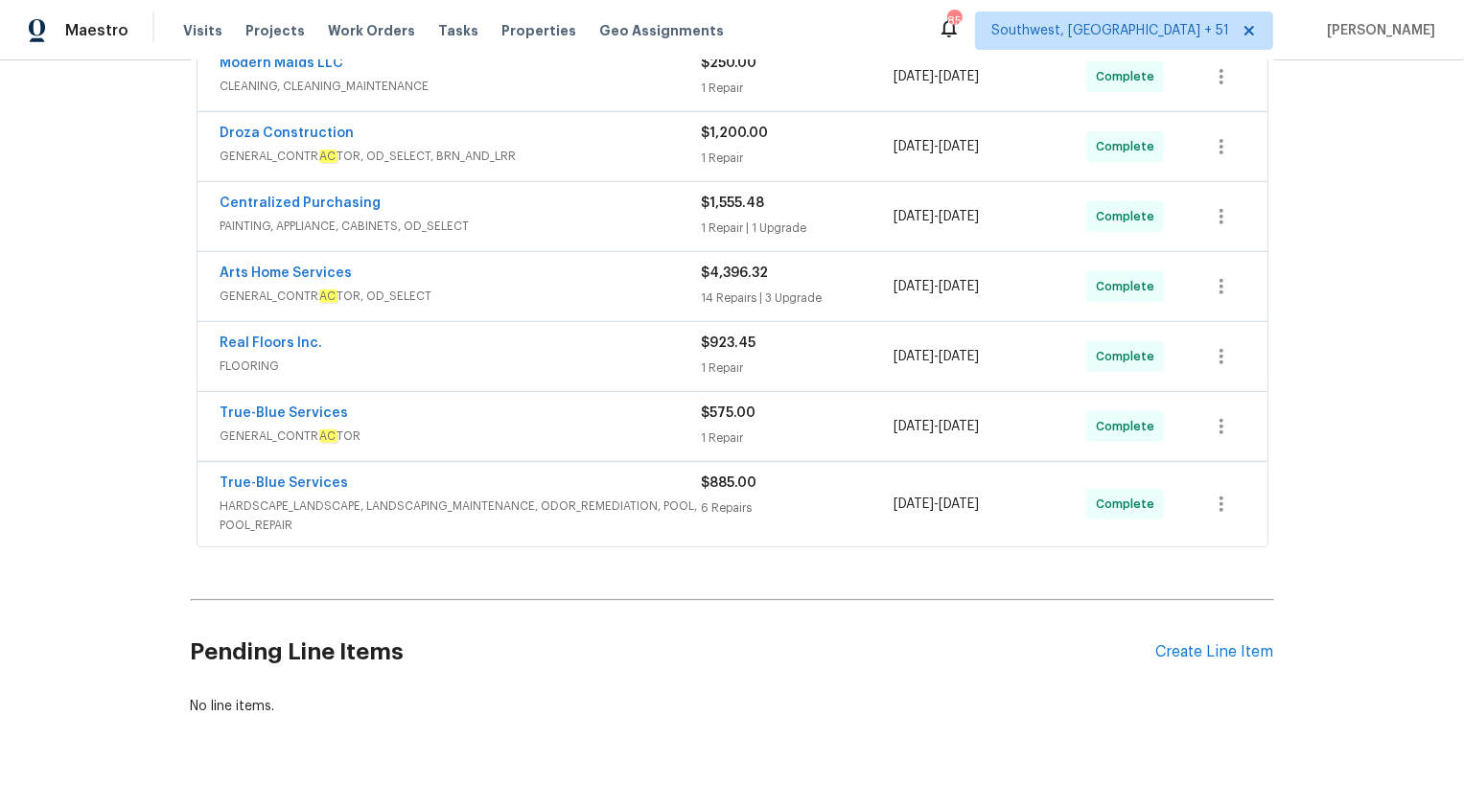
click at [649, 195] on div "Centralized Purchasing" at bounding box center [461, 205] width 481 height 23
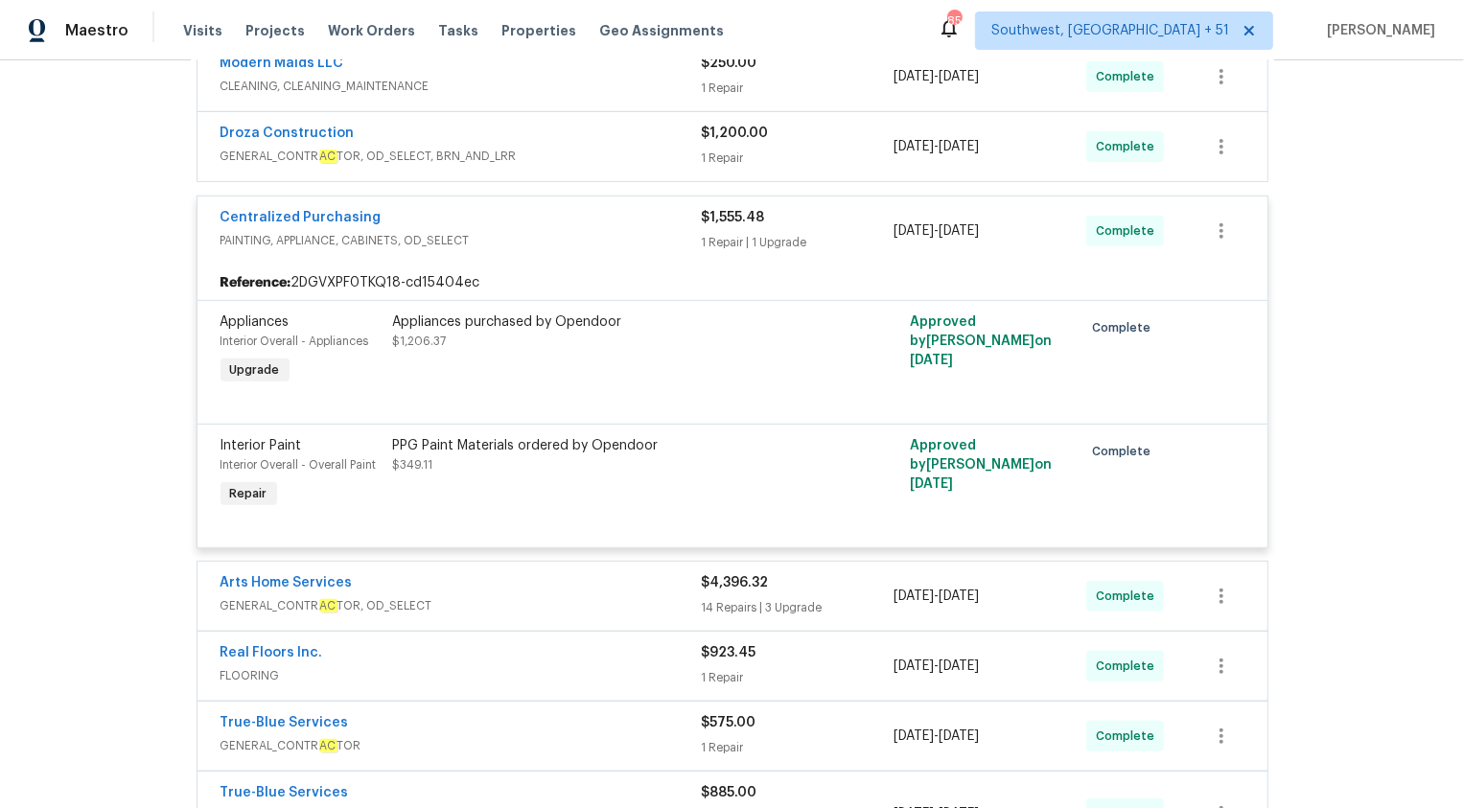
click at [666, 239] on span "PAINTING, APPLIANCE, CABINETS, OD_SELECT" at bounding box center [461, 240] width 481 height 19
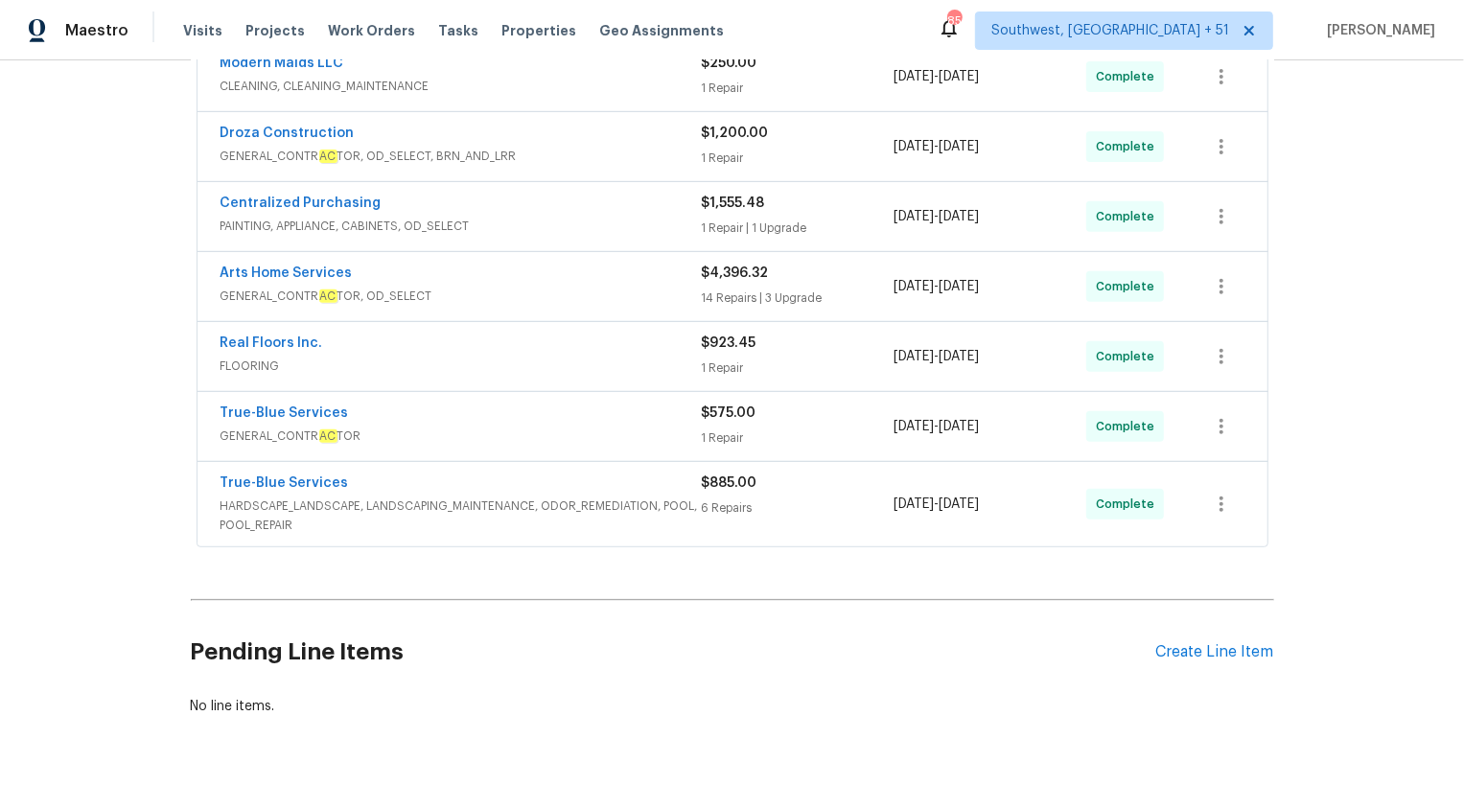
click at [637, 530] on span "HARDSCAPE_LANDSCAPE, LANDSCAPING_MAINTENANCE, ODOR_REMEDIATION, POOL, POOL_REPA…" at bounding box center [461, 516] width 481 height 38
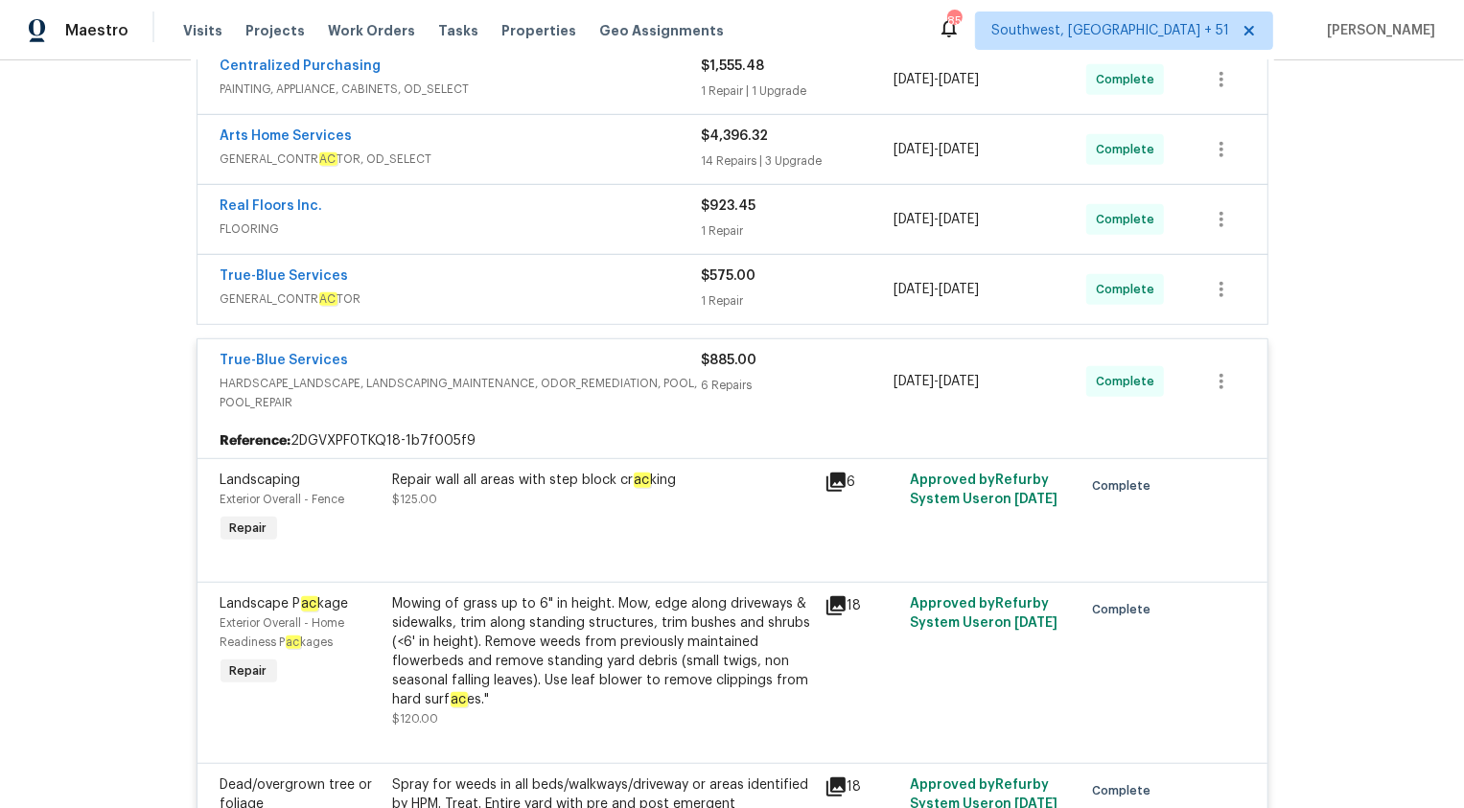
click at [721, 355] on span "$885.00" at bounding box center [730, 360] width 56 height 13
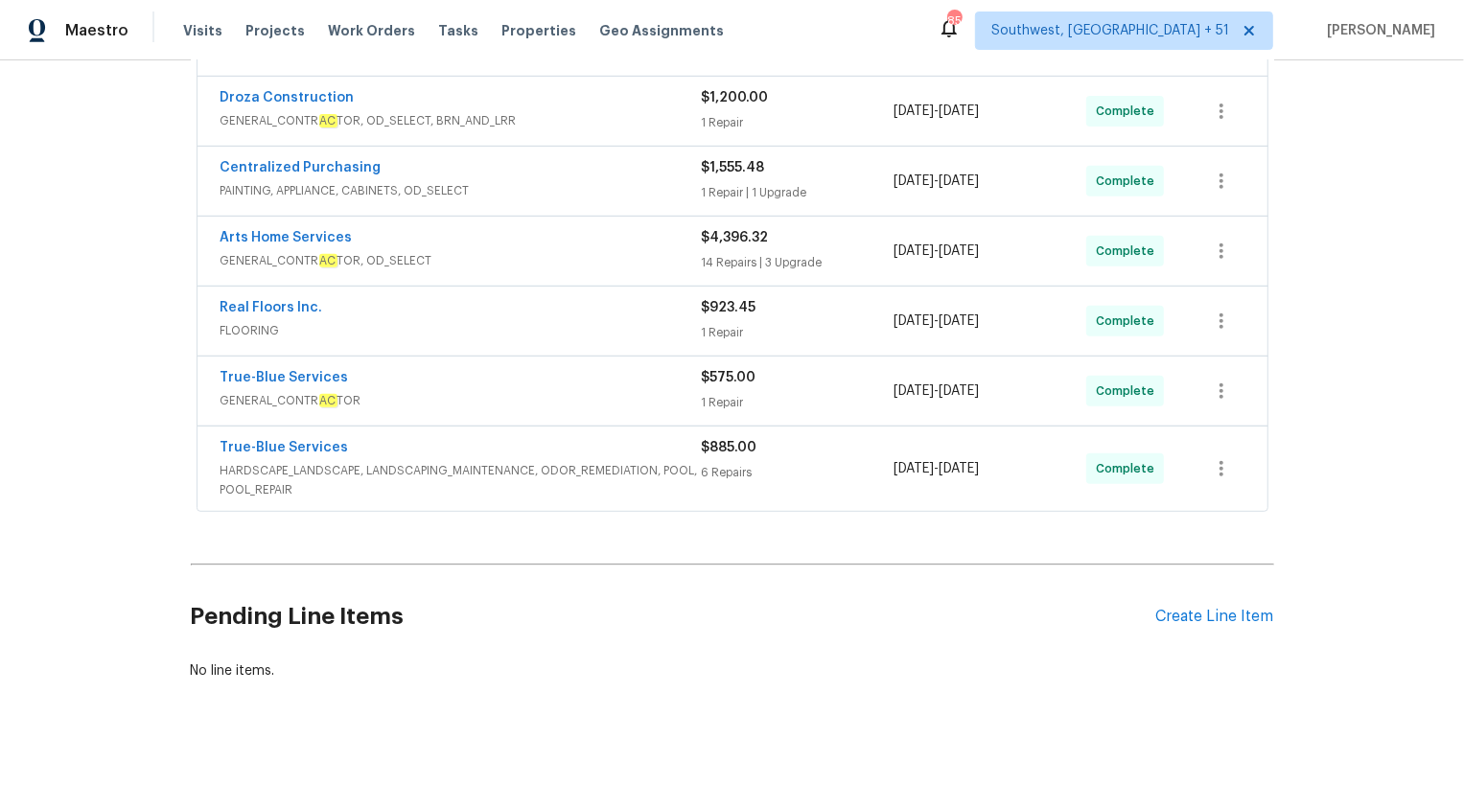
click at [657, 251] on span "GENERAL_CONTR AC TOR, OD_SELECT" at bounding box center [461, 260] width 481 height 19
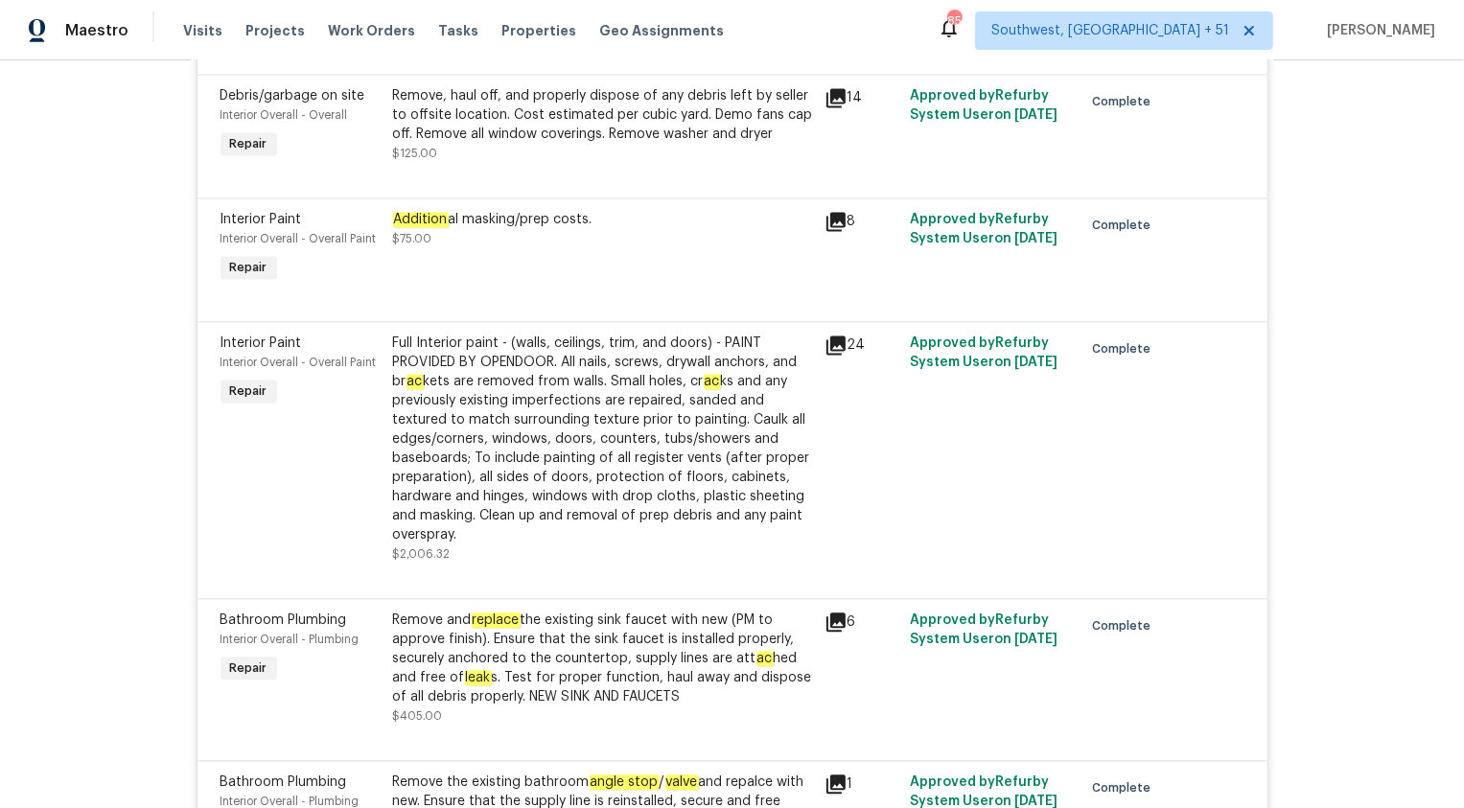
scroll to position [3193, 0]
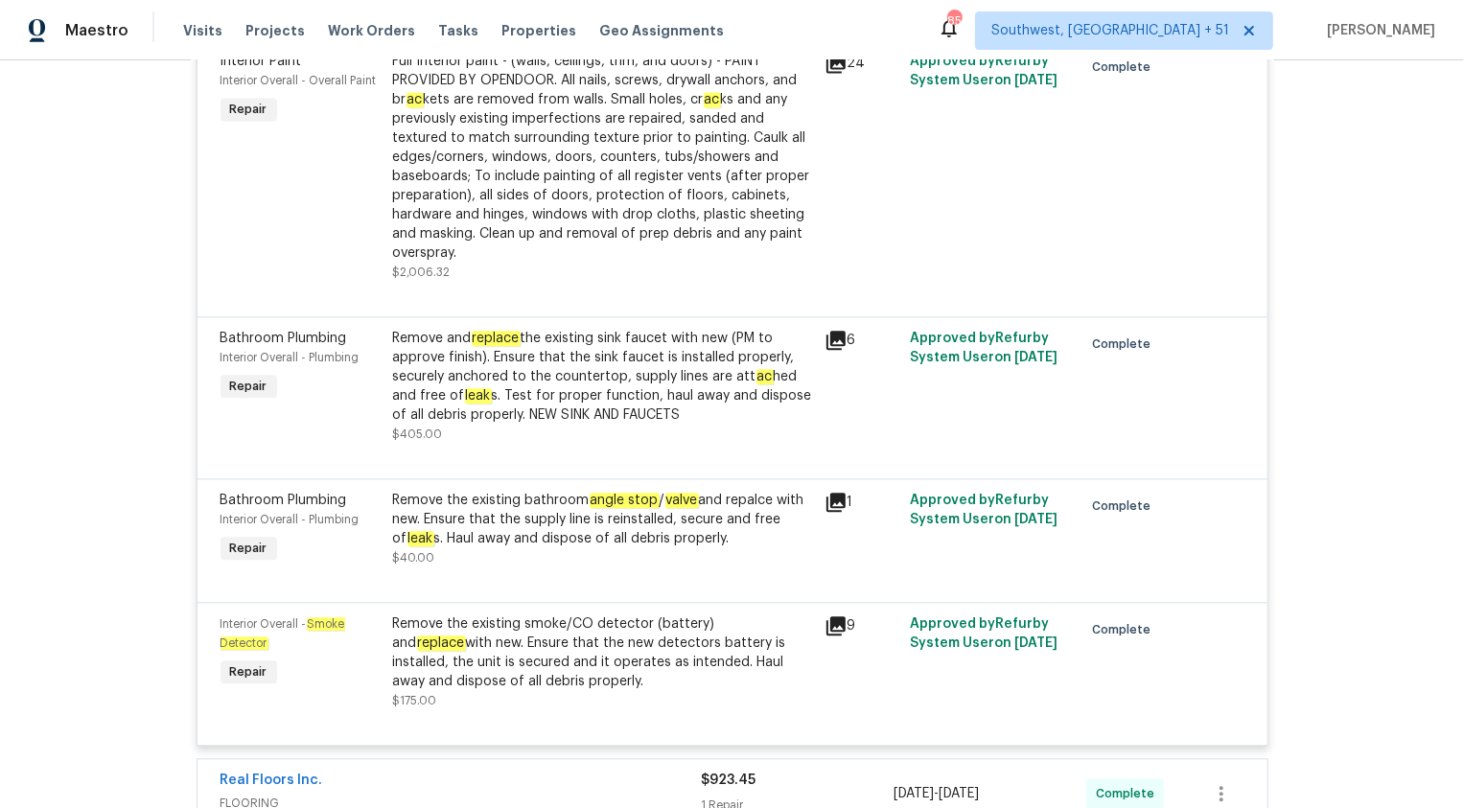
click at [696, 620] on div "Remove the existing smoke/CO detector (battery) and replace with new. Ensure th…" at bounding box center [603, 653] width 420 height 77
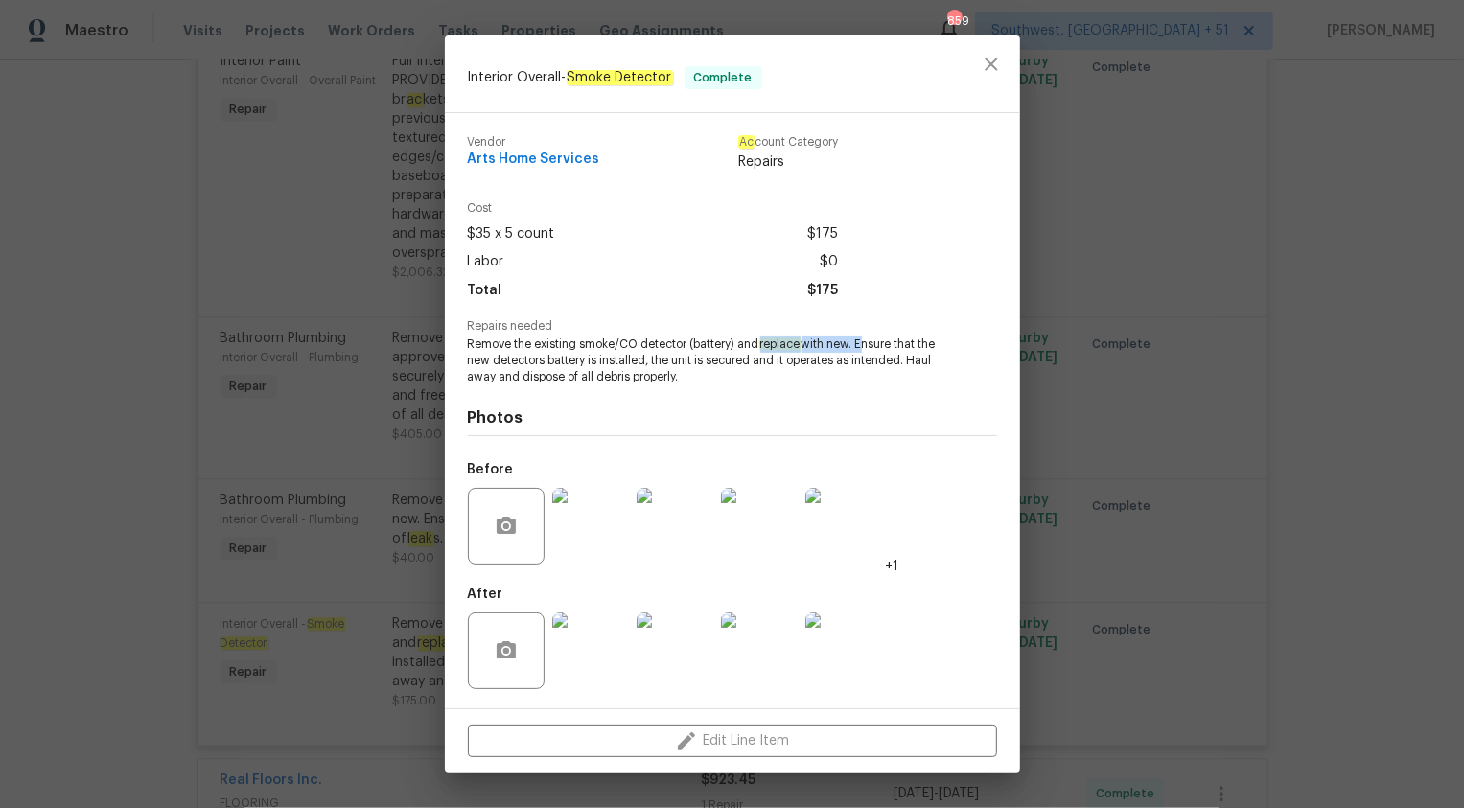
copy span "replace with new."
drag, startPoint x: 759, startPoint y: 347, endPoint x: 861, endPoint y: 346, distance: 101.7
click at [862, 346] on span "Remove the existing smoke/CO detector (battery) and replace with new. Ensure th…" at bounding box center [706, 361] width 477 height 48
click at [1348, 369] on div "Interior Overall - Smoke Detector Complete Vendor Arts Home Services Ac count C…" at bounding box center [732, 404] width 1464 height 808
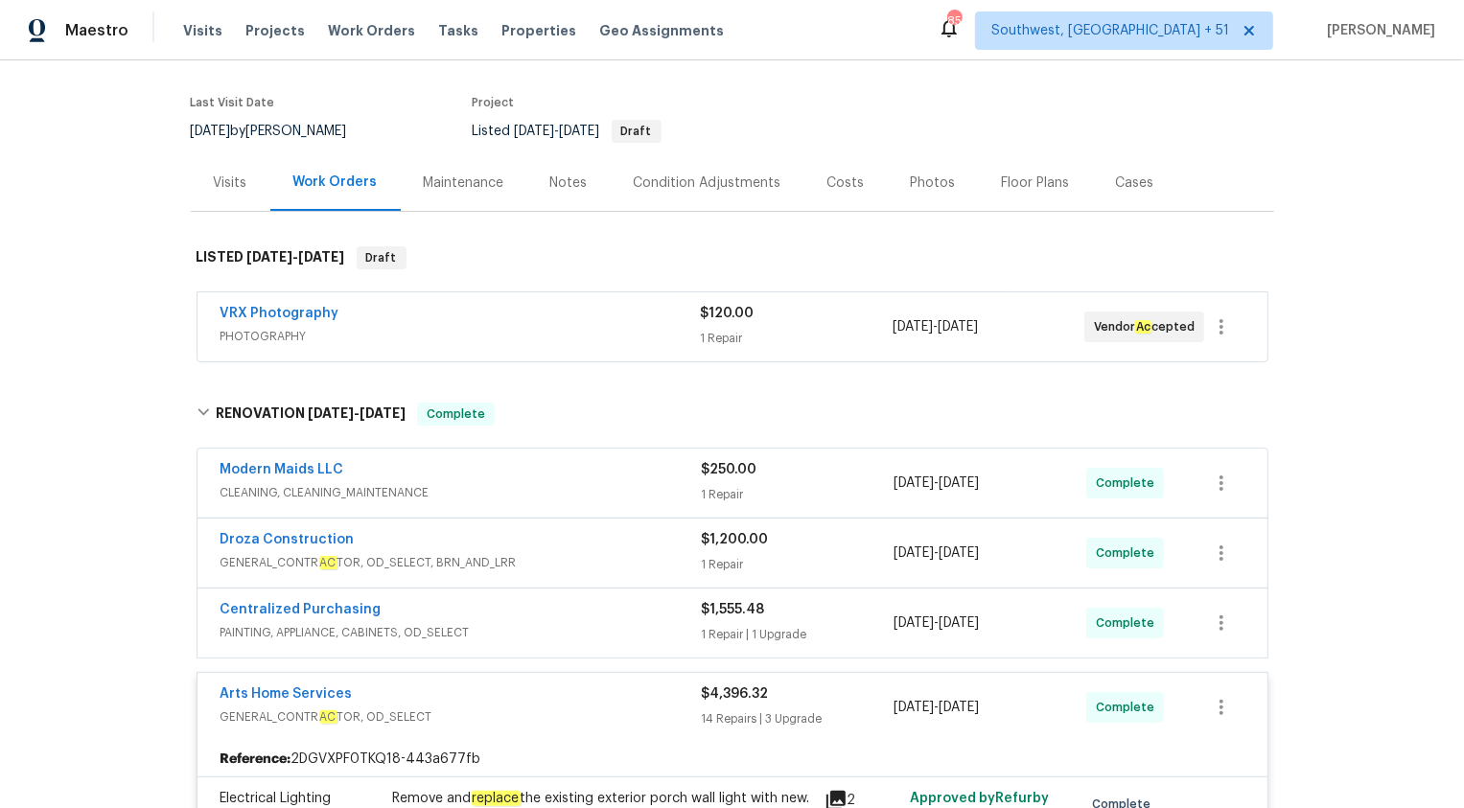
scroll to position [5, 0]
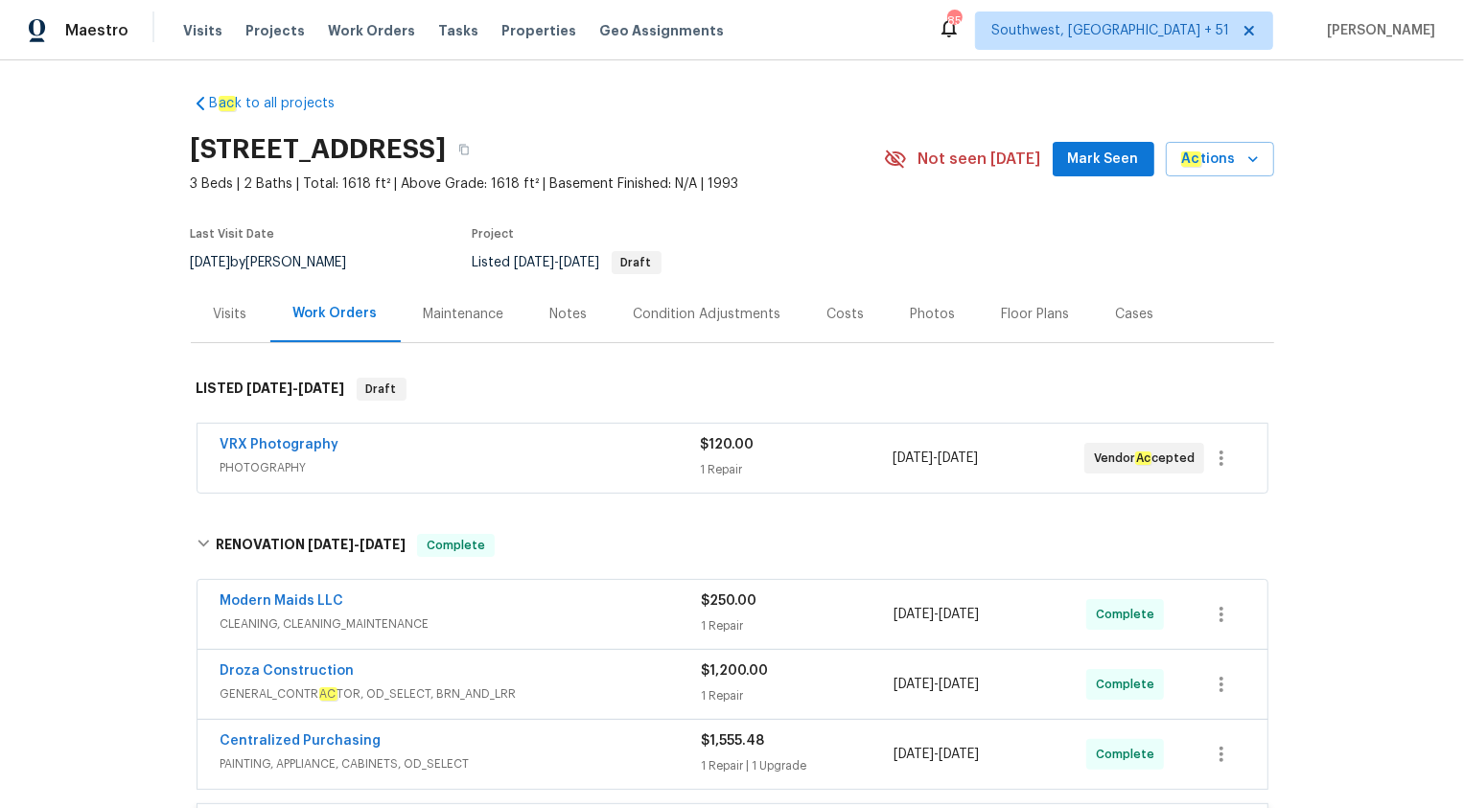
click at [700, 759] on span "PAINTING, APPLIANCE, CABINETS, OD_SELECT" at bounding box center [461, 764] width 481 height 19
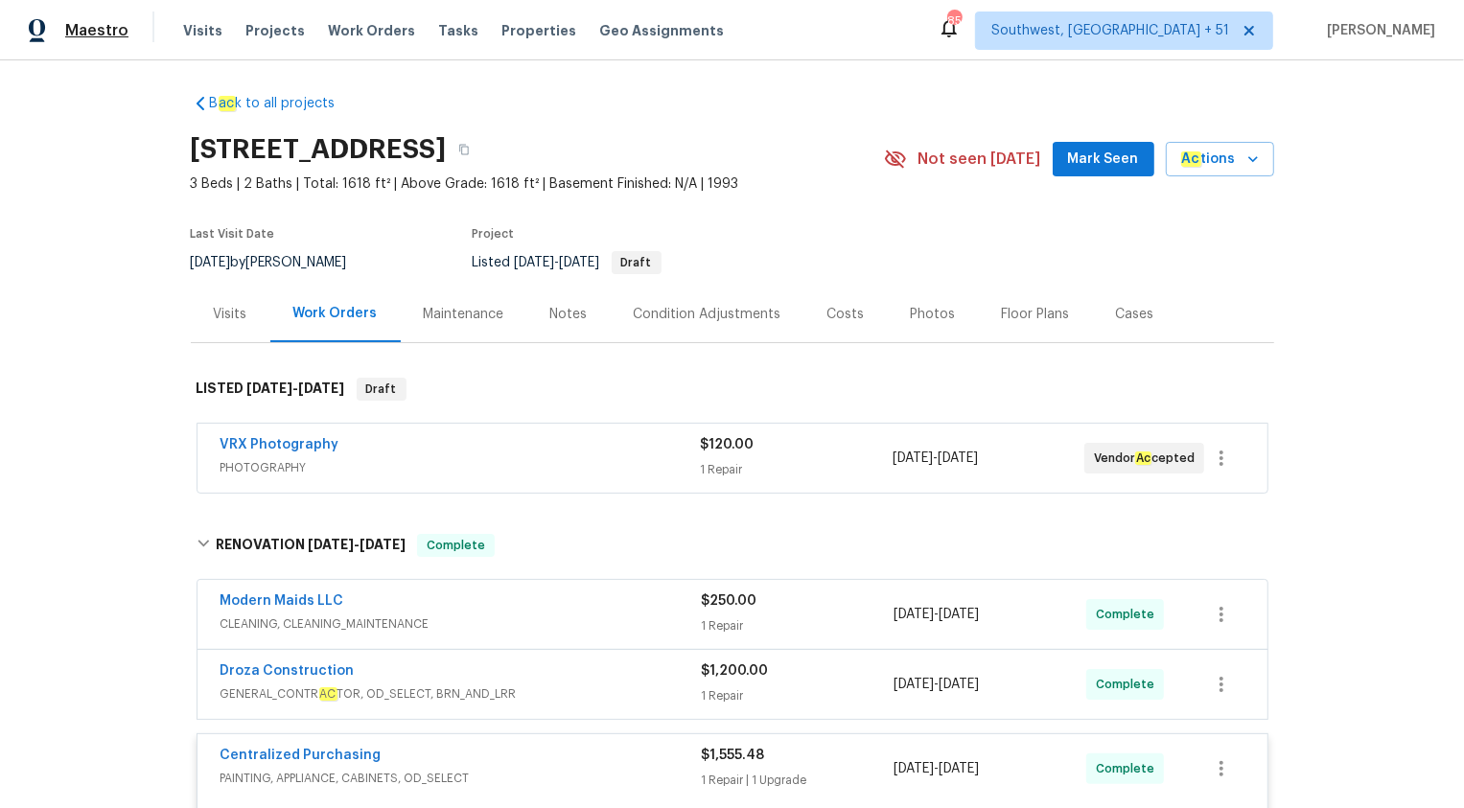
click at [104, 29] on span "Maestro" at bounding box center [96, 30] width 63 height 19
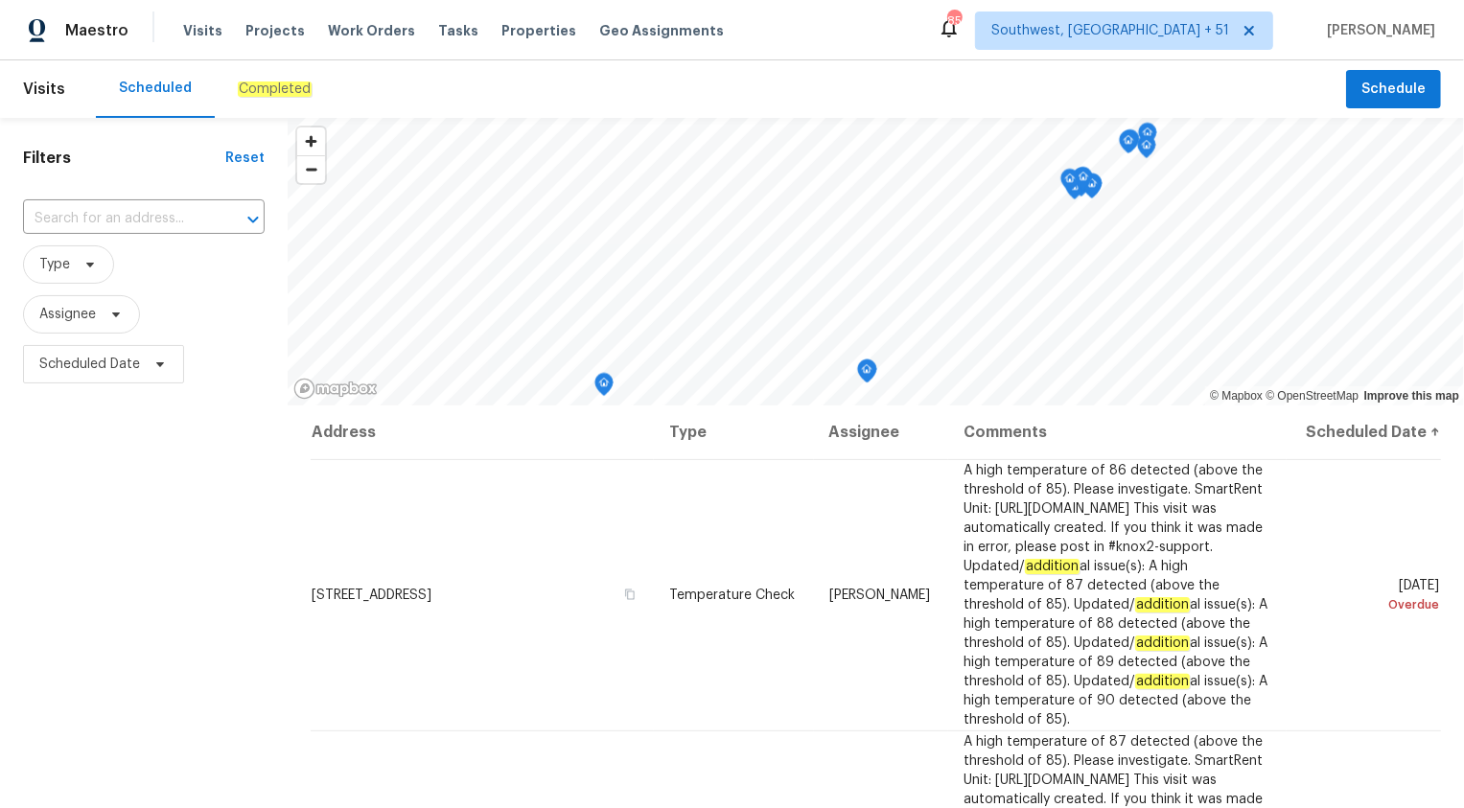
click at [261, 100] on div "Completed" at bounding box center [275, 89] width 120 height 58
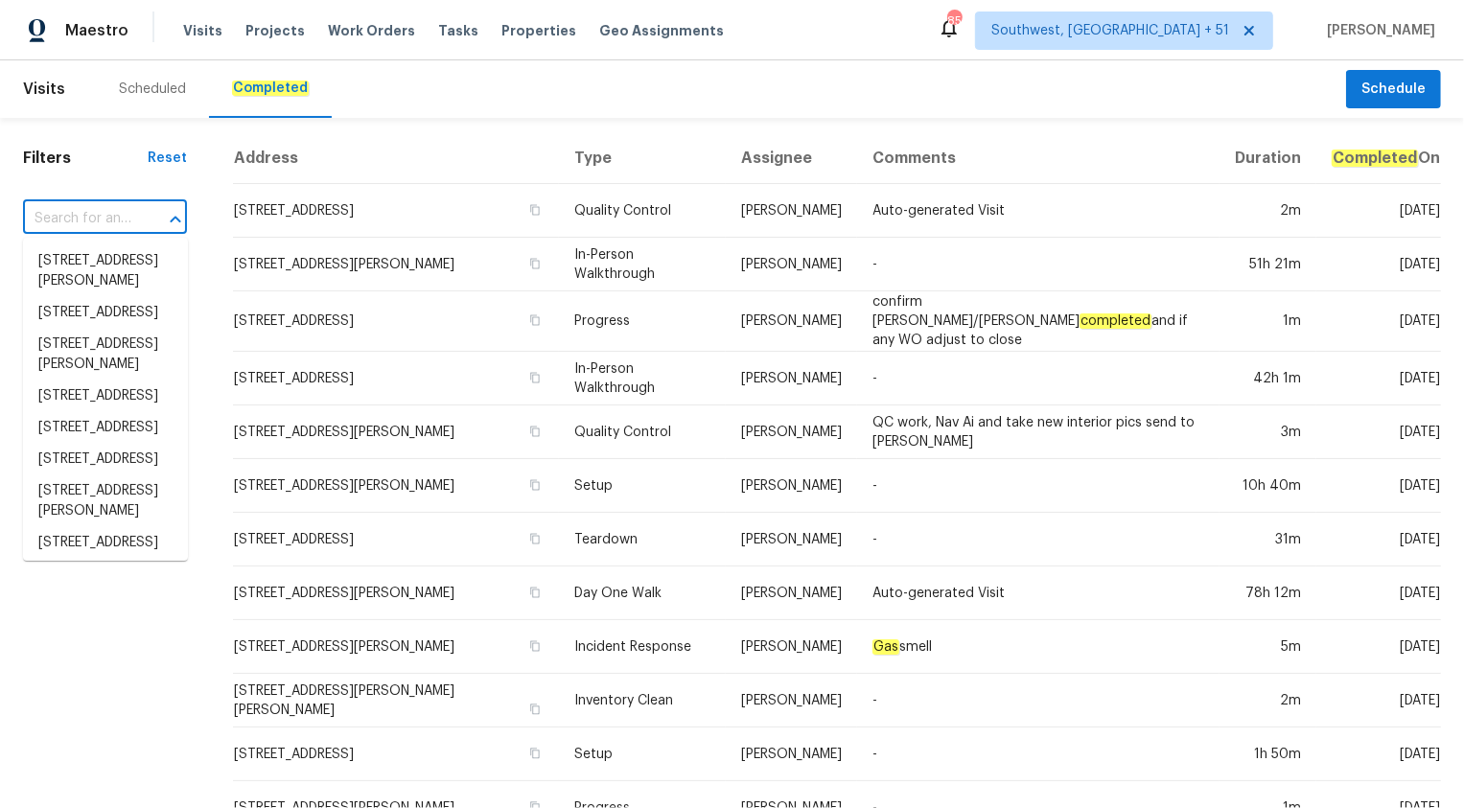
click at [119, 220] on input "text" at bounding box center [78, 219] width 110 height 30
paste input "[STREET_ADDRESS]"
type input "[STREET_ADDRESS]"
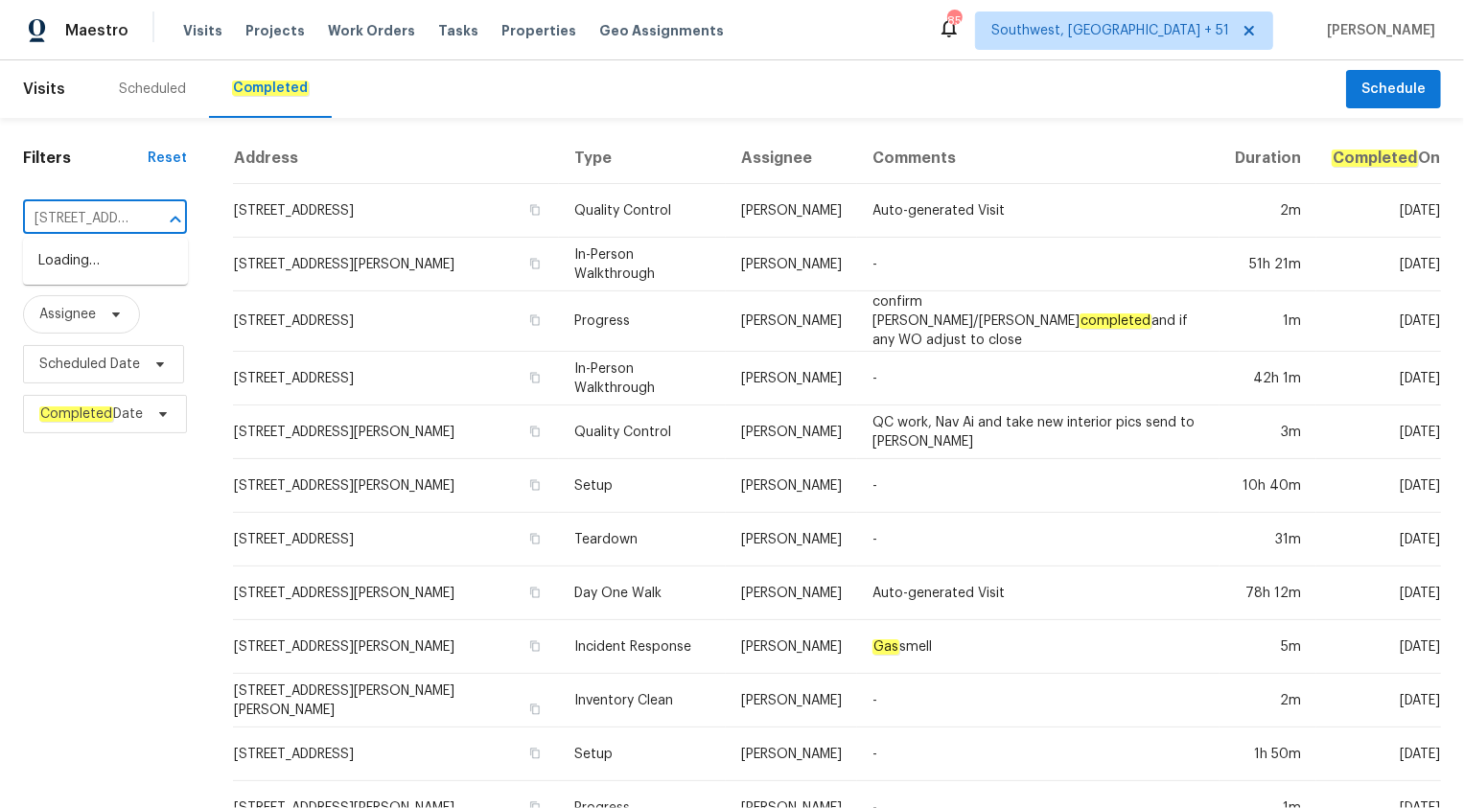
scroll to position [0, 154]
click at [127, 259] on li "[STREET_ADDRESS]" at bounding box center [105, 261] width 165 height 32
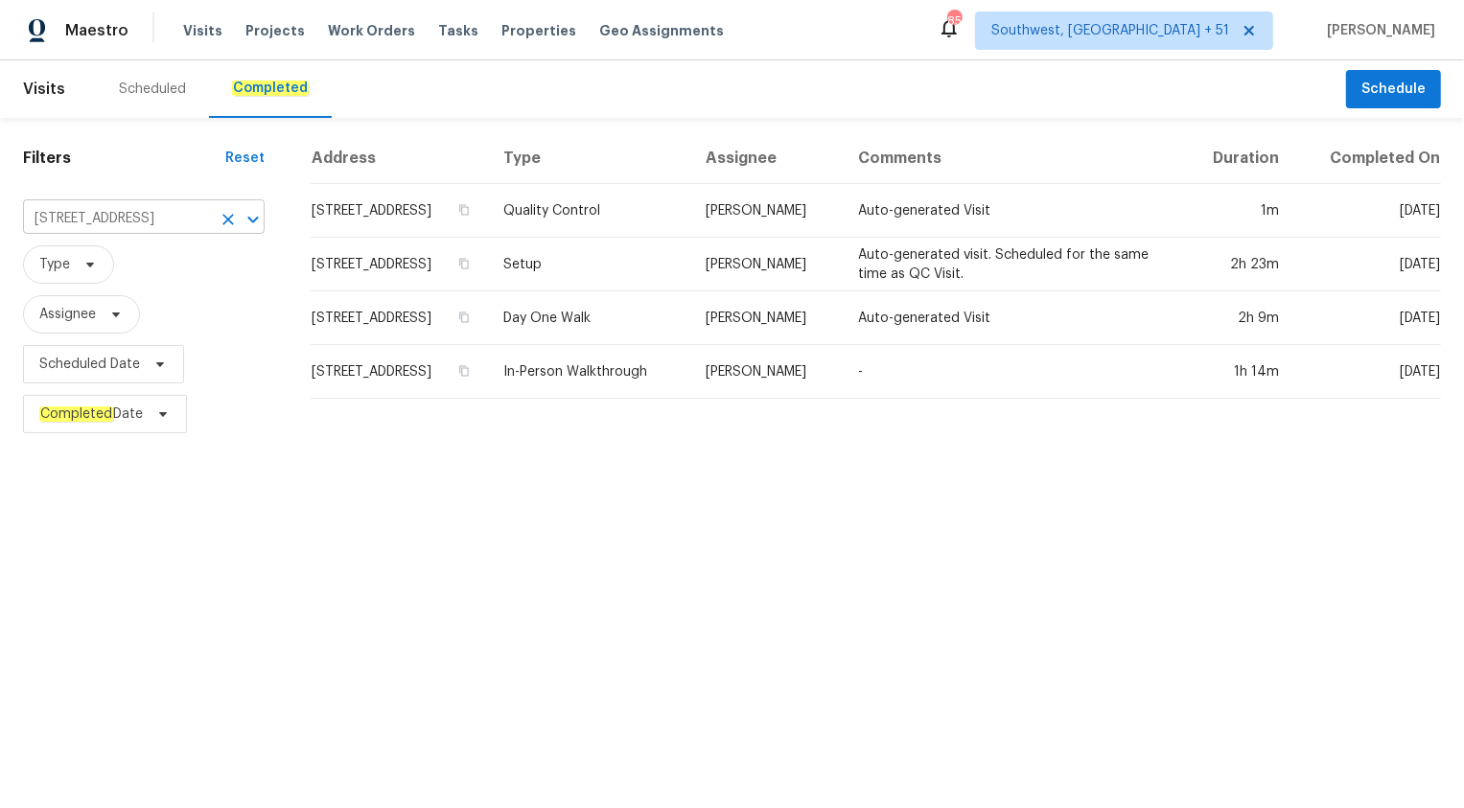
click at [622, 276] on td "Setup" at bounding box center [589, 265] width 202 height 54
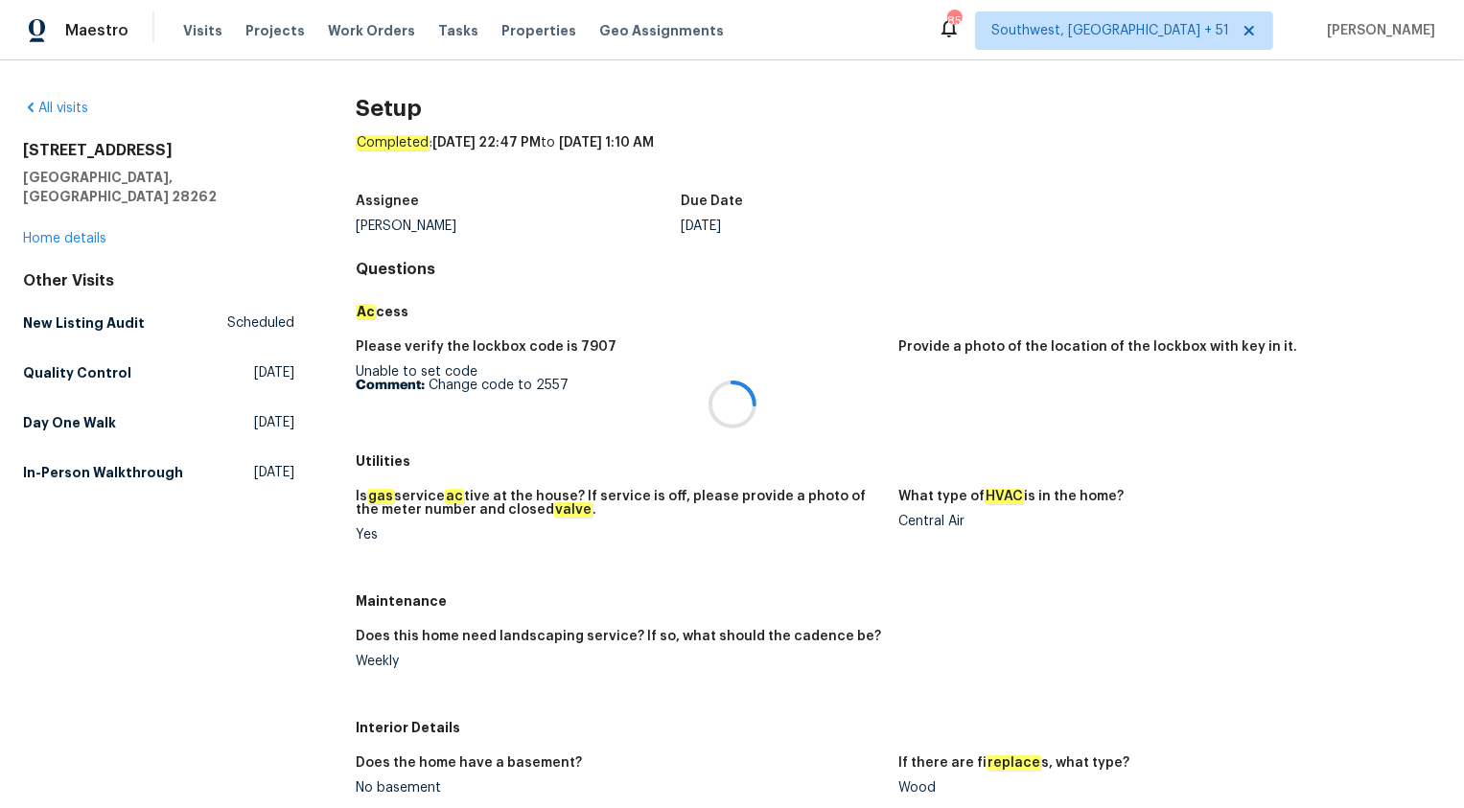
click at [51, 193] on div at bounding box center [732, 404] width 1464 height 808
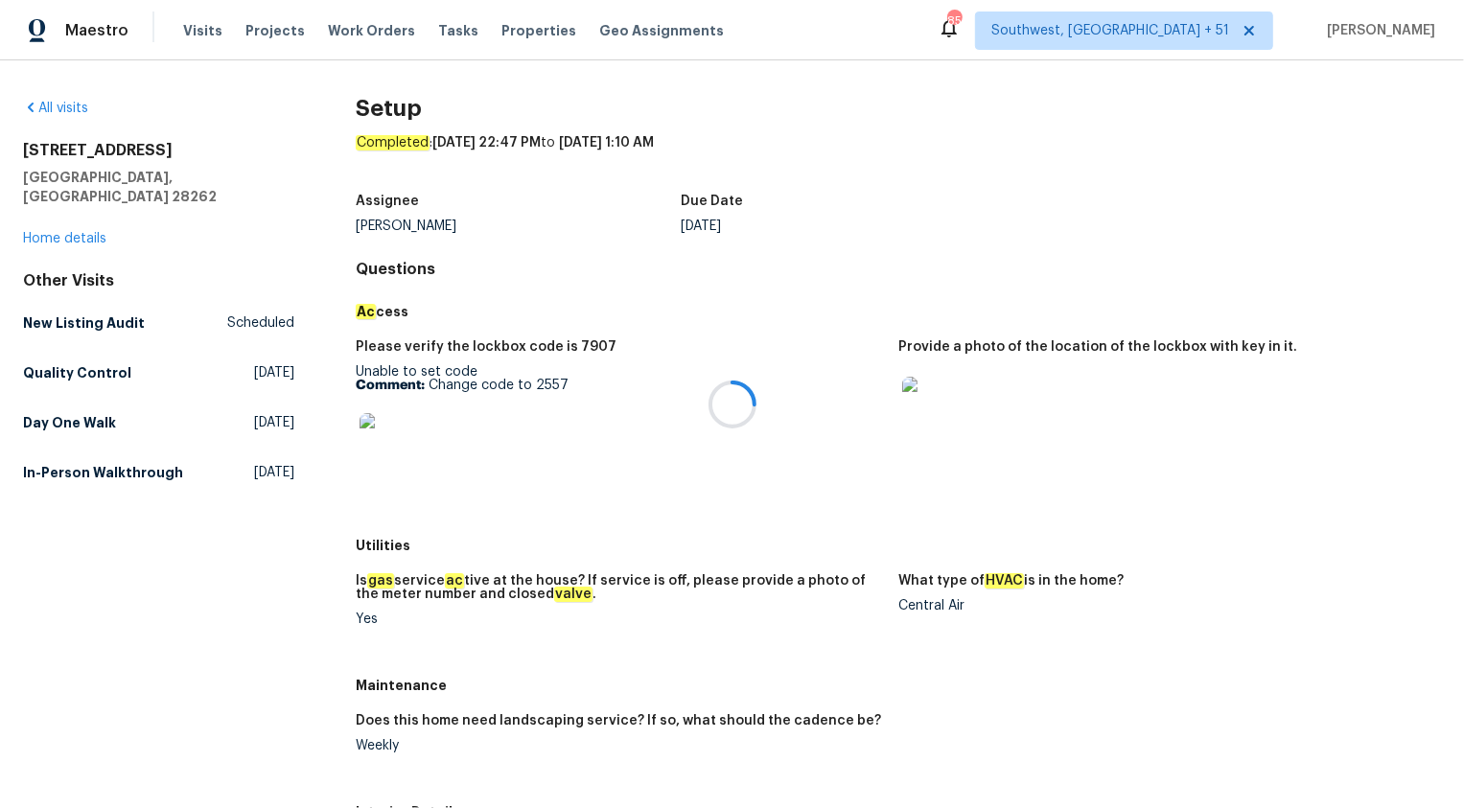
click at [47, 217] on div at bounding box center [732, 404] width 1464 height 808
click at [48, 232] on link "Home details" at bounding box center [64, 238] width 83 height 13
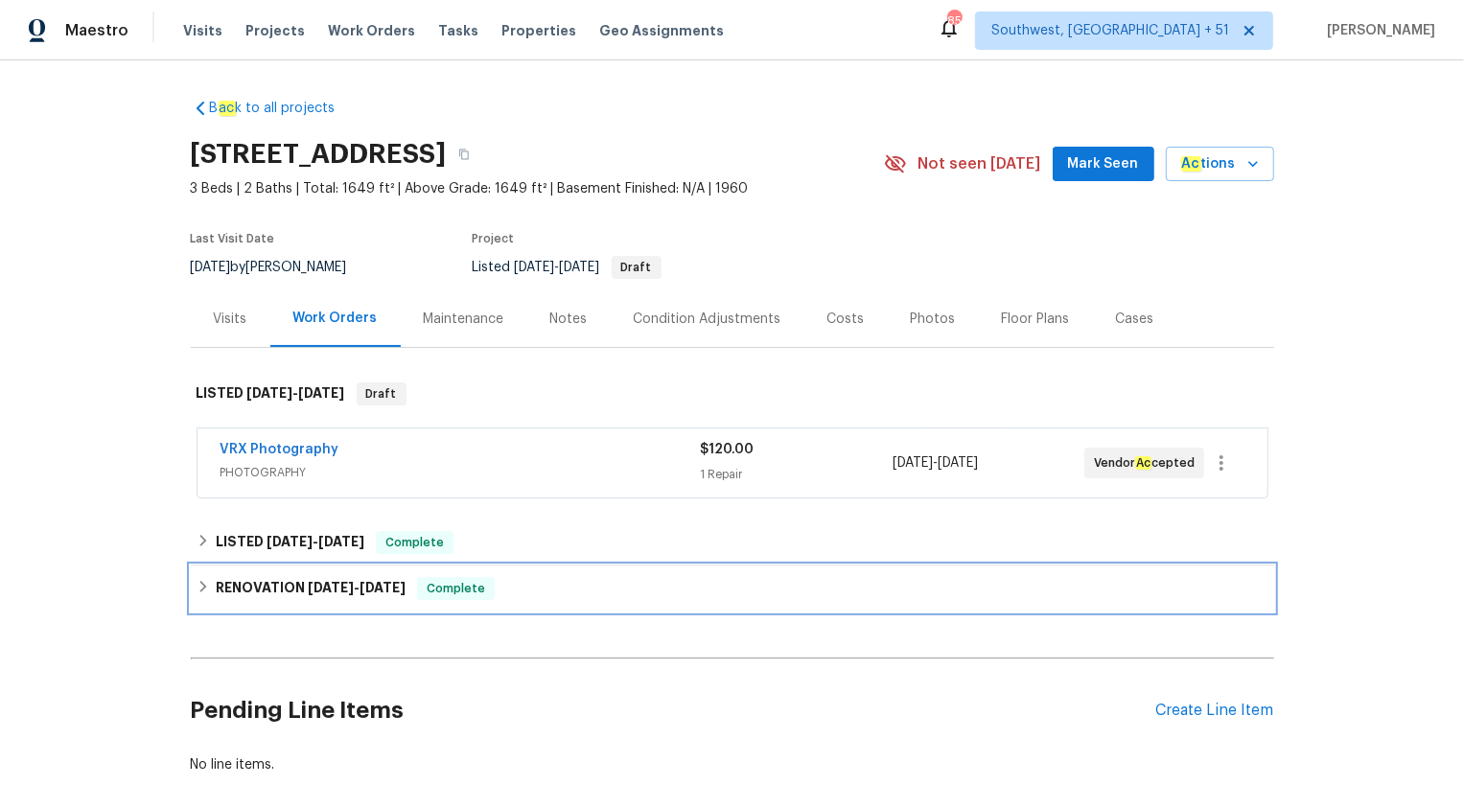
click at [313, 594] on span "8/11/25" at bounding box center [331, 587] width 46 height 13
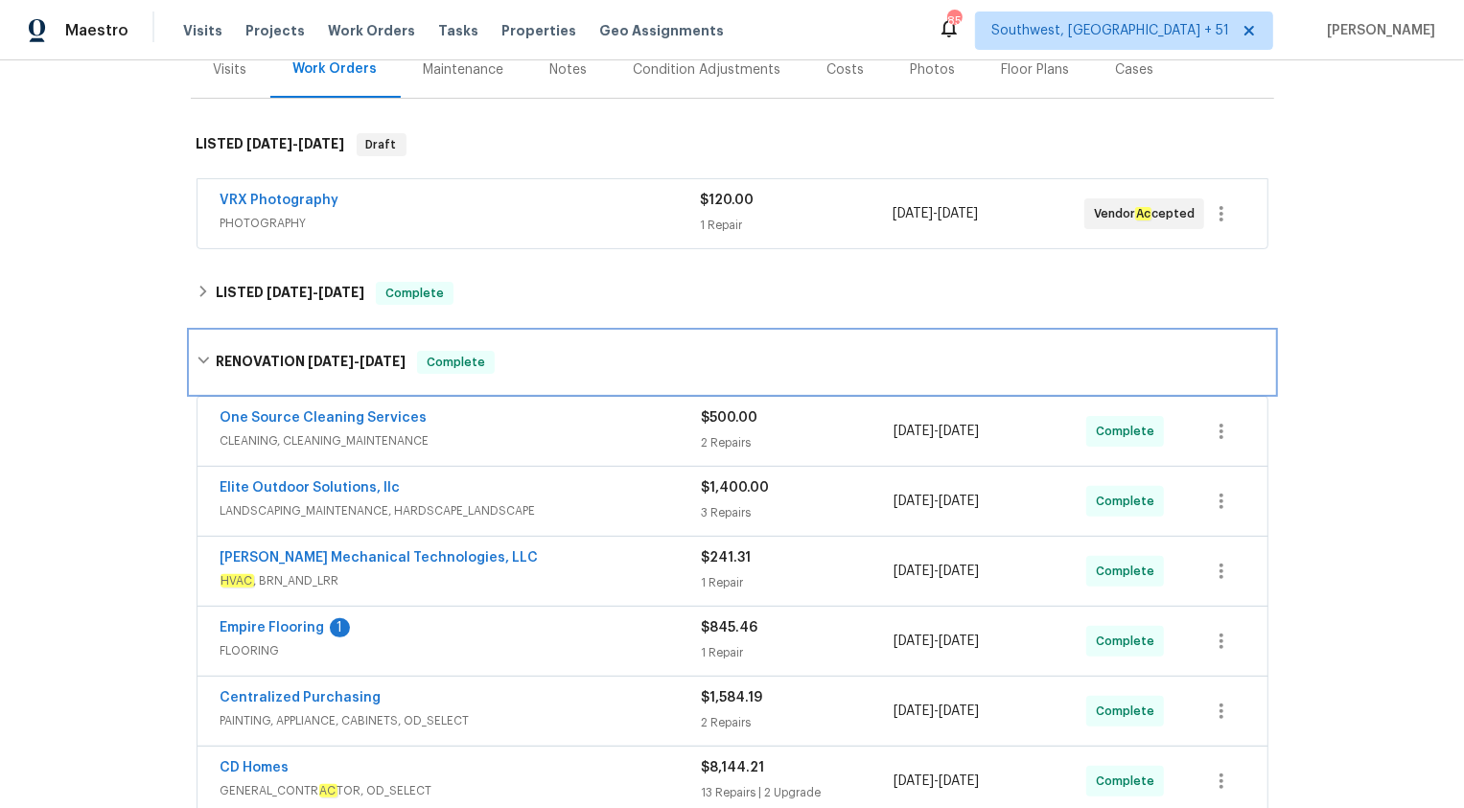
scroll to position [123, 0]
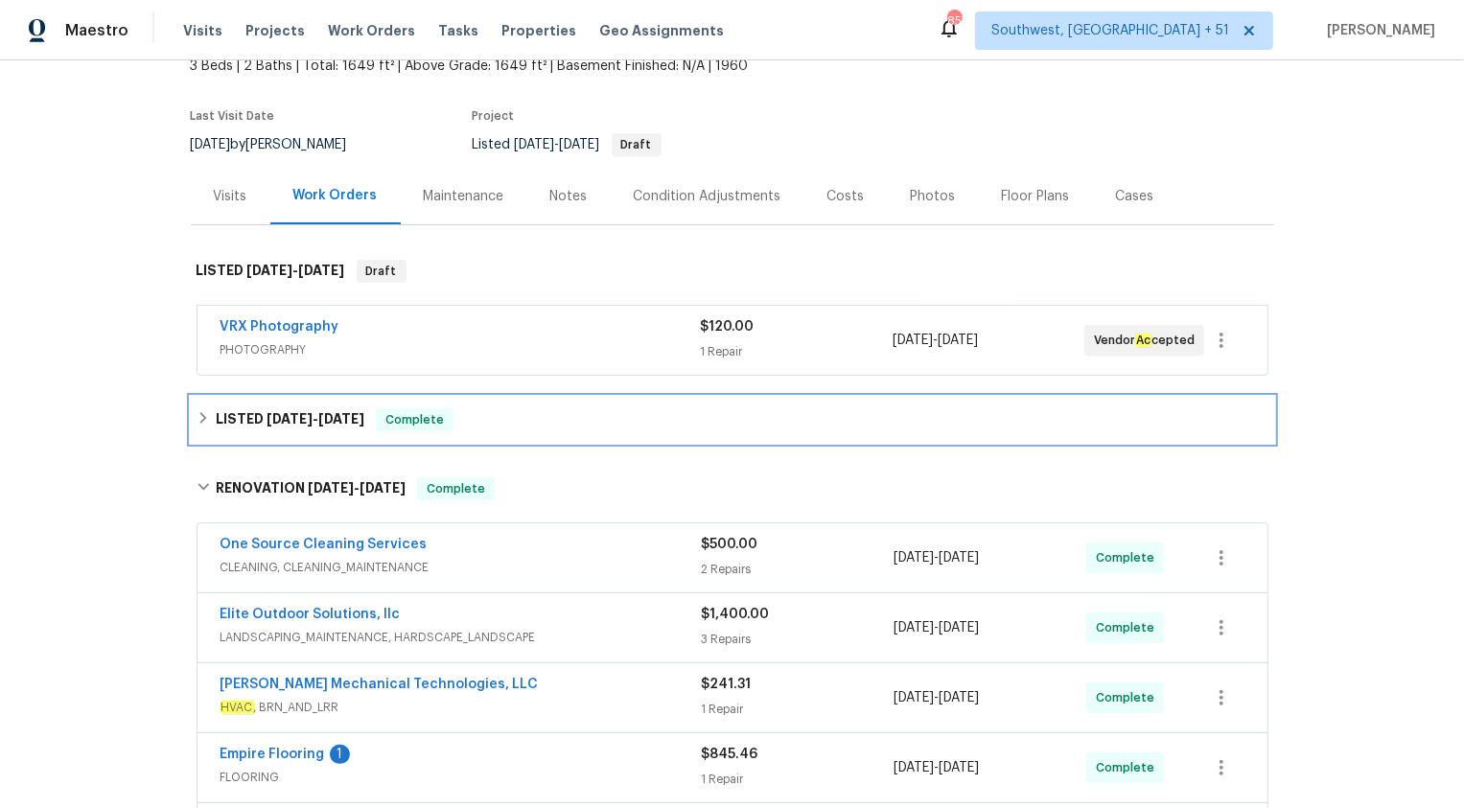
click at [293, 418] on span "8/21/25" at bounding box center [290, 418] width 46 height 13
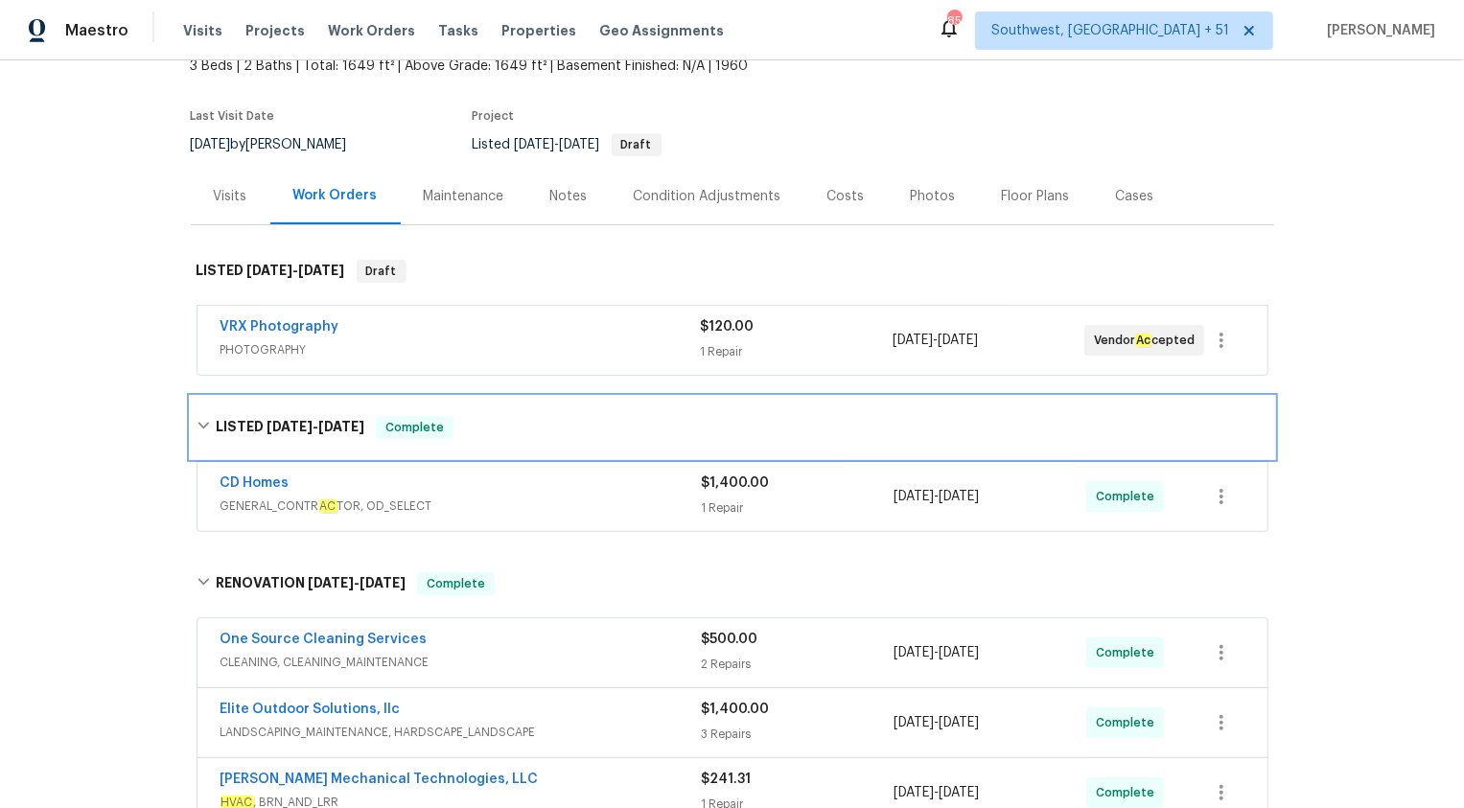
scroll to position [188, 0]
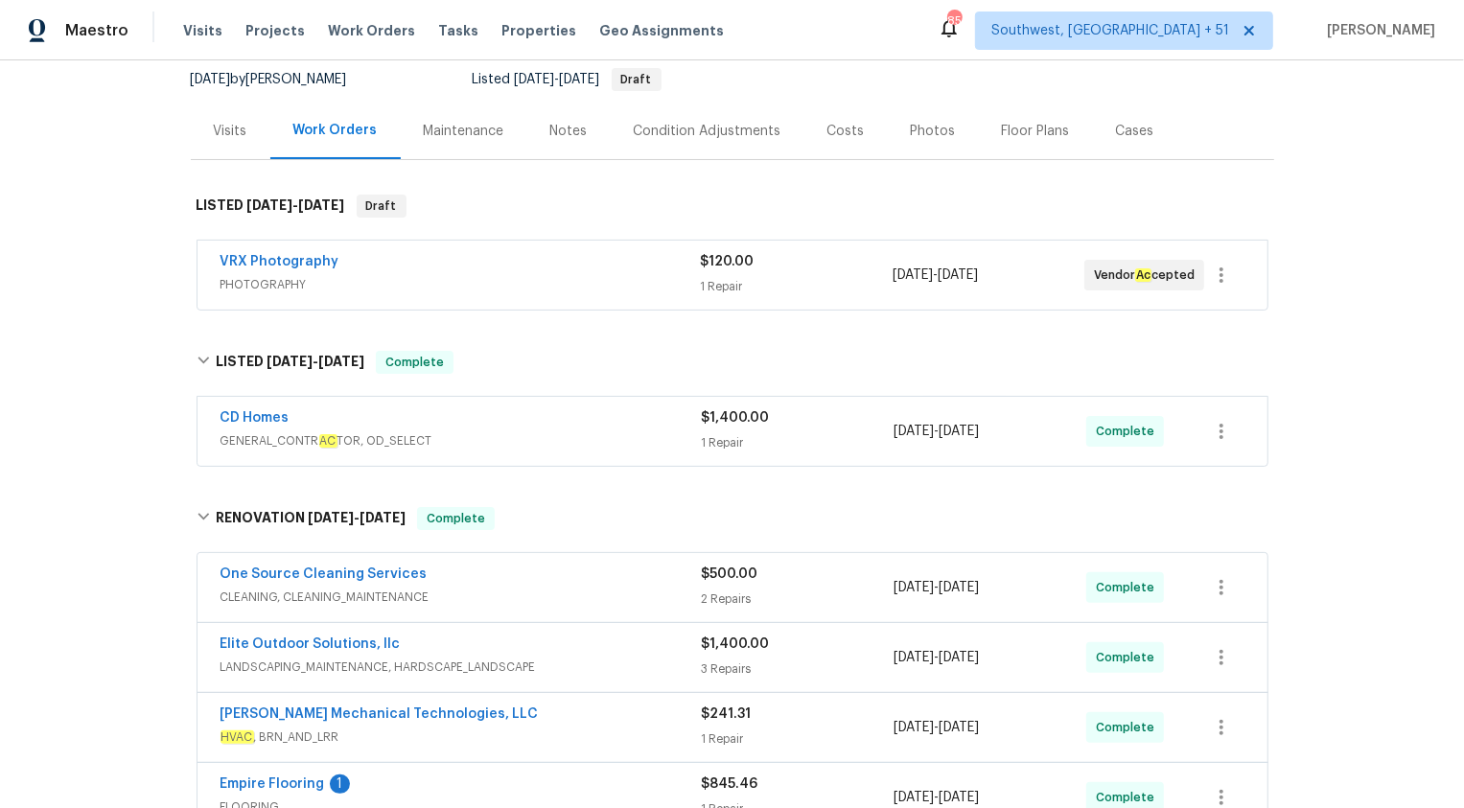
click at [231, 135] on div "Visits" at bounding box center [231, 131] width 34 height 19
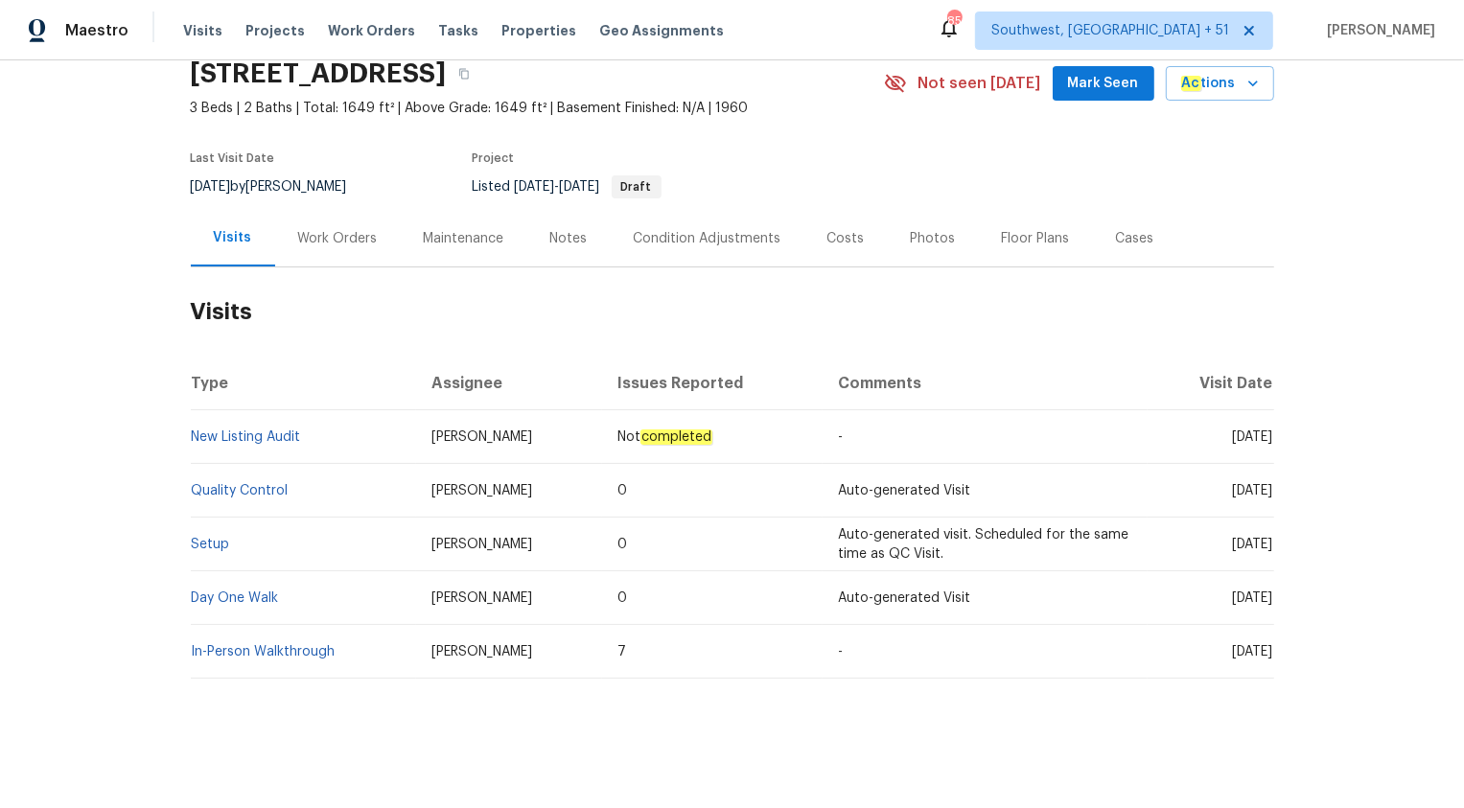
click at [217, 448] on td "New Listing Audit" at bounding box center [304, 437] width 226 height 54
click at [221, 437] on link "New Listing Audit" at bounding box center [246, 437] width 109 height 13
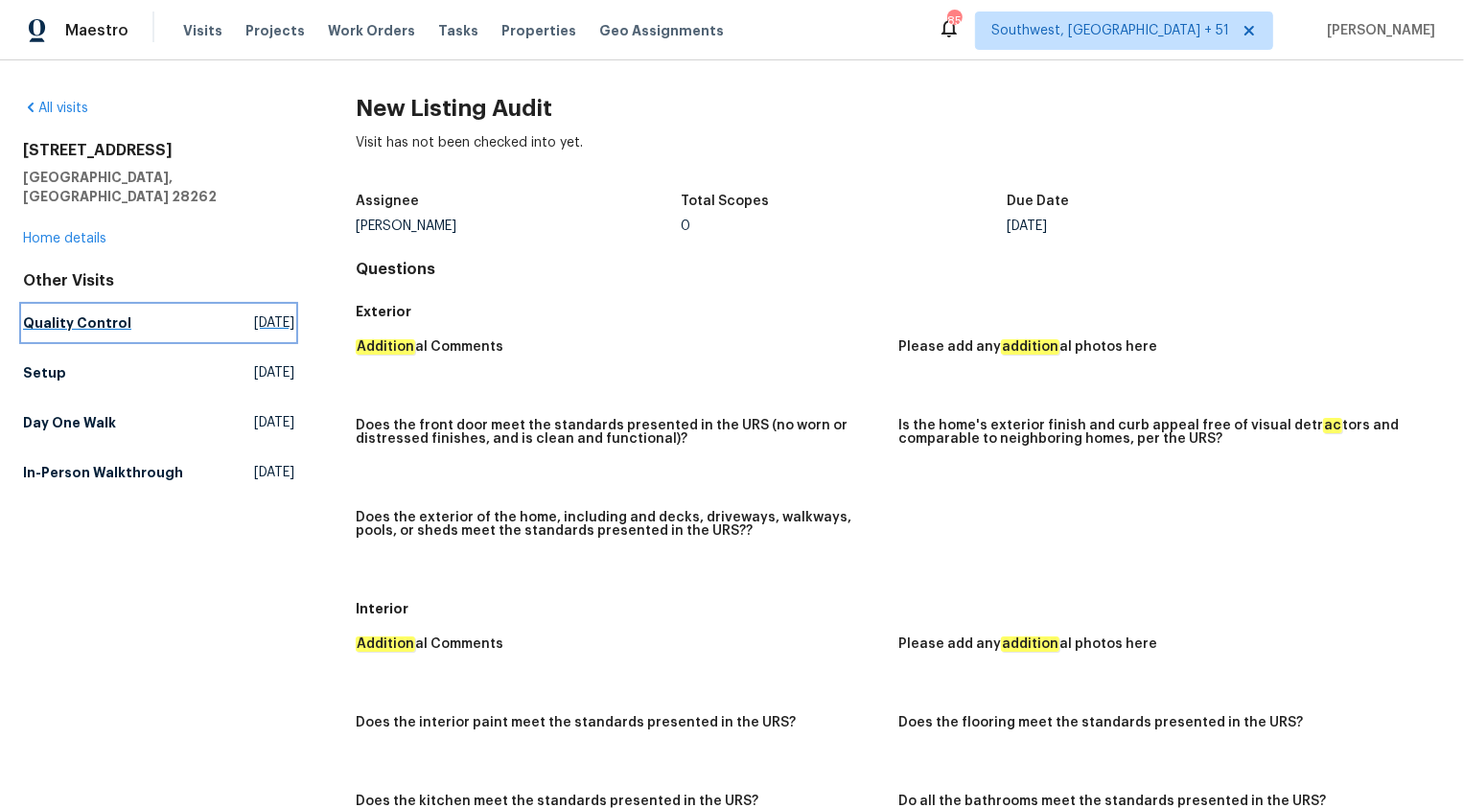
click at [92, 314] on h5 "Quality Control" at bounding box center [77, 323] width 108 height 19
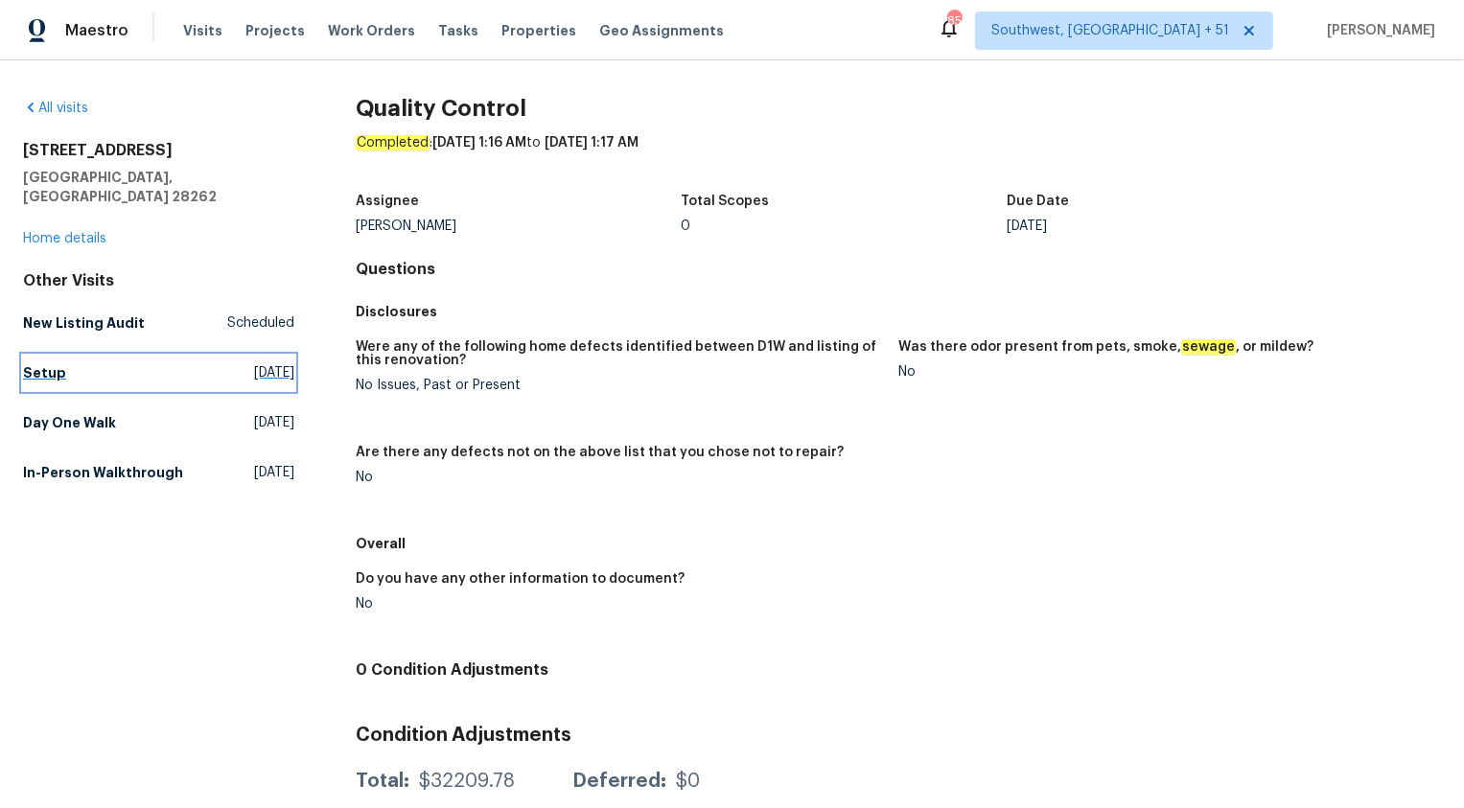
click at [58, 356] on link "Setup Fri, Aug 22 2025" at bounding box center [158, 373] width 271 height 35
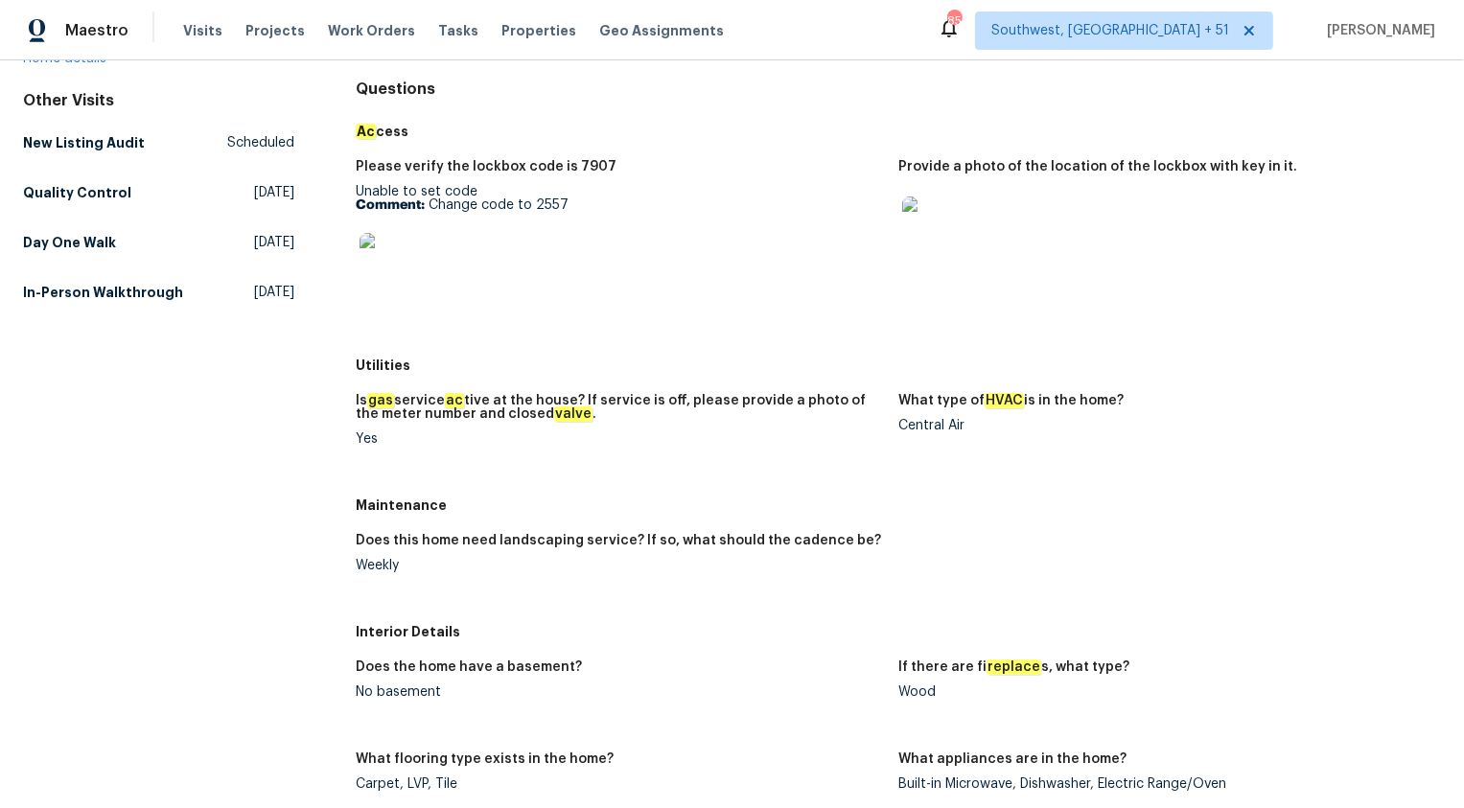
scroll to position [569, 0]
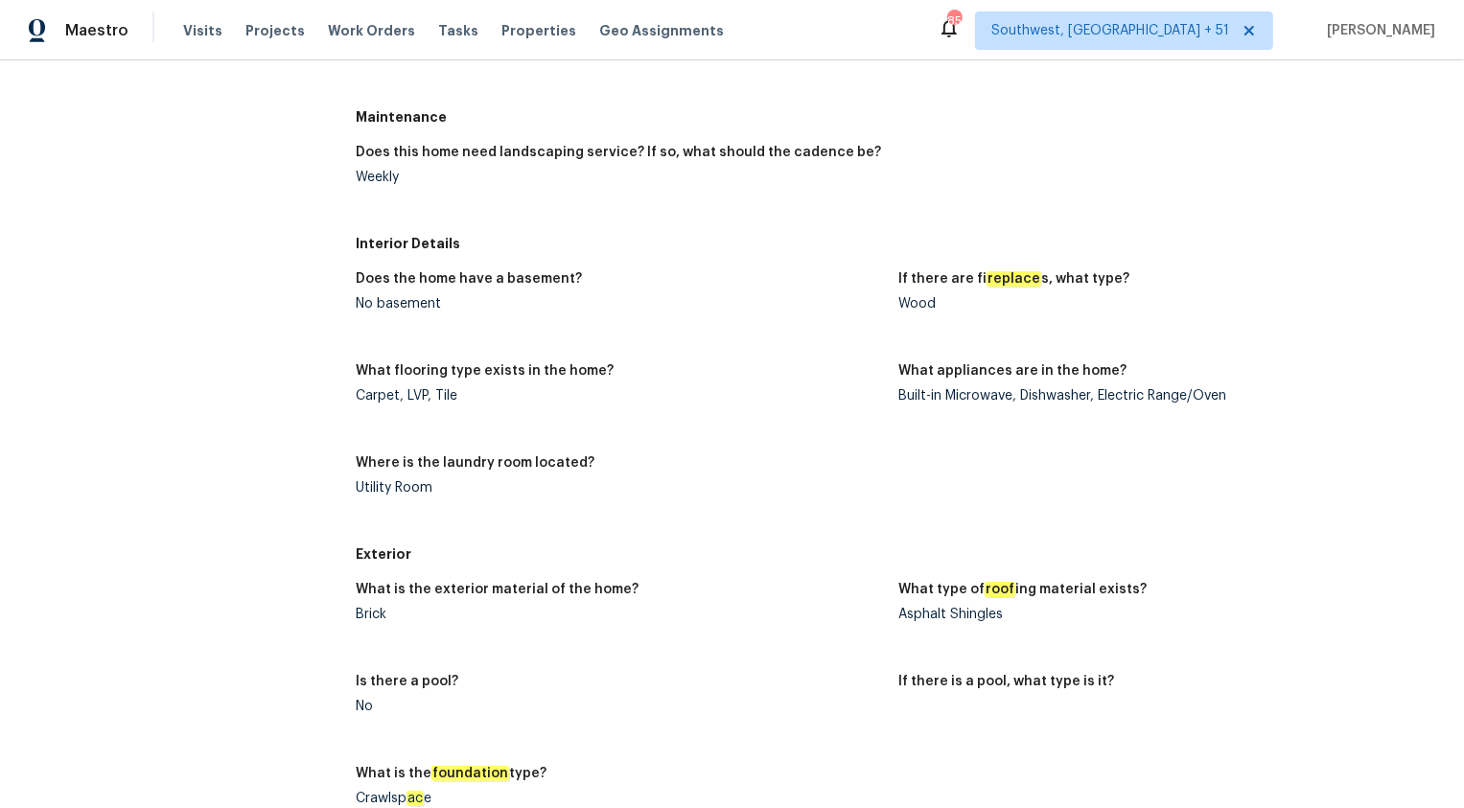
click at [766, 422] on figure "What flooring type exists in the home? Carpet, LVP, Tile" at bounding box center [627, 398] width 543 height 69
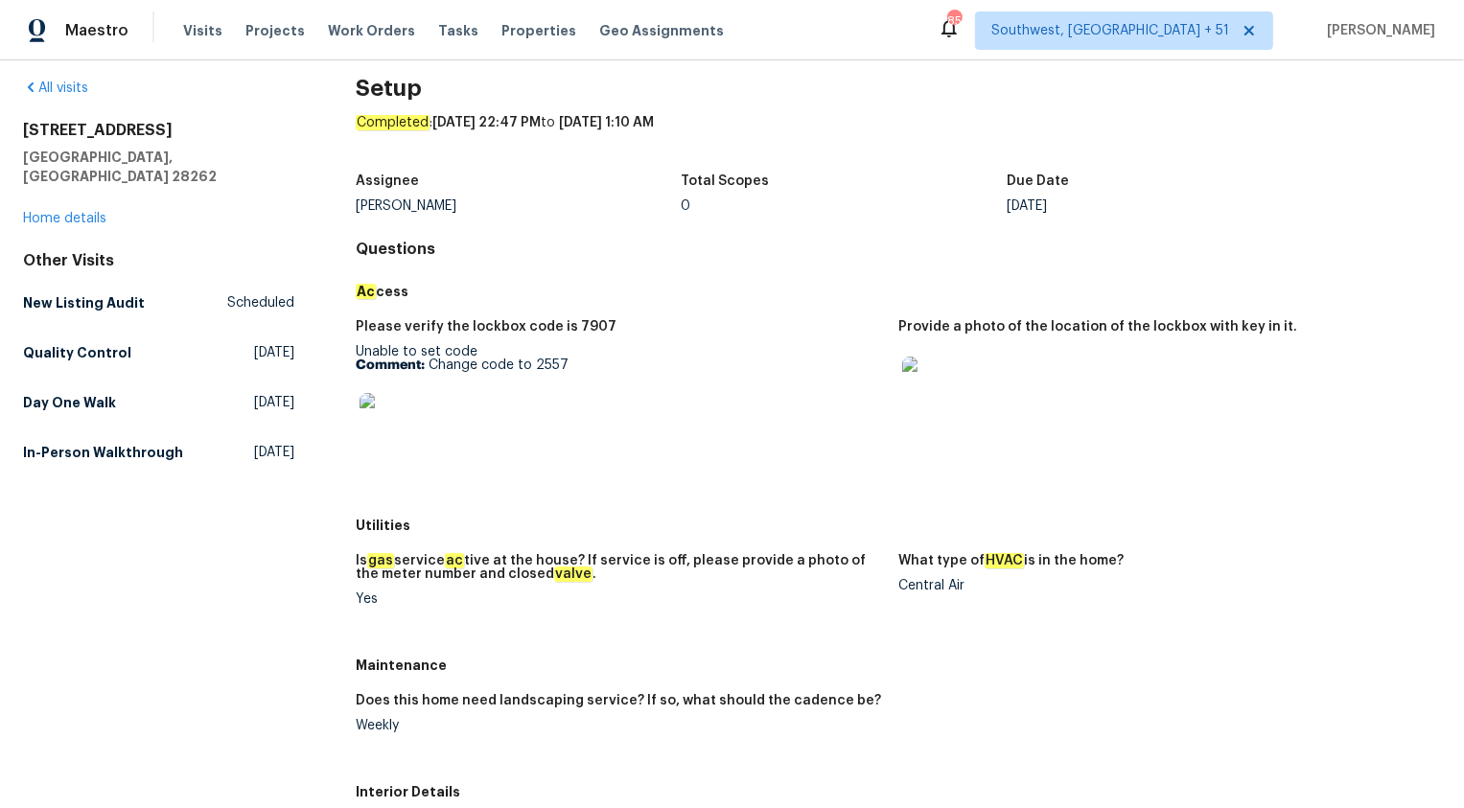
scroll to position [0, 0]
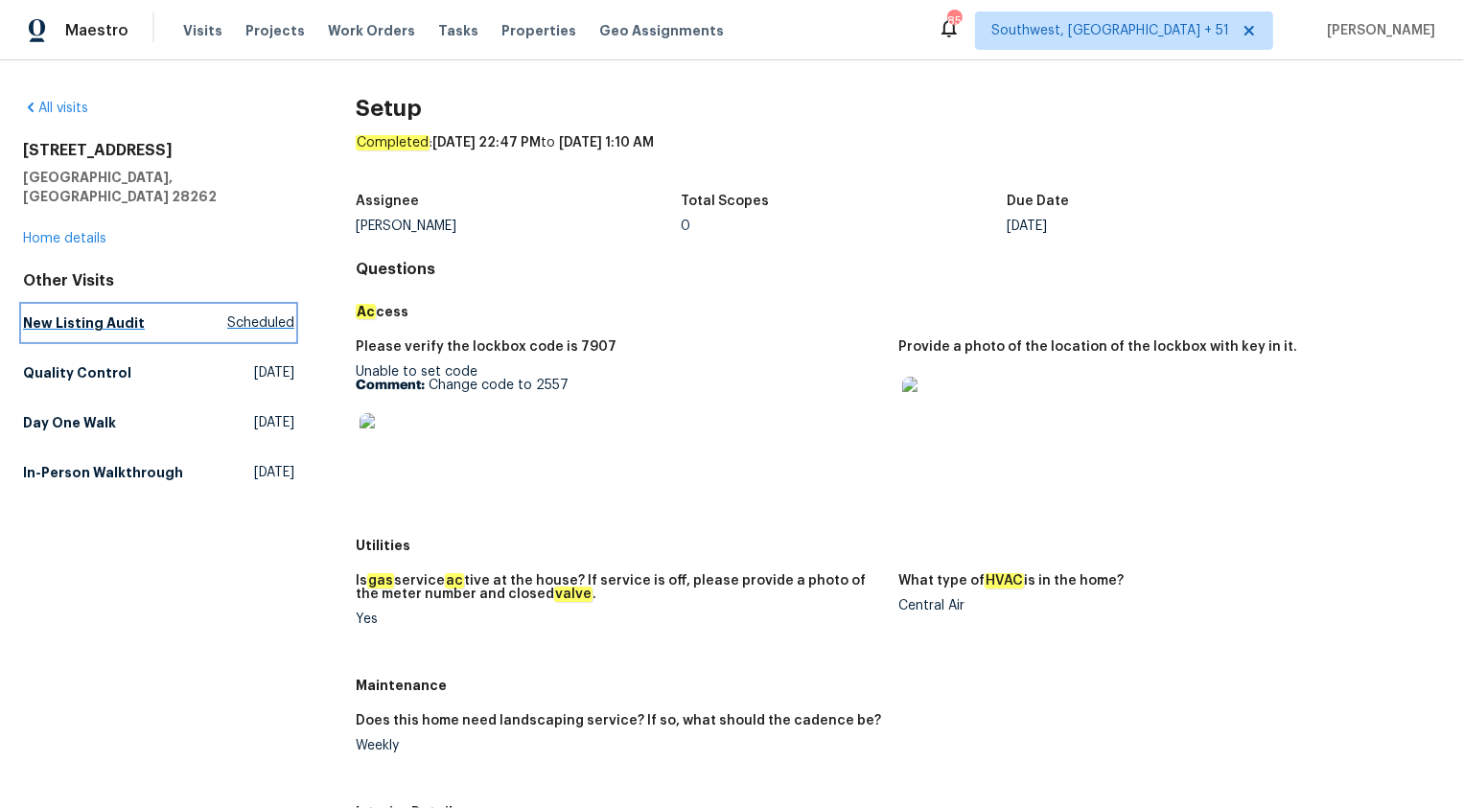
click at [71, 314] on h5 "New Listing Audit" at bounding box center [84, 323] width 122 height 19
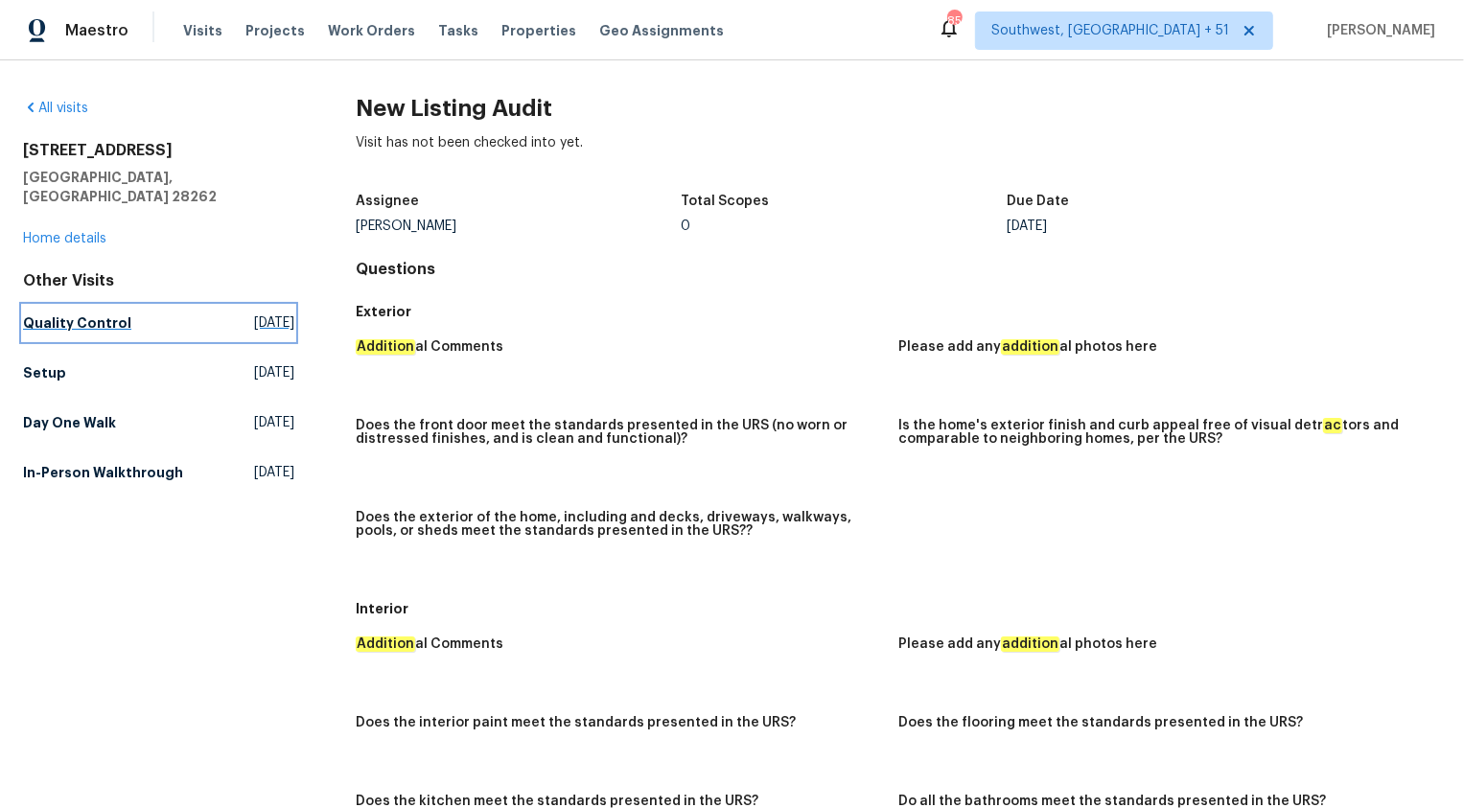
click at [70, 314] on h5 "Quality Control" at bounding box center [77, 323] width 108 height 19
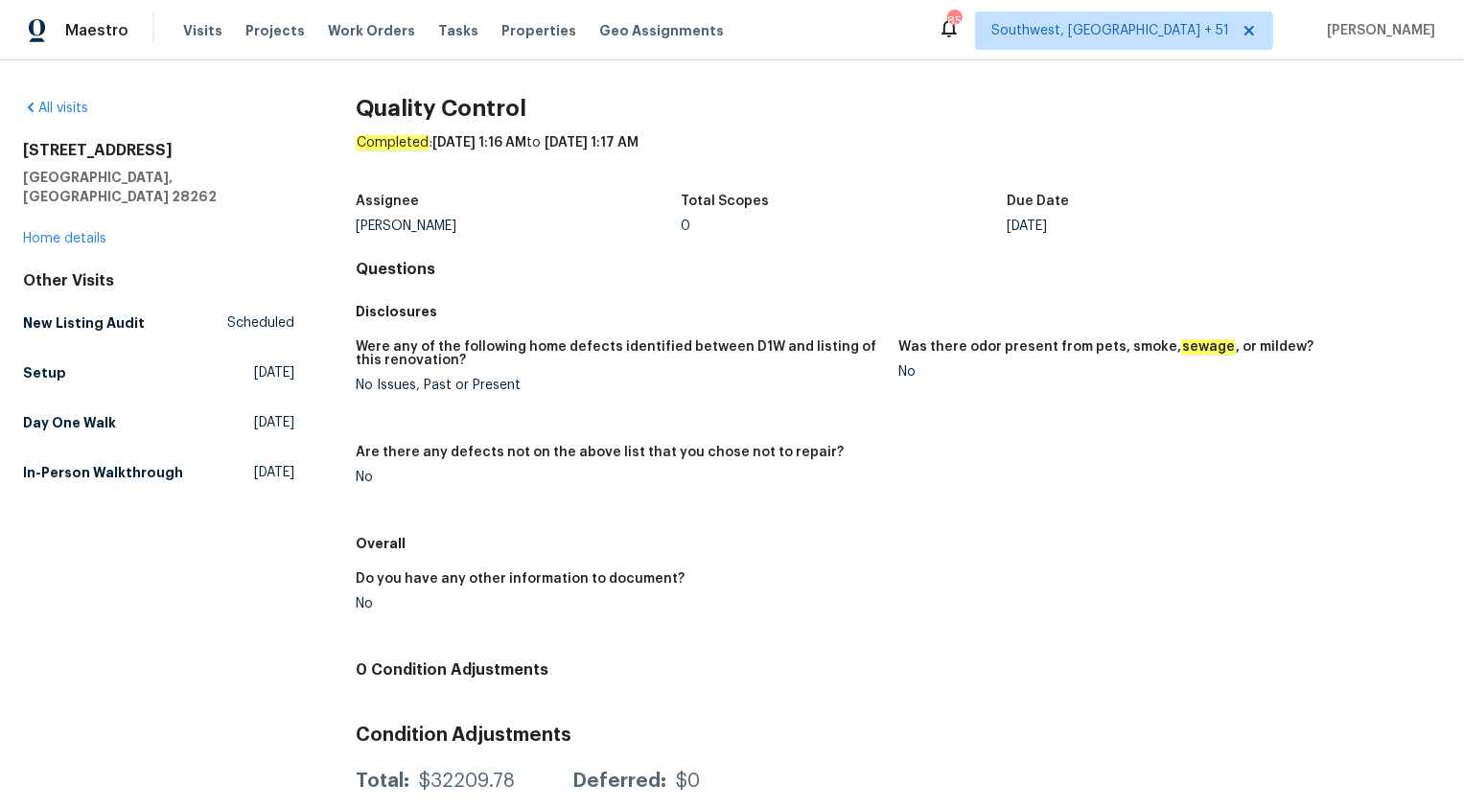
scroll to position [54, 0]
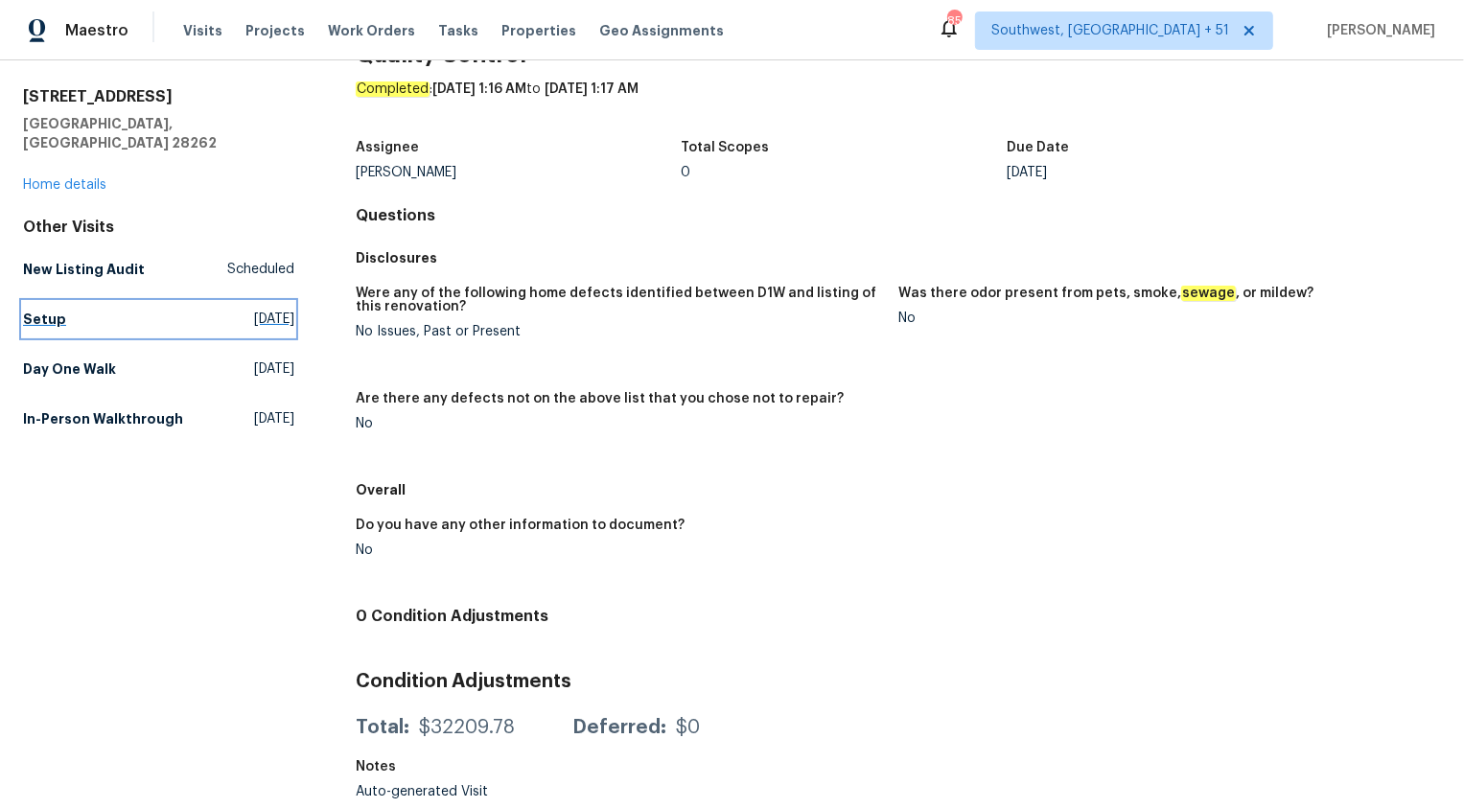
click at [35, 302] on link "Setup Fri, Aug 22 2025" at bounding box center [158, 319] width 271 height 35
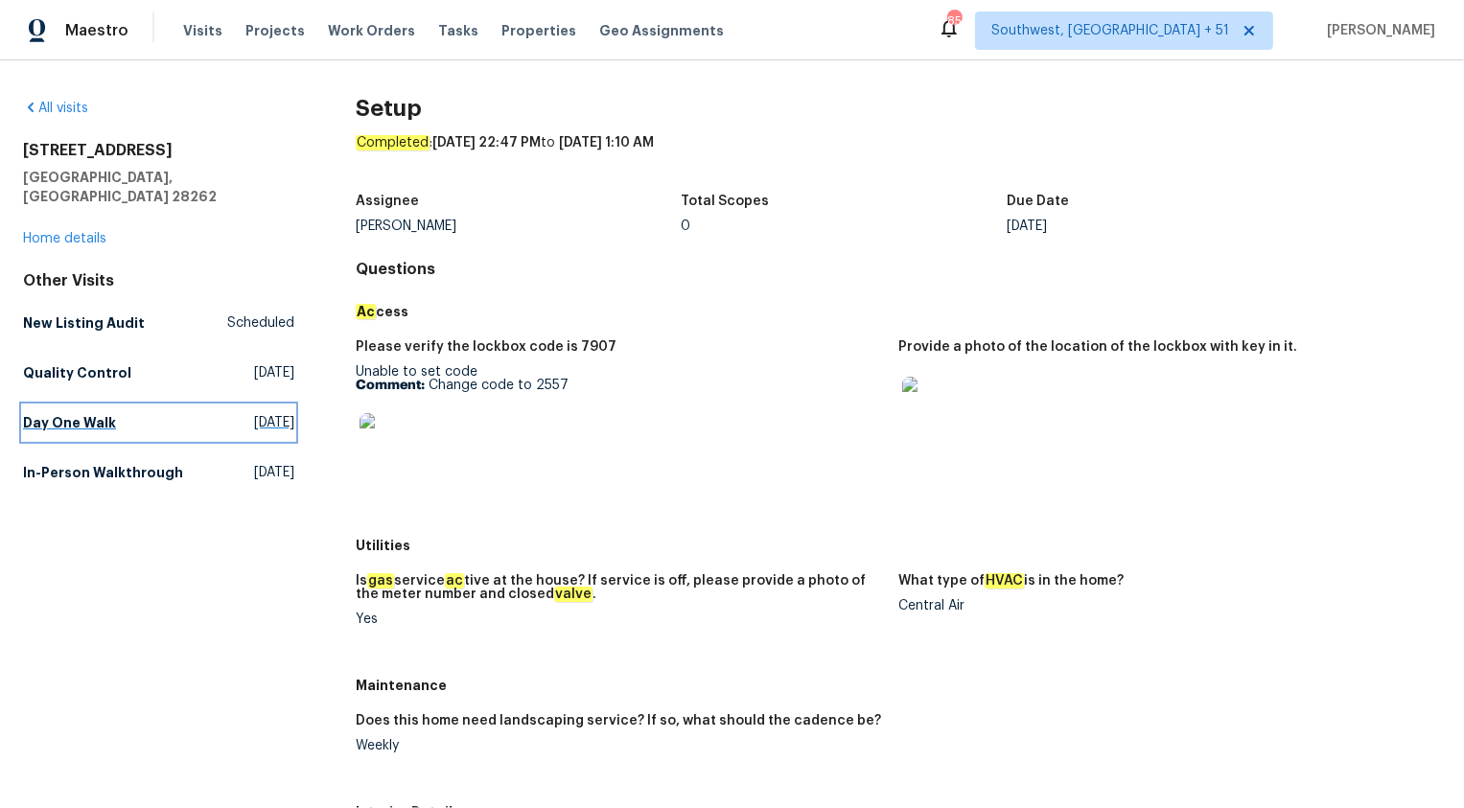
click at [60, 413] on h5 "Day One Walk" at bounding box center [69, 422] width 93 height 19
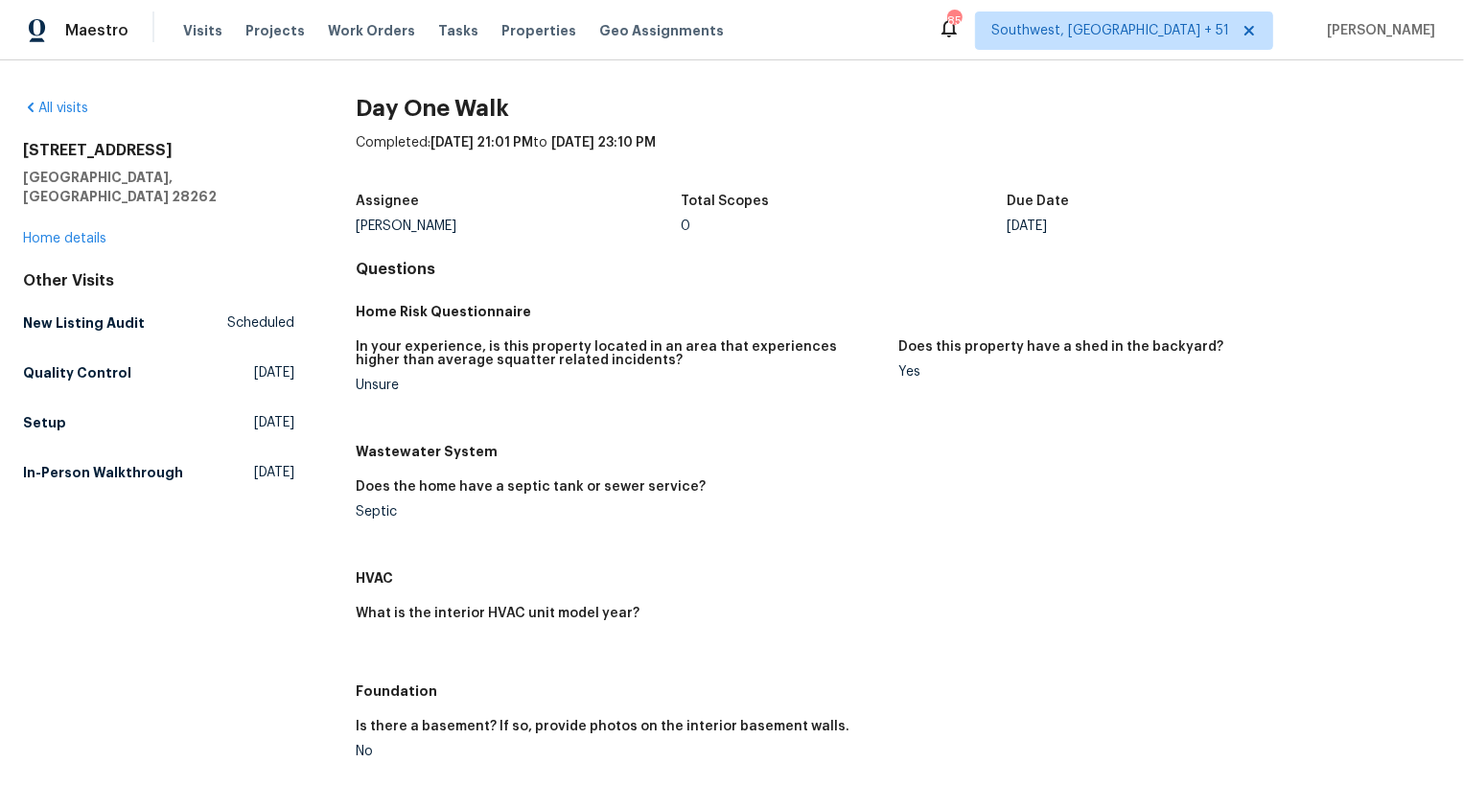
click at [698, 497] on div "Does the home have a septic tank or sewer service?" at bounding box center [619, 492] width 527 height 25
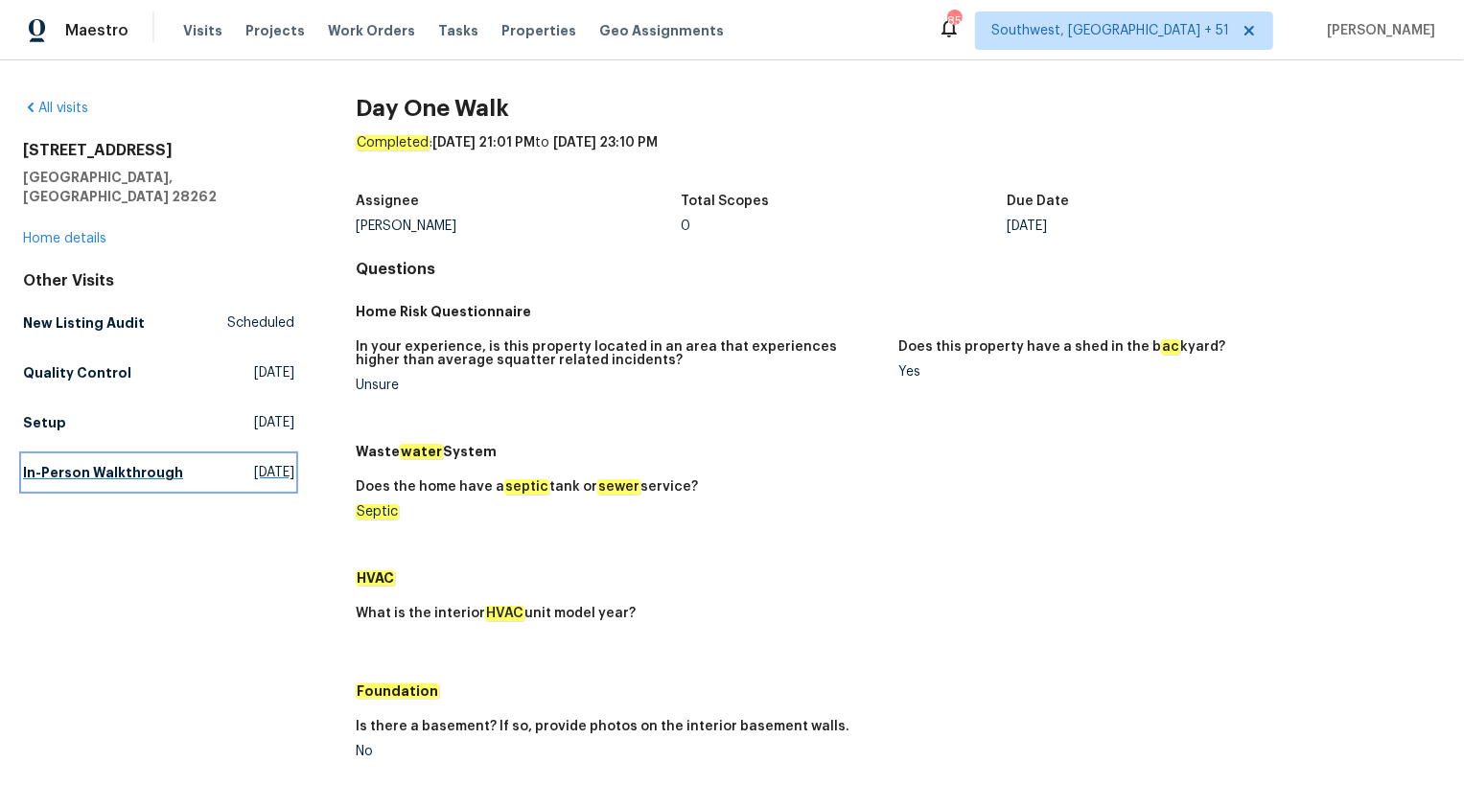
click at [114, 463] on h5 "In-Person Walkthrough" at bounding box center [103, 472] width 160 height 19
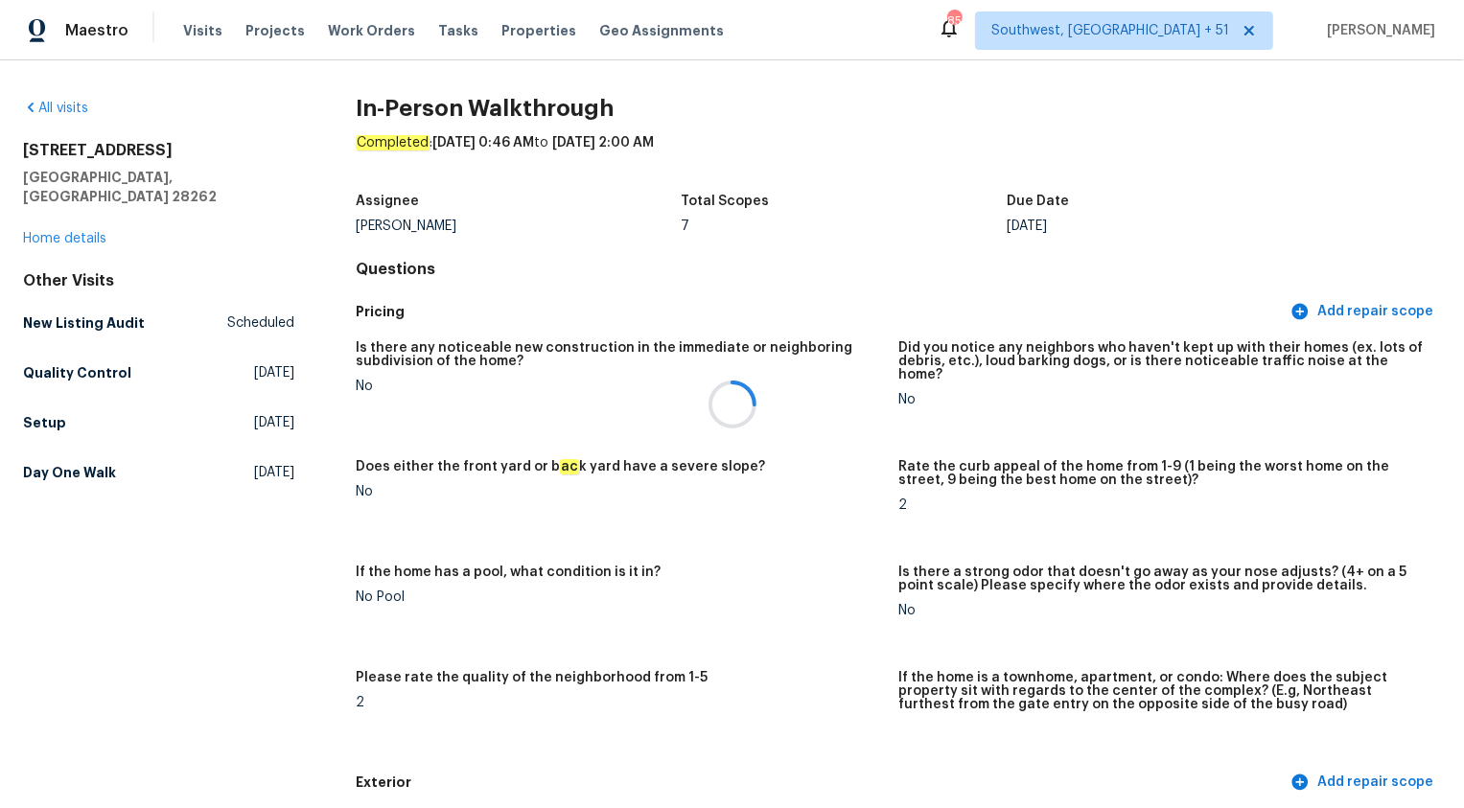
click at [865, 455] on div at bounding box center [732, 404] width 1464 height 808
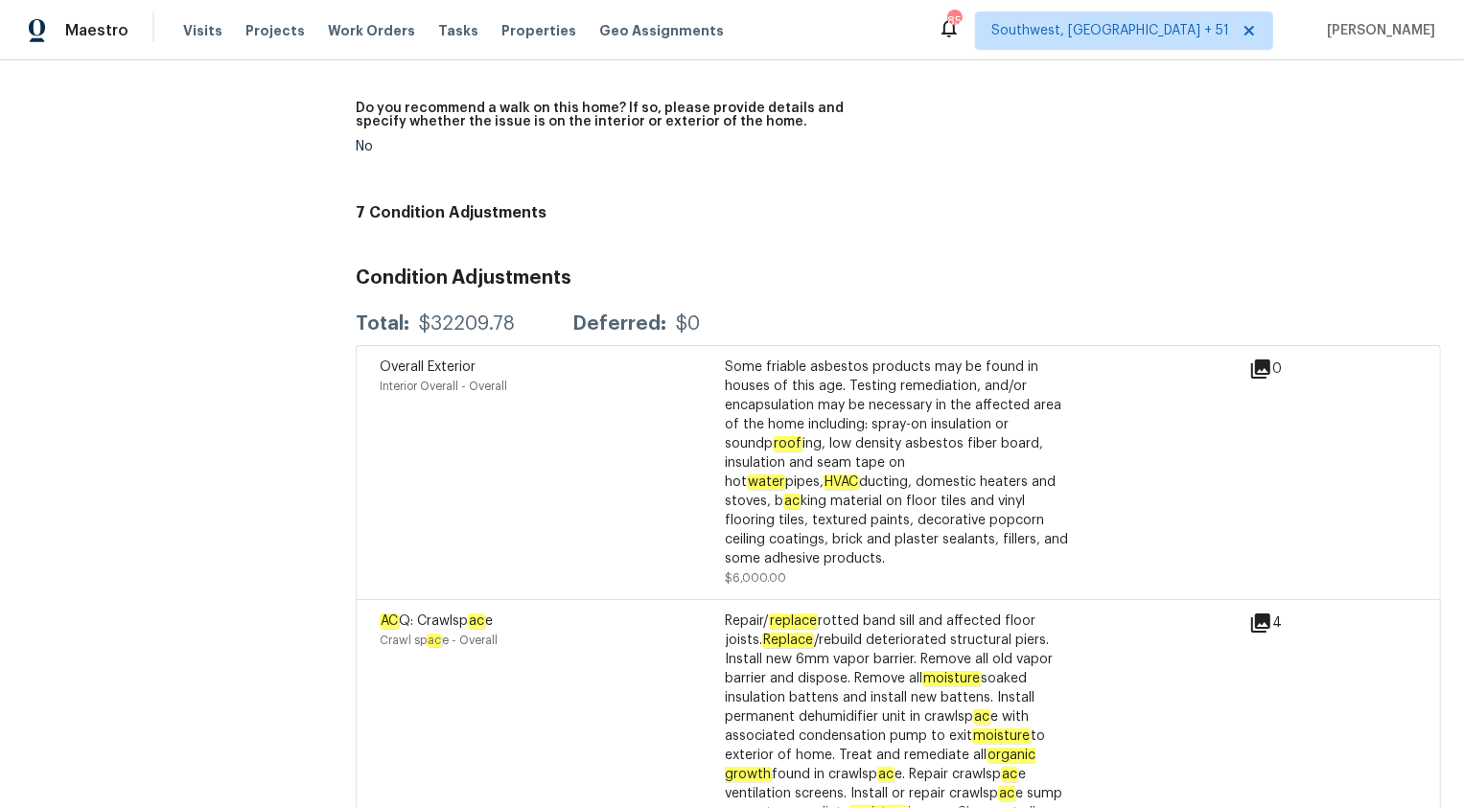
scroll to position [975, 0]
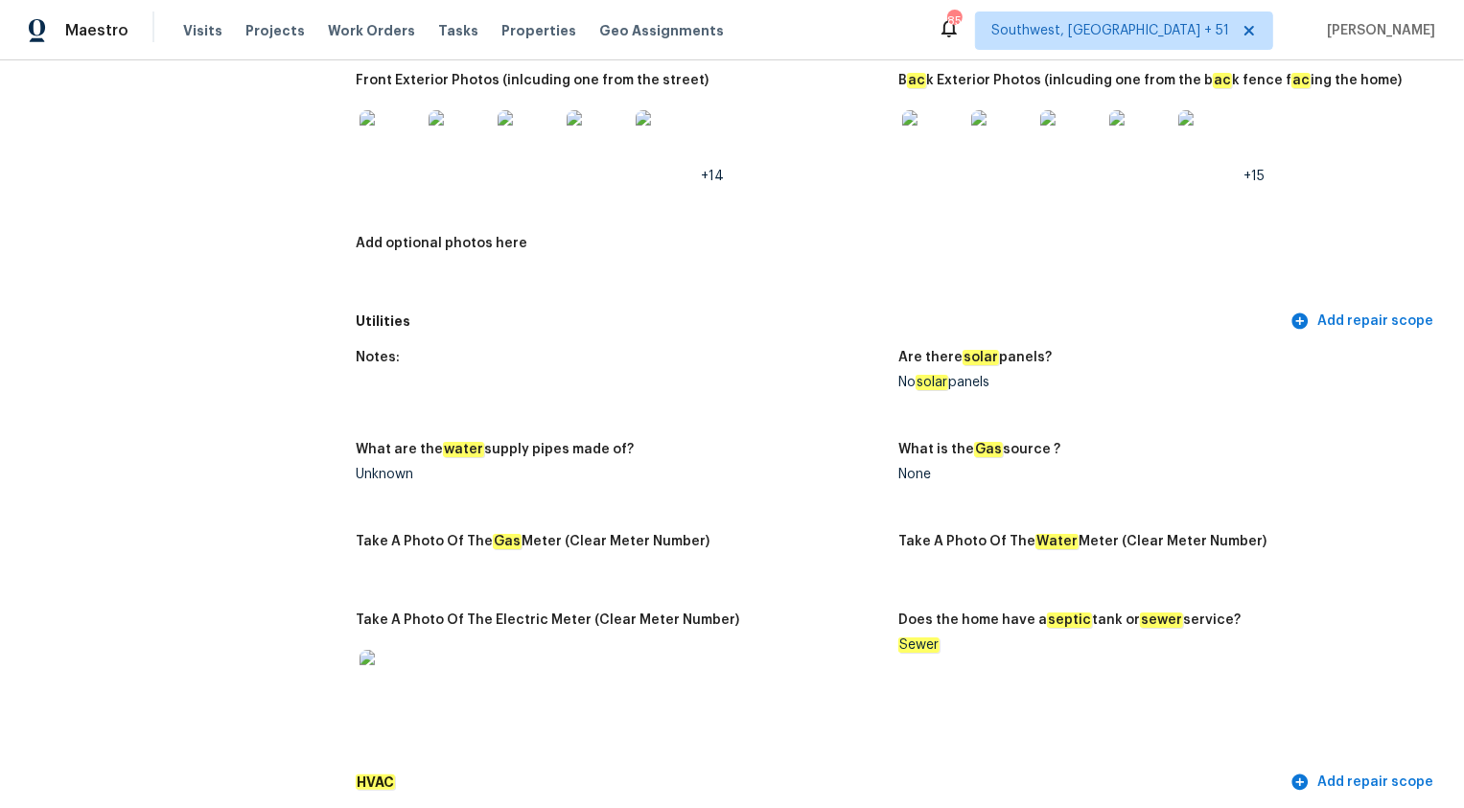
click at [1242, 468] on div "None" at bounding box center [1162, 474] width 527 height 13
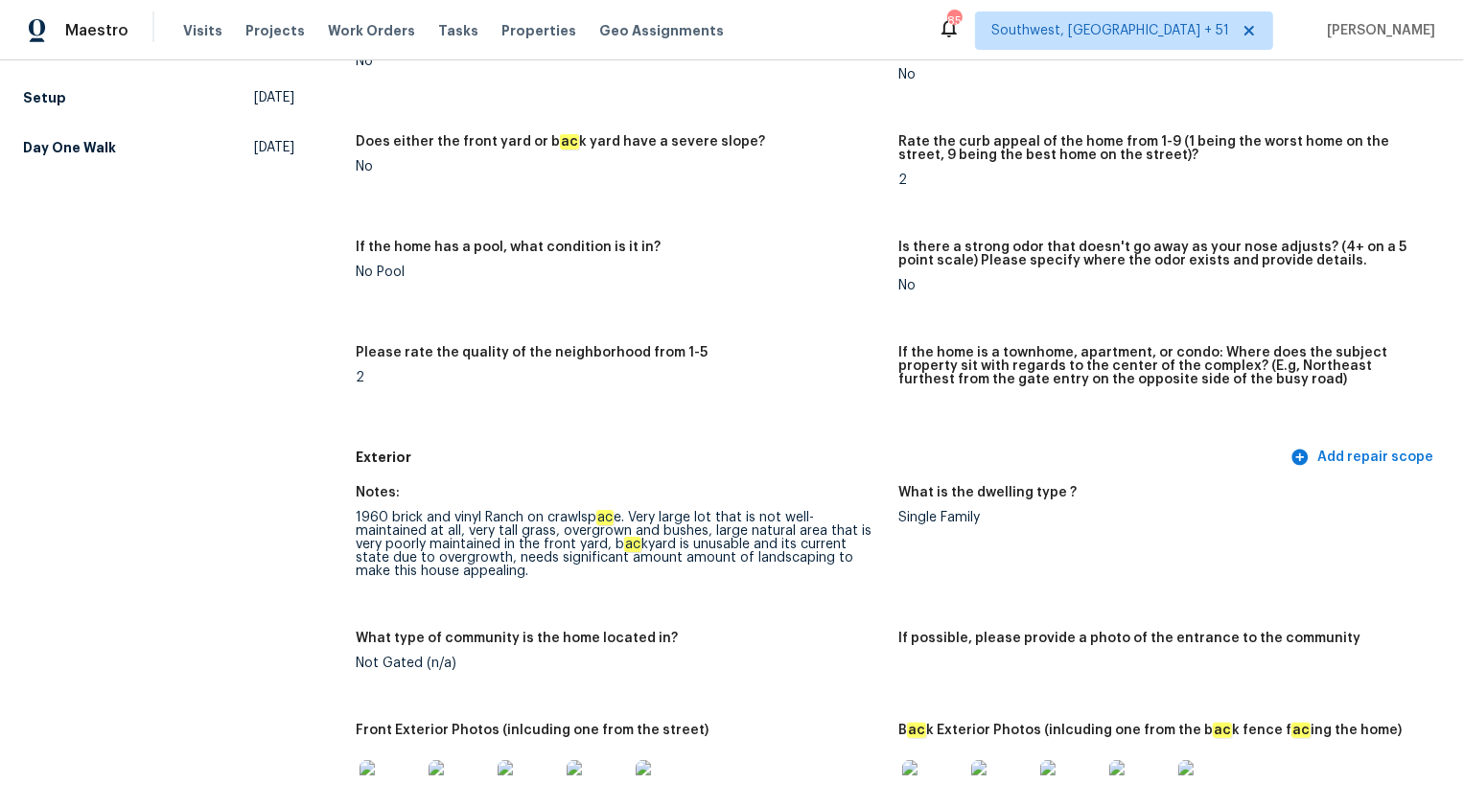
scroll to position [0, 0]
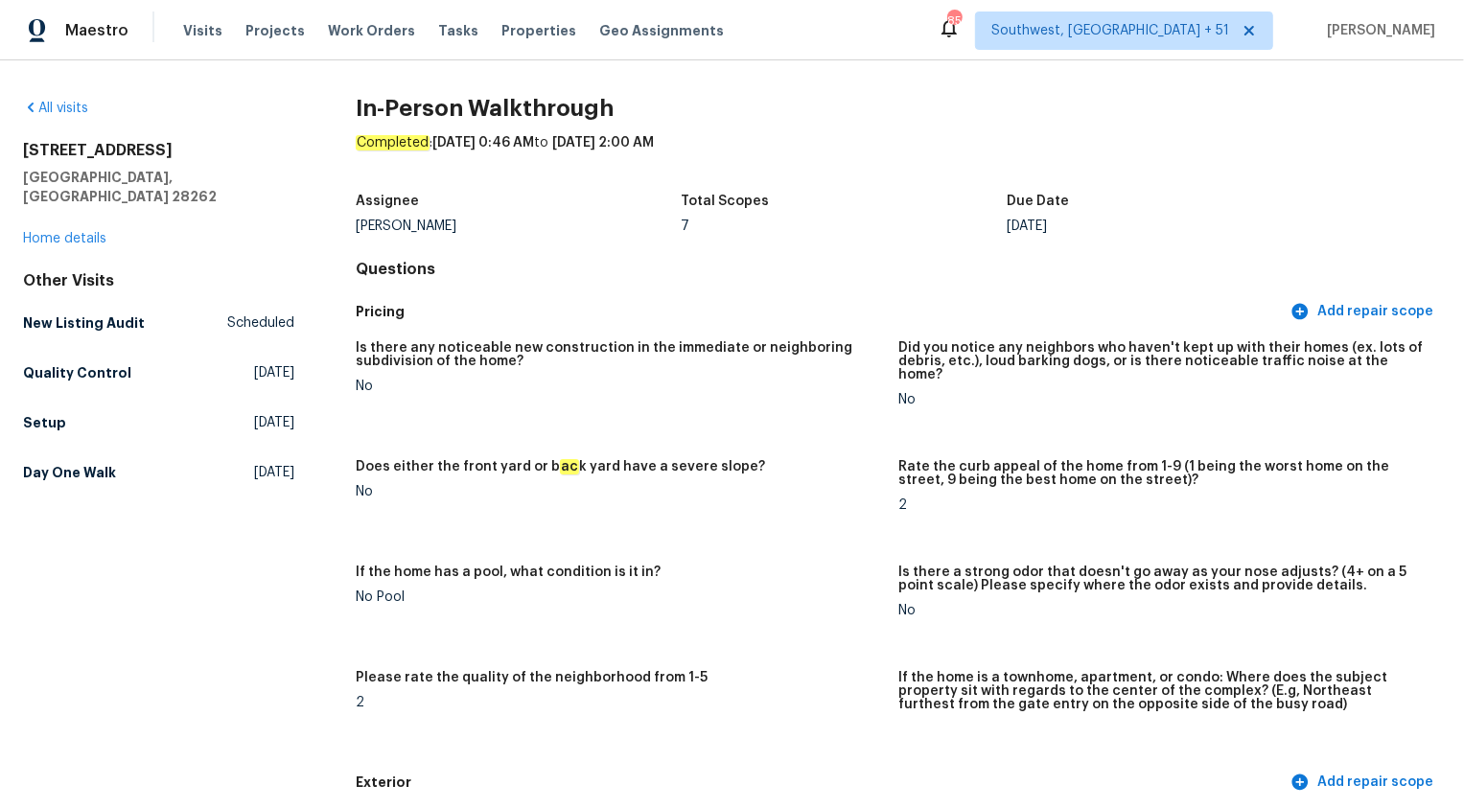
click at [45, 230] on div "All visits 7113 Ridge Lane Rd Charlotte, NC 28262 Home details Other Visits New…" at bounding box center [158, 294] width 271 height 391
click at [45, 226] on div "7113 Ridge Lane Rd Charlotte, NC 28262 Home details" at bounding box center [158, 194] width 271 height 107
click at [62, 232] on link "Home details" at bounding box center [64, 238] width 83 height 13
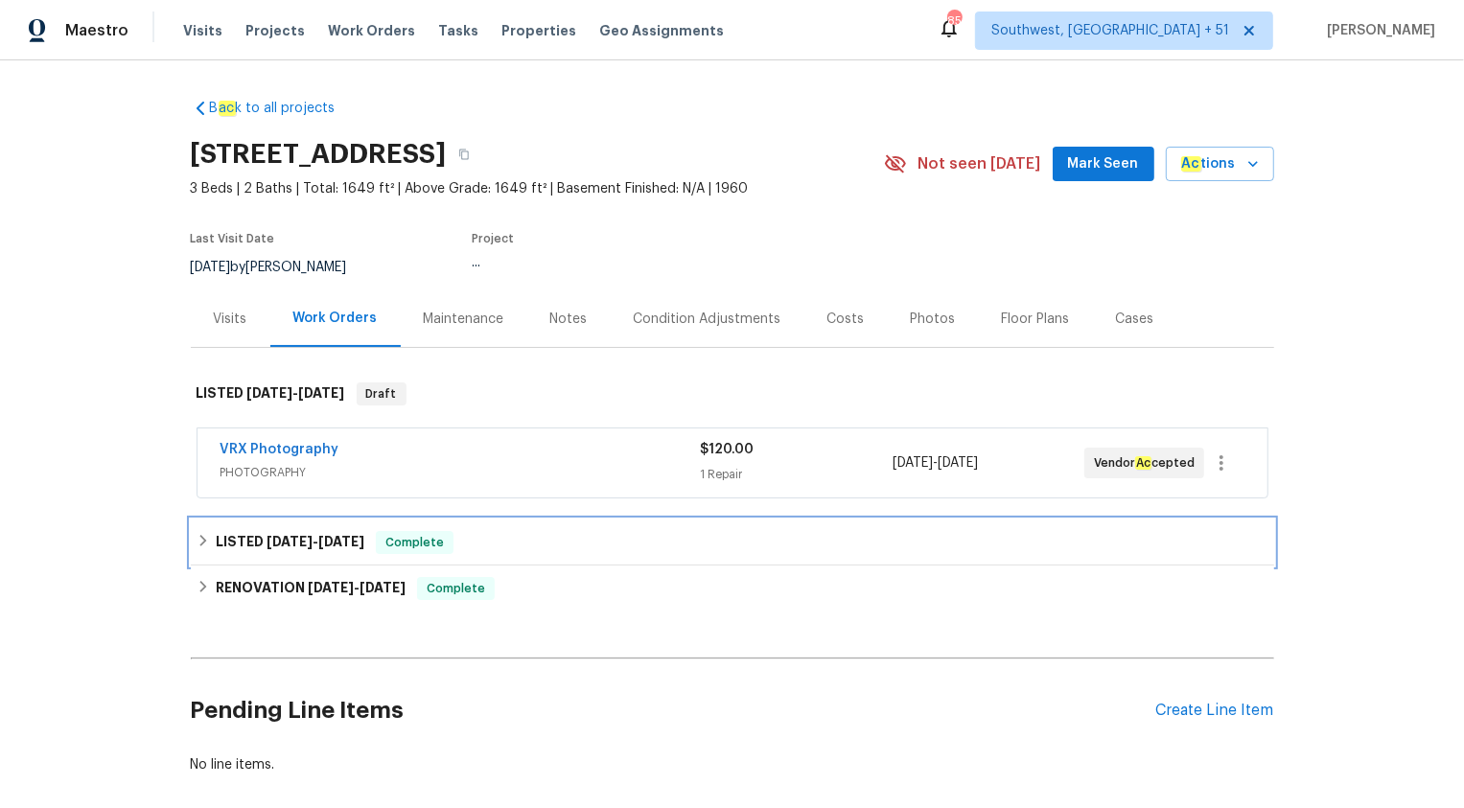
click at [286, 547] on span "8/21/25" at bounding box center [290, 541] width 46 height 13
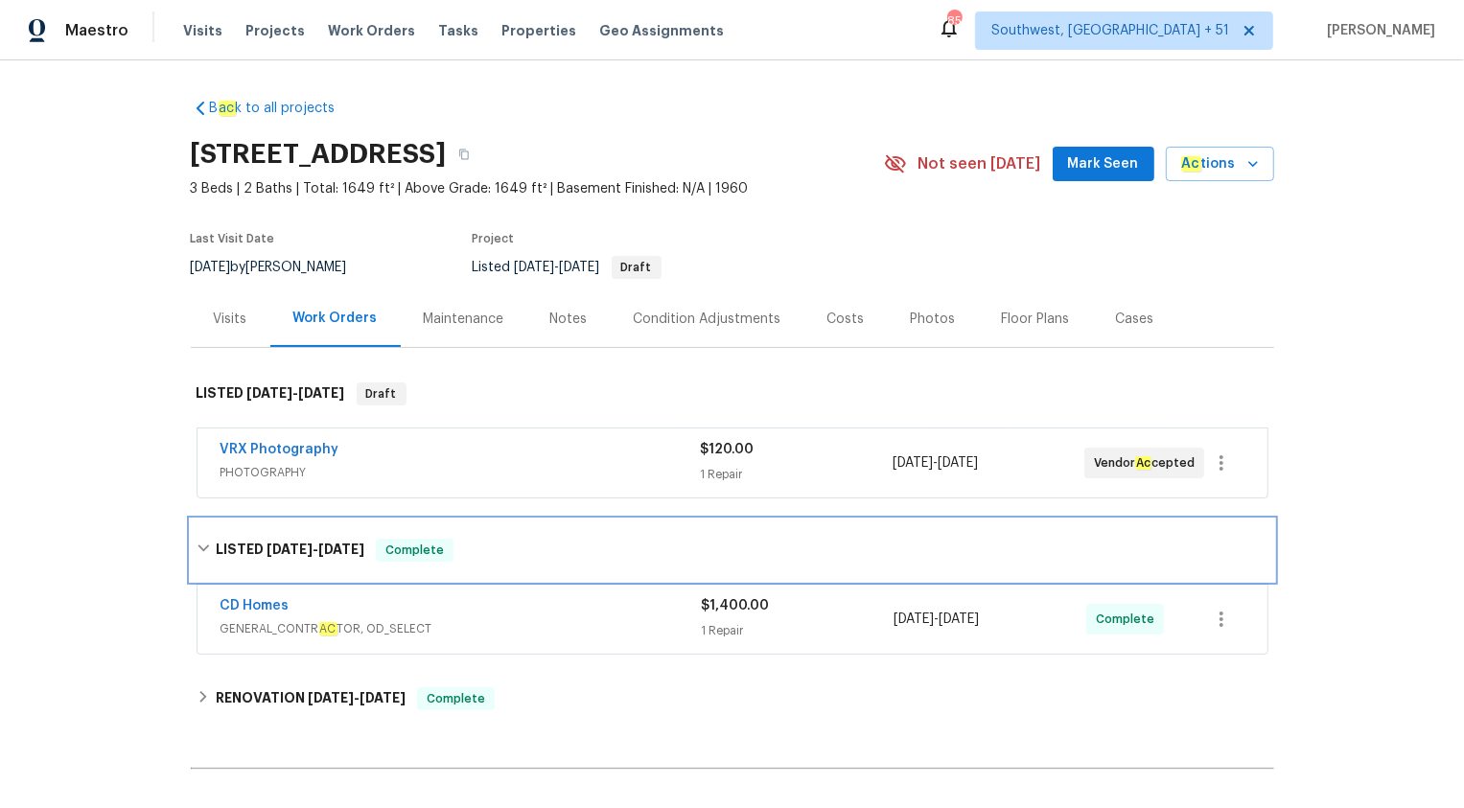
scroll to position [205, 0]
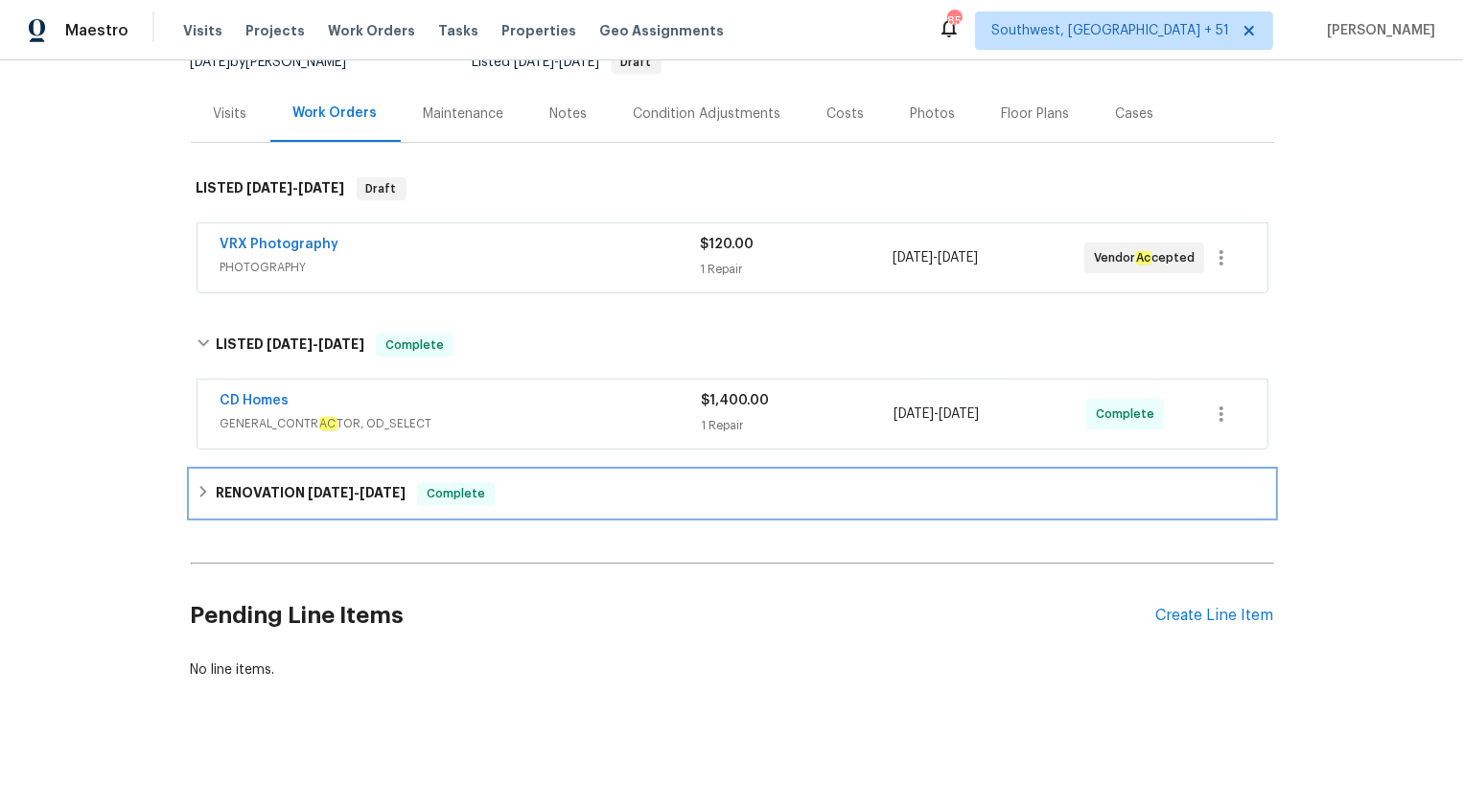
click at [358, 477] on div "RENOVATION 8/11/25 - 9/23/25 Complete" at bounding box center [733, 494] width 1084 height 46
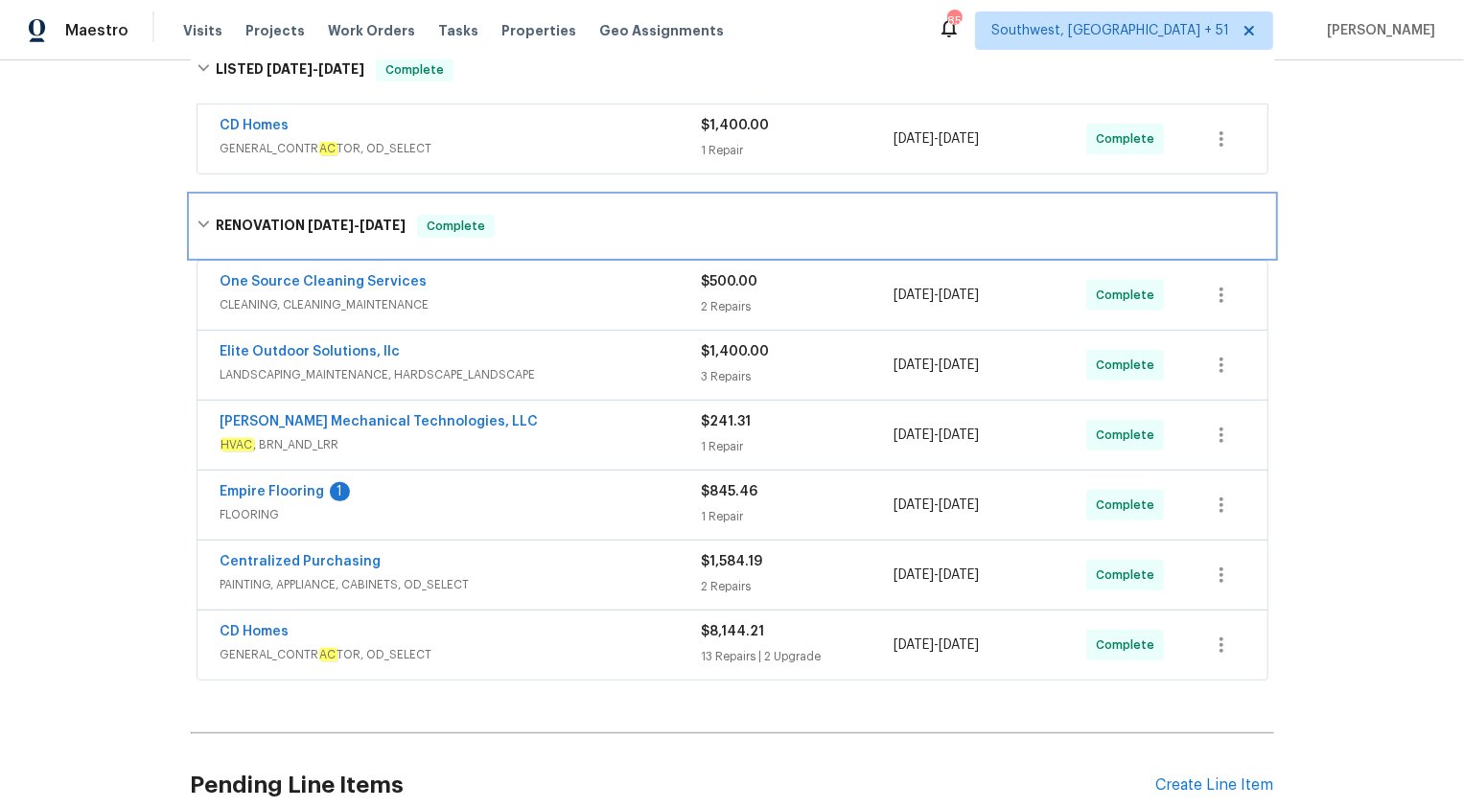
scroll to position [514, 0]
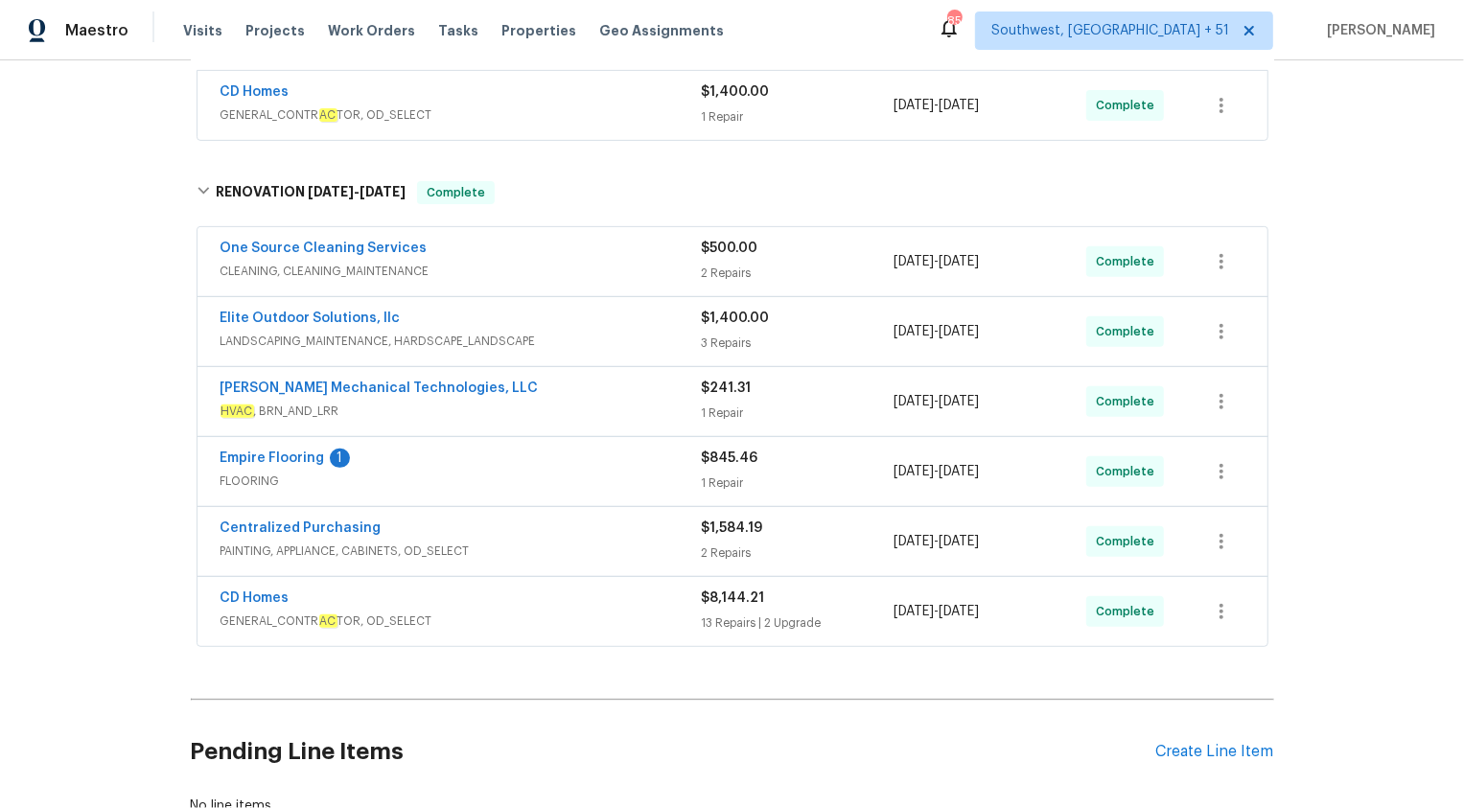
click at [670, 446] on div "Empire Flooring 1 FLOORING $845.46 1 Repair 8/11/2025 - 9/13/2025 Complete" at bounding box center [733, 471] width 1070 height 69
click at [646, 484] on span "FLOORING" at bounding box center [461, 481] width 481 height 19
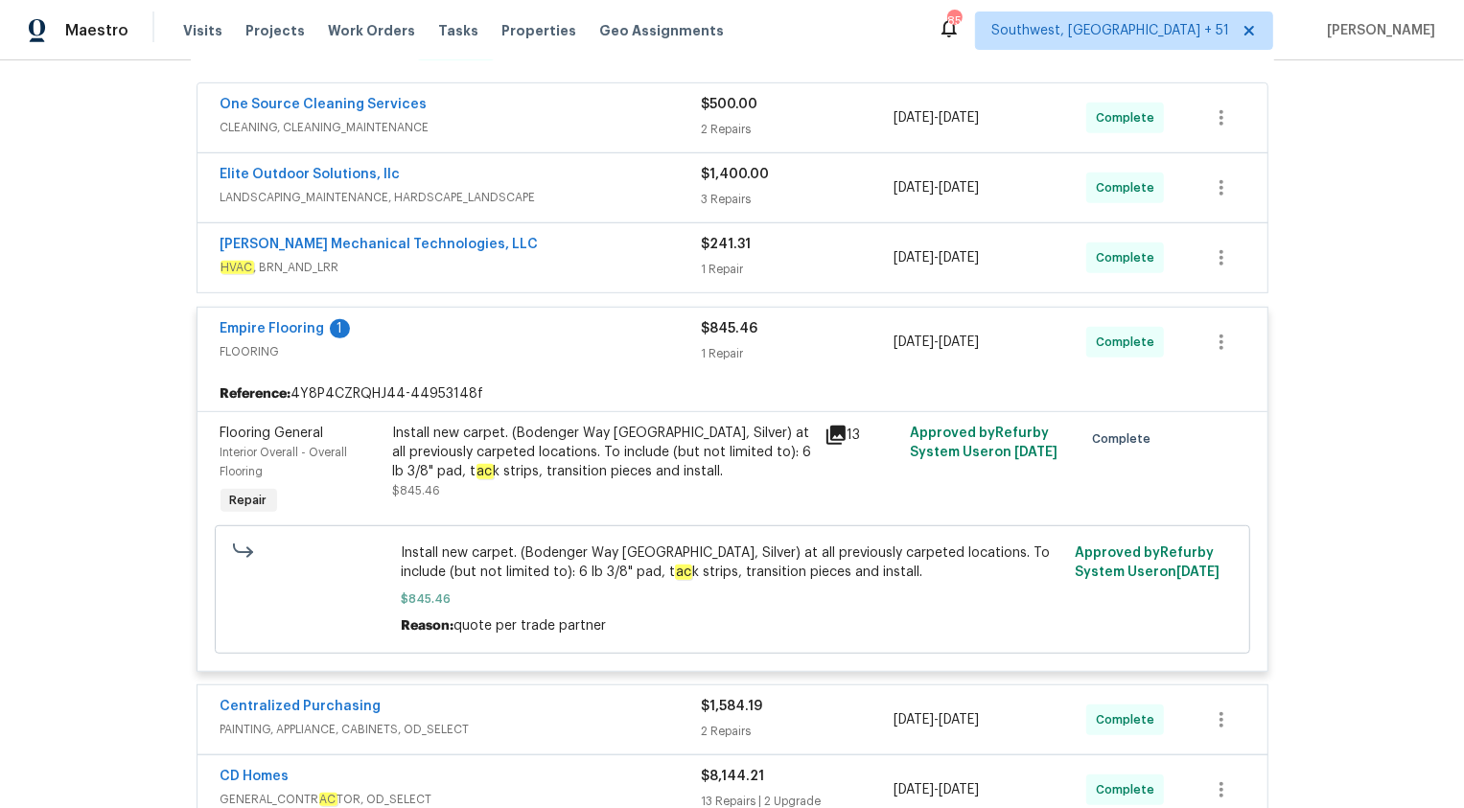
scroll to position [657, 0]
click at [469, 440] on div "Install new carpet. (Bodenger Way 945 Winter Ash, Silver) at all previously car…" at bounding box center [603, 454] width 420 height 58
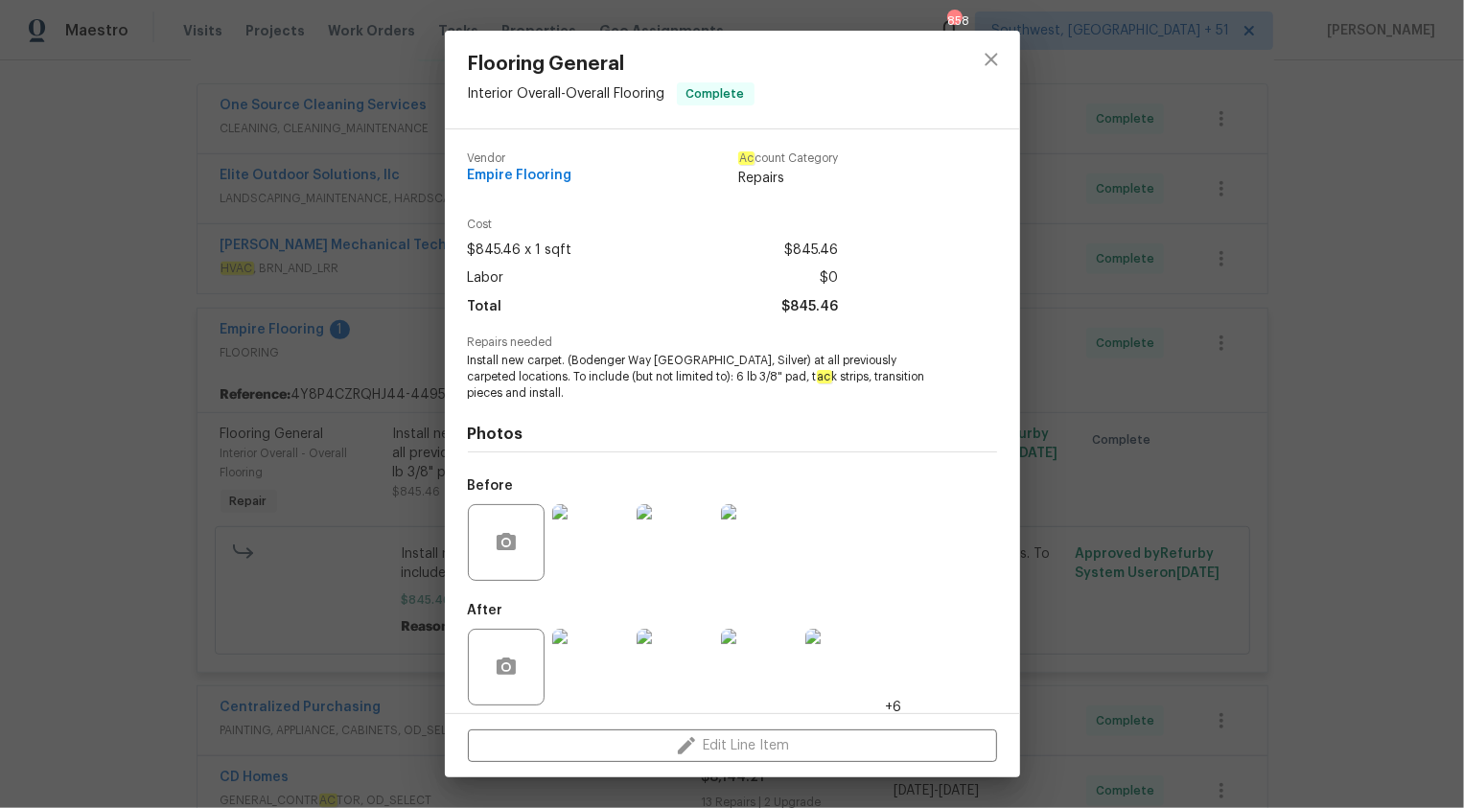
click at [1364, 383] on div "Flooring General Interior Overall - Overall Flooring Complete Vendor Empire Flo…" at bounding box center [732, 404] width 1464 height 808
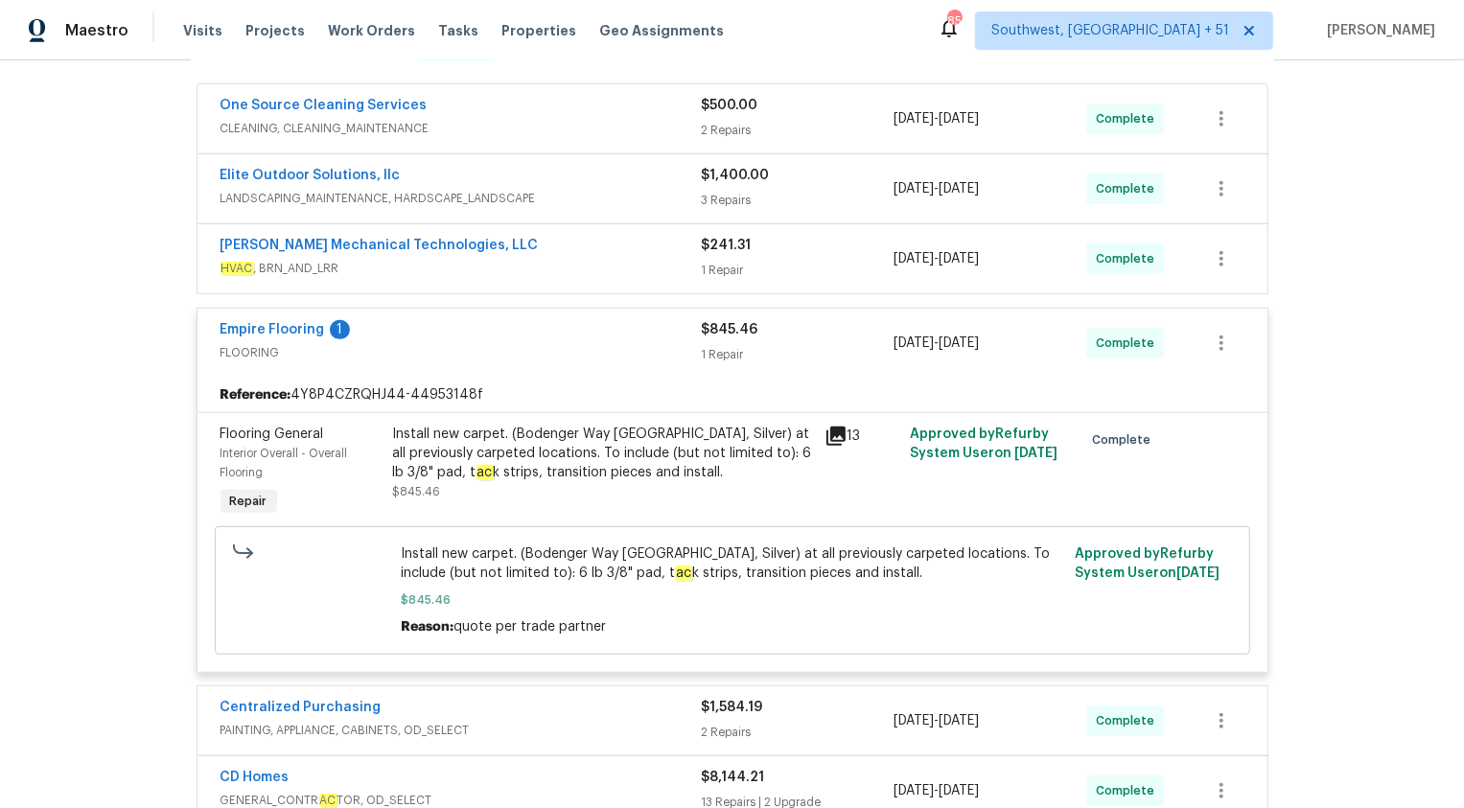
click at [733, 357] on div "1 Repair" at bounding box center [798, 354] width 193 height 19
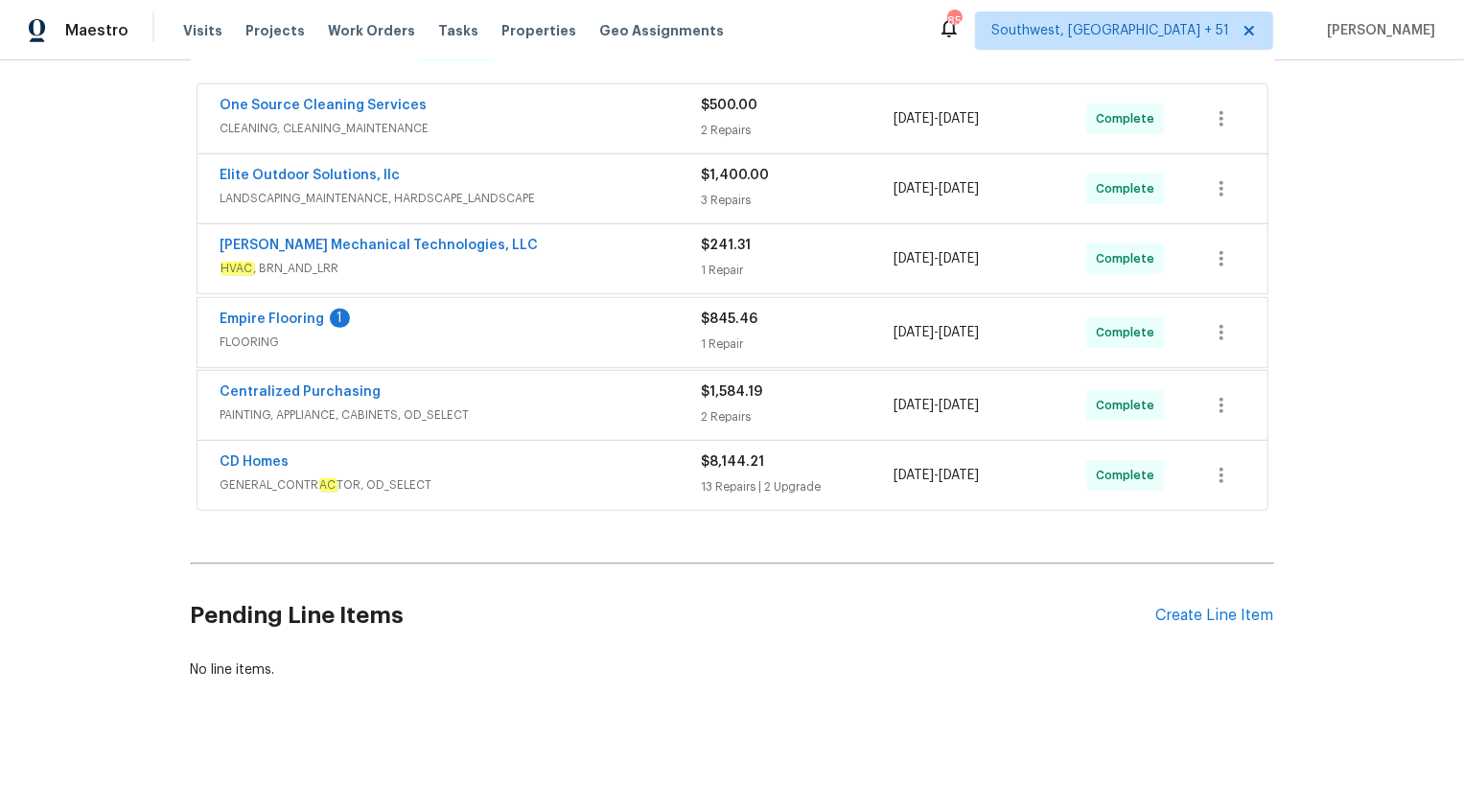
scroll to position [649, 0]
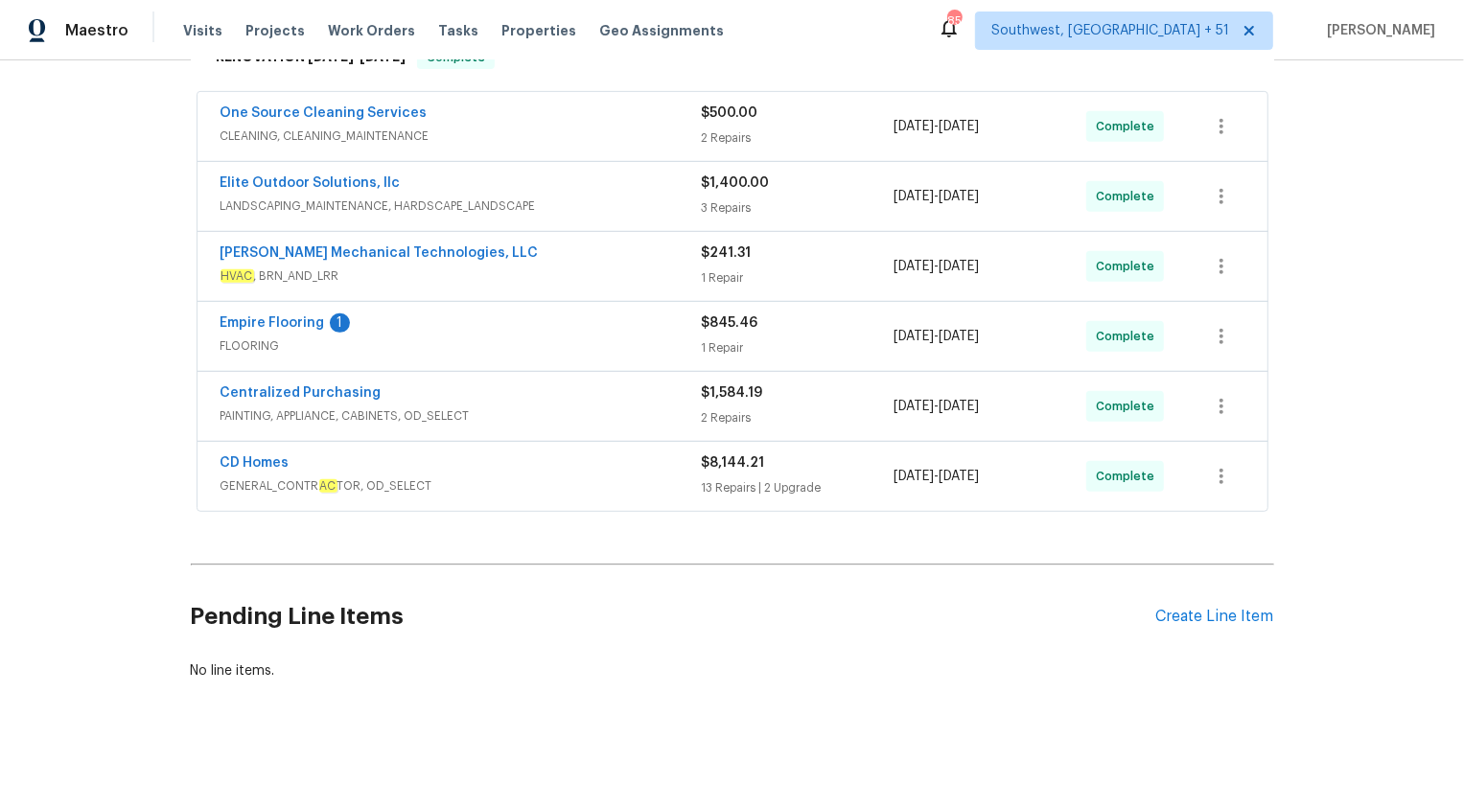
click at [707, 215] on div "3 Repairs" at bounding box center [798, 207] width 193 height 19
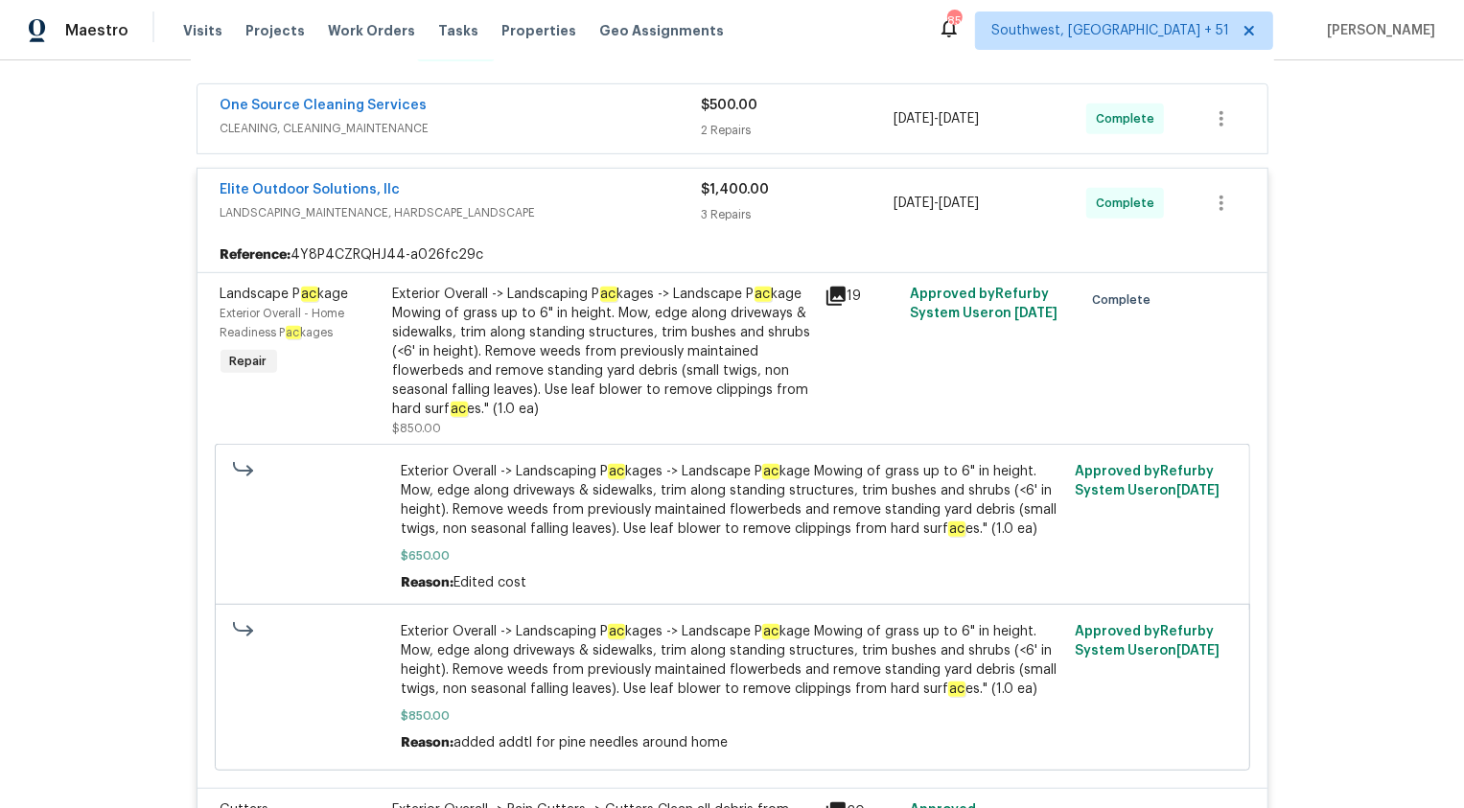
click at [708, 213] on div "3 Repairs" at bounding box center [798, 214] width 193 height 19
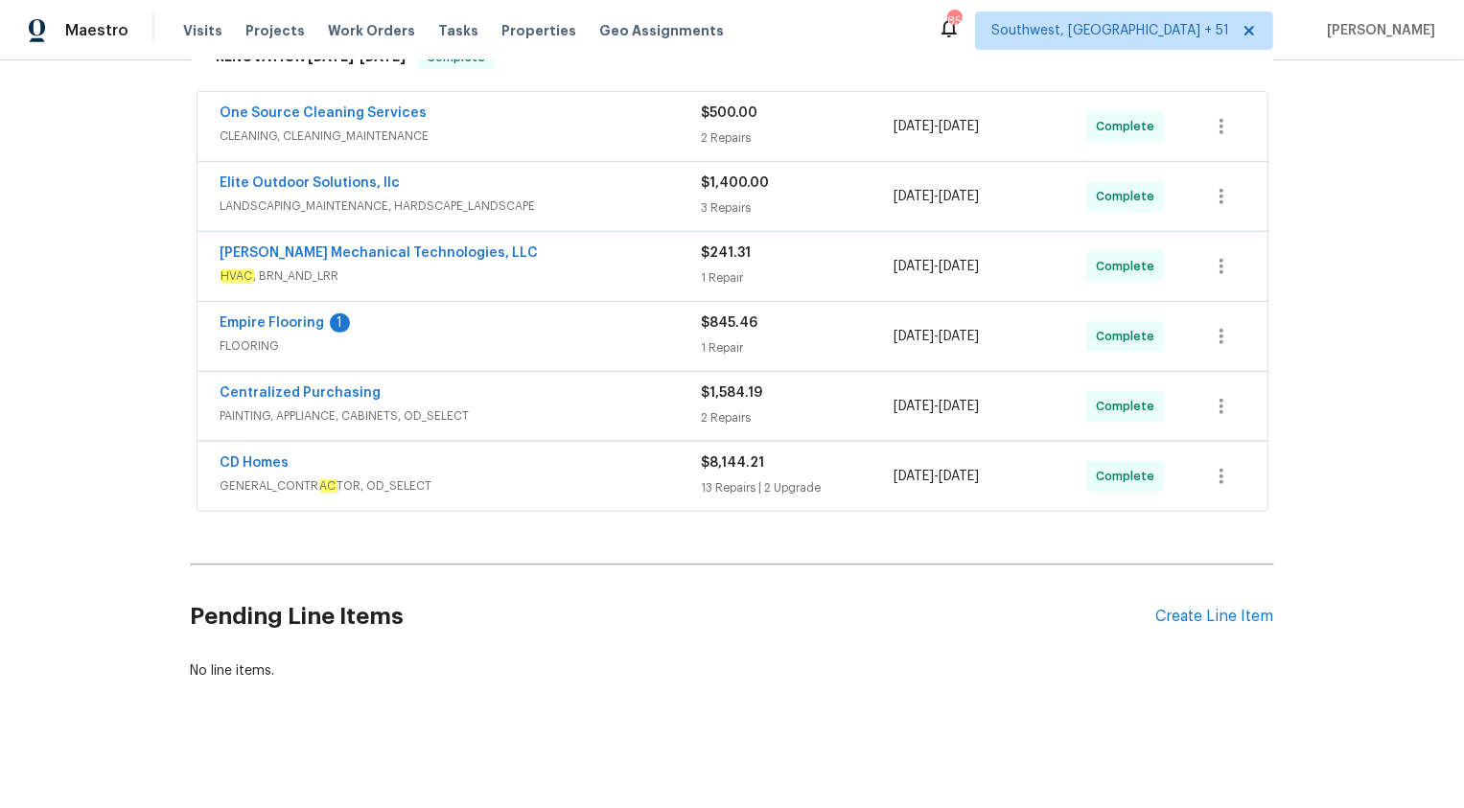
click at [712, 124] on div "$500.00 2 Repairs" at bounding box center [798, 127] width 193 height 46
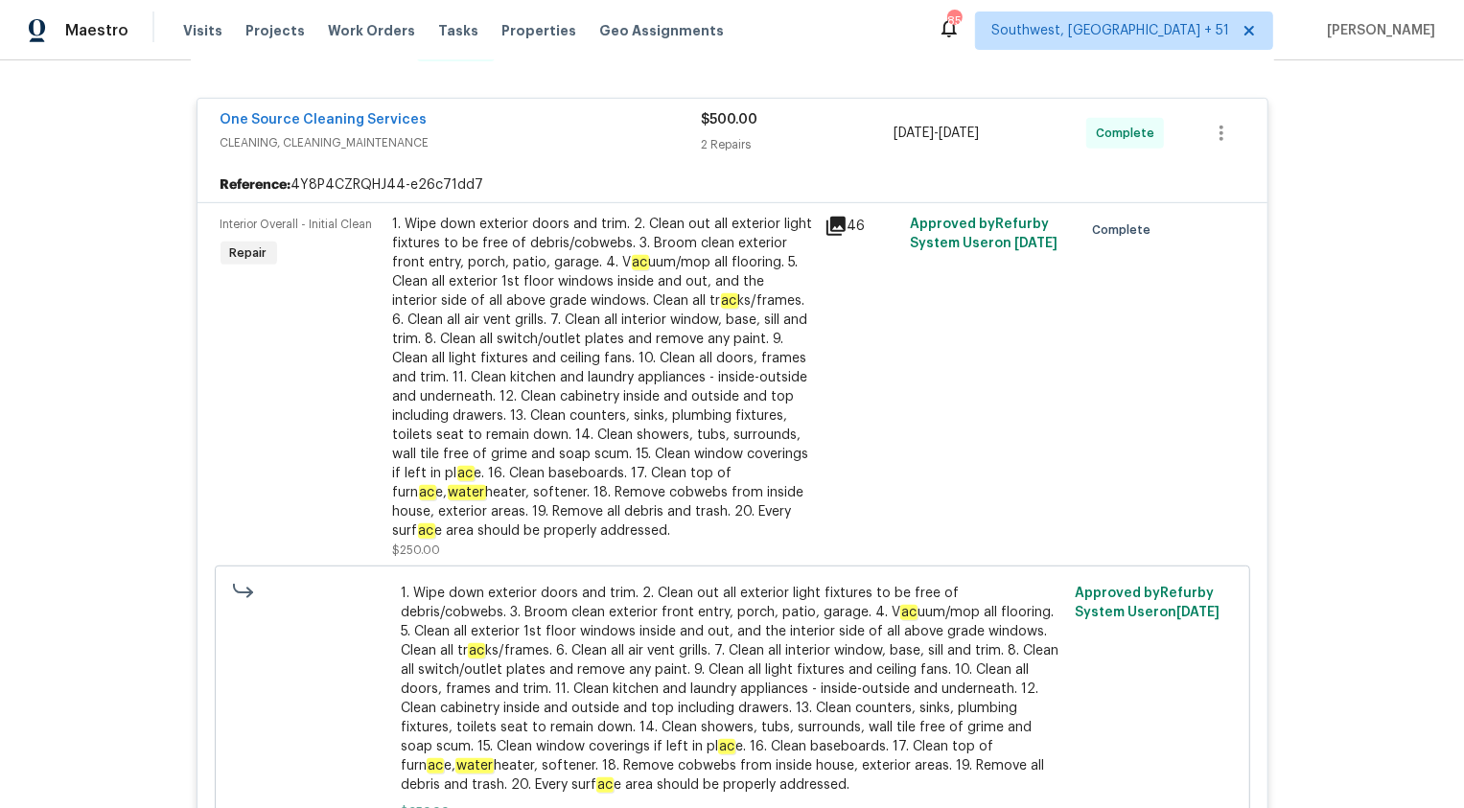
click at [713, 127] on div "$500.00" at bounding box center [798, 119] width 193 height 19
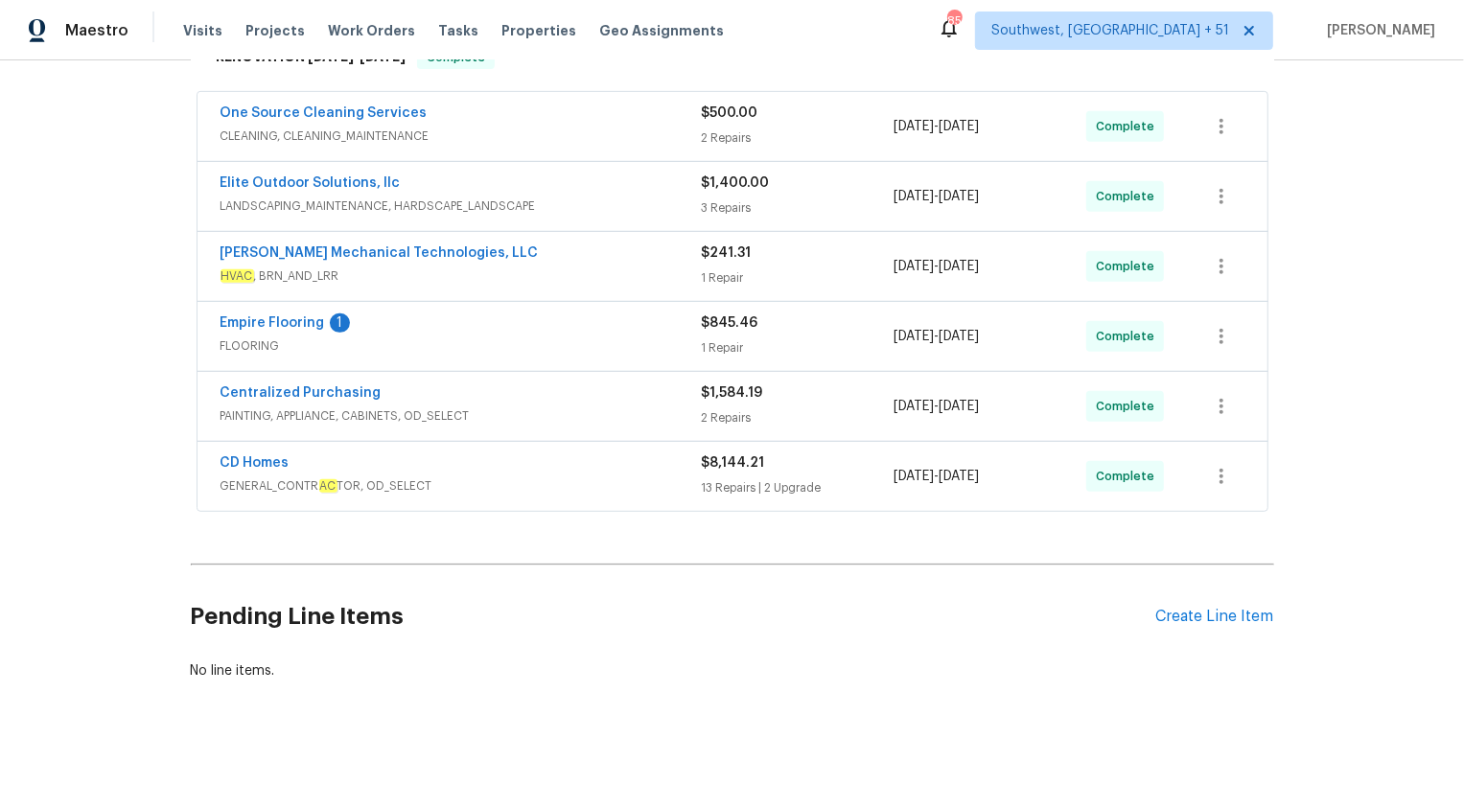
scroll to position [649, 0]
click at [738, 412] on div "2 Repairs" at bounding box center [798, 417] width 193 height 19
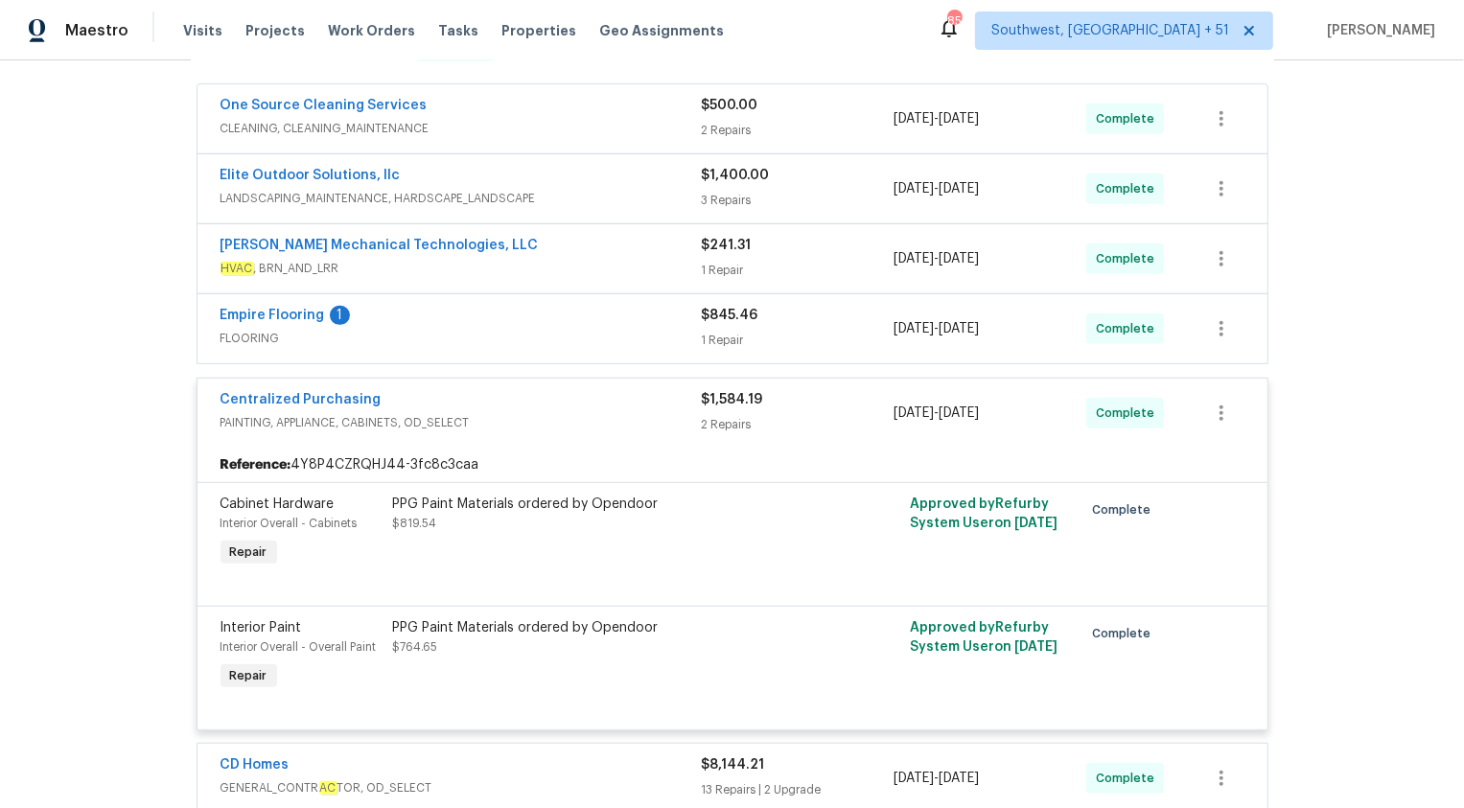
click at [735, 409] on div "$1,584.19 2 Repairs" at bounding box center [798, 413] width 193 height 46
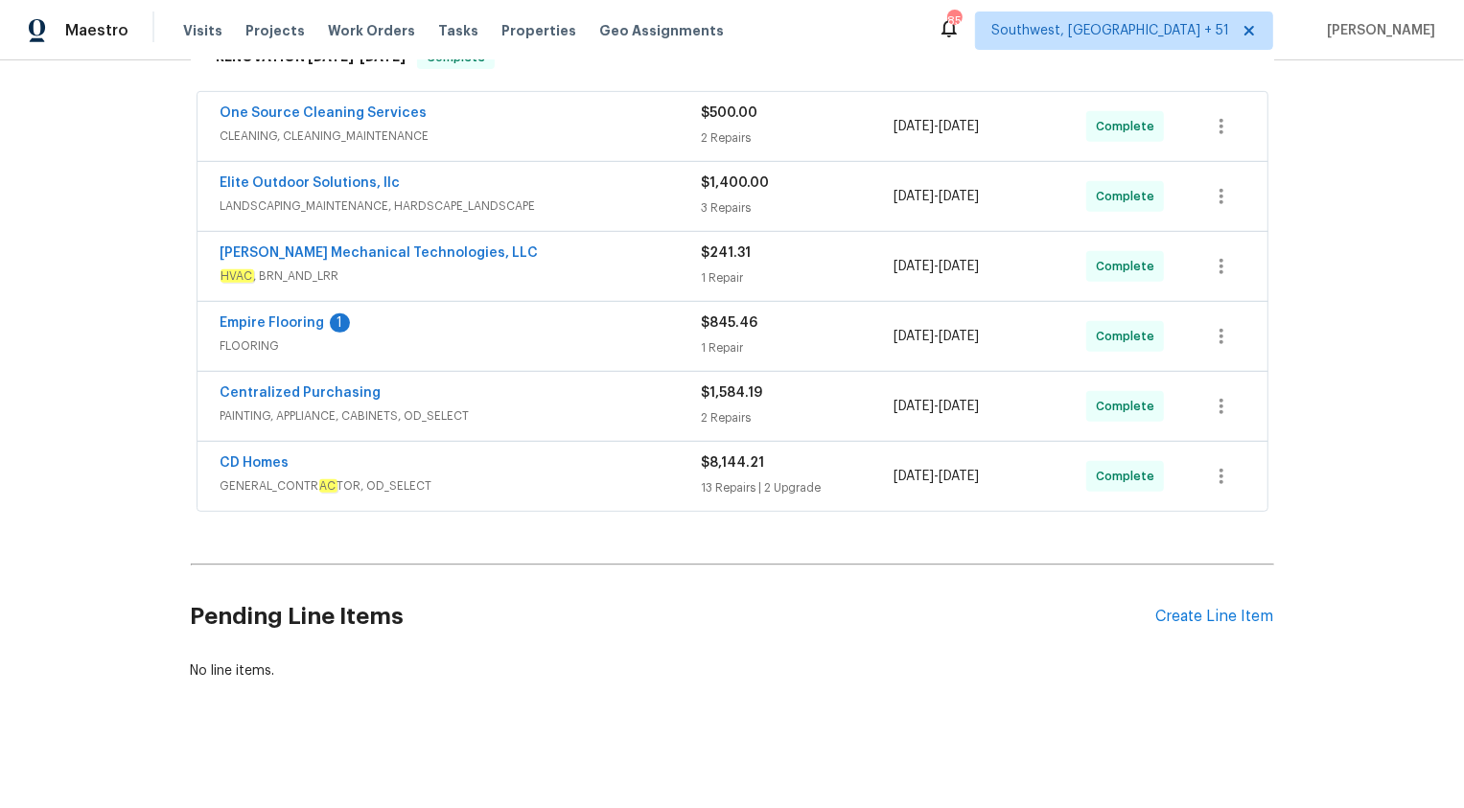
click at [678, 479] on span "GENERAL_CONTR AC TOR, OD_SELECT" at bounding box center [461, 486] width 481 height 19
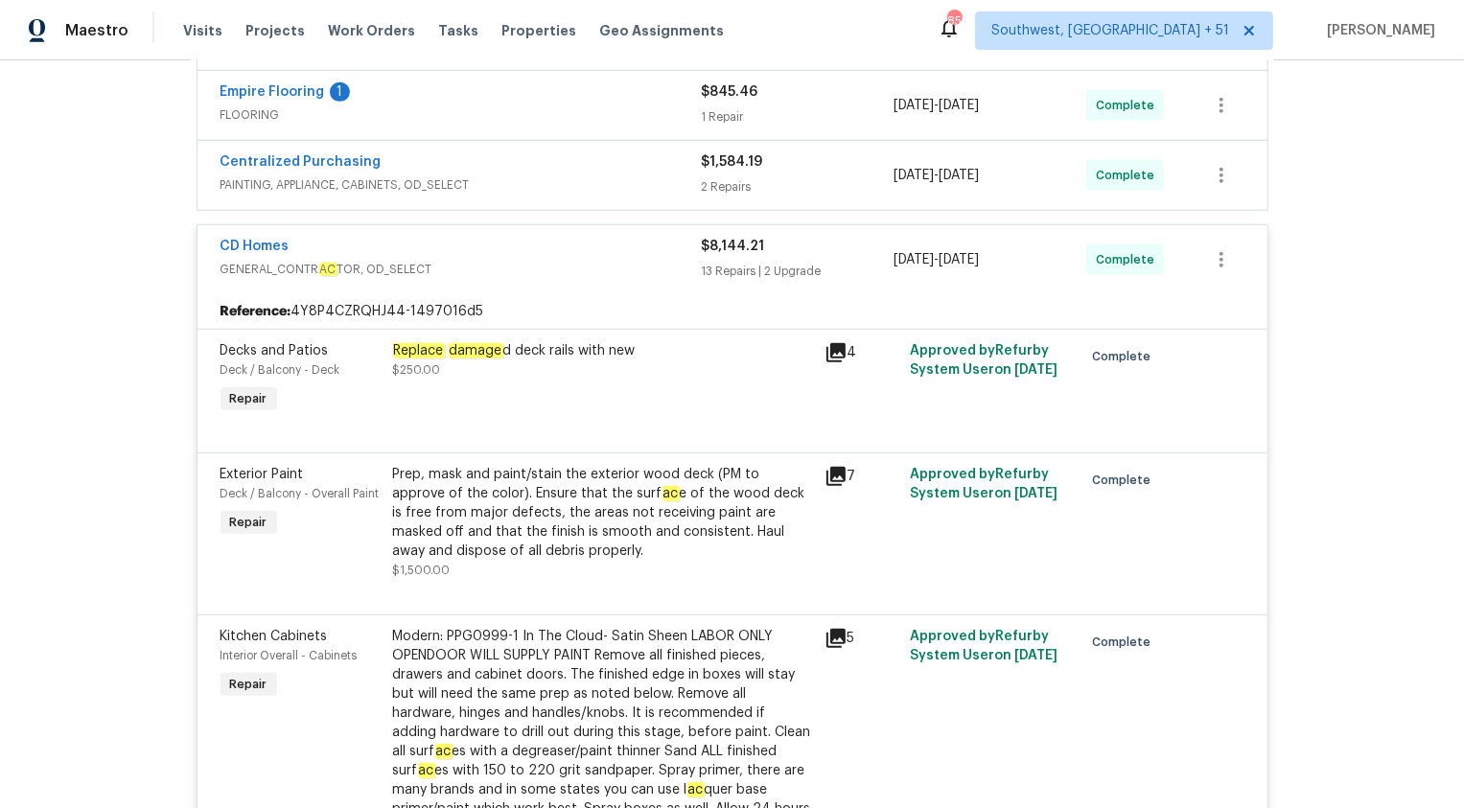
scroll to position [547, 0]
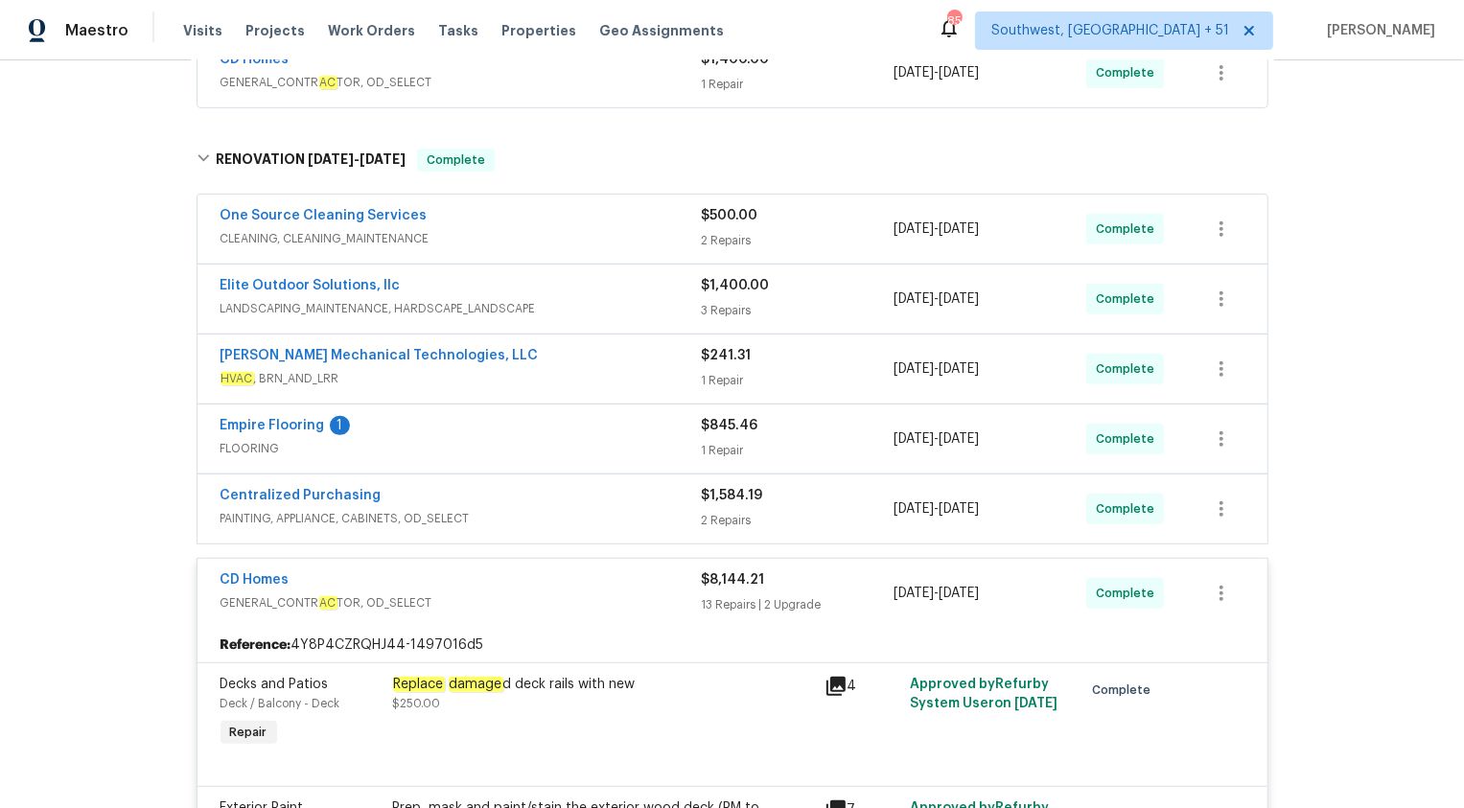
click at [718, 622] on div "CD Homes GENERAL_CONTR AC TOR, OD_SELECT $8,144.21 13 Repairs | 2 Upgrade 8/11/…" at bounding box center [733, 593] width 1070 height 69
click at [708, 598] on div "13 Repairs | 2 Upgrade" at bounding box center [798, 604] width 193 height 19
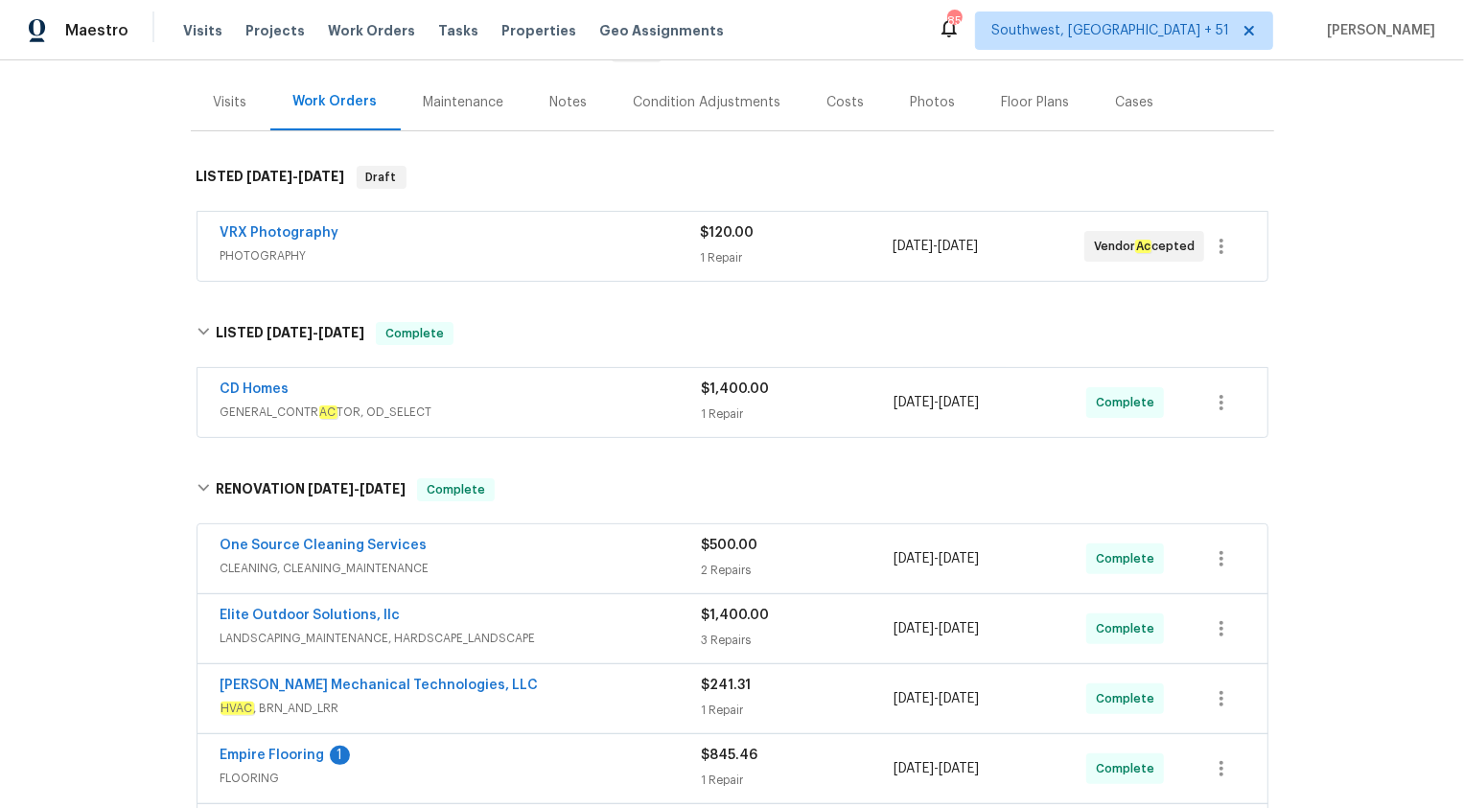
scroll to position [245, 0]
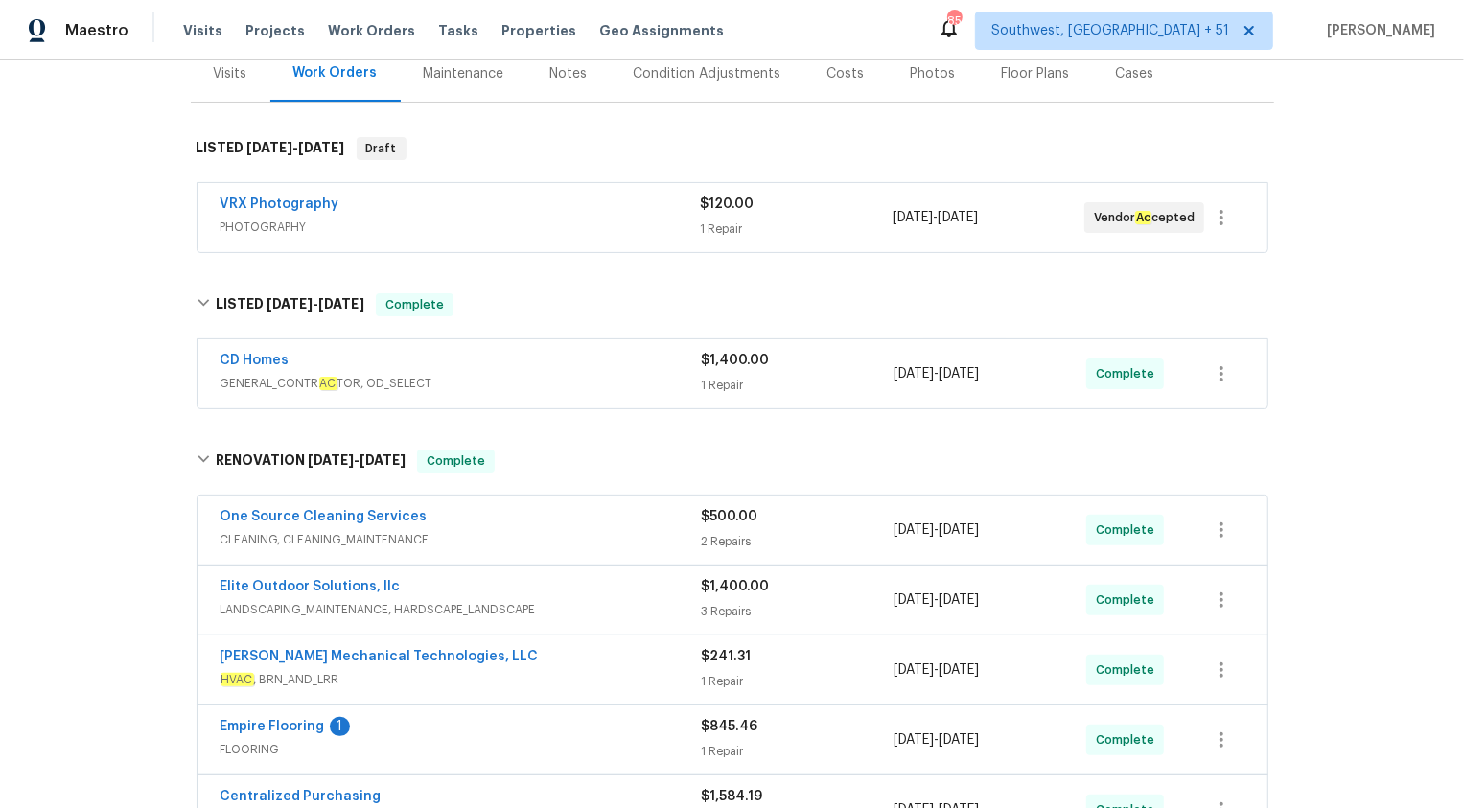
click at [682, 378] on span "GENERAL_CONTR AC TOR, OD_SELECT" at bounding box center [461, 383] width 481 height 19
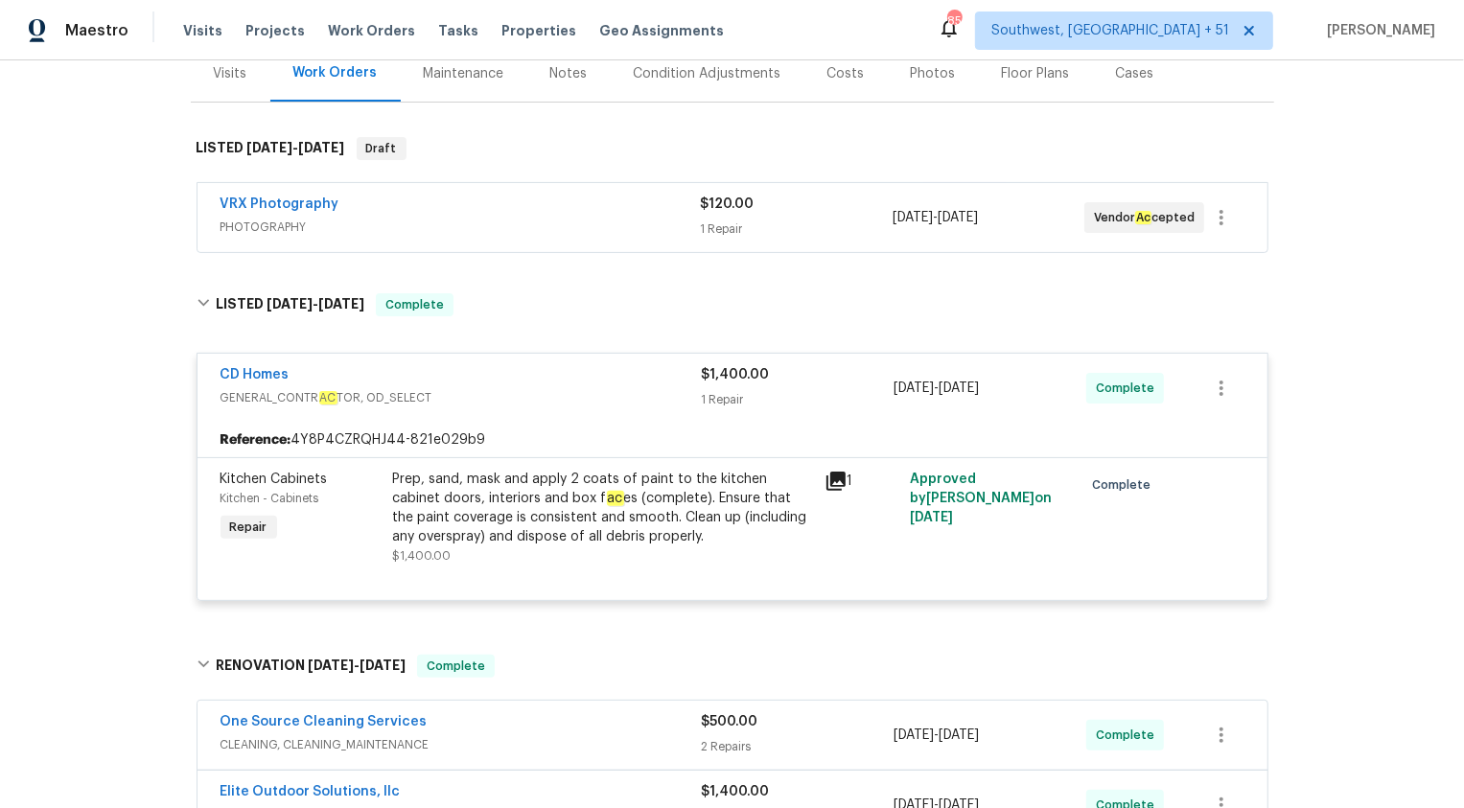
click at [682, 378] on div "CD Homes" at bounding box center [461, 376] width 481 height 23
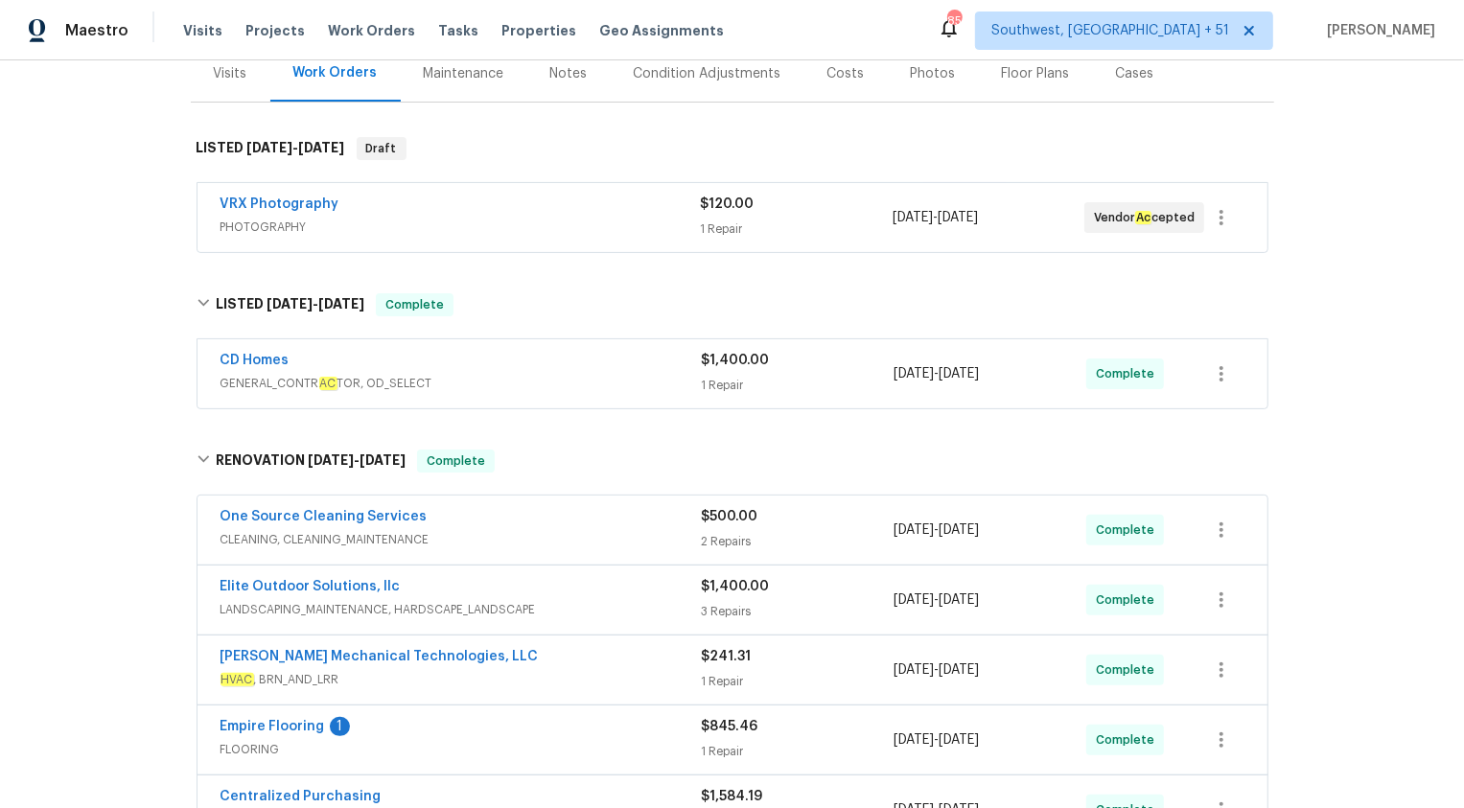
click at [236, 80] on div "Visits" at bounding box center [231, 73] width 34 height 19
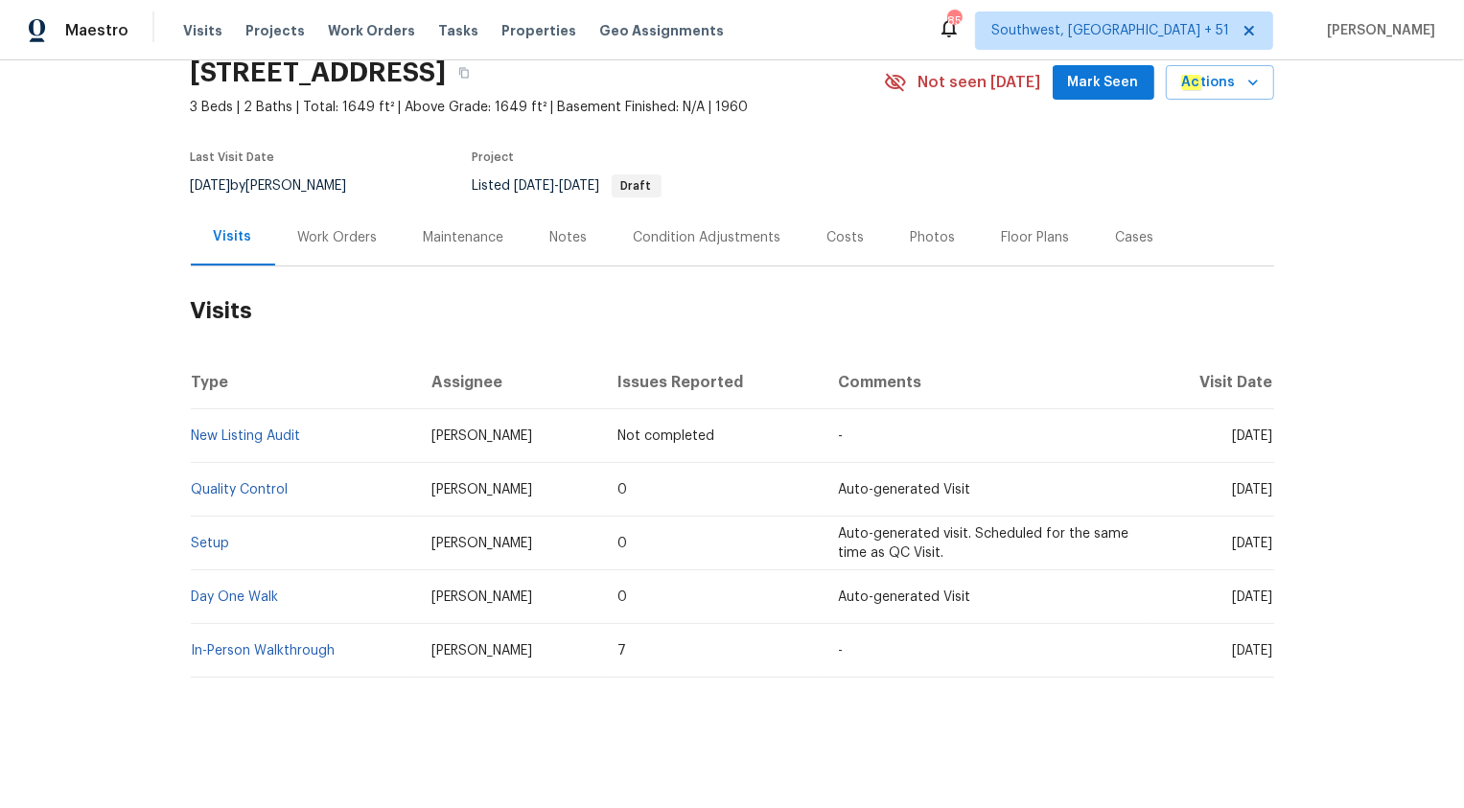
scroll to position [81, 0]
click at [248, 442] on link "New Listing Audit" at bounding box center [246, 437] width 109 height 13
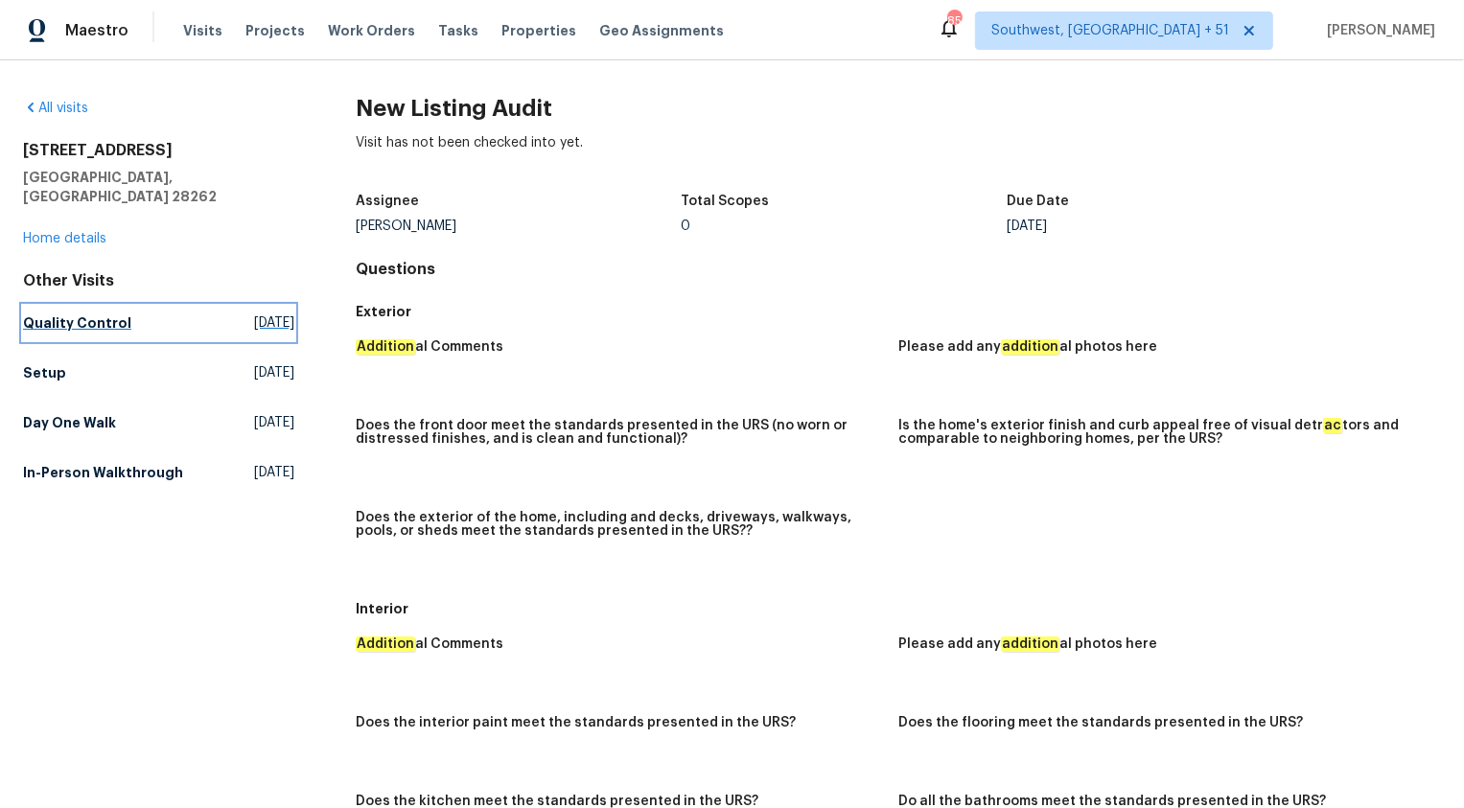
click at [60, 314] on h5 "Quality Control" at bounding box center [77, 323] width 108 height 19
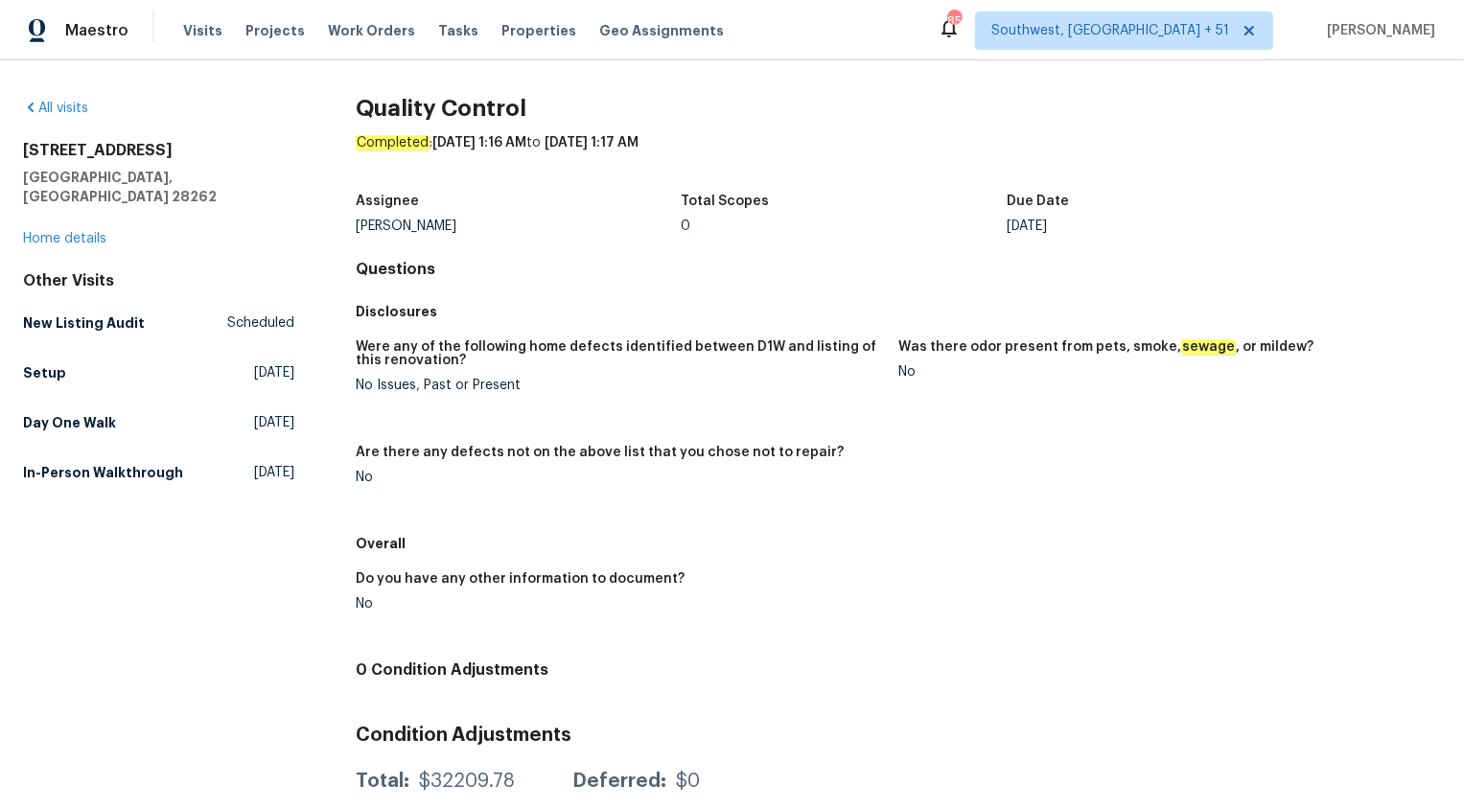
scroll to position [54, 0]
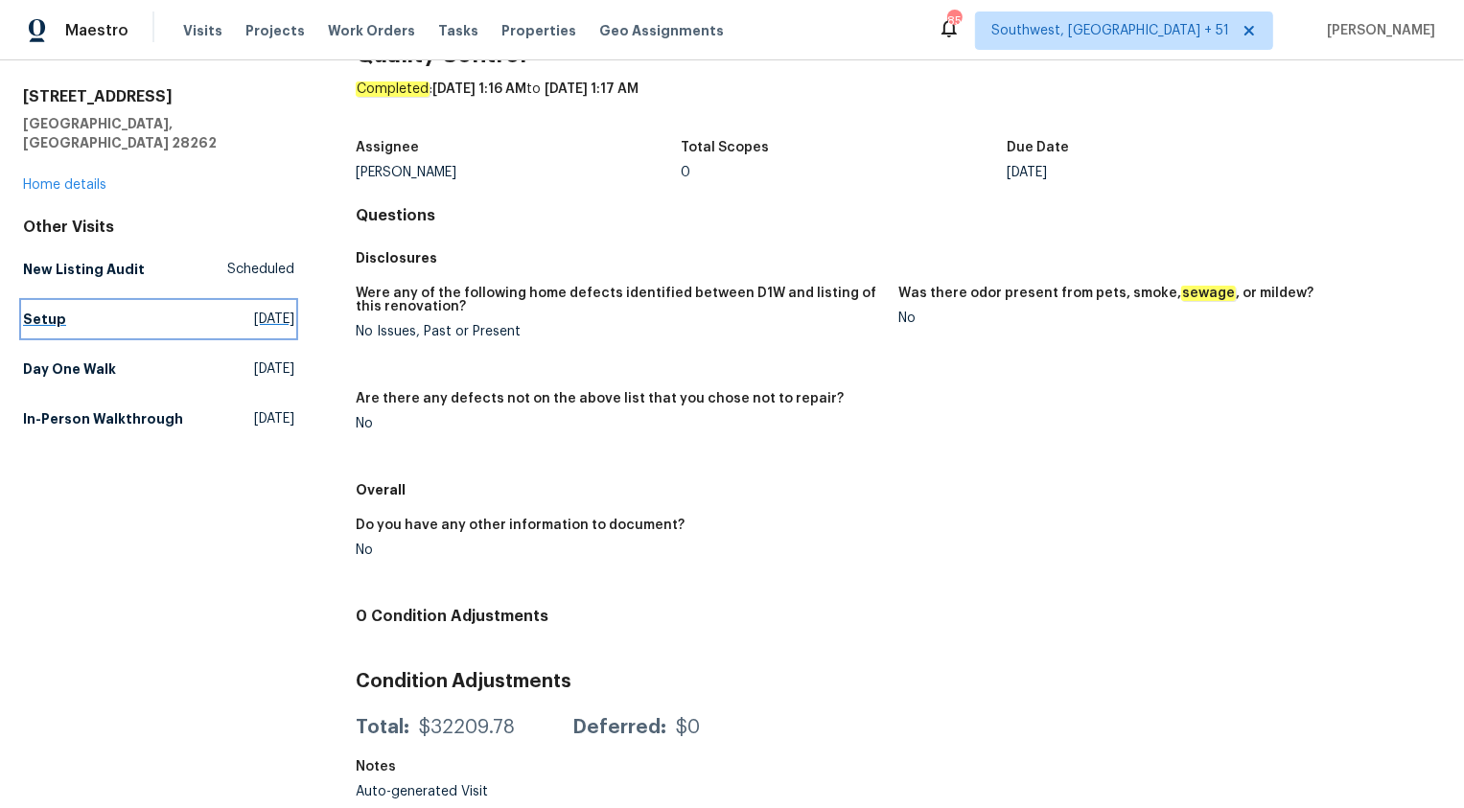
click at [58, 310] on h5 "Setup" at bounding box center [44, 319] width 43 height 19
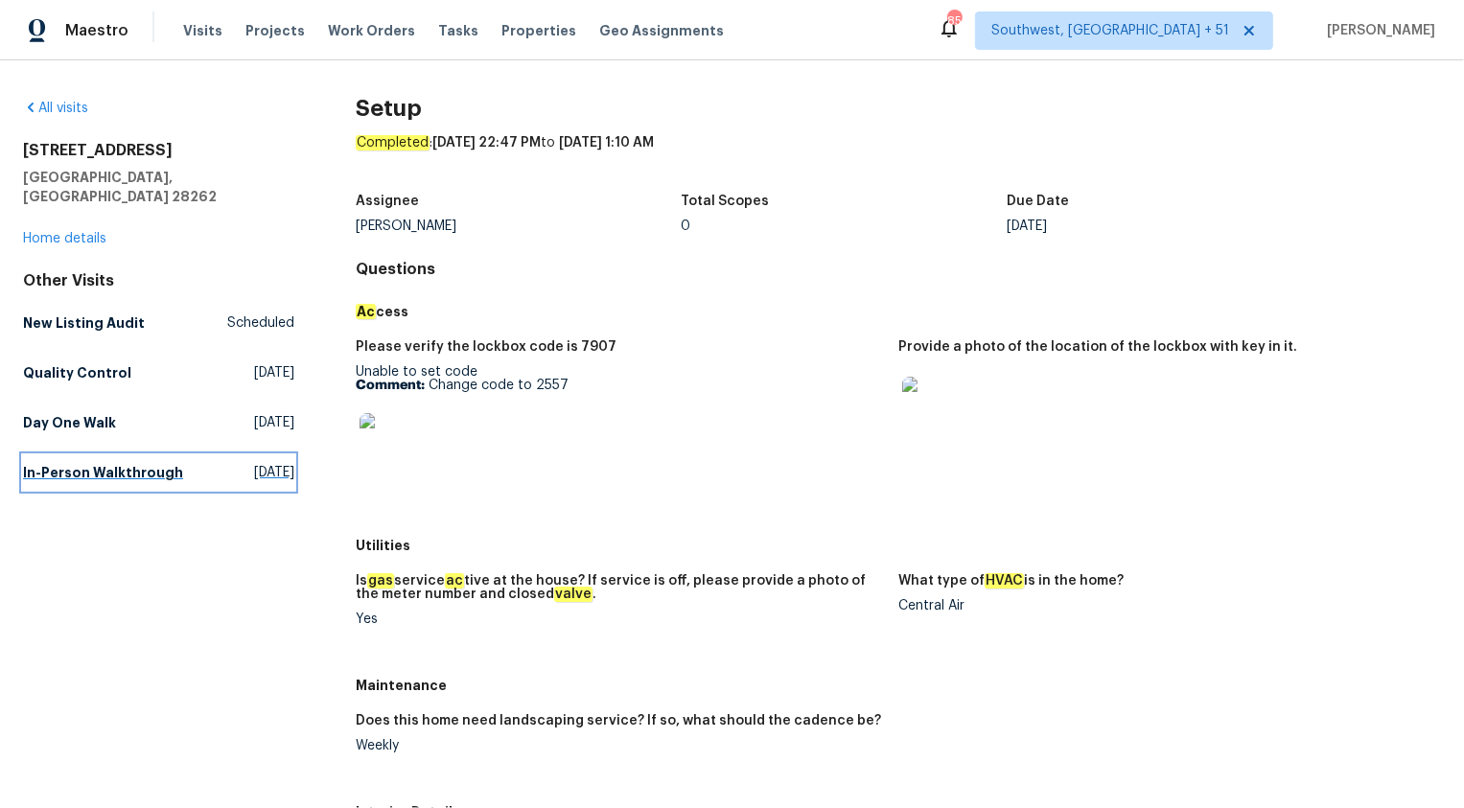
click at [27, 455] on link "In-Person Walkthrough Thu, Jul 10 2025" at bounding box center [158, 472] width 271 height 35
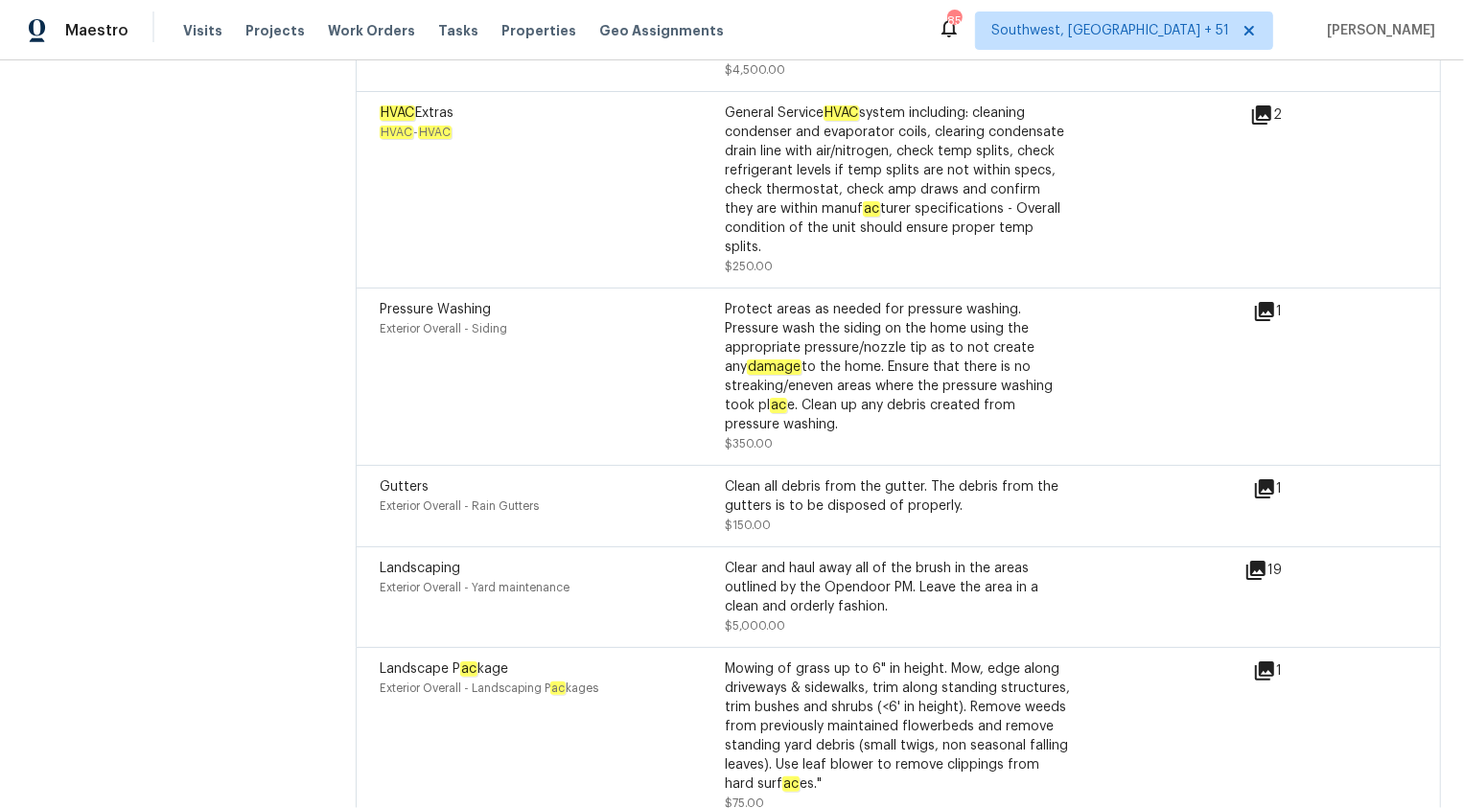
scroll to position [3336, 0]
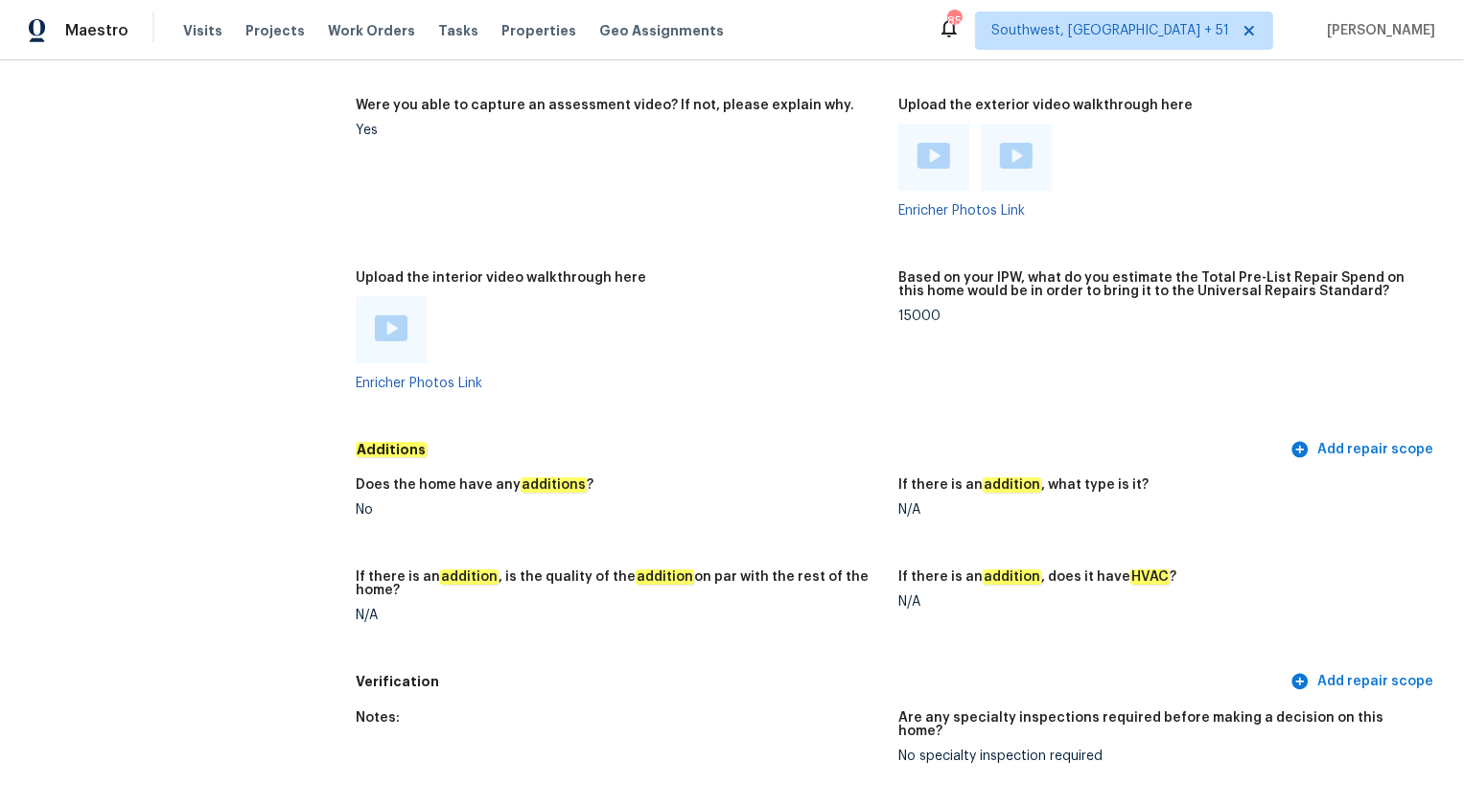
click at [130, 23] on div "Maestro Visits Projects Work Orders Tasks Properties Geo Assignments" at bounding box center [373, 31] width 747 height 38
click at [123, 29] on span "Maestro" at bounding box center [96, 30] width 63 height 19
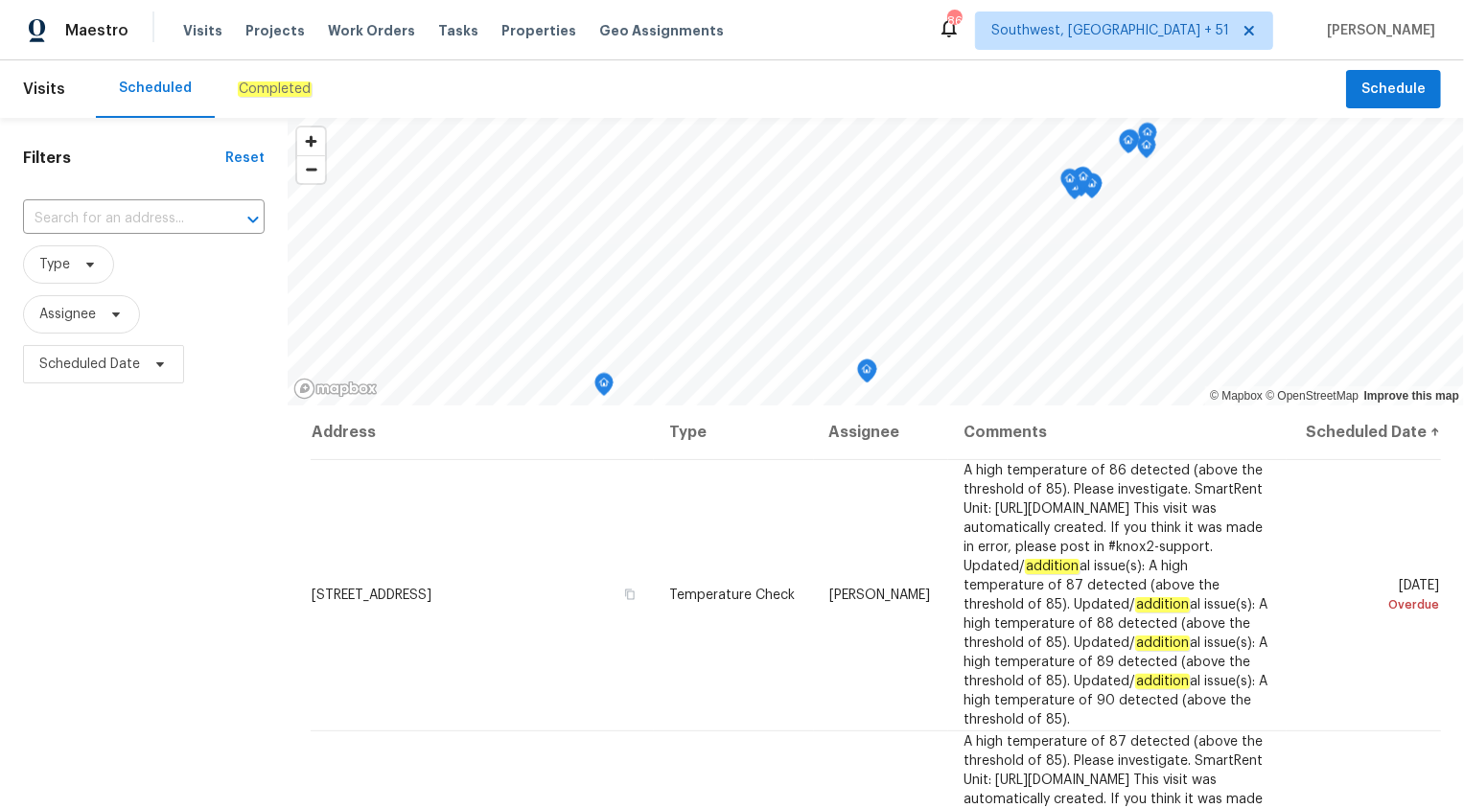
click at [64, 35] on div "Maestro" at bounding box center [64, 31] width 128 height 38
click at [272, 75] on div "Completed" at bounding box center [275, 89] width 120 height 58
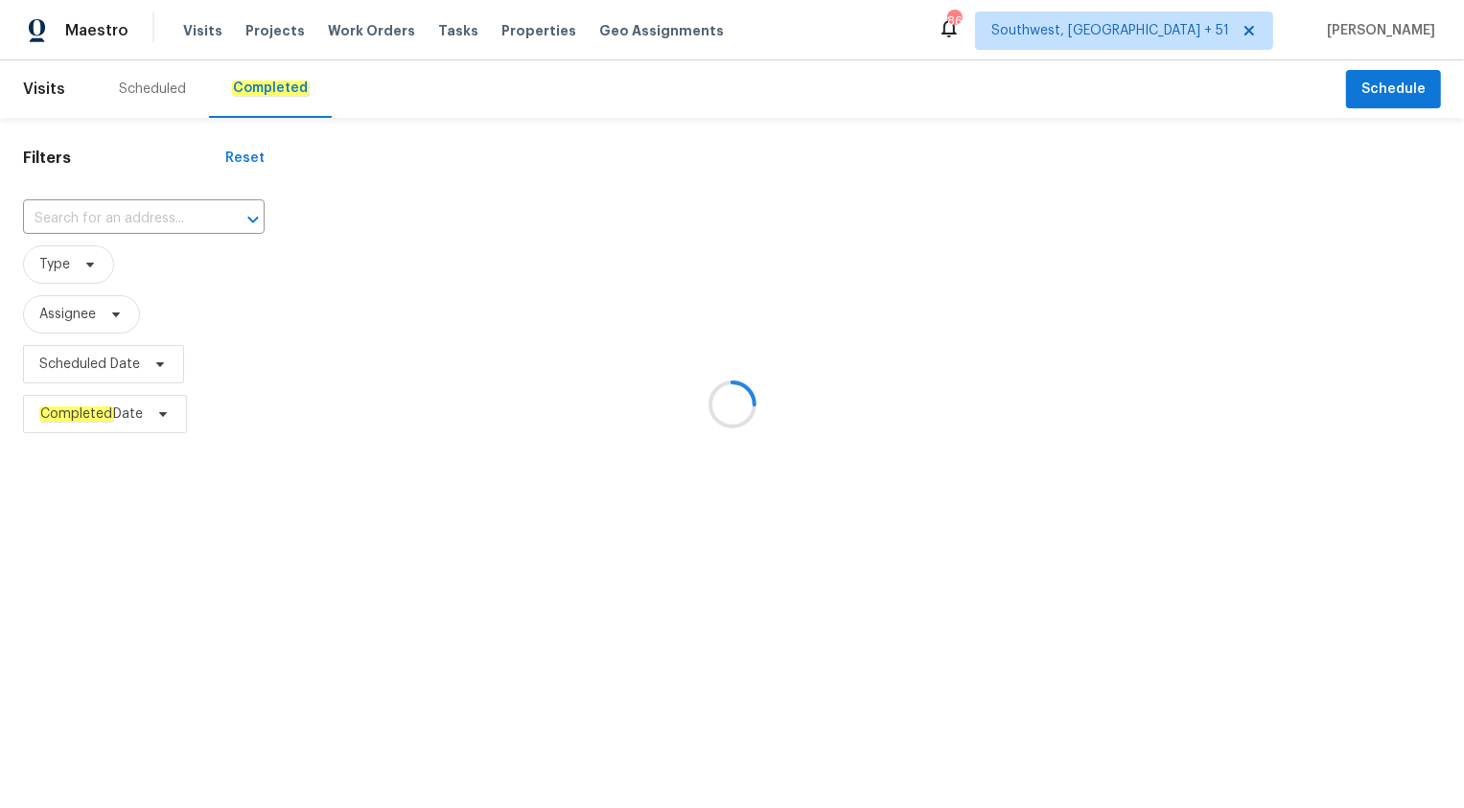
click at [70, 208] on div at bounding box center [732, 404] width 1464 height 808
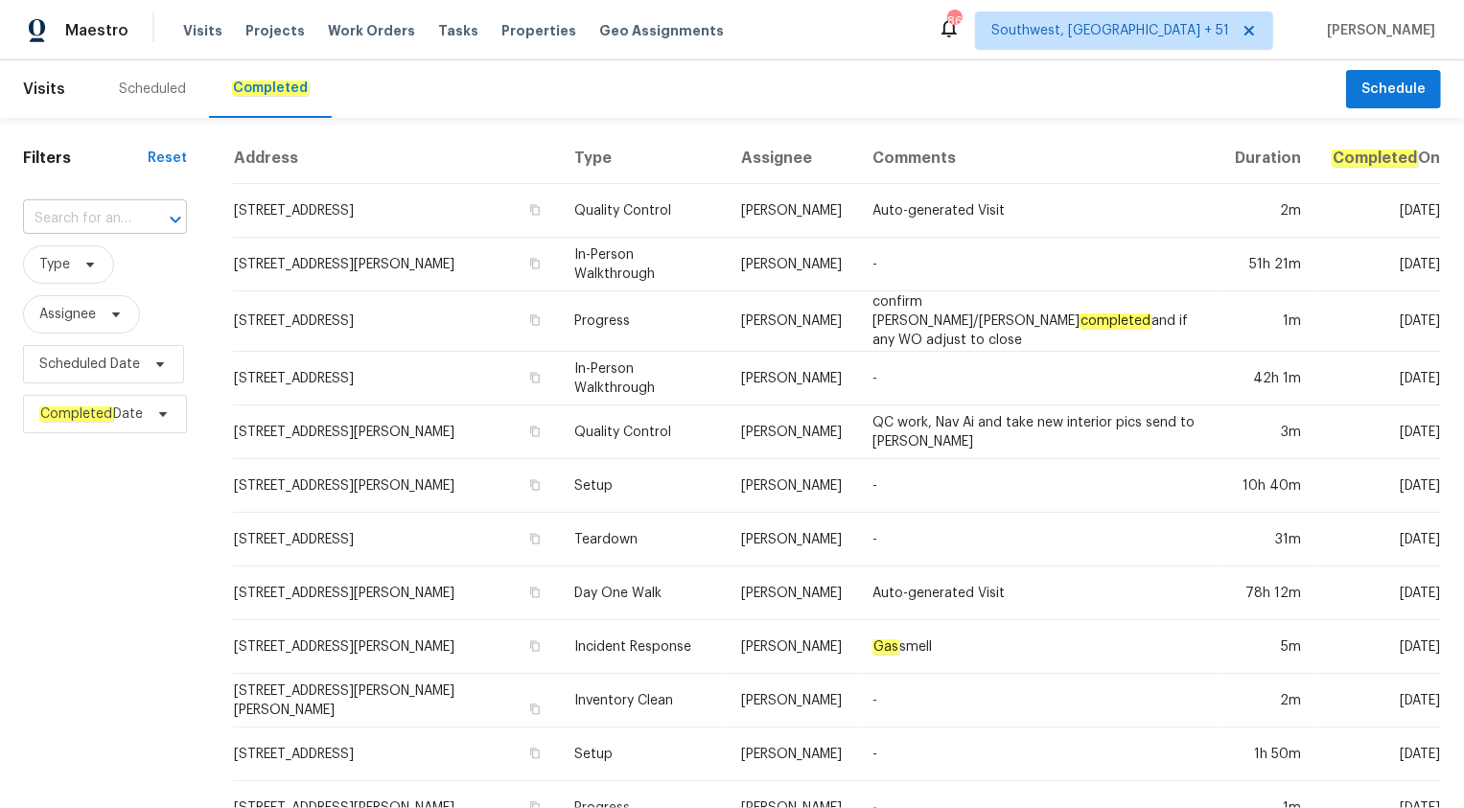
click at [88, 220] on input "text" at bounding box center [78, 219] width 110 height 30
paste input "33 Blue Mule Dr, Edgewood, NM 87015"
type input "33 Blue Mule"
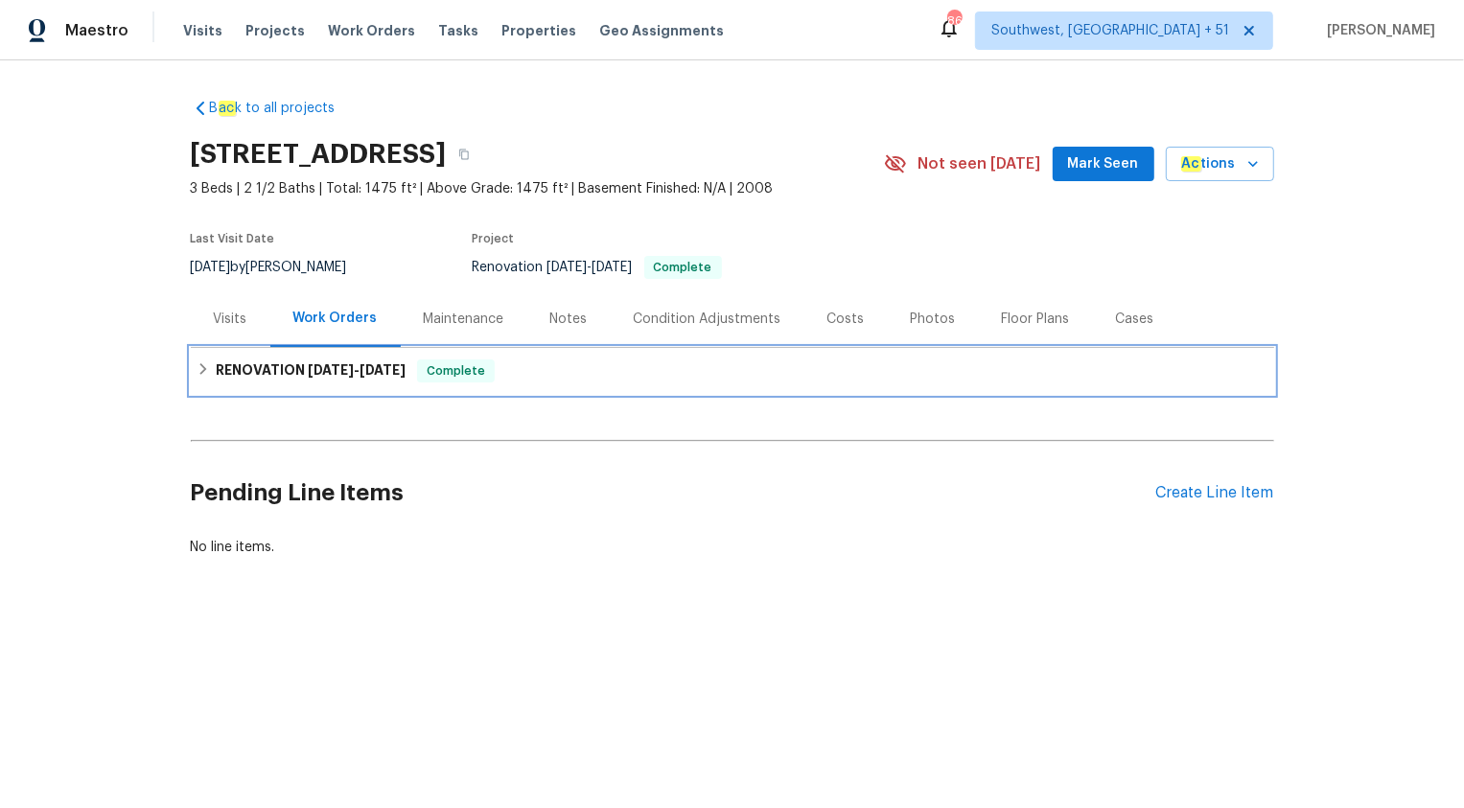
click at [320, 363] on span "[DATE]" at bounding box center [331, 369] width 46 height 13
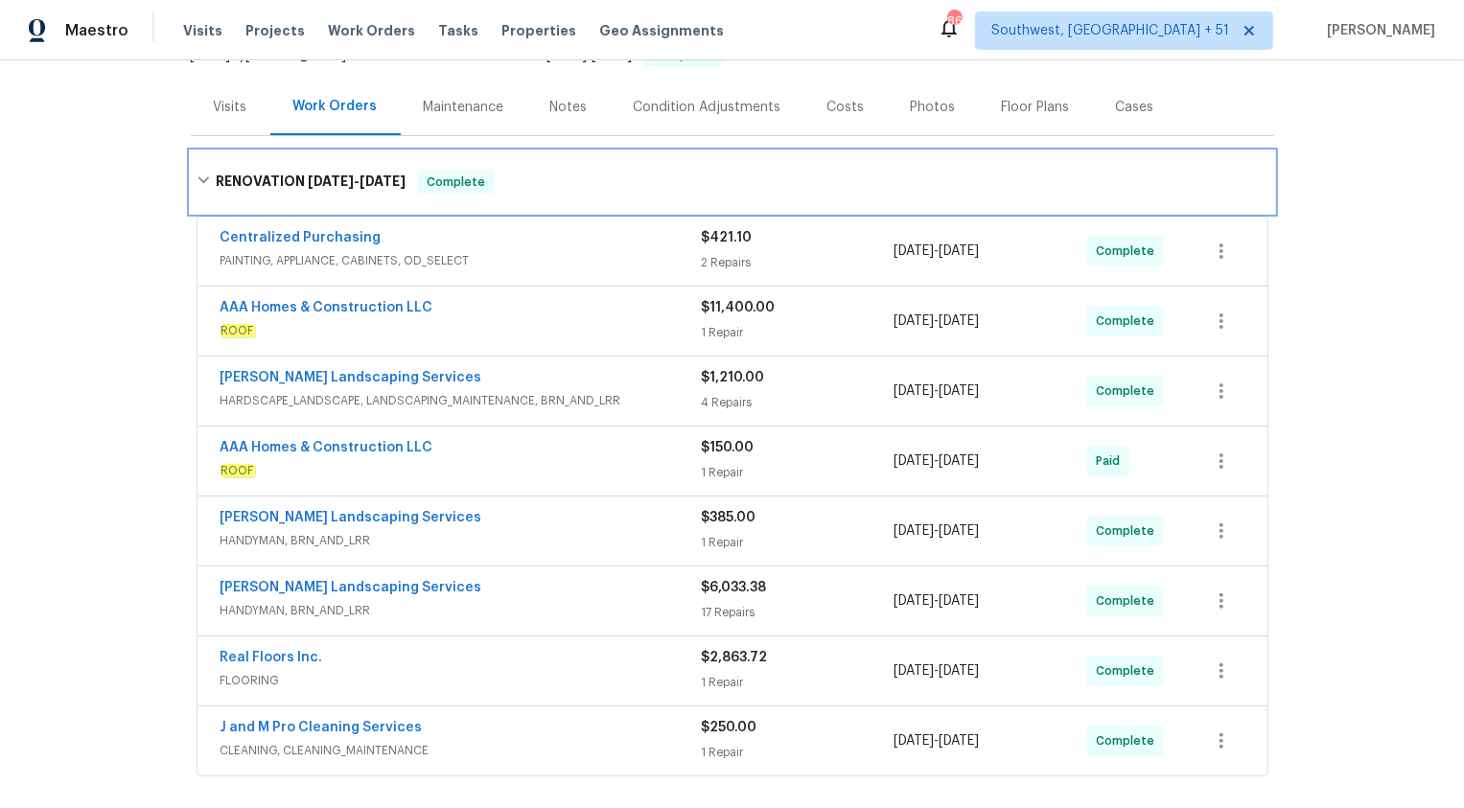
scroll to position [222, 0]
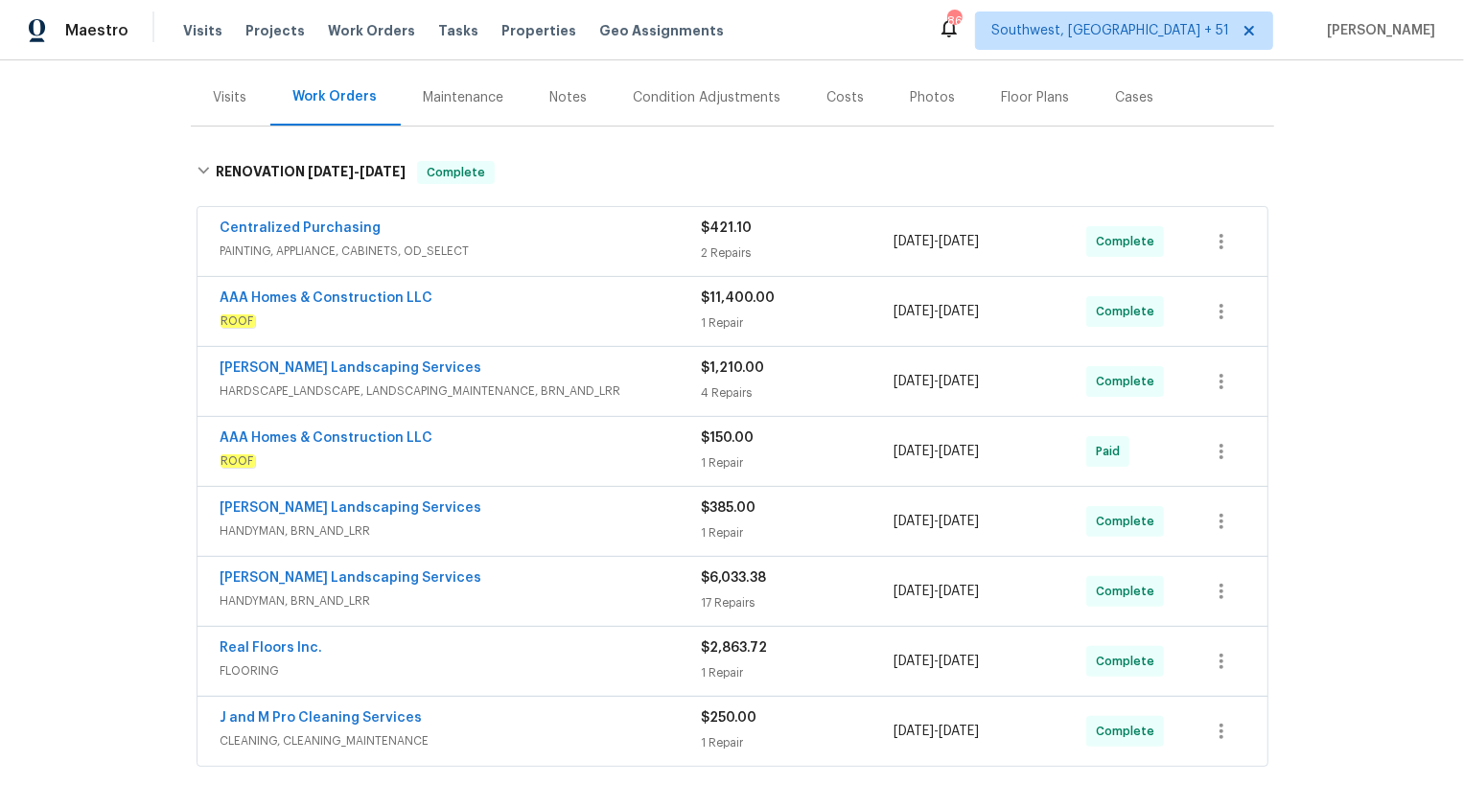
click at [616, 245] on span "PAINTING, APPLIANCE, CABINETS, OD_SELECT" at bounding box center [461, 251] width 481 height 19
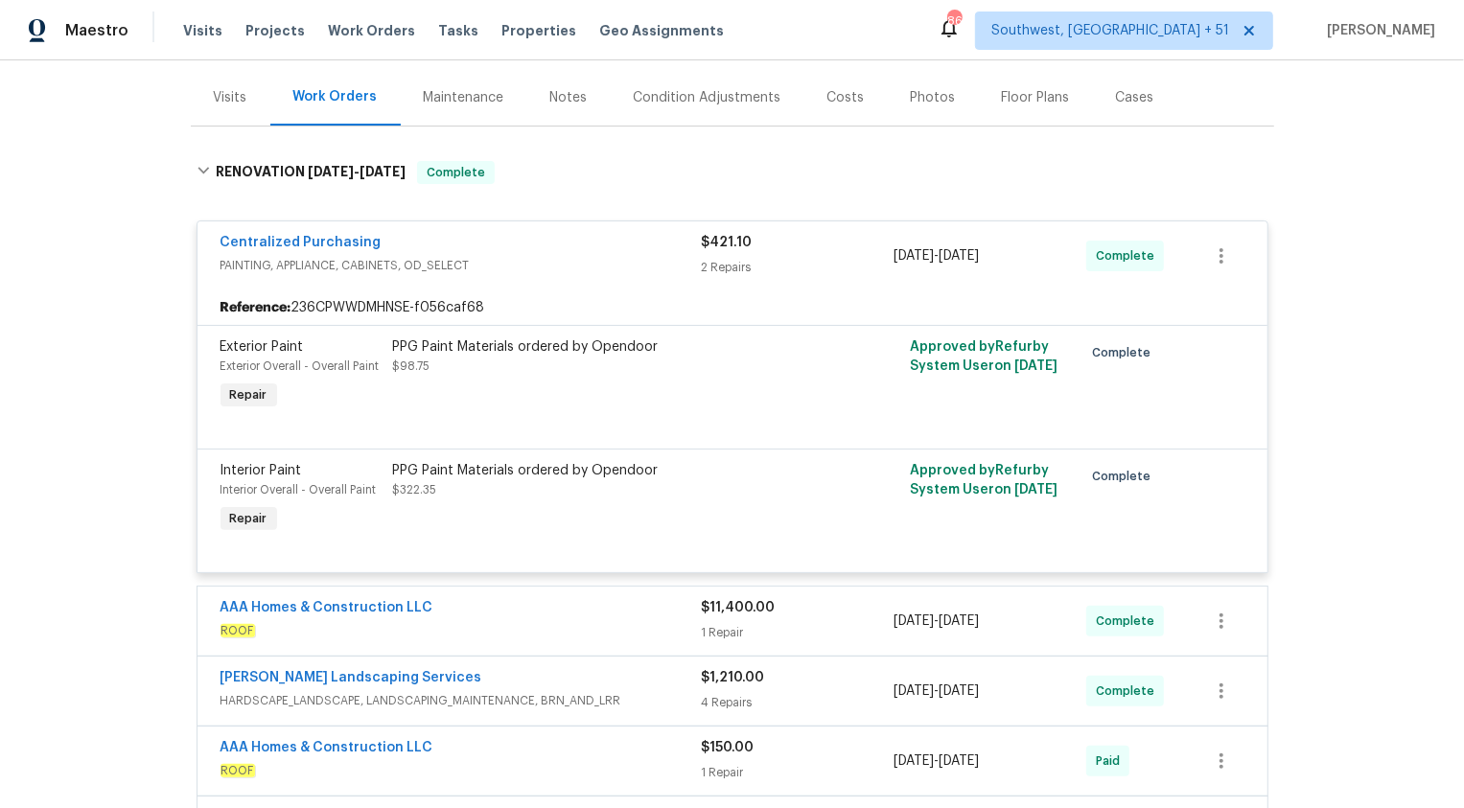
click at [616, 245] on div "Centralized Purchasing" at bounding box center [461, 244] width 481 height 23
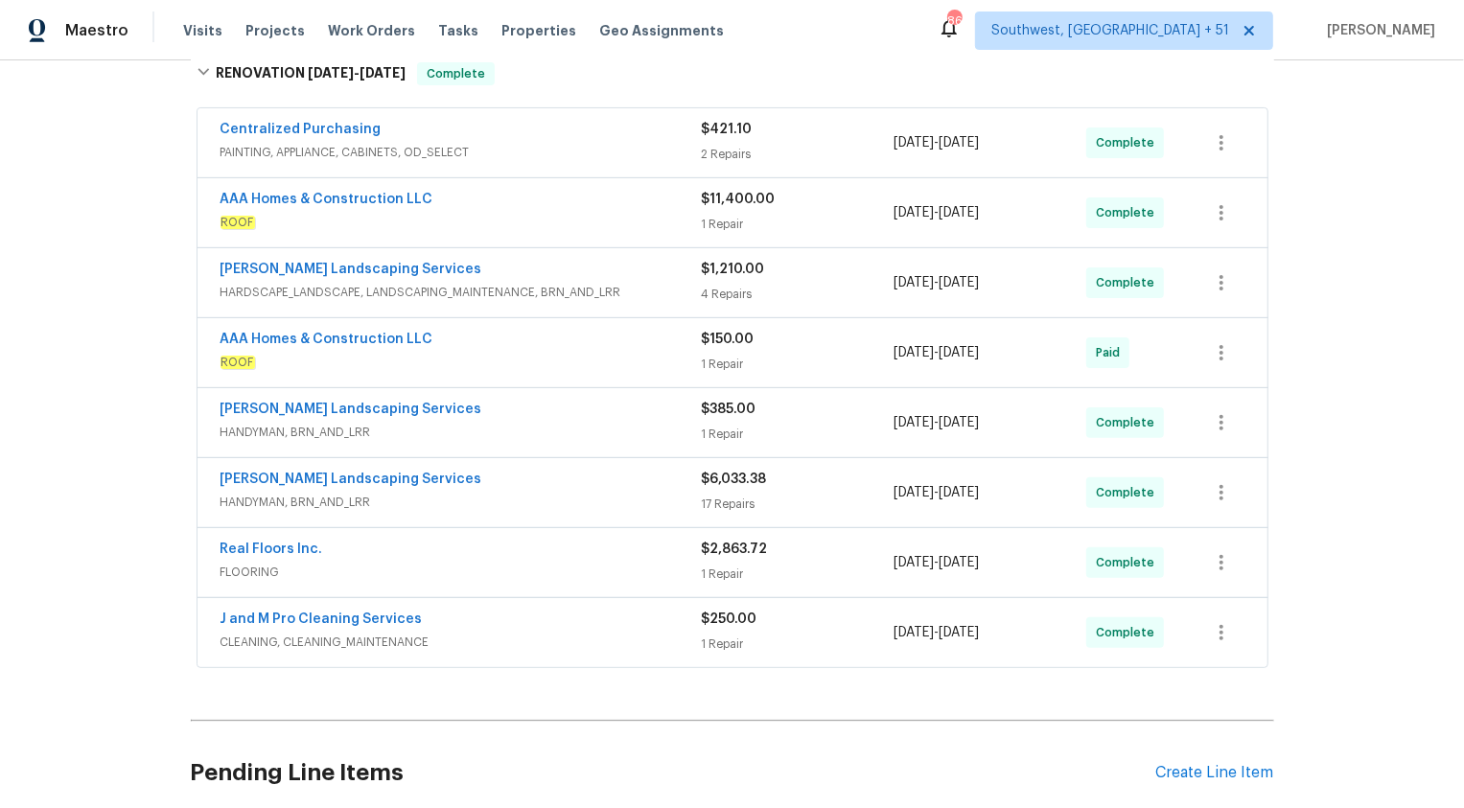
scroll to position [351, 0]
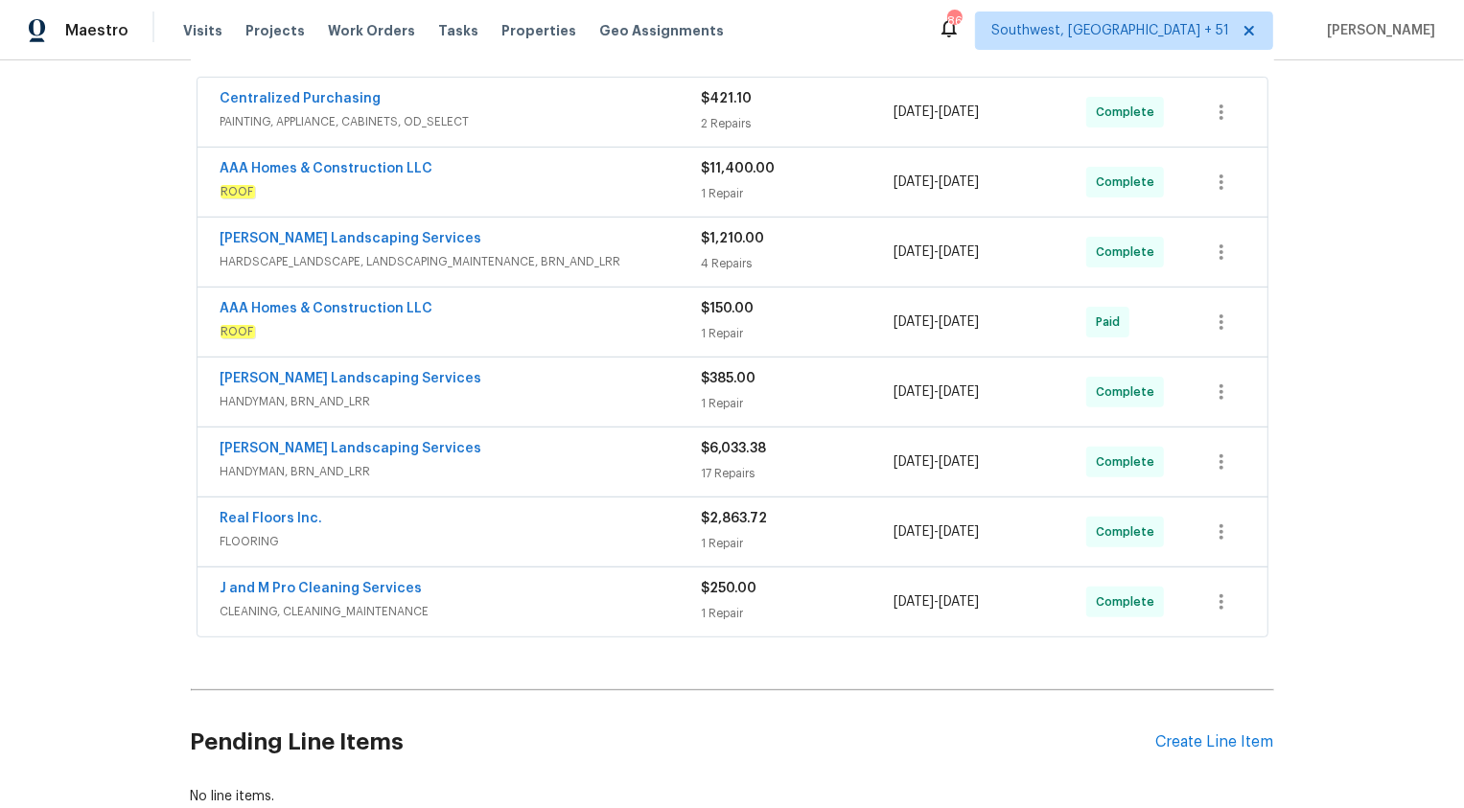
click at [613, 185] on span "ROOF" at bounding box center [461, 191] width 481 height 19
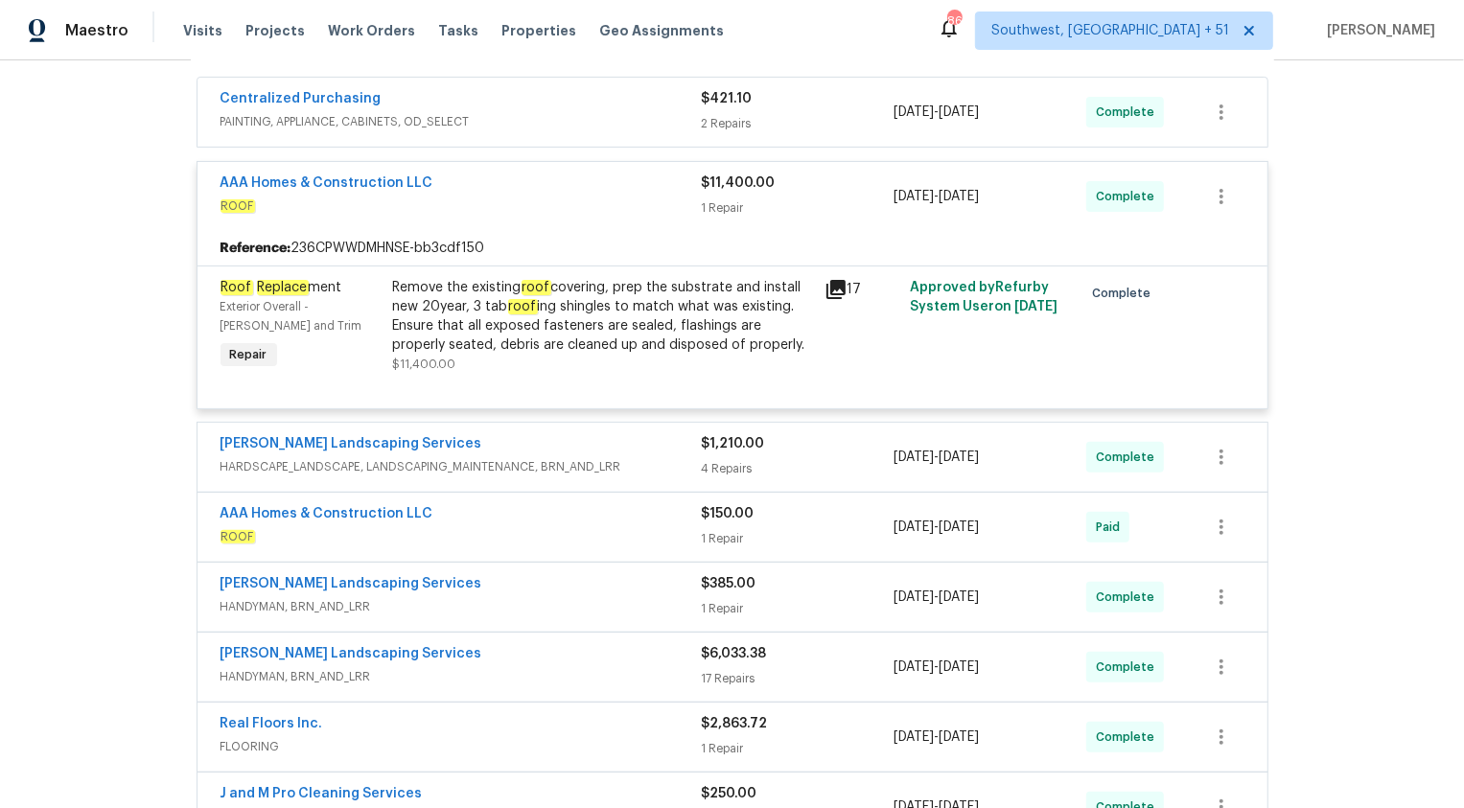
click at [611, 331] on div "Remove the existing roof covering, prep the substrate and install new 20year, 3…" at bounding box center [603, 316] width 420 height 77
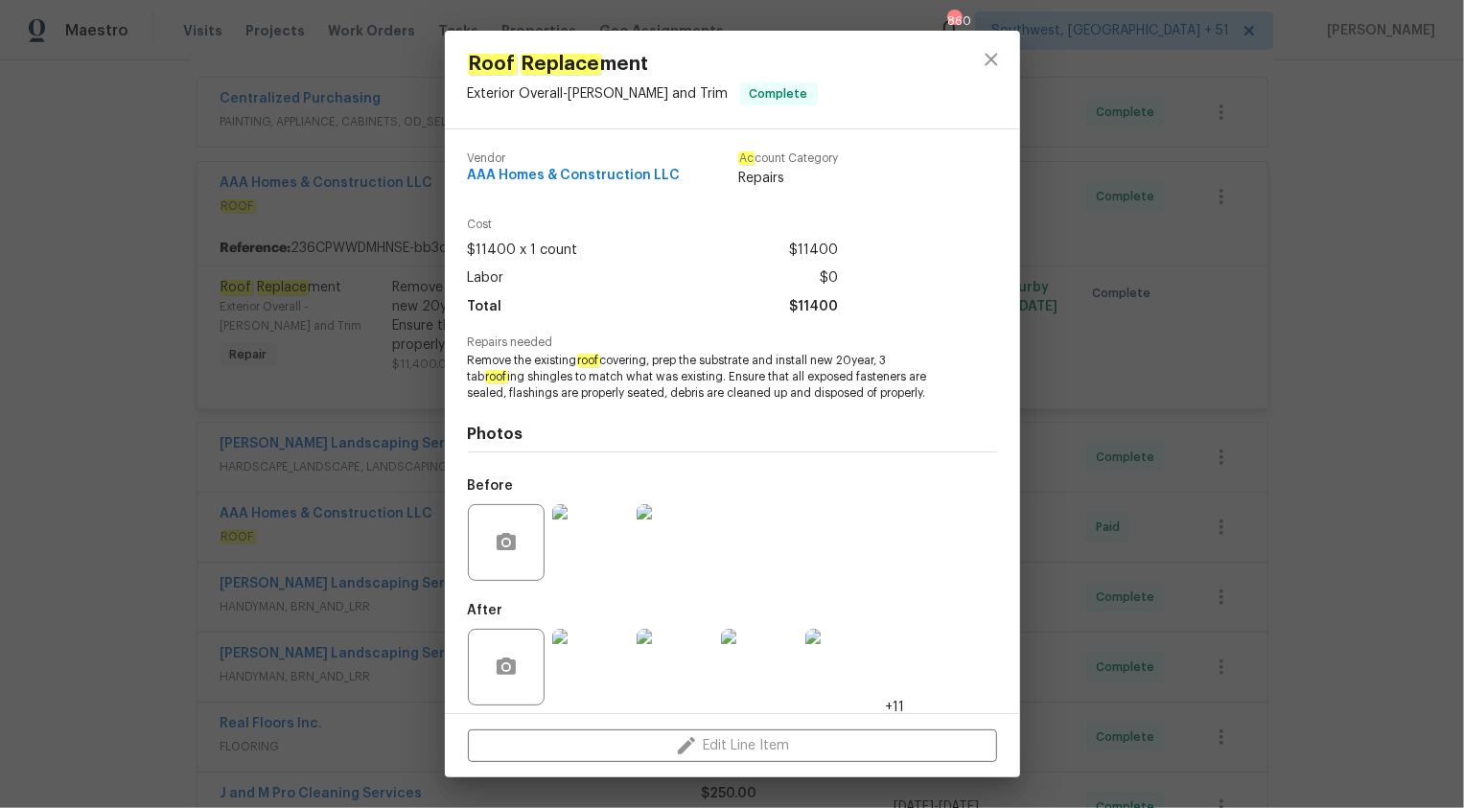
click at [1369, 431] on div "Roof Replace ment Exterior Overall - Eaves and Trim Complete Vendor AAA Homes &…" at bounding box center [732, 404] width 1464 height 808
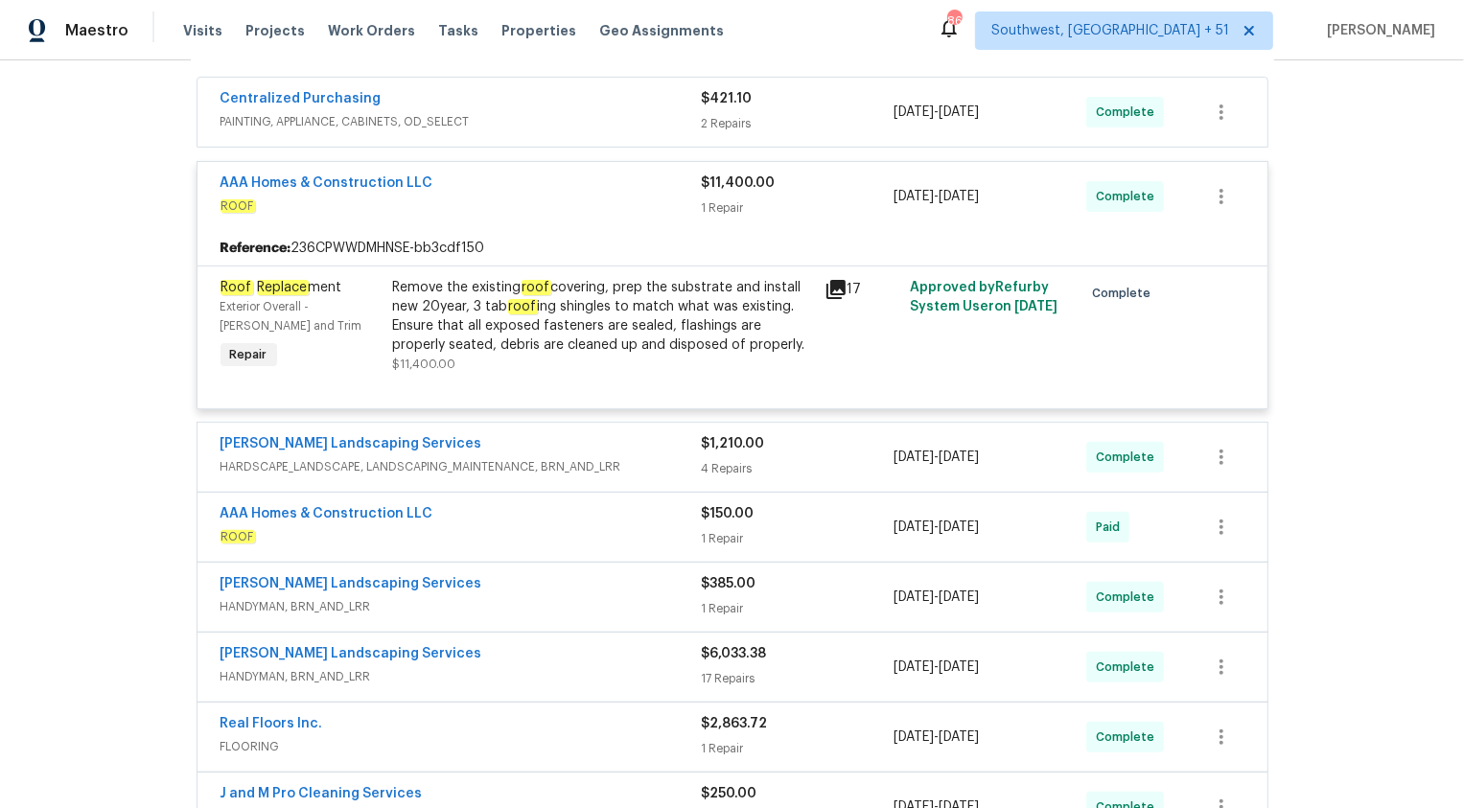
click at [711, 203] on div "1 Repair" at bounding box center [798, 207] width 193 height 19
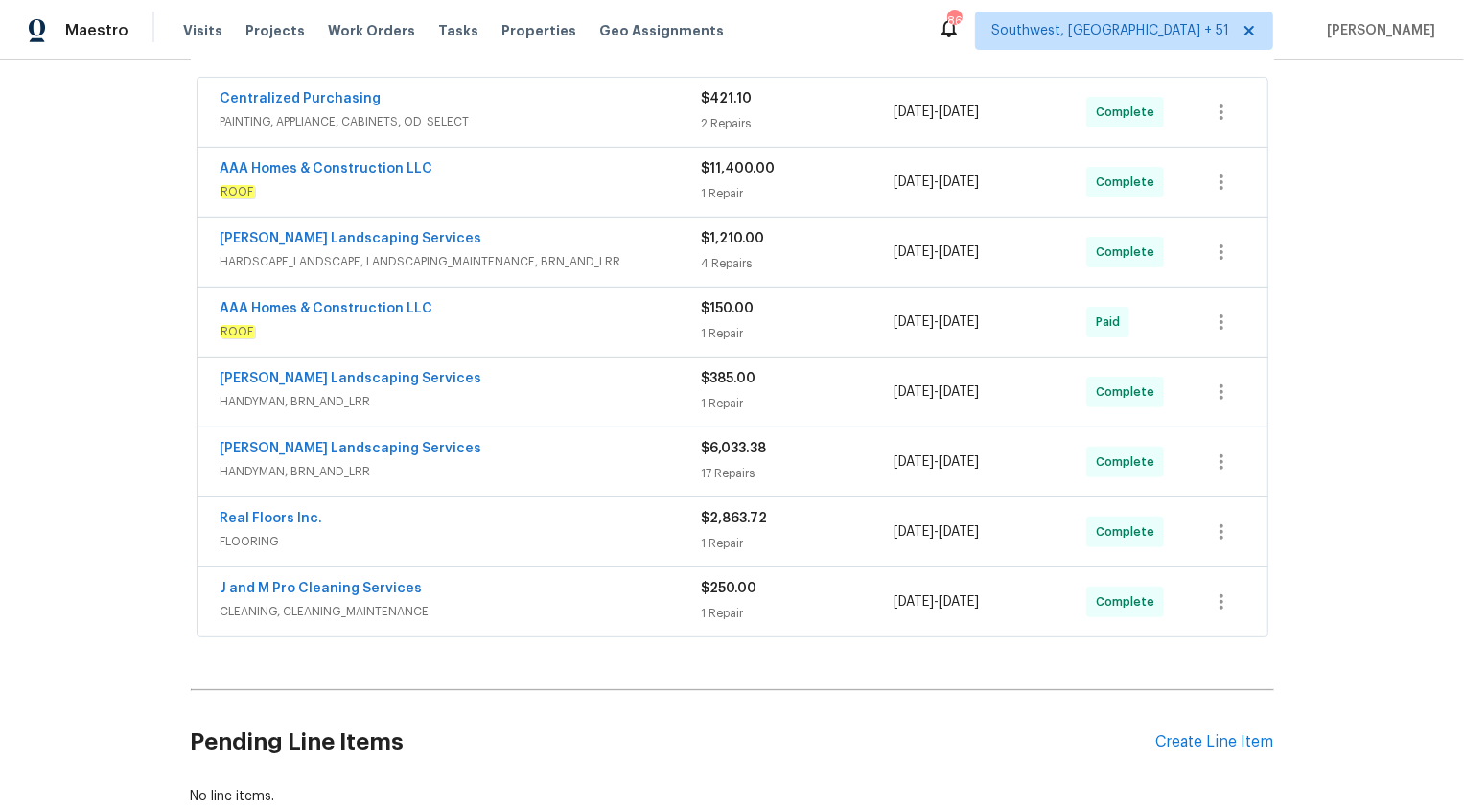
click at [681, 253] on span "HARDSCAPE_LANDSCAPE, LANDSCAPING_MAINTENANCE, BRN_AND_LRR" at bounding box center [461, 261] width 481 height 19
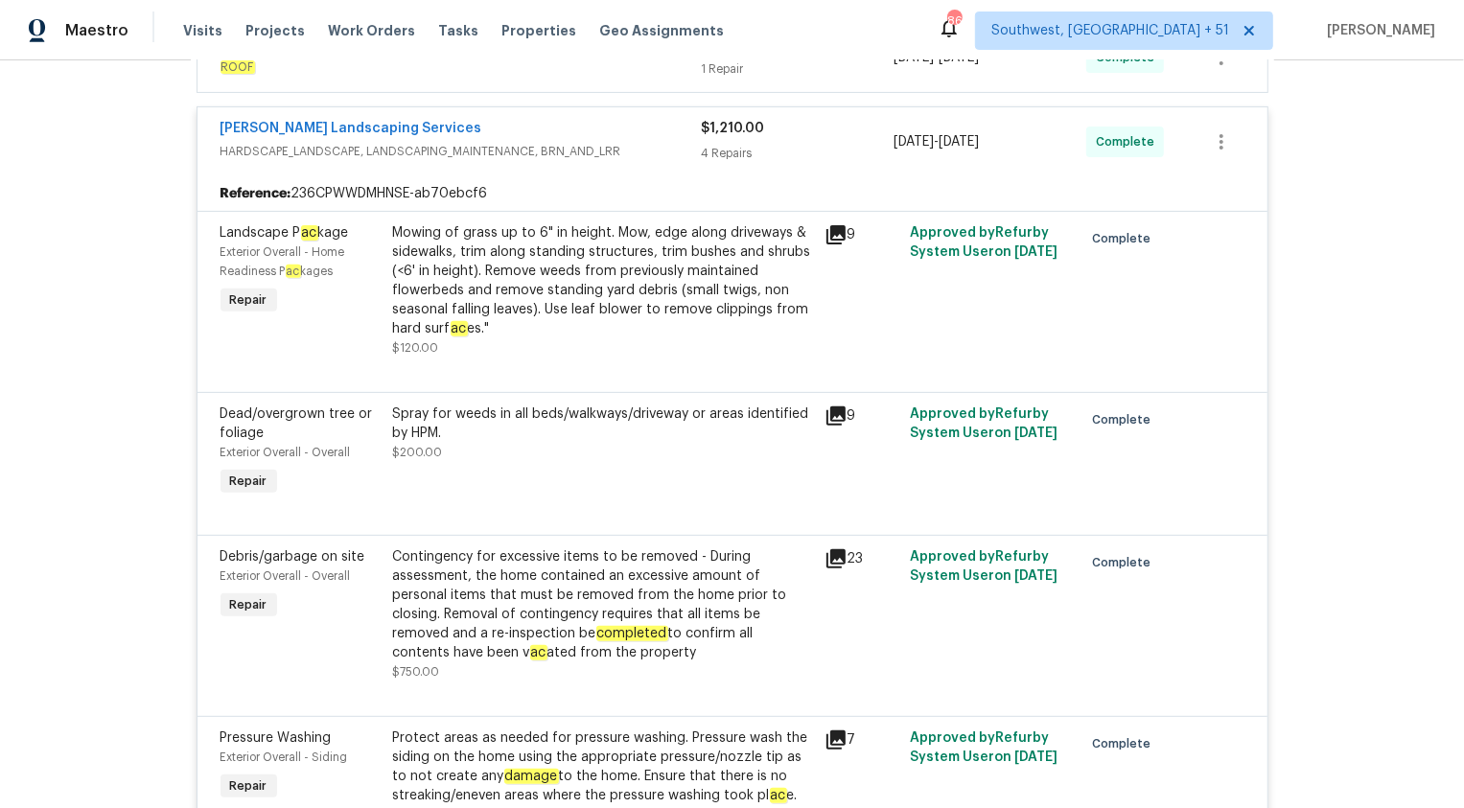
scroll to position [481, 0]
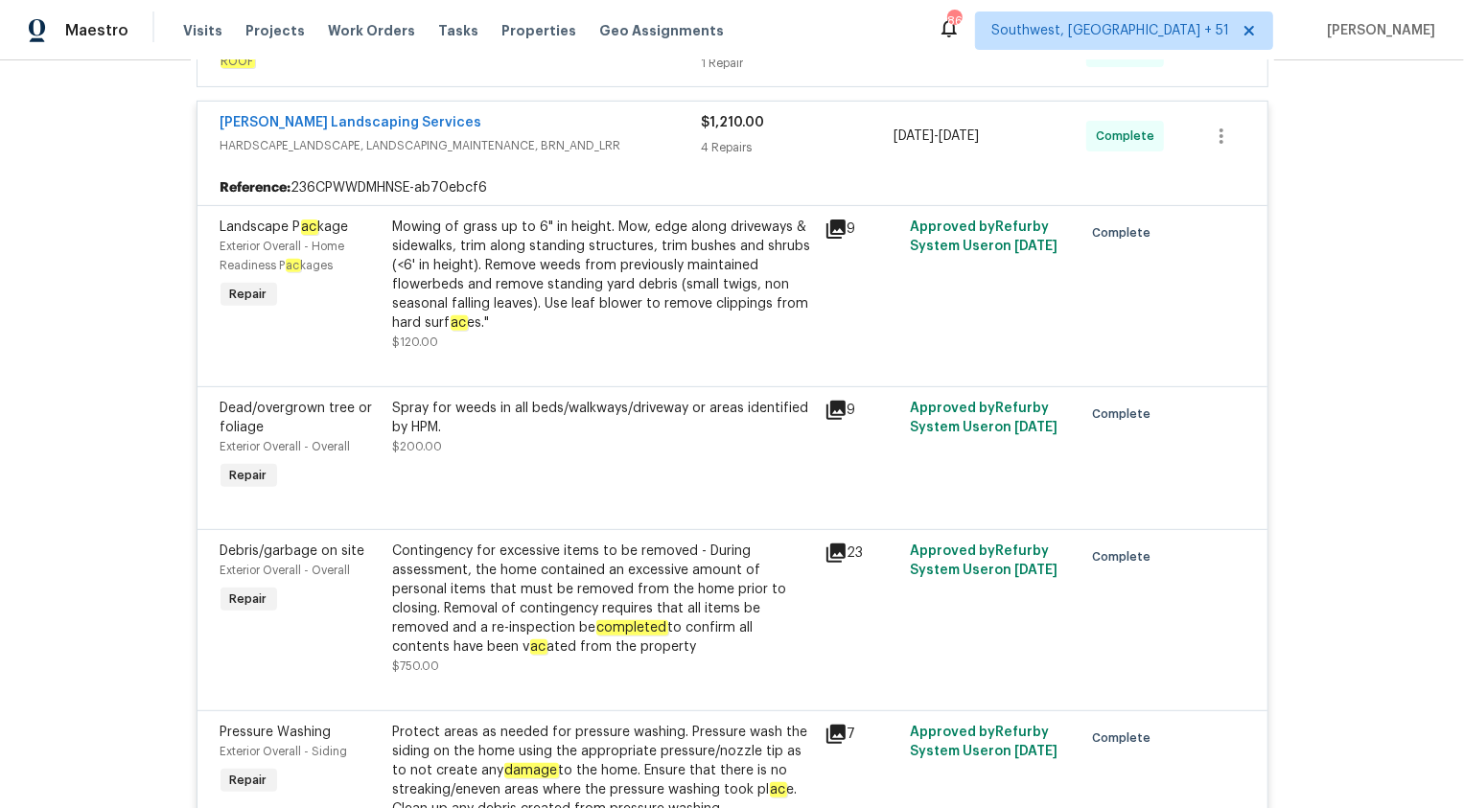
click at [720, 128] on div "$1,210.00" at bounding box center [798, 122] width 193 height 19
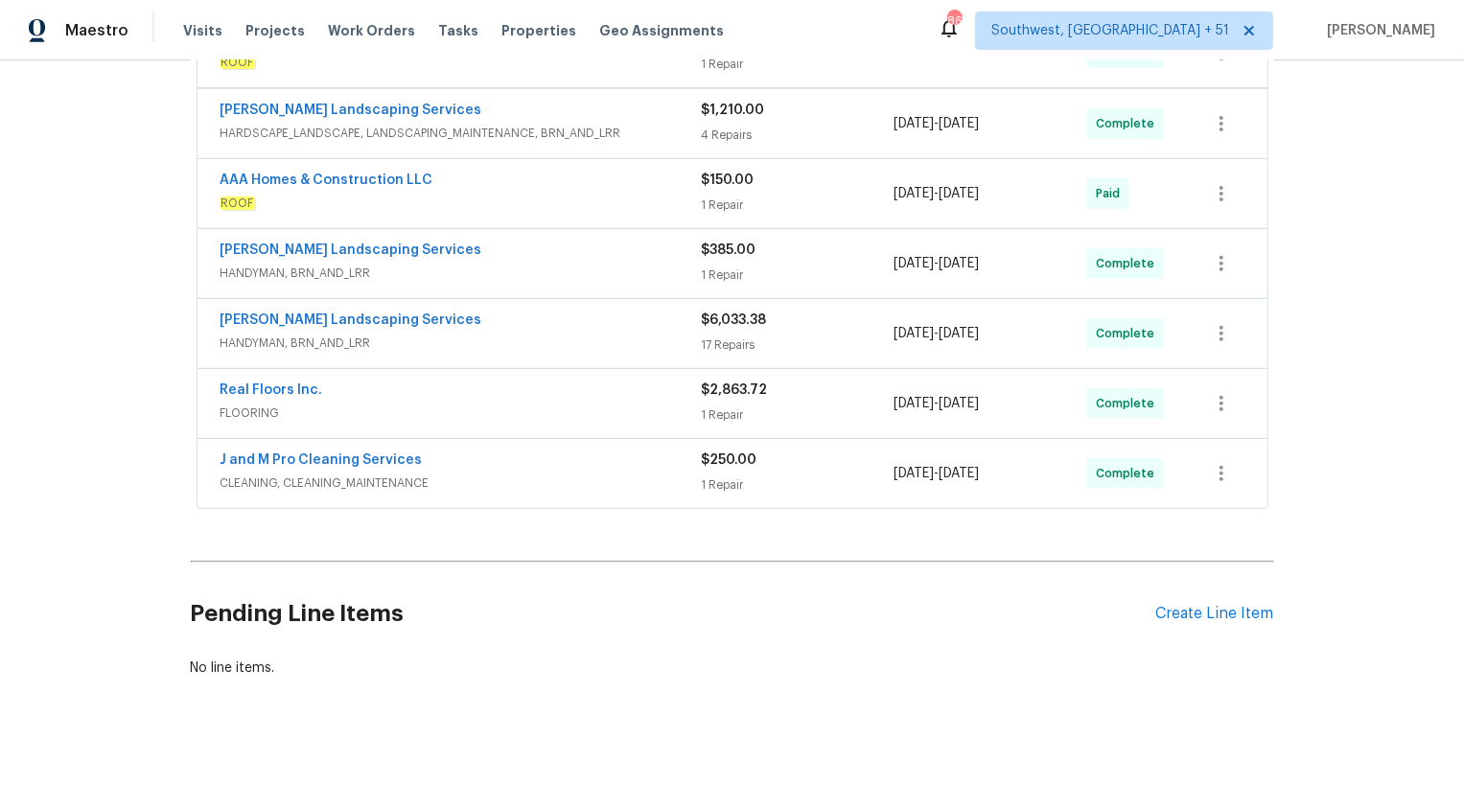
scroll to position [477, 0]
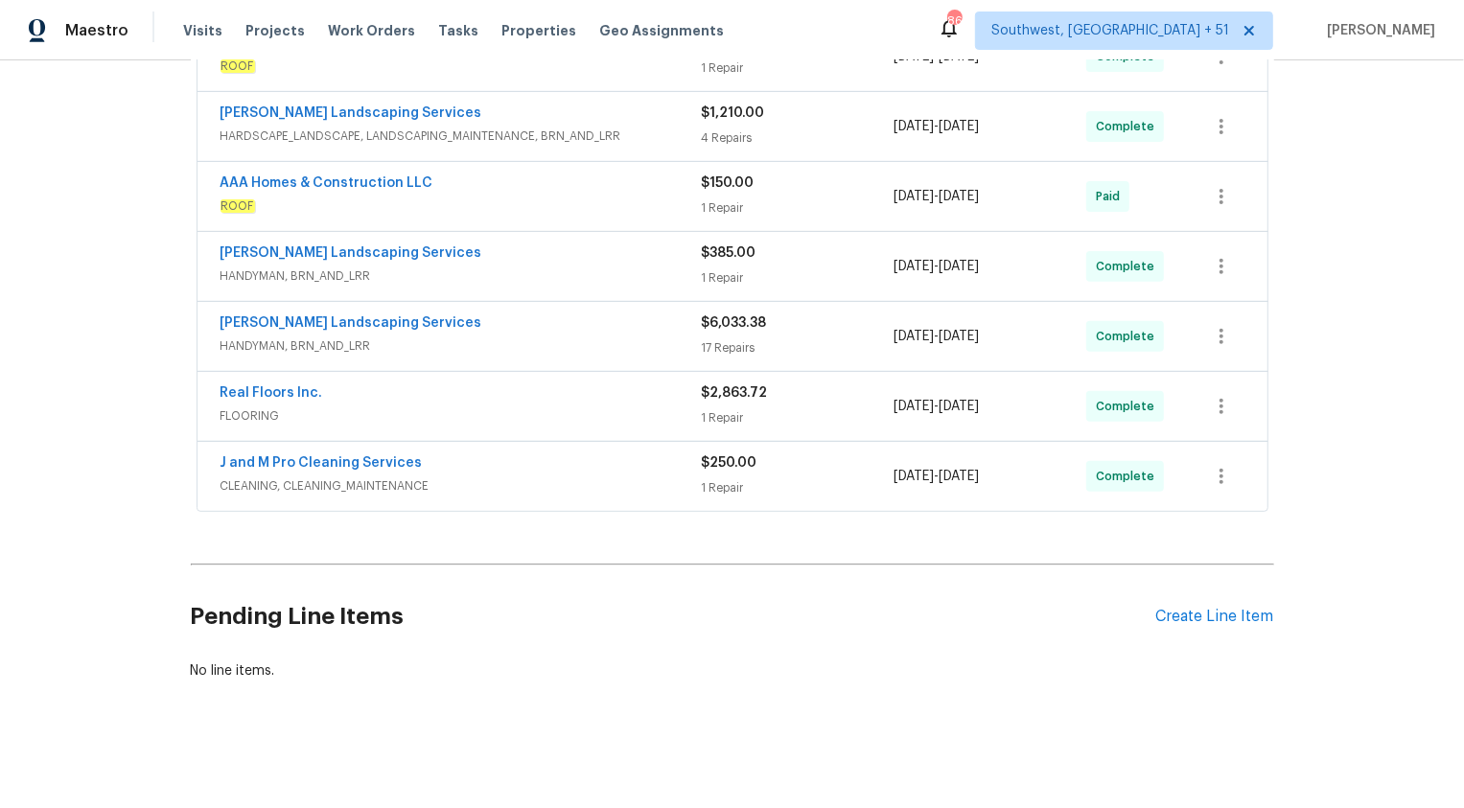
click at [636, 397] on div "Real Floors Inc." at bounding box center [461, 395] width 481 height 23
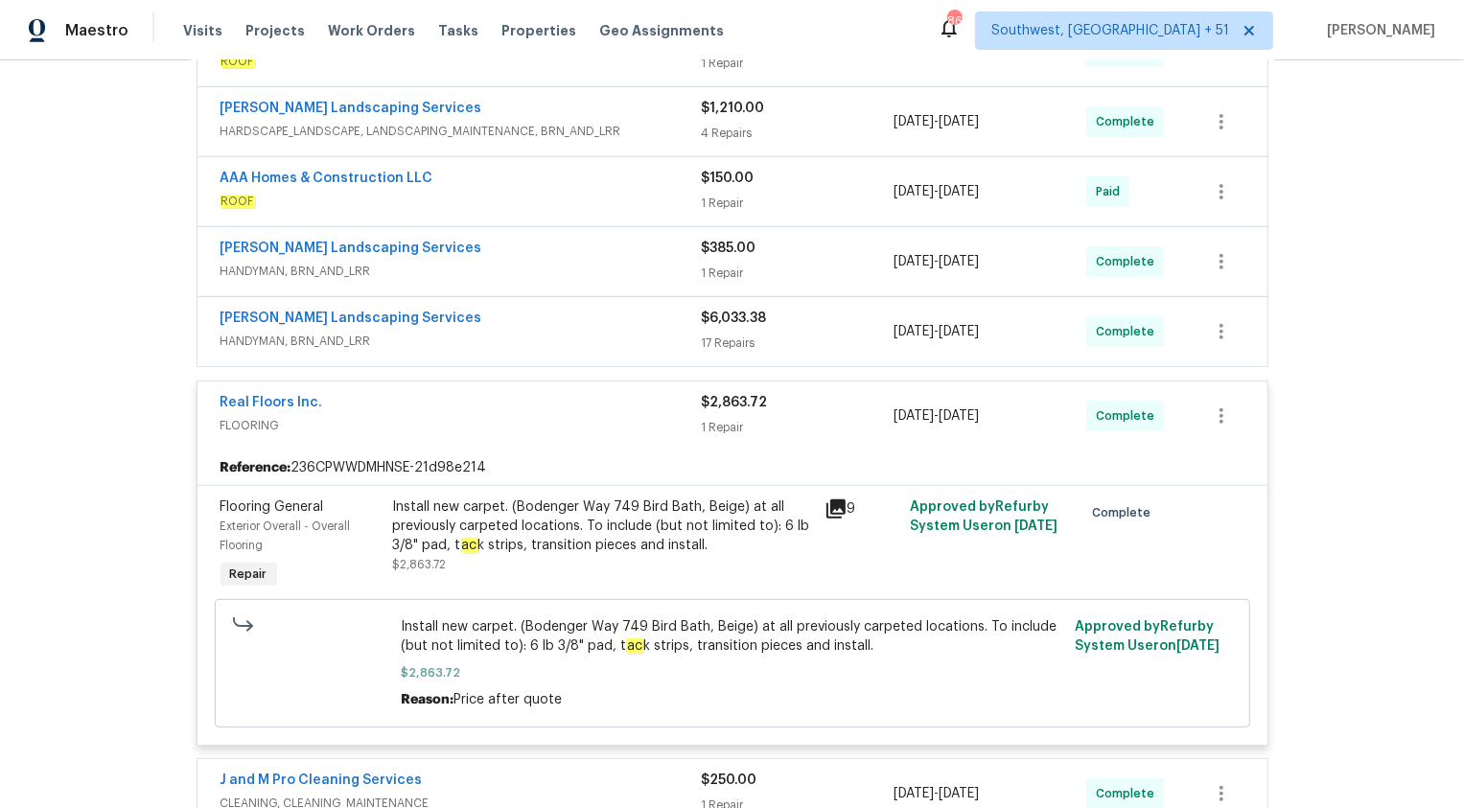
click at [715, 427] on div "1 Repair" at bounding box center [798, 427] width 193 height 19
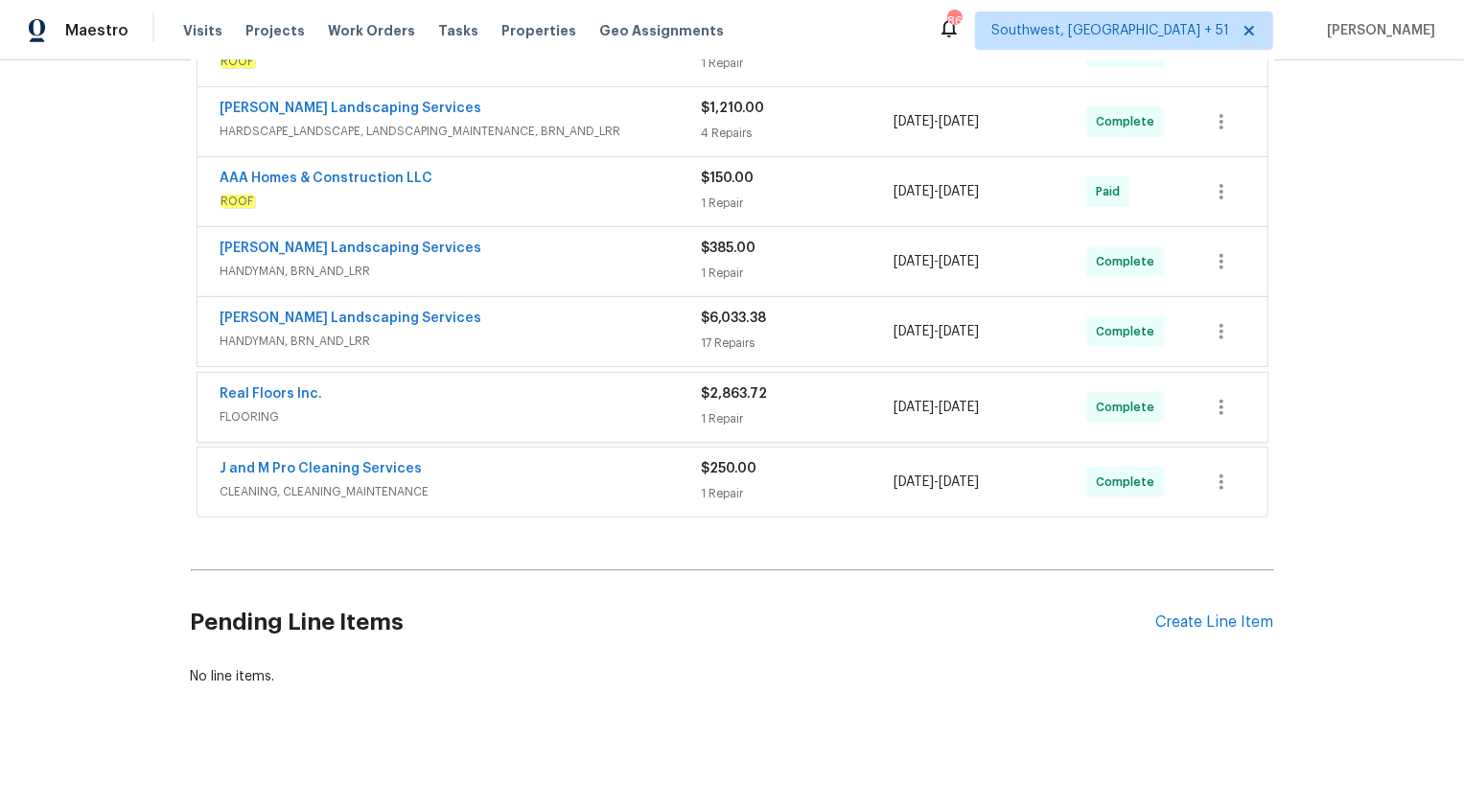
scroll to position [477, 0]
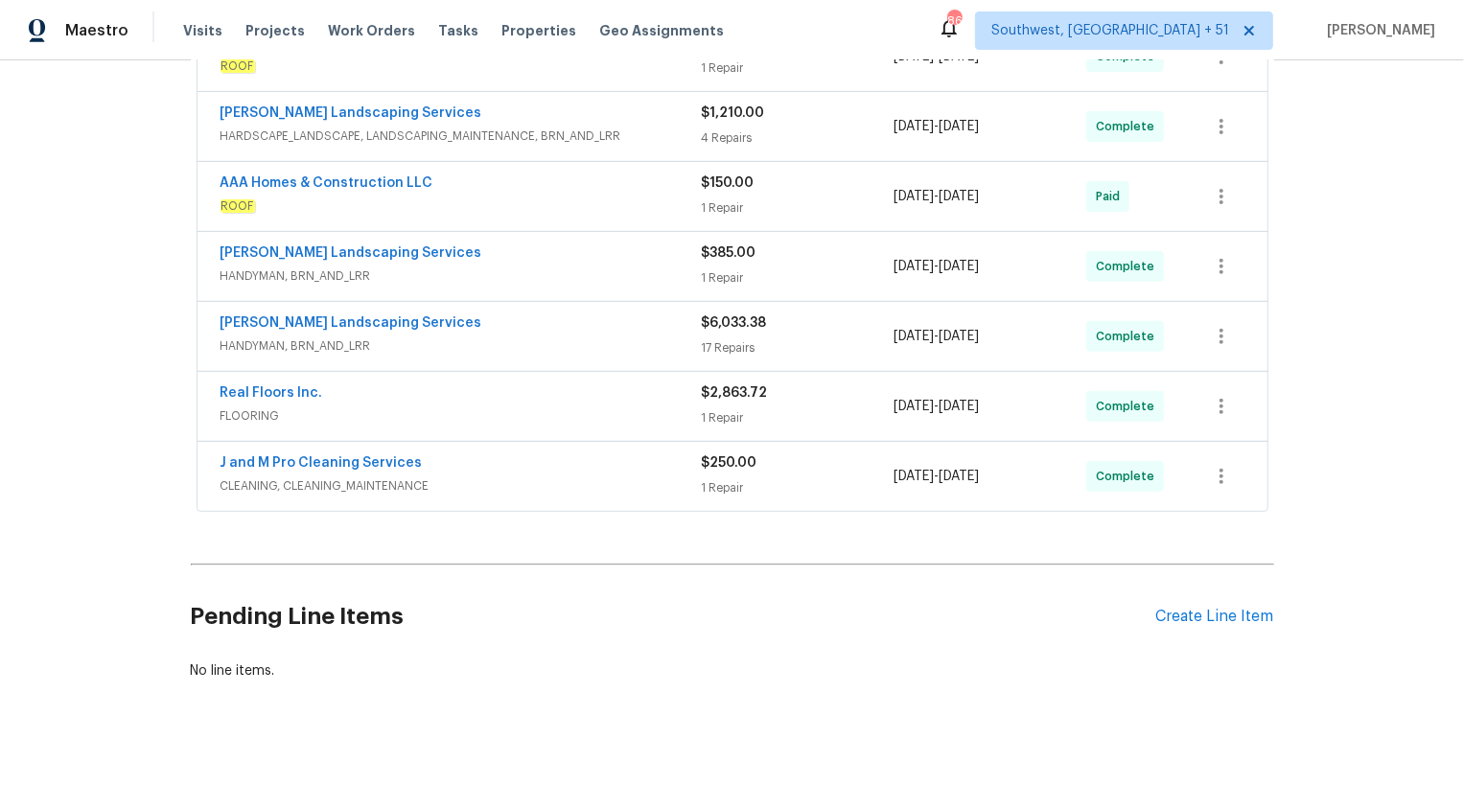
click at [655, 335] on div "Rodriguez Landscaping Services HANDYMAN, BRN_AND_LRR" at bounding box center [461, 335] width 481 height 42
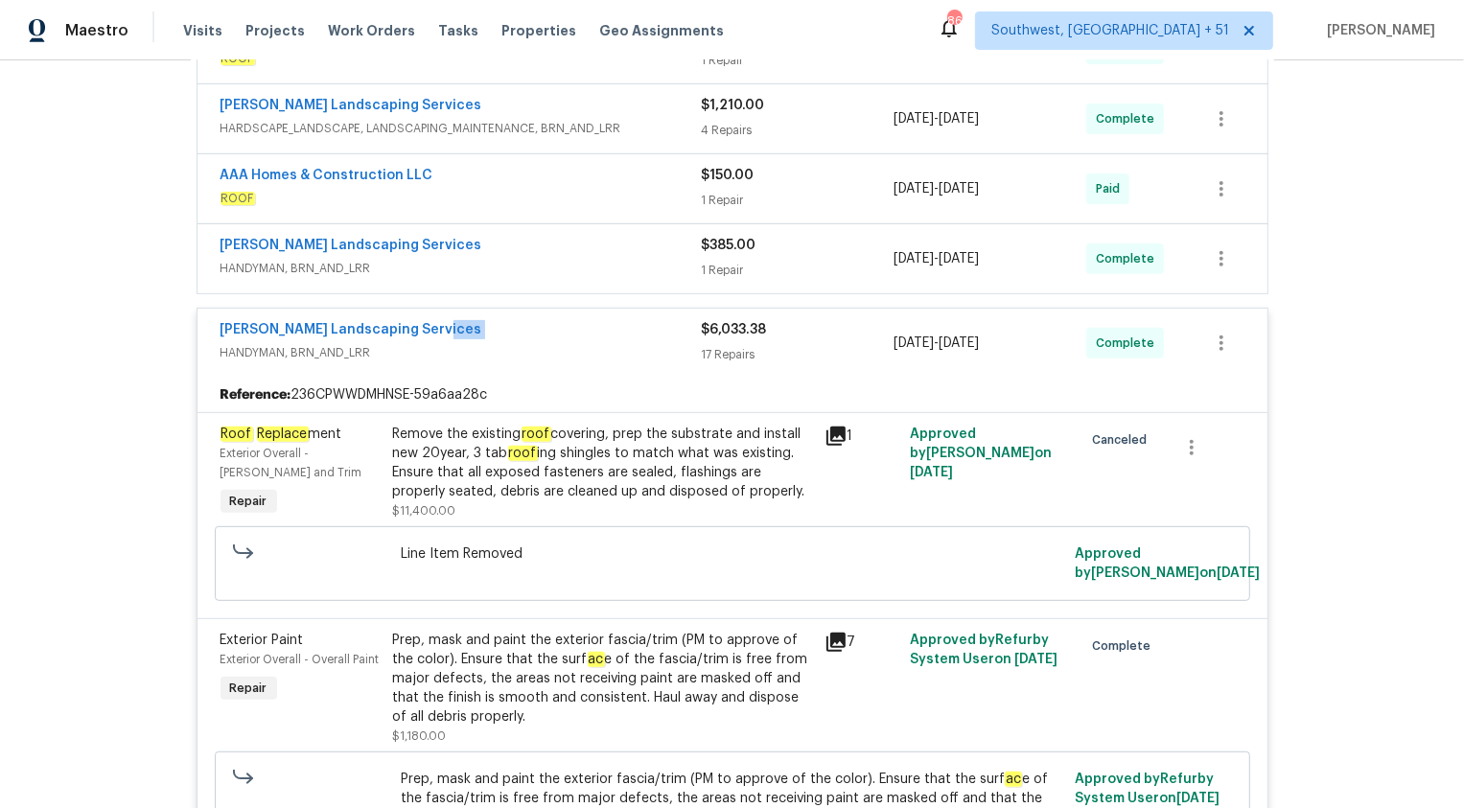
scroll to position [0, 0]
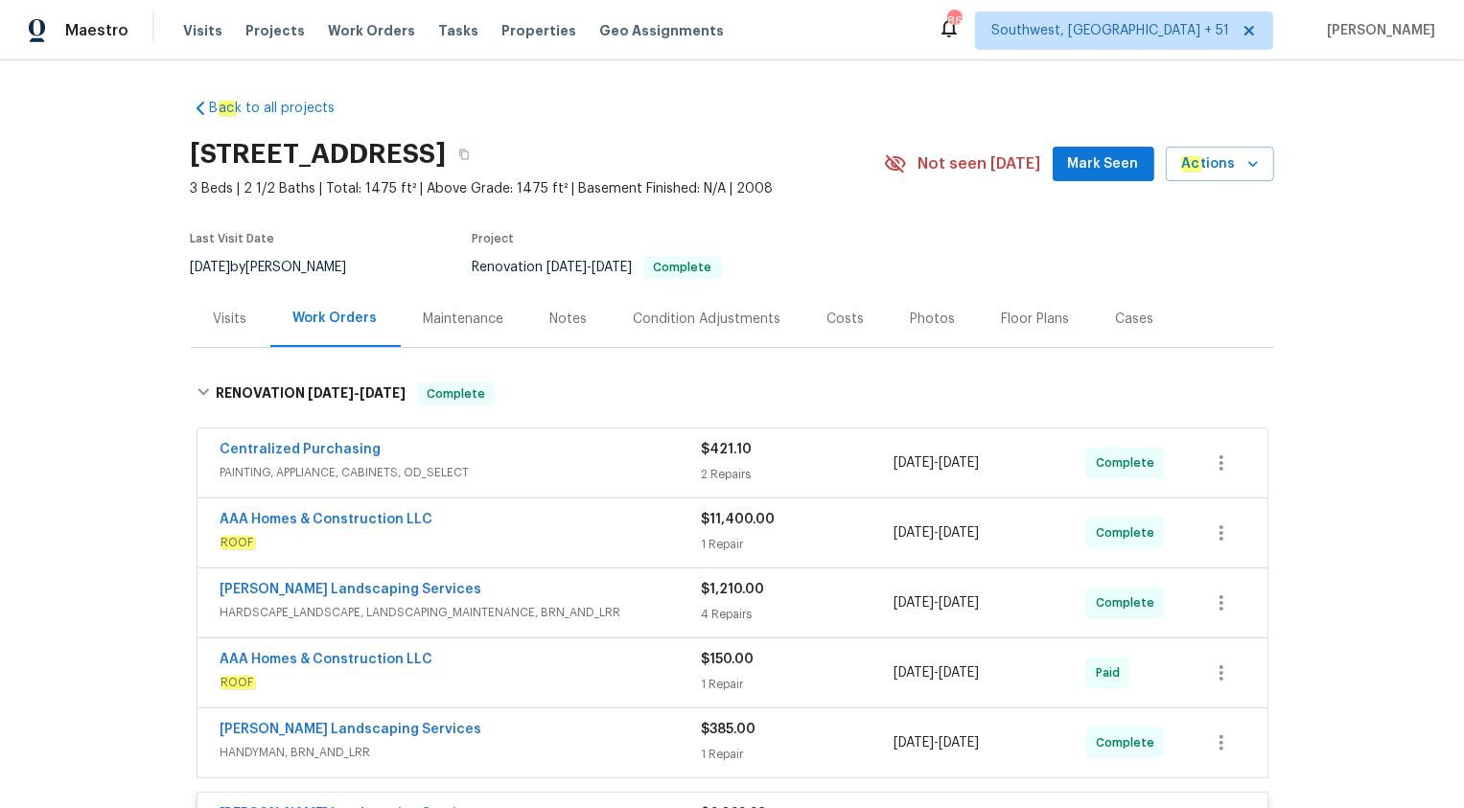
click at [229, 319] on div "Visits" at bounding box center [231, 319] width 34 height 19
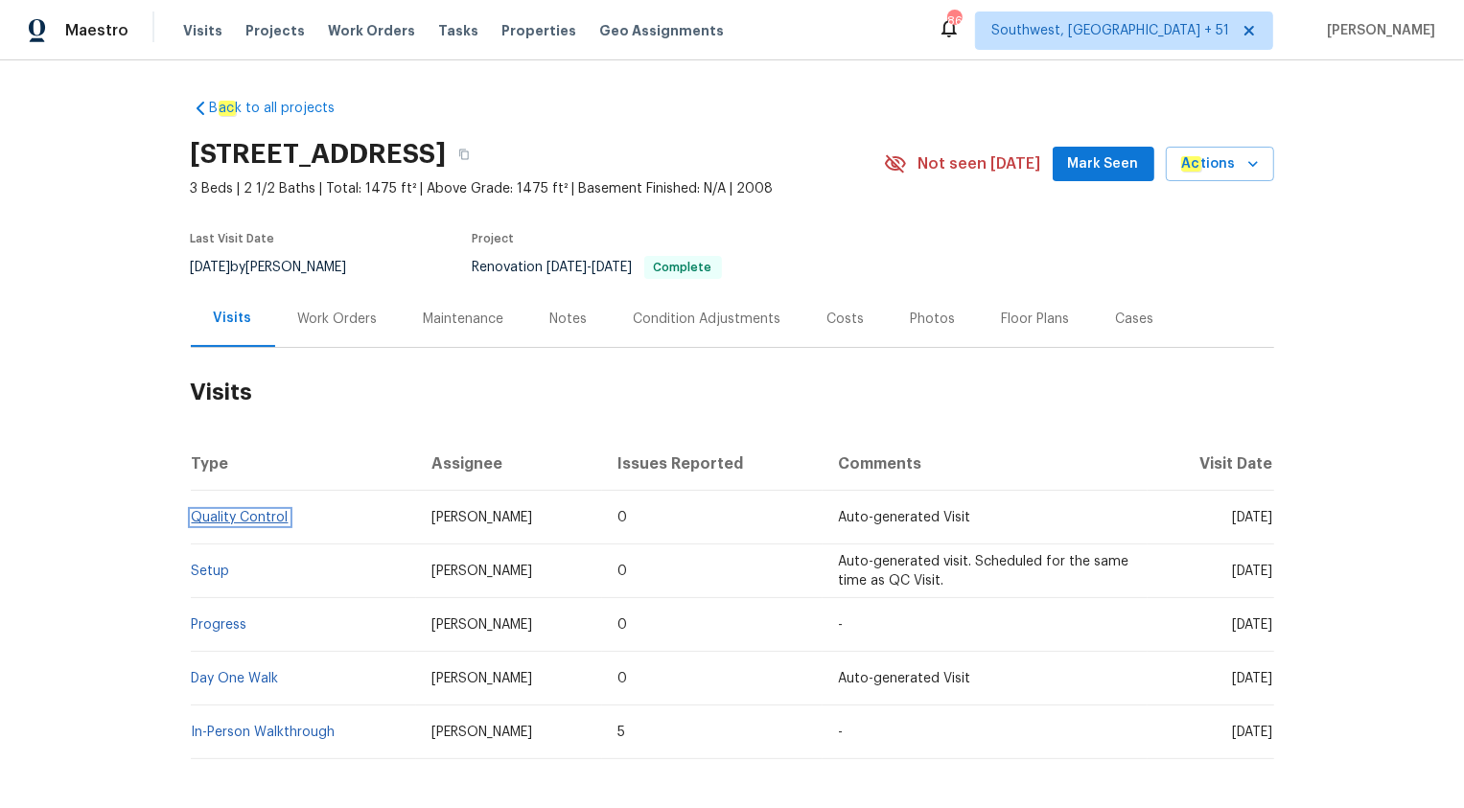
click at [238, 517] on link "Quality Control" at bounding box center [240, 517] width 97 height 13
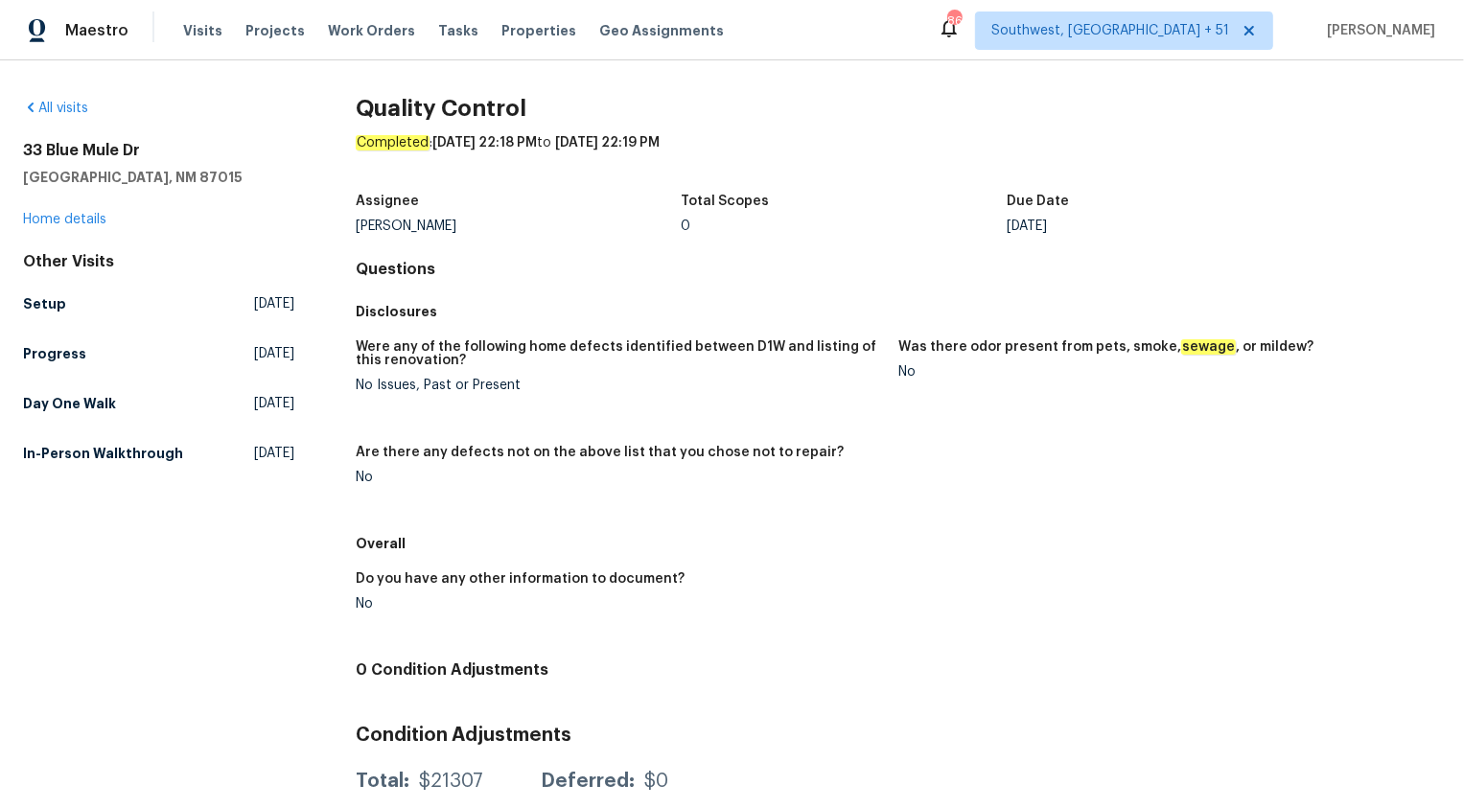
scroll to position [54, 0]
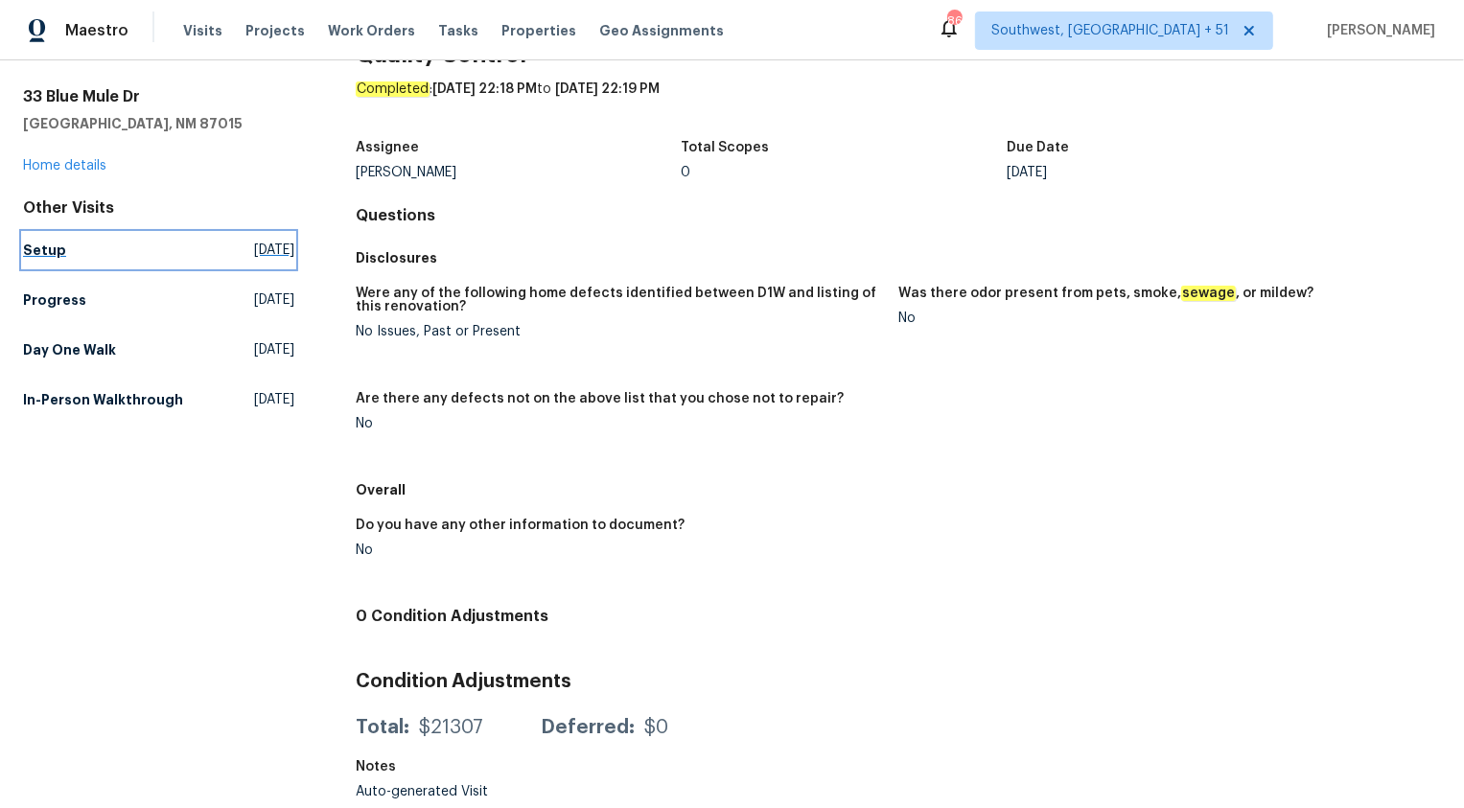
click at [53, 249] on h5 "Setup" at bounding box center [44, 250] width 43 height 19
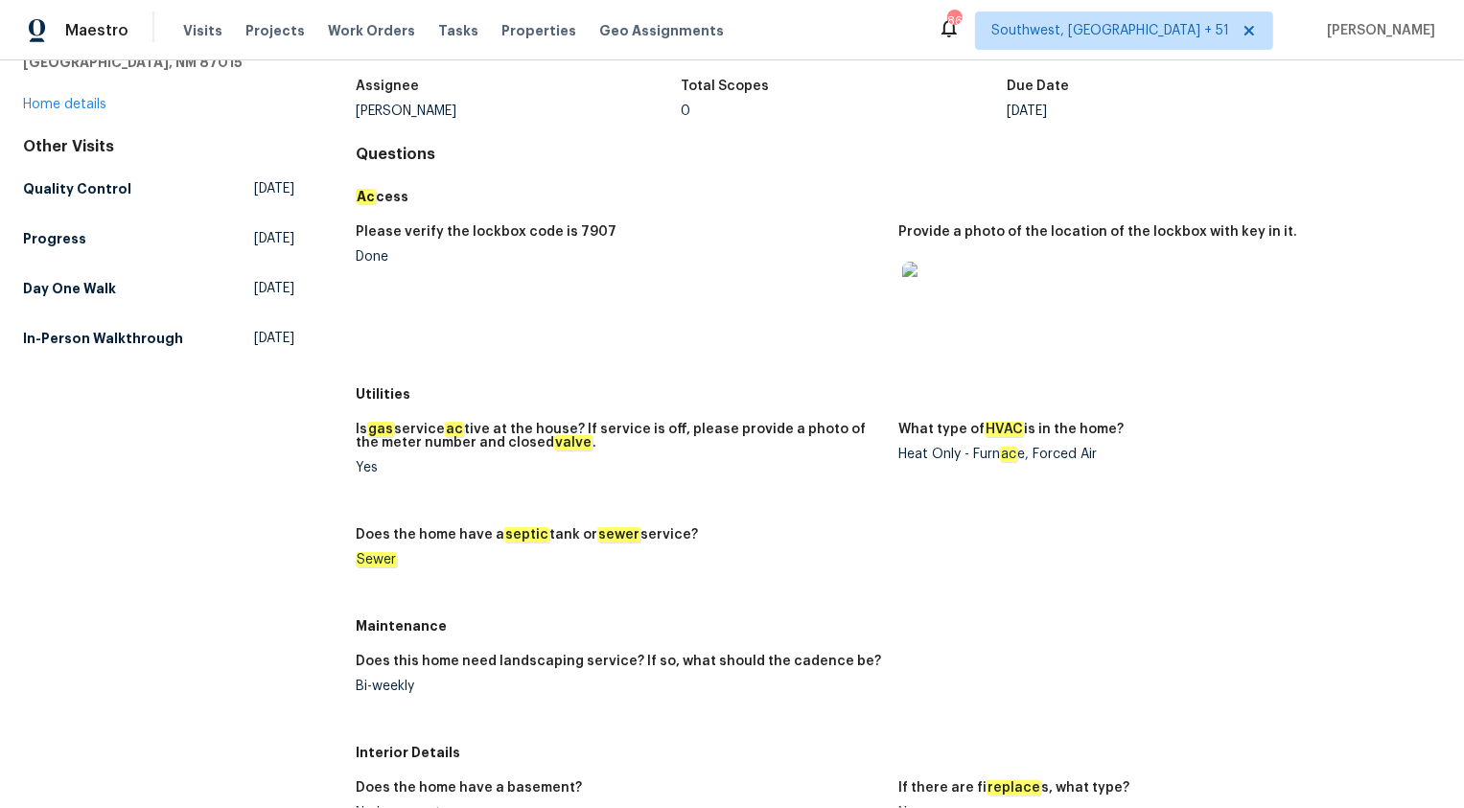
scroll to position [105, 0]
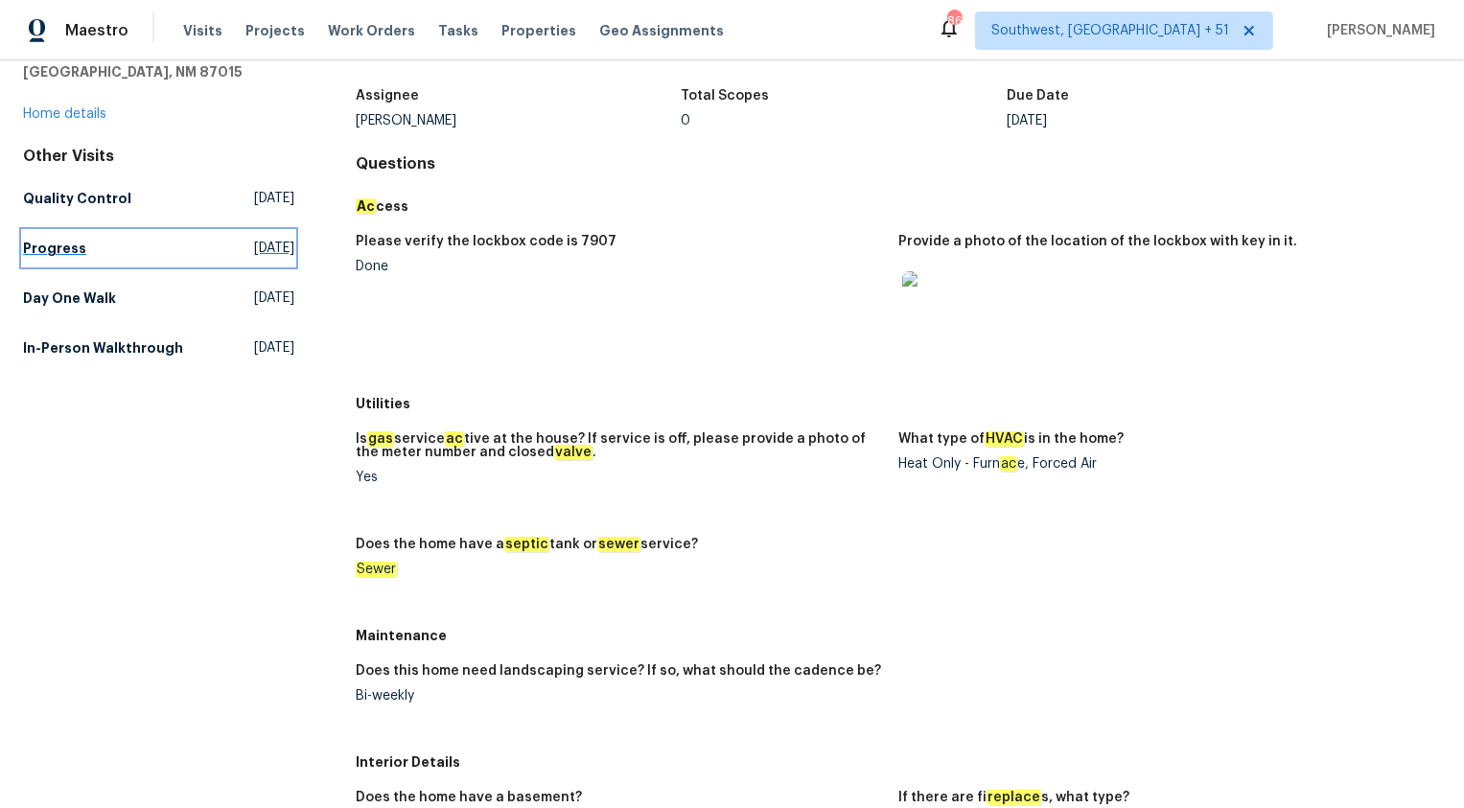
click at [70, 244] on h5 "Progress" at bounding box center [54, 248] width 63 height 19
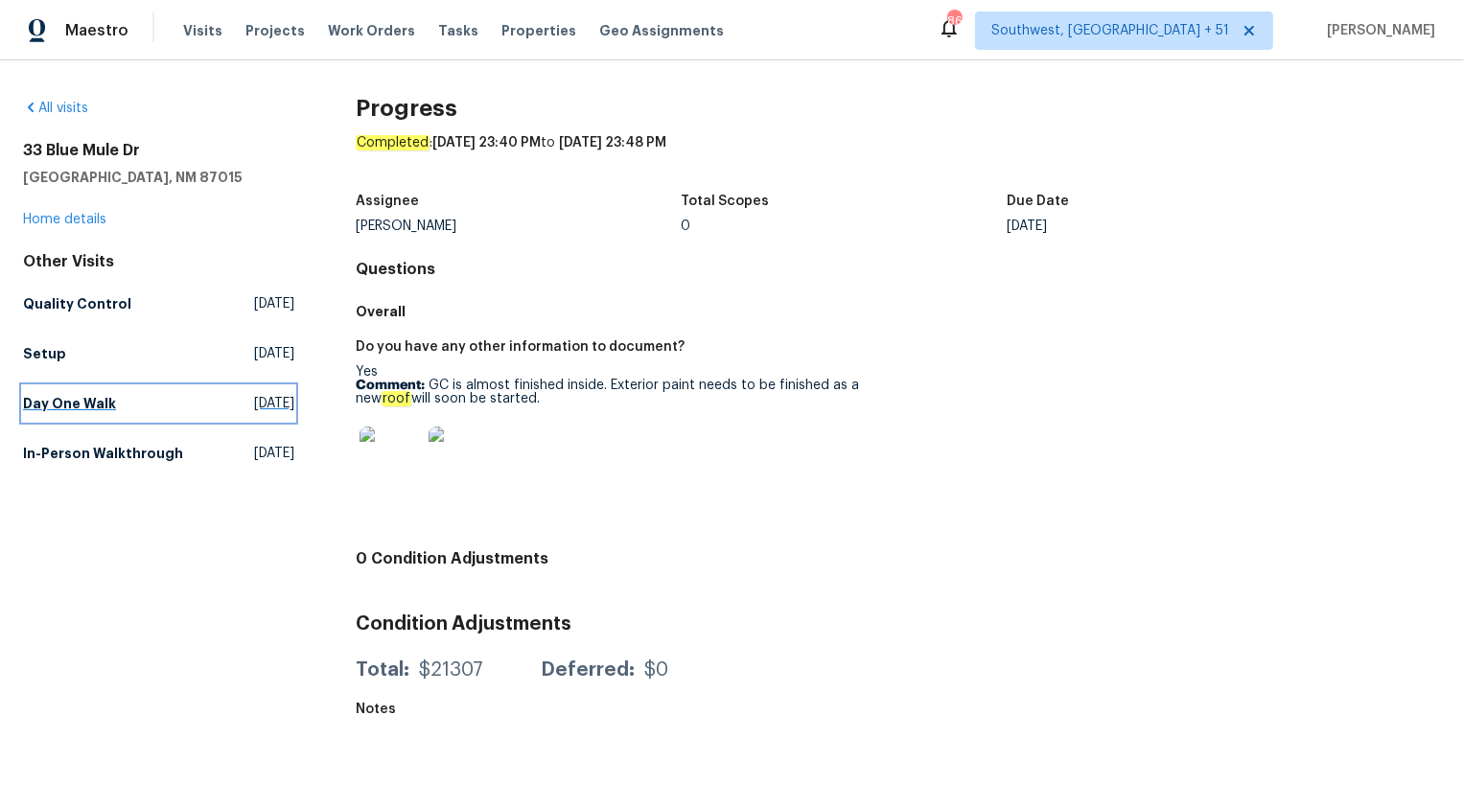
click at [67, 411] on h5 "Day One Walk" at bounding box center [69, 403] width 93 height 19
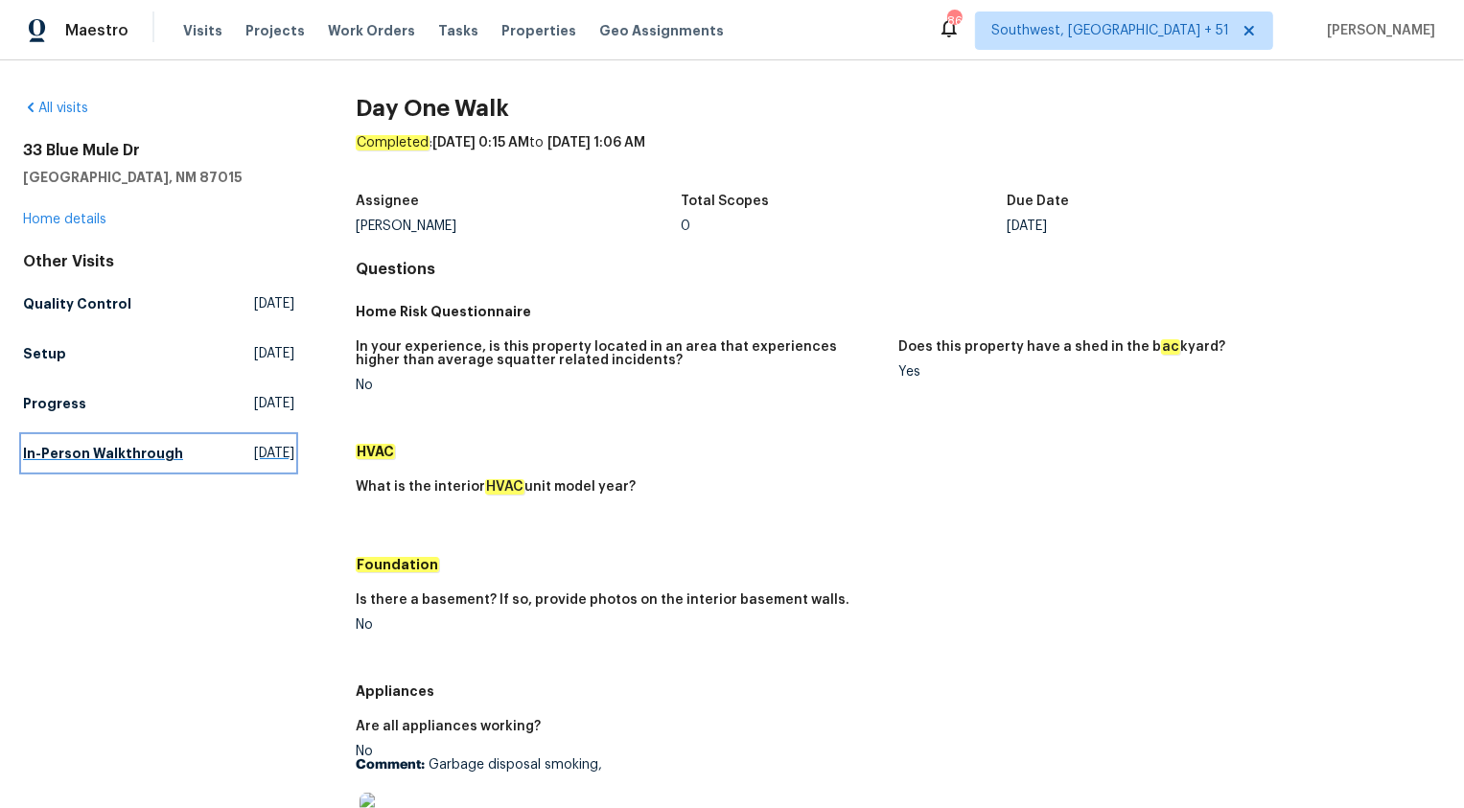
click at [97, 461] on h5 "In-Person Walkthrough" at bounding box center [103, 453] width 160 height 19
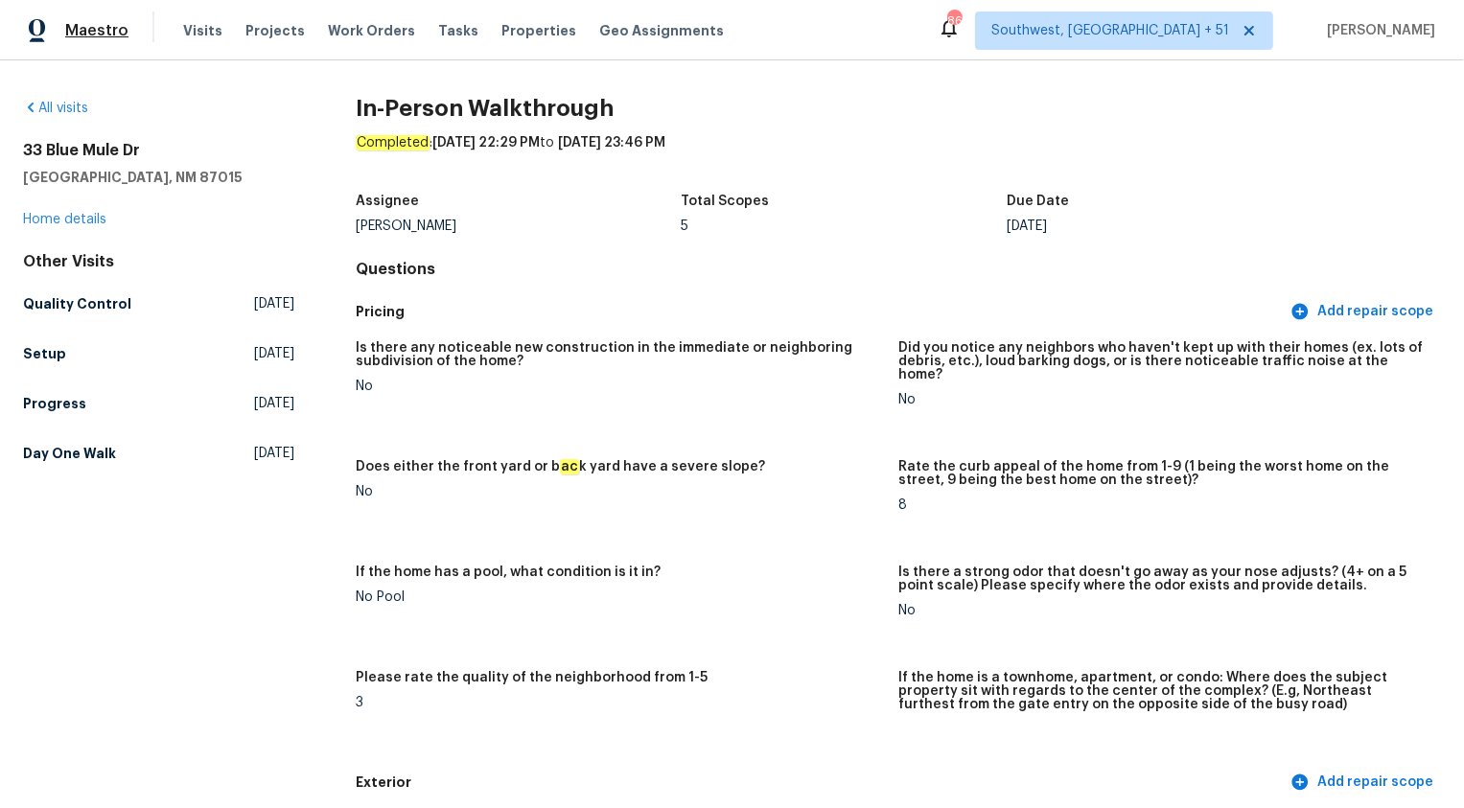
click at [77, 32] on span "Maestro" at bounding box center [96, 30] width 63 height 19
